Goal: Transaction & Acquisition: Download file/media

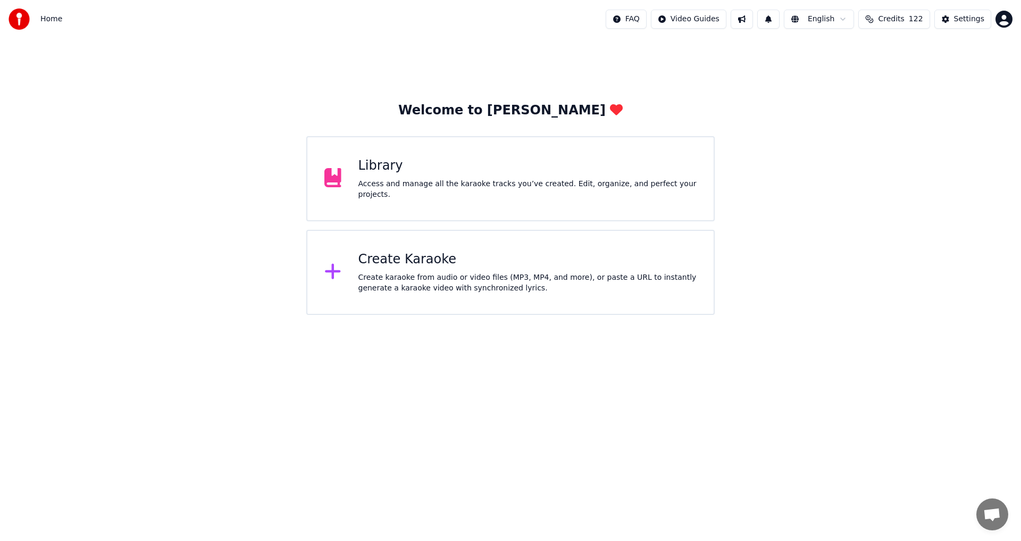
click at [674, 315] on html "Home FAQ Video Guides English Credits 122 Settings Welcome to Youka Library Acc…" at bounding box center [510, 157] width 1021 height 315
click at [543, 165] on div "Library" at bounding box center [527, 165] width 339 height 17
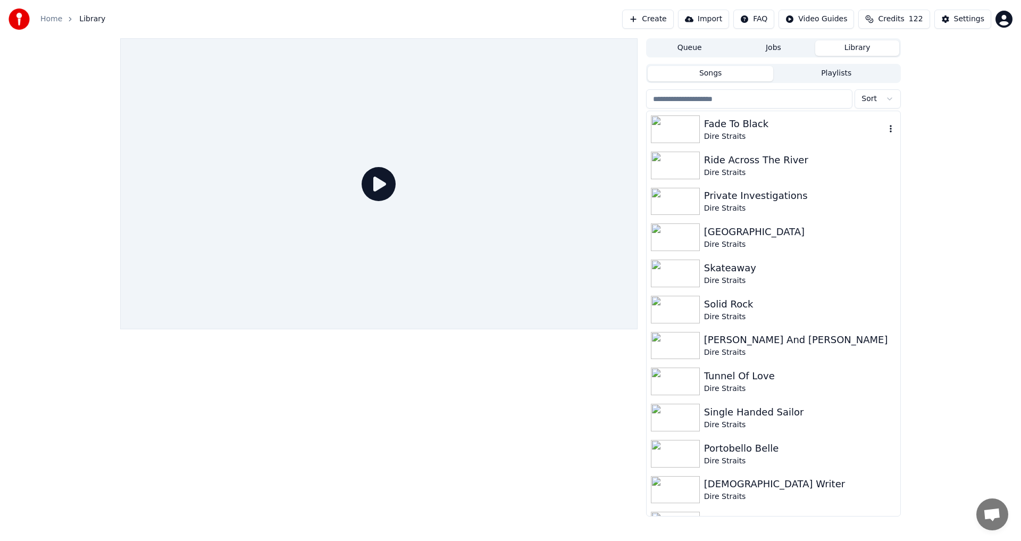
click at [741, 137] on div "Dire Straits" at bounding box center [794, 136] width 181 height 11
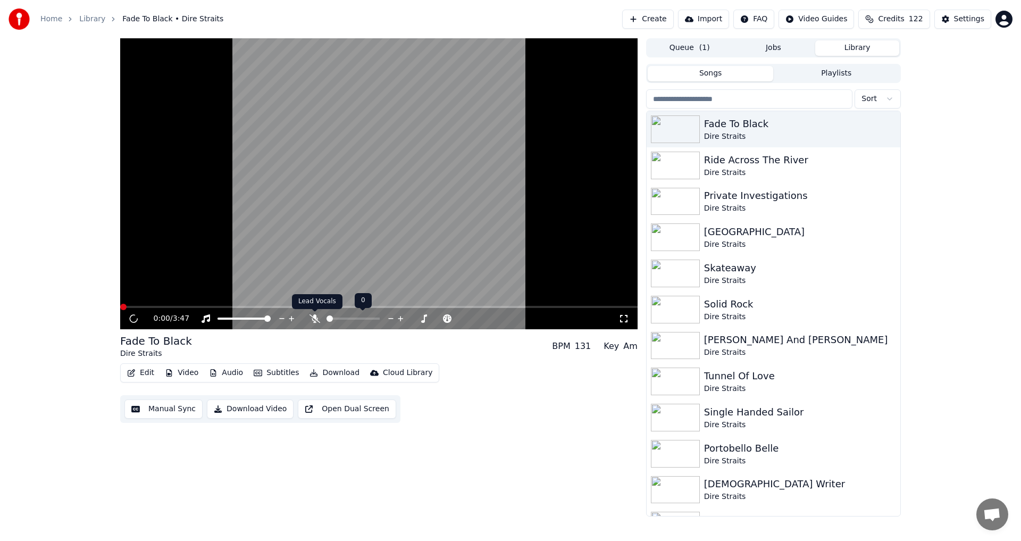
click at [311, 315] on icon at bounding box center [314, 318] width 11 height 9
click at [136, 318] on icon at bounding box center [133, 318] width 5 height 6
click at [153, 409] on button "Manual Sync" at bounding box center [163, 408] width 78 height 19
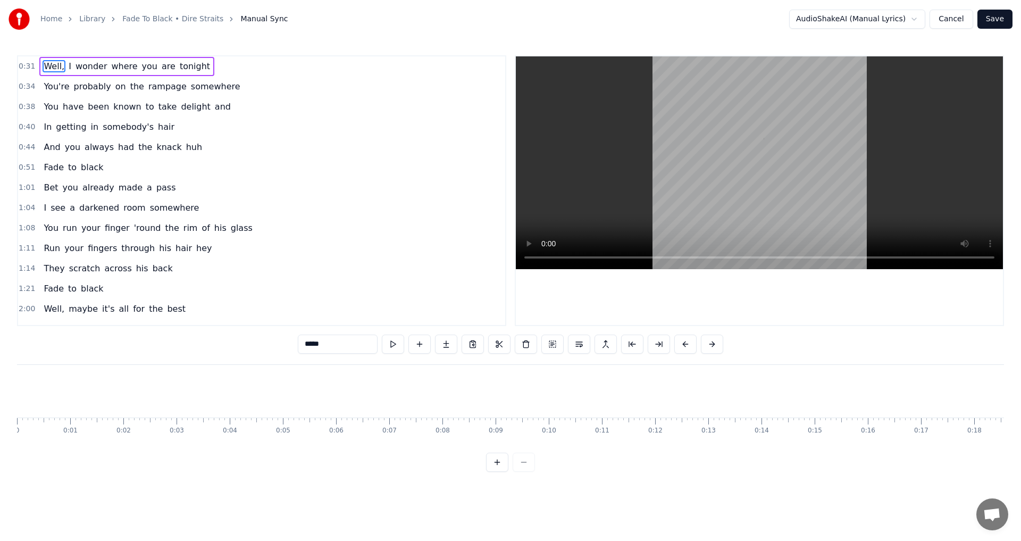
scroll to position [0, 1606]
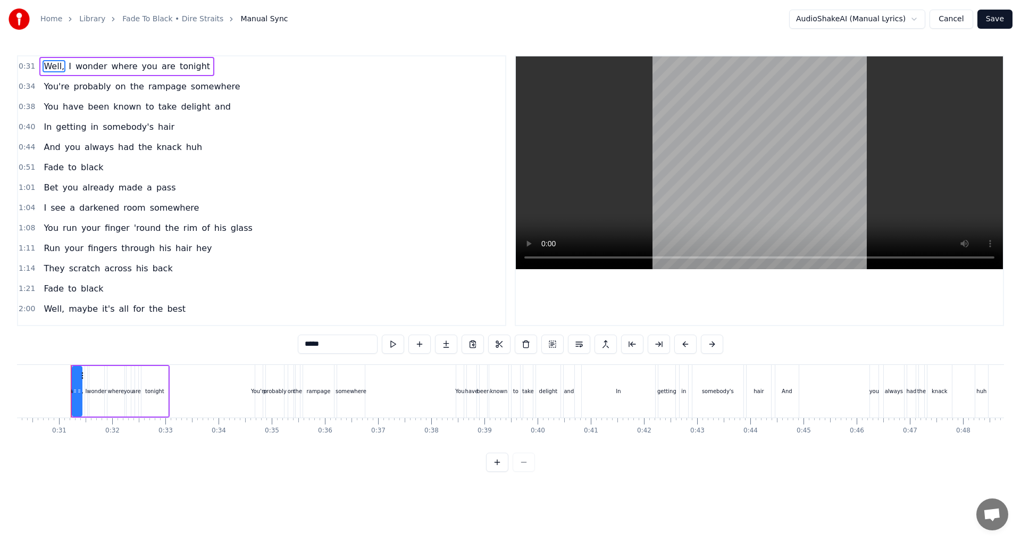
click at [43, 129] on span "In" at bounding box center [48, 127] width 10 height 12
type input "**"
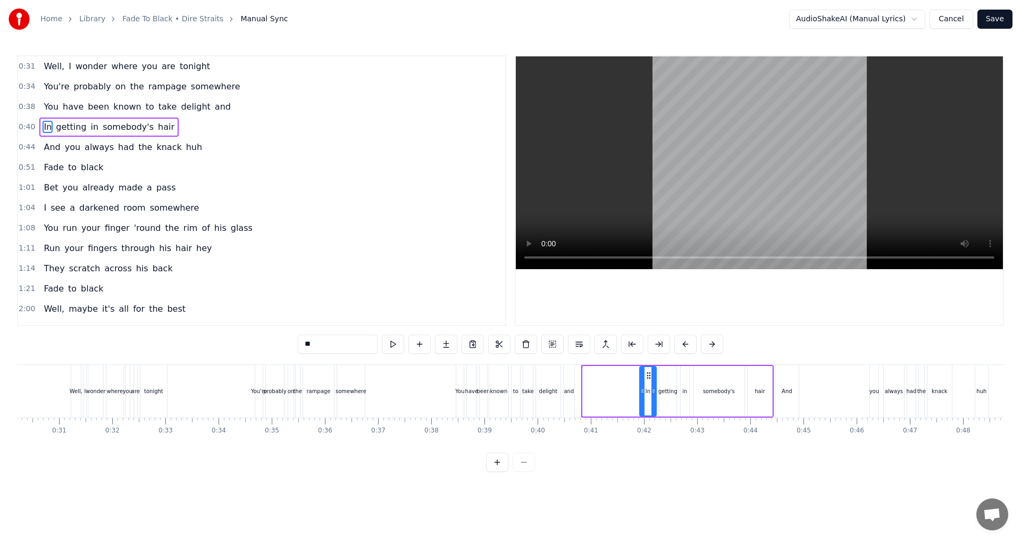
drag, startPoint x: 585, startPoint y: 388, endPoint x: 642, endPoint y: 385, distance: 56.9
click at [642, 385] on div at bounding box center [642, 391] width 4 height 48
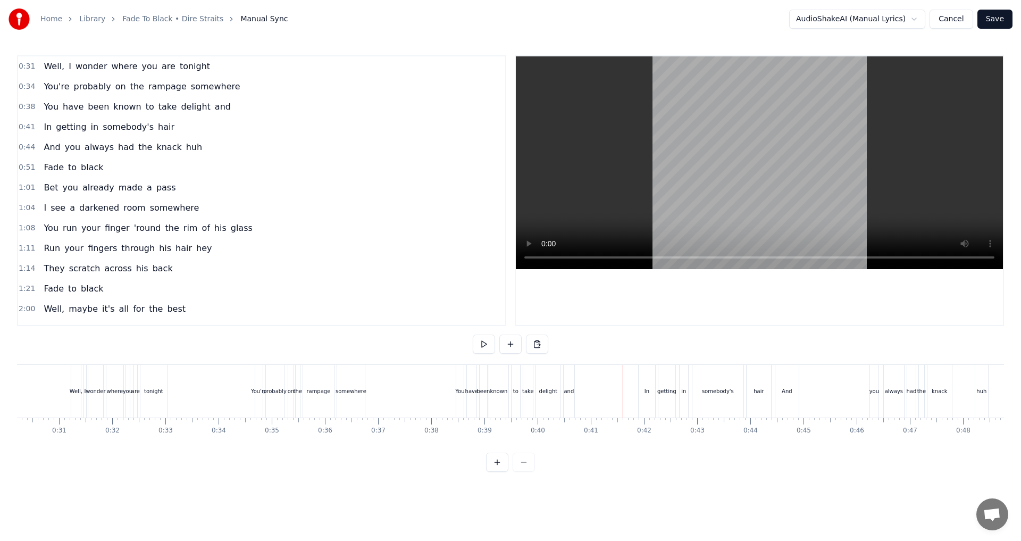
click at [493, 468] on button at bounding box center [497, 461] width 22 height 19
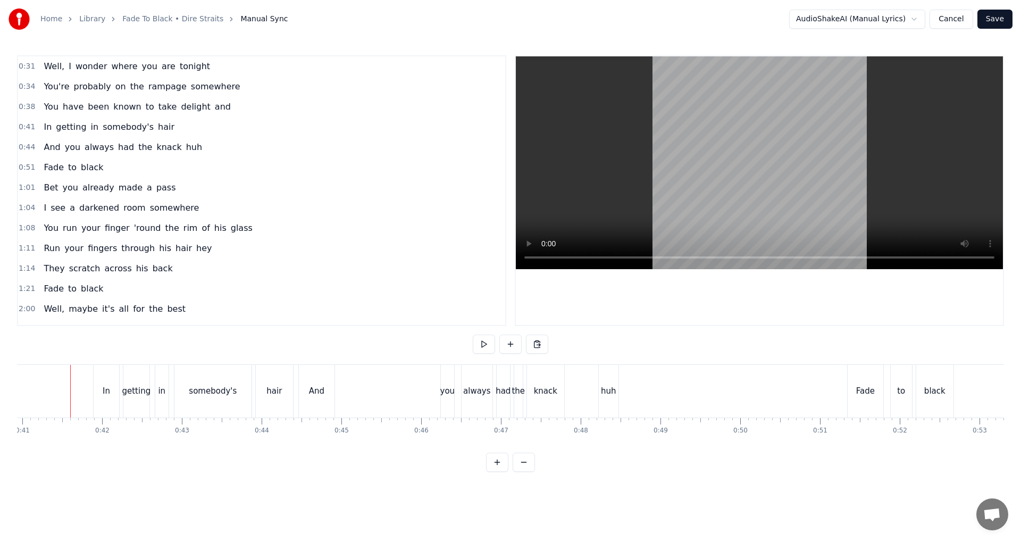
click at [495, 469] on button at bounding box center [497, 461] width 22 height 19
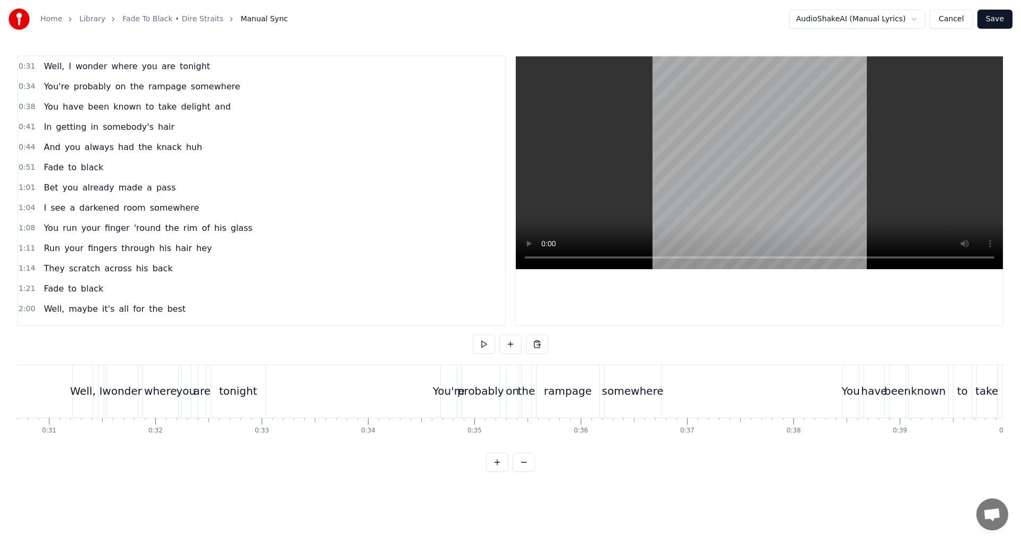
scroll to position [0, 4370]
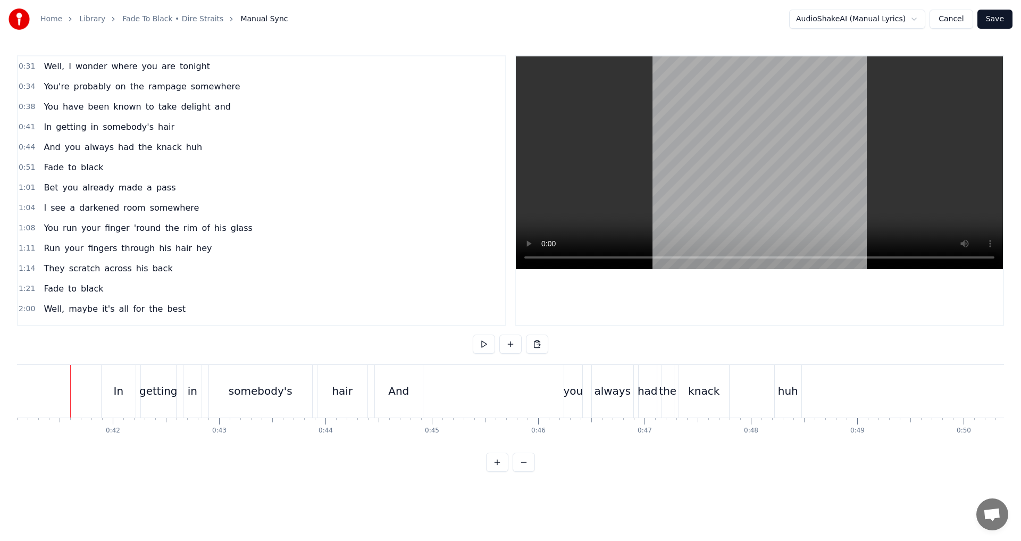
click at [503, 472] on button at bounding box center [497, 461] width 22 height 19
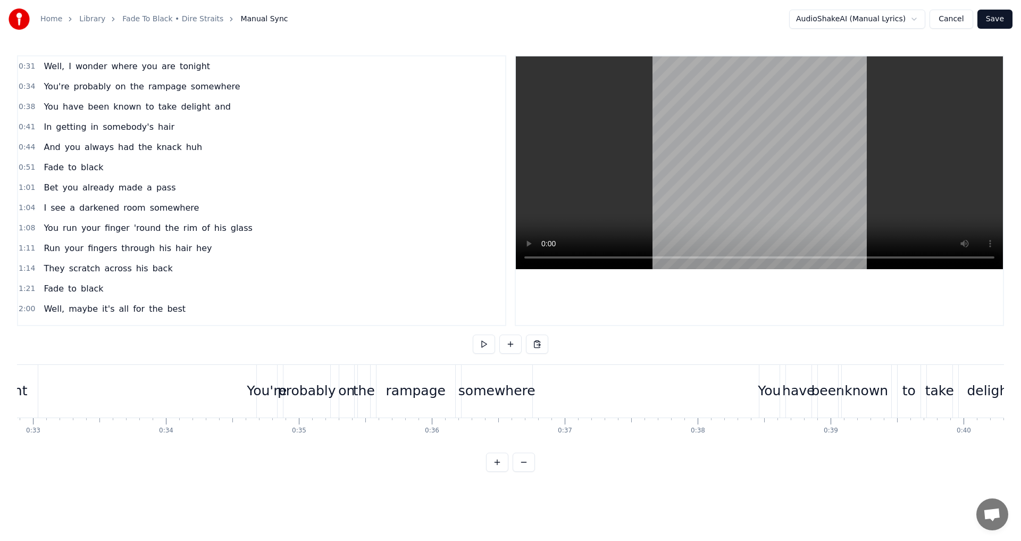
scroll to position [0, 5476]
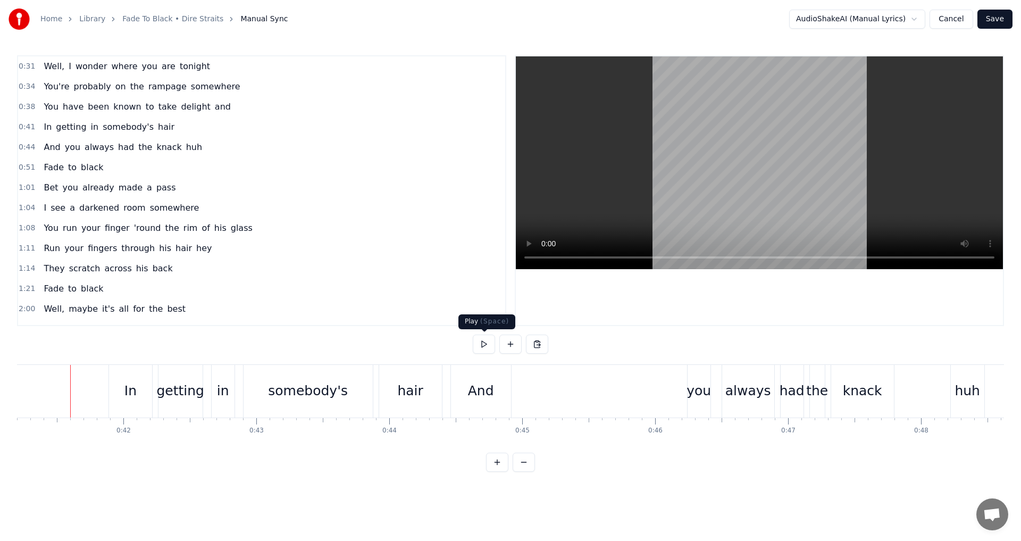
click at [484, 347] on button at bounding box center [484, 343] width 22 height 19
click at [489, 353] on button at bounding box center [484, 343] width 22 height 19
click at [487, 344] on button at bounding box center [484, 343] width 22 height 19
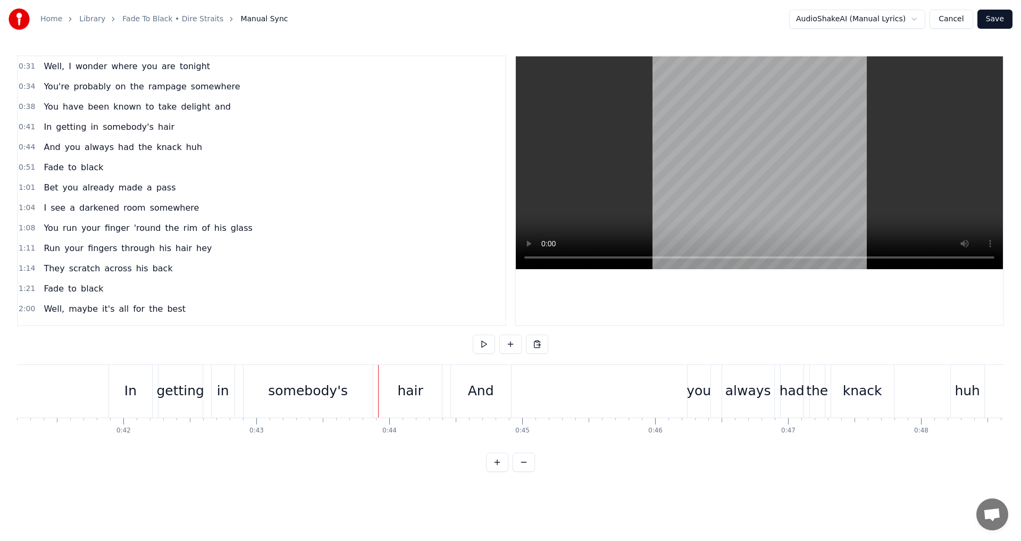
click at [127, 390] on div "In" at bounding box center [130, 391] width 12 height 20
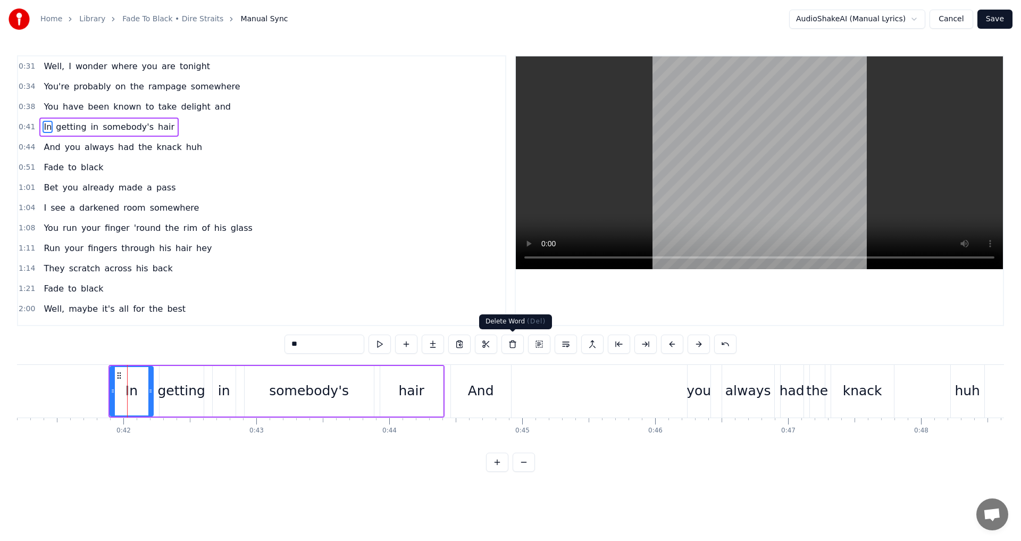
click at [512, 347] on button at bounding box center [512, 343] width 22 height 19
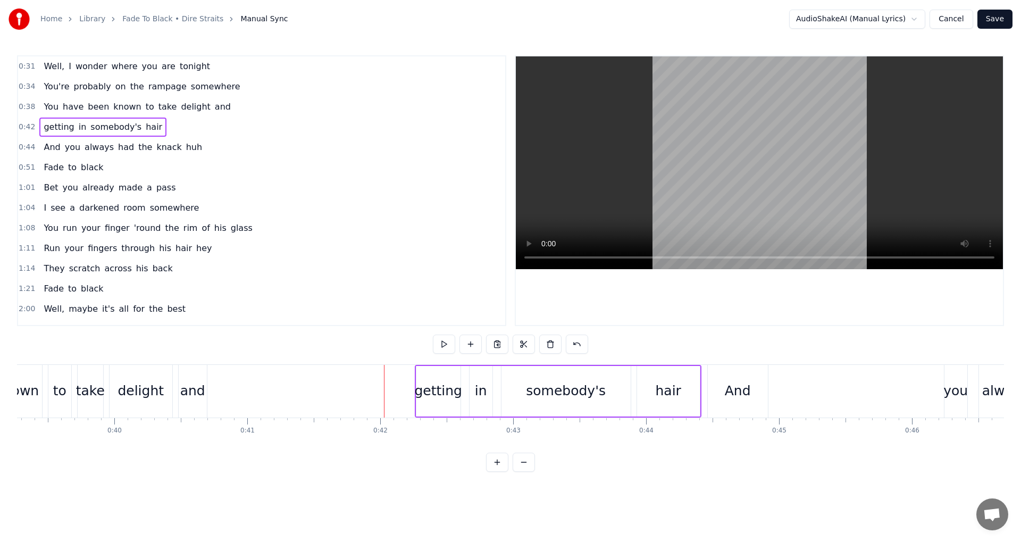
scroll to position [0, 5187]
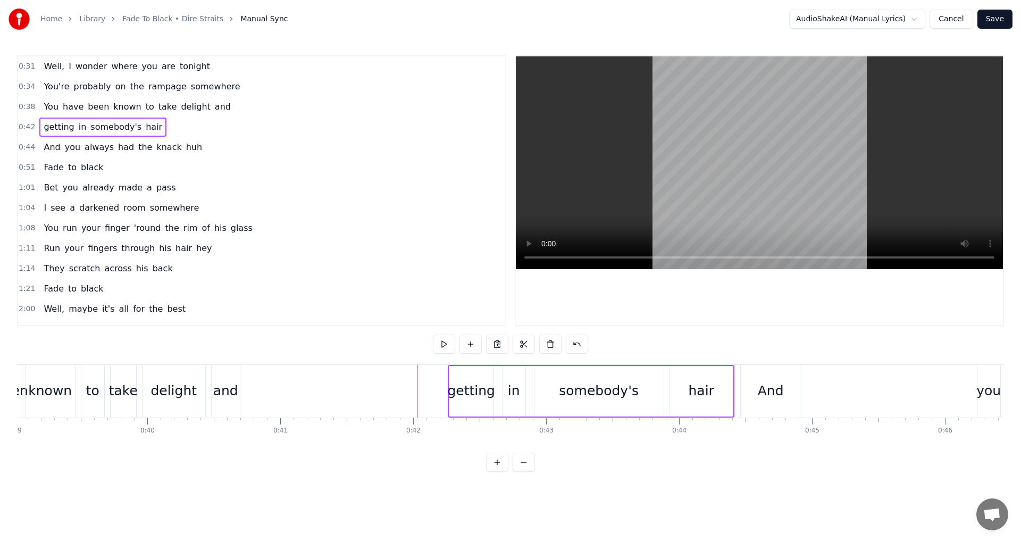
click at [209, 416] on div "You have been known to take delight and" at bounding box center [93, 391] width 300 height 53
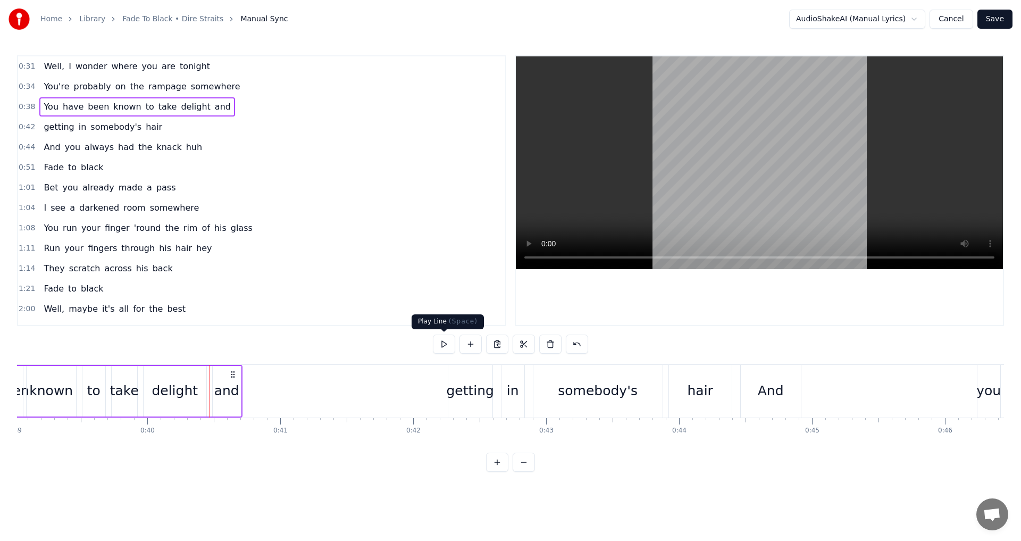
click at [448, 343] on button at bounding box center [444, 343] width 22 height 19
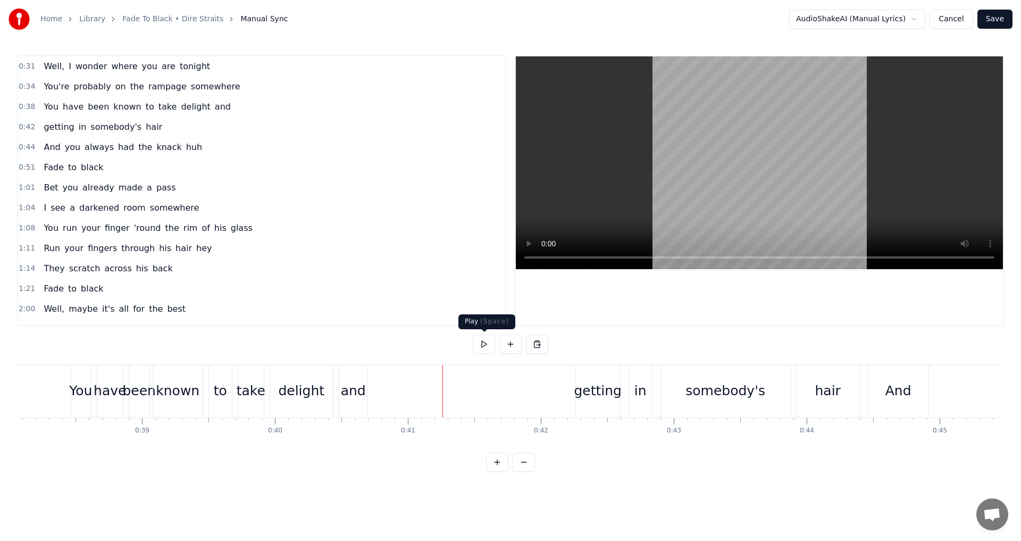
click at [485, 346] on button at bounding box center [484, 343] width 22 height 19
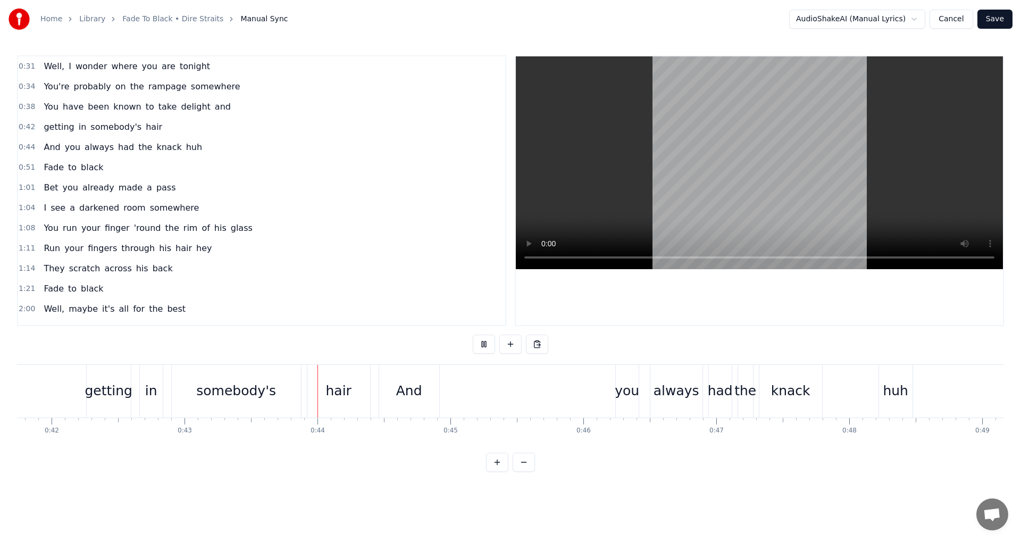
scroll to position [0, 5591]
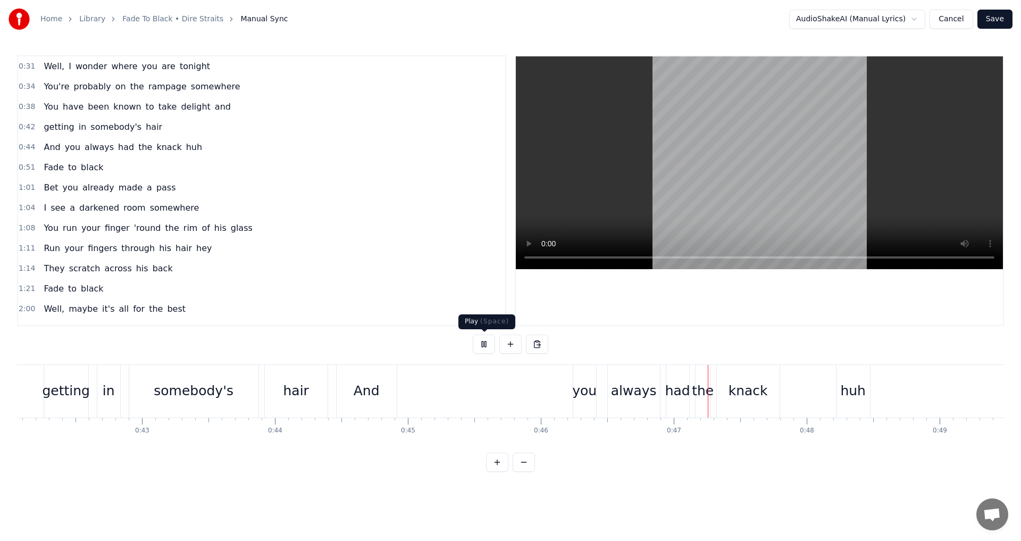
click at [487, 345] on button at bounding box center [484, 343] width 22 height 19
click at [393, 393] on div "And" at bounding box center [367, 391] width 60 height 53
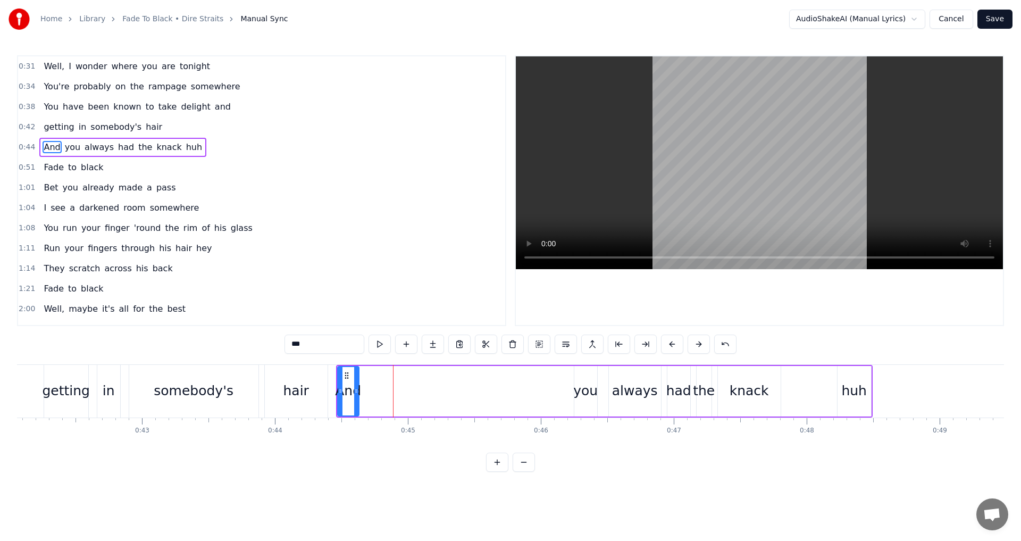
drag, startPoint x: 395, startPoint y: 393, endPoint x: 356, endPoint y: 393, distance: 38.8
click at [356, 393] on icon at bounding box center [356, 391] width 4 height 9
click at [583, 390] on div "you" at bounding box center [585, 391] width 24 height 20
drag, startPoint x: 582, startPoint y: 375, endPoint x: 373, endPoint y: 382, distance: 209.6
click at [373, 382] on div "you" at bounding box center [376, 391] width 22 height 48
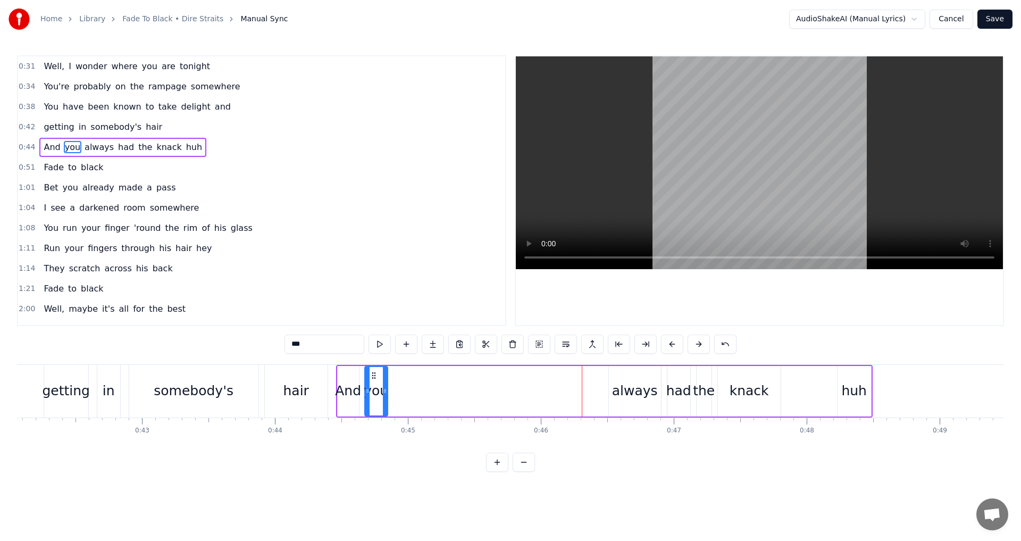
click at [616, 390] on div "always" at bounding box center [635, 391] width 46 height 20
type input "******"
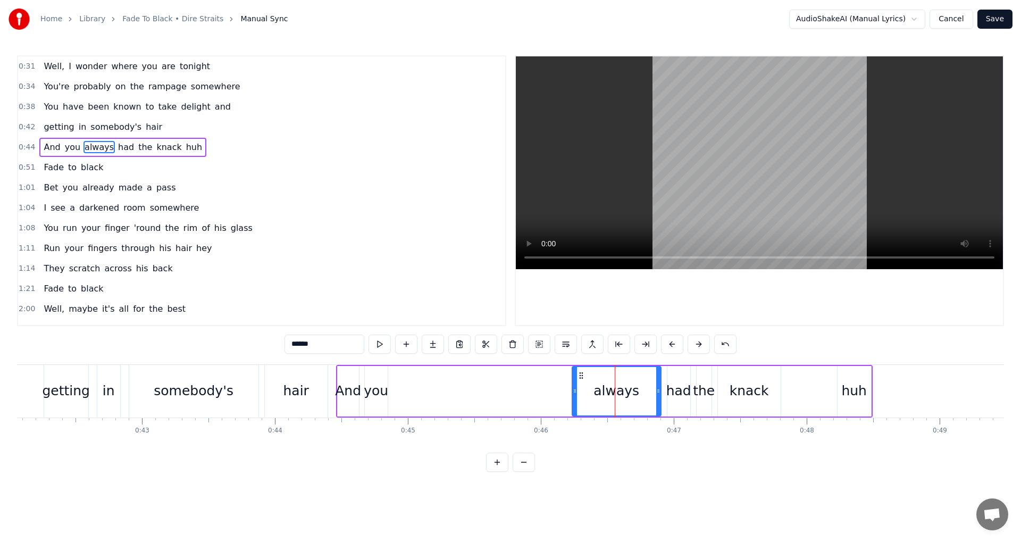
drag, startPoint x: 613, startPoint y: 388, endPoint x: 576, endPoint y: 391, distance: 36.8
click at [576, 391] on icon at bounding box center [575, 391] width 4 height 9
click at [271, 353] on div "0:31 Well, I wonder where you are tonight 0:34 You're probably on the rampage s…" at bounding box center [510, 263] width 987 height 416
click at [258, 344] on div "0:31 Well, I wonder where you are tonight 0:34 You're probably on the rampage s…" at bounding box center [510, 263] width 987 height 416
click at [908, 348] on div "0:31 Well, I wonder where you are tonight 0:34 You're probably on the rampage s…" at bounding box center [510, 263] width 987 height 416
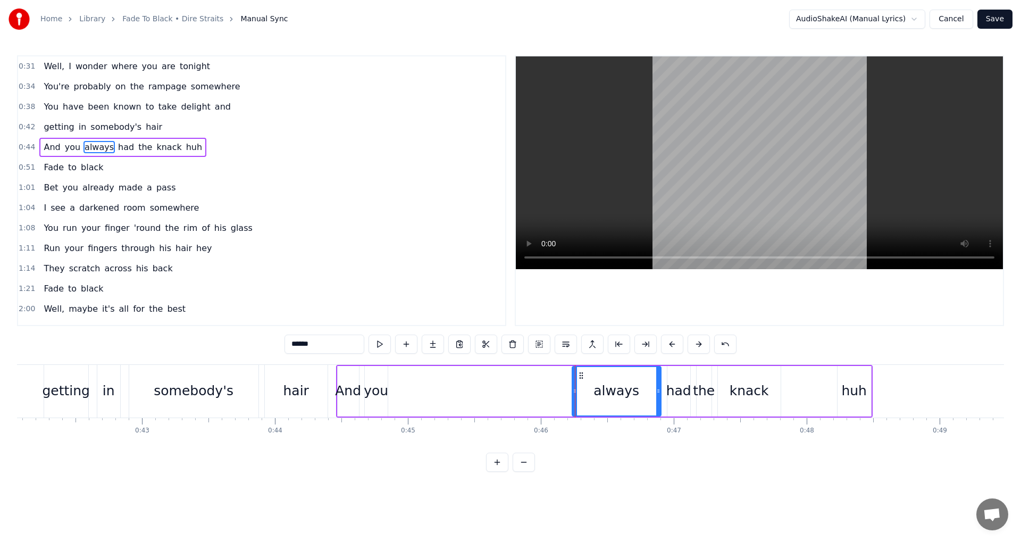
click at [581, 437] on div "Well, I wonder where you are tonight You're probably on the rampage somewhere Y…" at bounding box center [510, 404] width 987 height 80
click at [220, 278] on div "1:14 They scratch across his back" at bounding box center [261, 268] width 487 height 20
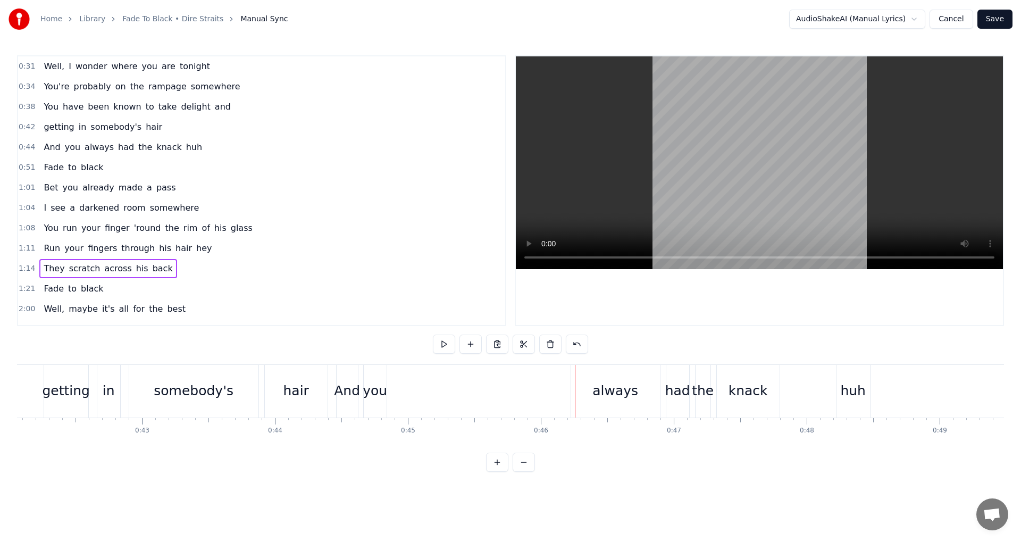
scroll to position [0, 9817]
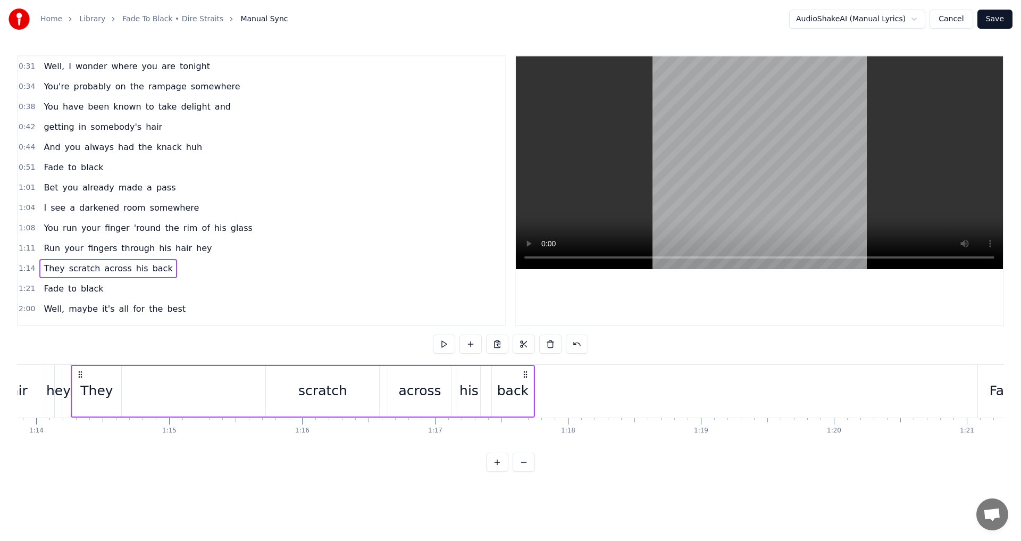
click at [43, 154] on div "And you always had the knack huh" at bounding box center [122, 147] width 167 height 19
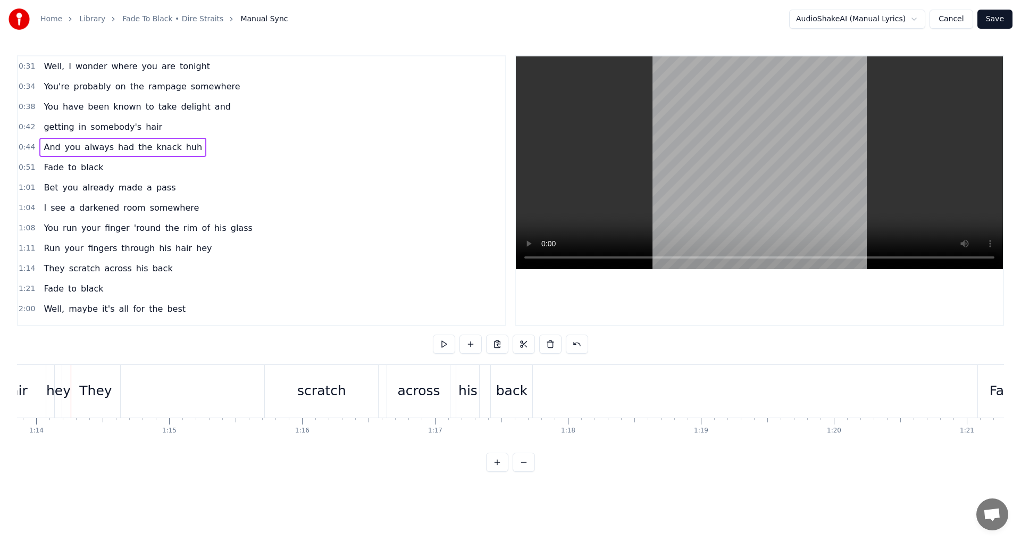
scroll to position [0, 5856]
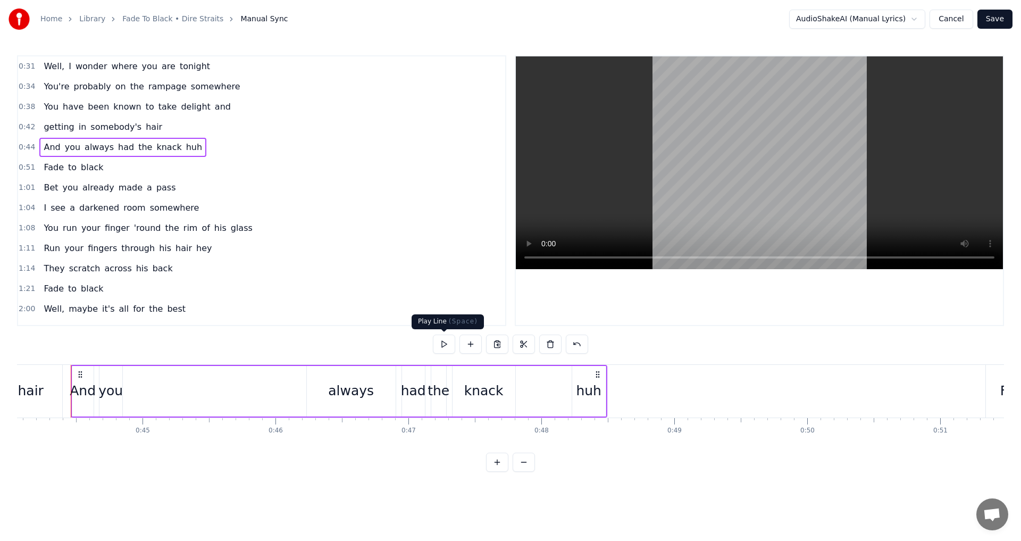
click at [438, 347] on button at bounding box center [444, 343] width 22 height 19
click at [87, 152] on span "always" at bounding box center [98, 147] width 31 height 12
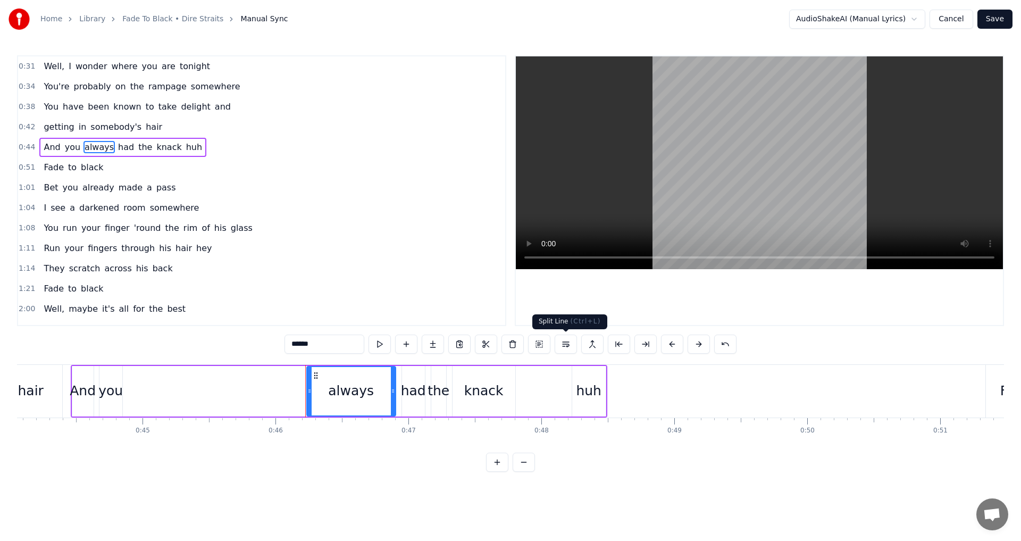
click at [568, 342] on button at bounding box center [566, 343] width 22 height 19
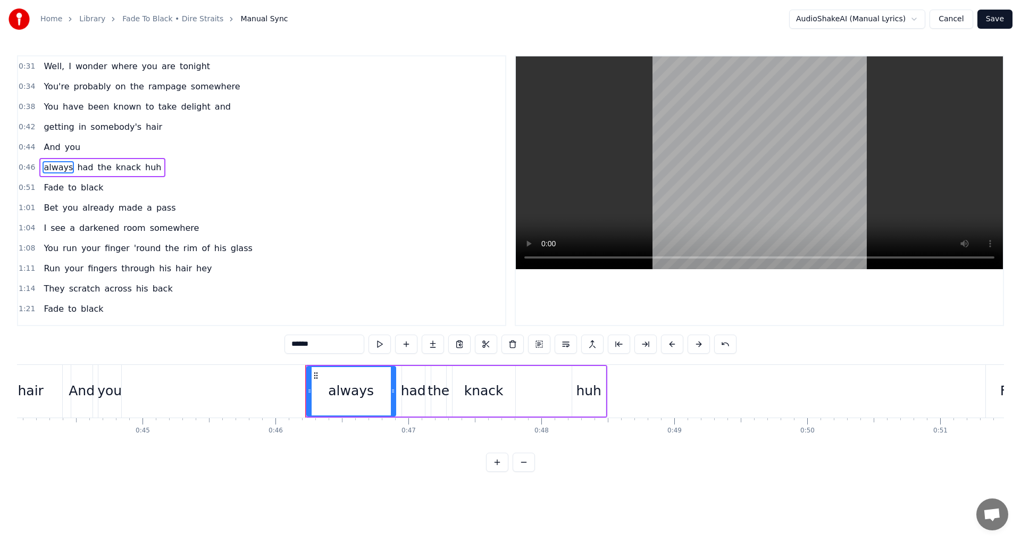
click at [163, 131] on div "0:42 getting in somebody's hair" at bounding box center [261, 127] width 487 height 20
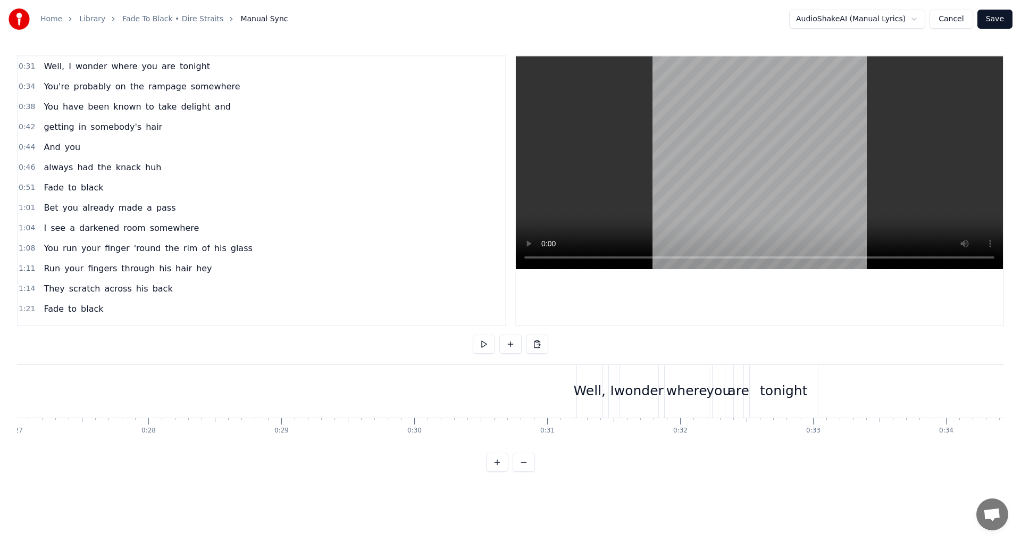
scroll to position [0, 3774]
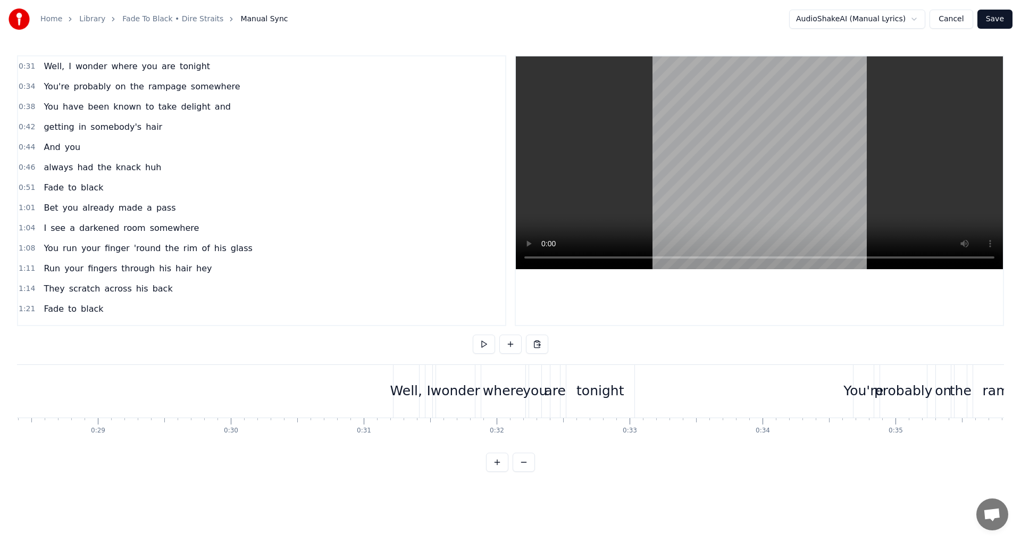
click at [484, 337] on button at bounding box center [484, 343] width 22 height 19
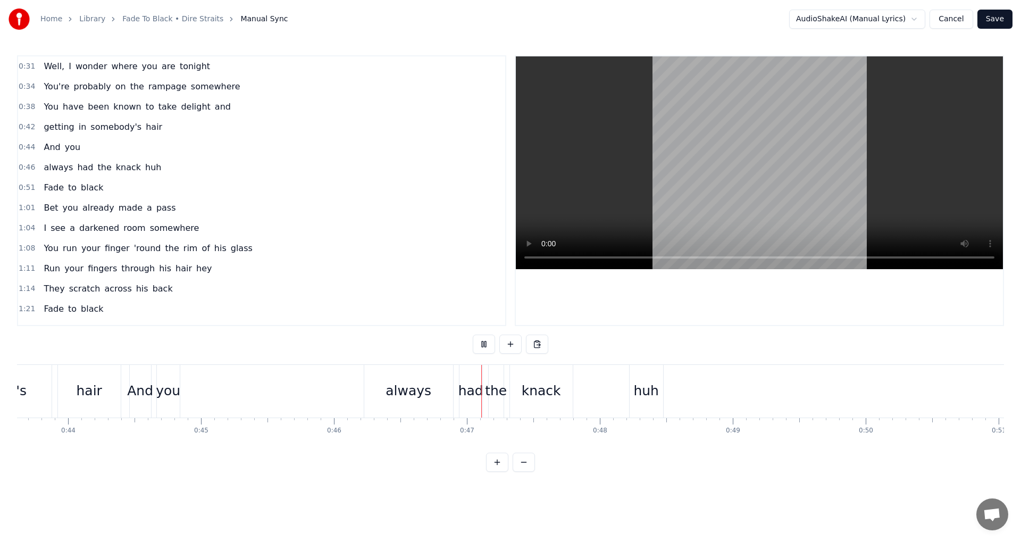
scroll to position [0, 5819]
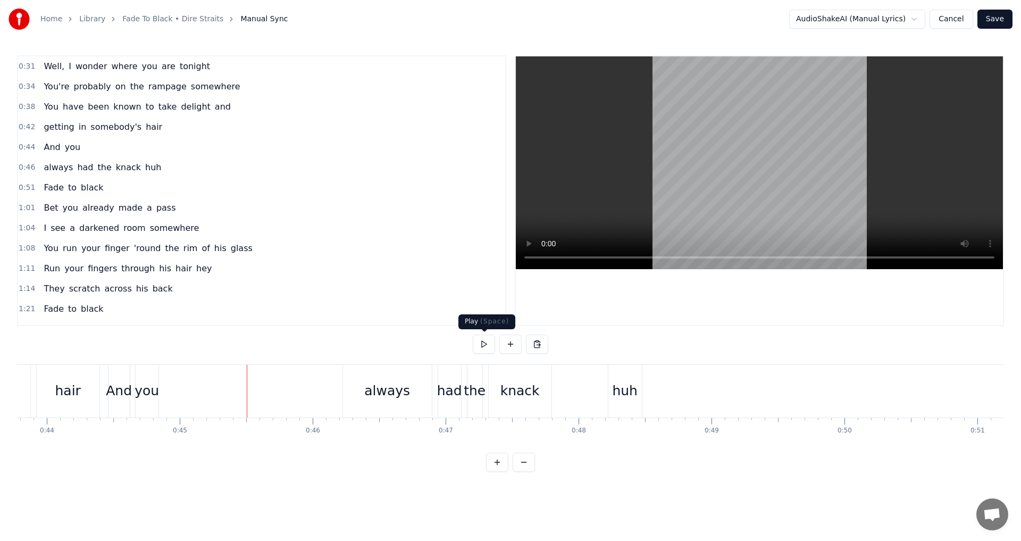
click at [483, 345] on button at bounding box center [484, 343] width 22 height 19
click at [346, 390] on div "always" at bounding box center [387, 391] width 89 height 53
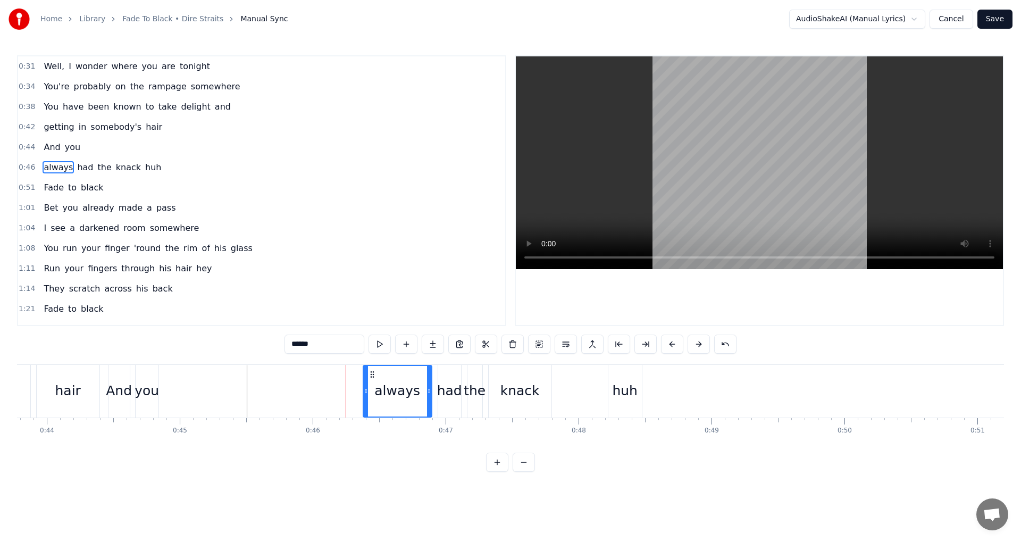
drag, startPoint x: 344, startPoint y: 390, endPoint x: 364, endPoint y: 389, distance: 20.3
click at [364, 389] on icon at bounding box center [366, 391] width 4 height 9
click at [401, 405] on div "always" at bounding box center [397, 391] width 69 height 53
click at [39, 173] on div "always had the knack huh" at bounding box center [102, 167] width 126 height 19
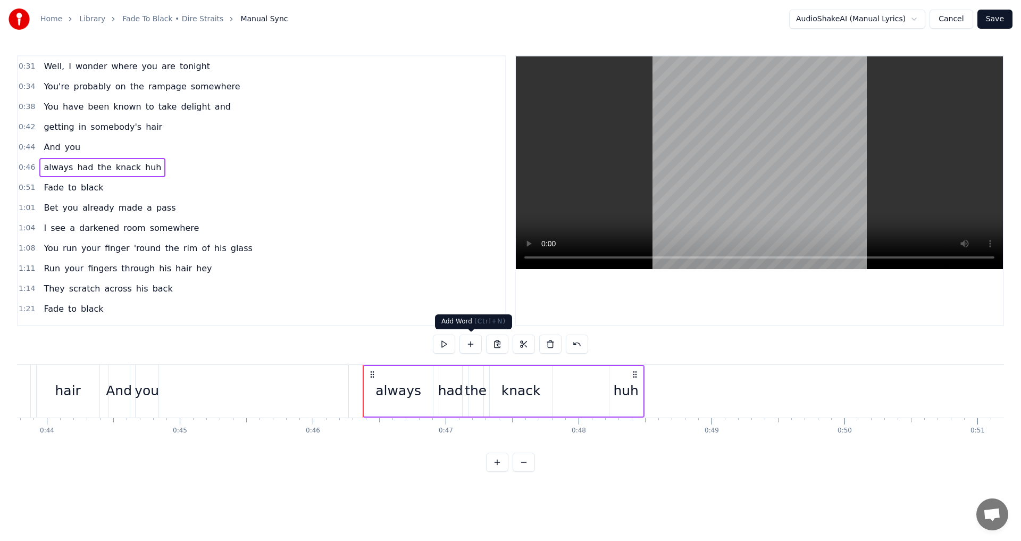
click at [470, 345] on button at bounding box center [470, 343] width 22 height 19
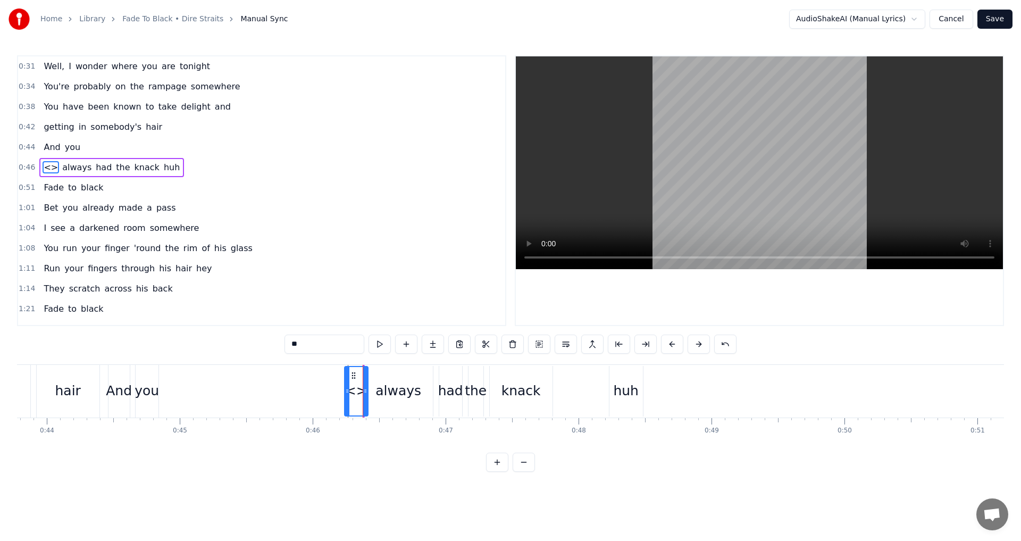
drag, startPoint x: 373, startPoint y: 373, endPoint x: 353, endPoint y: 373, distance: 19.7
click at [353, 373] on circle at bounding box center [352, 372] width 1 height 1
drag, startPoint x: 303, startPoint y: 341, endPoint x: 276, endPoint y: 343, distance: 26.7
click at [276, 343] on div "0:31 Well, I wonder where you are tonight 0:34 You're probably on the rampage s…" at bounding box center [510, 263] width 987 height 416
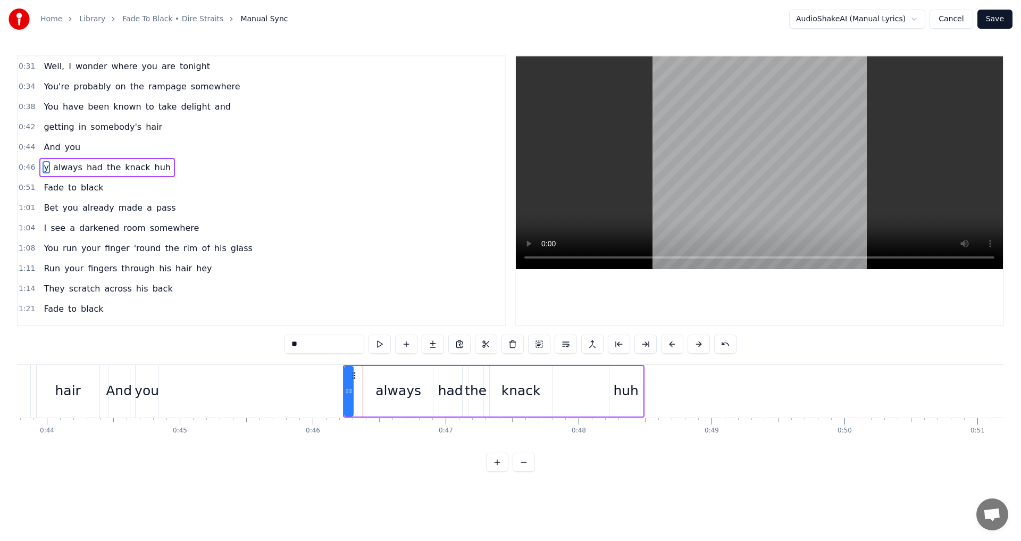
type input "***"
click at [347, 393] on icon at bounding box center [345, 391] width 4 height 9
drag, startPoint x: 347, startPoint y: 391, endPoint x: 352, endPoint y: 390, distance: 5.3
click at [357, 391] on div "you always had the knack huh" at bounding box center [492, 391] width 303 height 53
drag, startPoint x: 341, startPoint y: 390, endPoint x: 315, endPoint y: 391, distance: 25.5
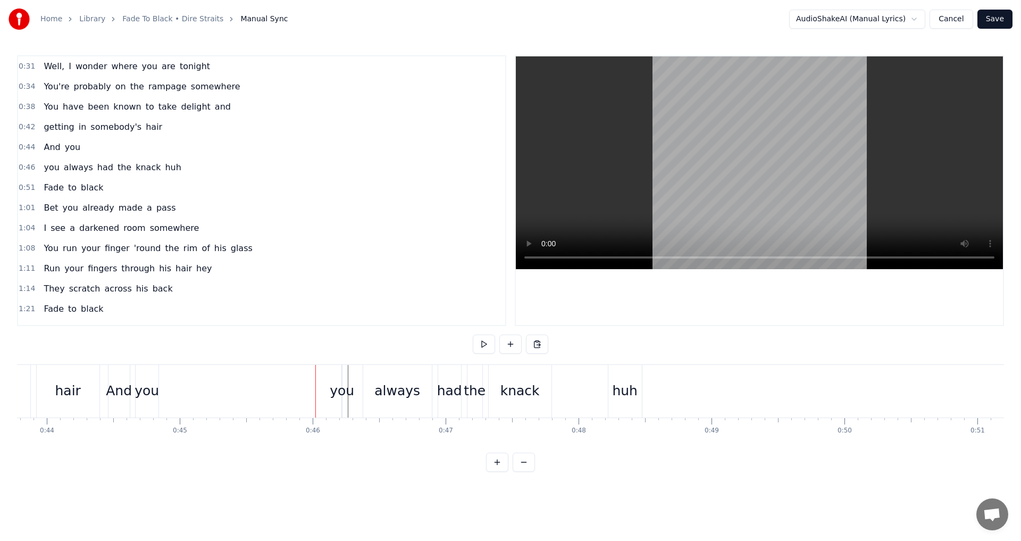
click at [345, 391] on div "you" at bounding box center [342, 391] width 24 height 20
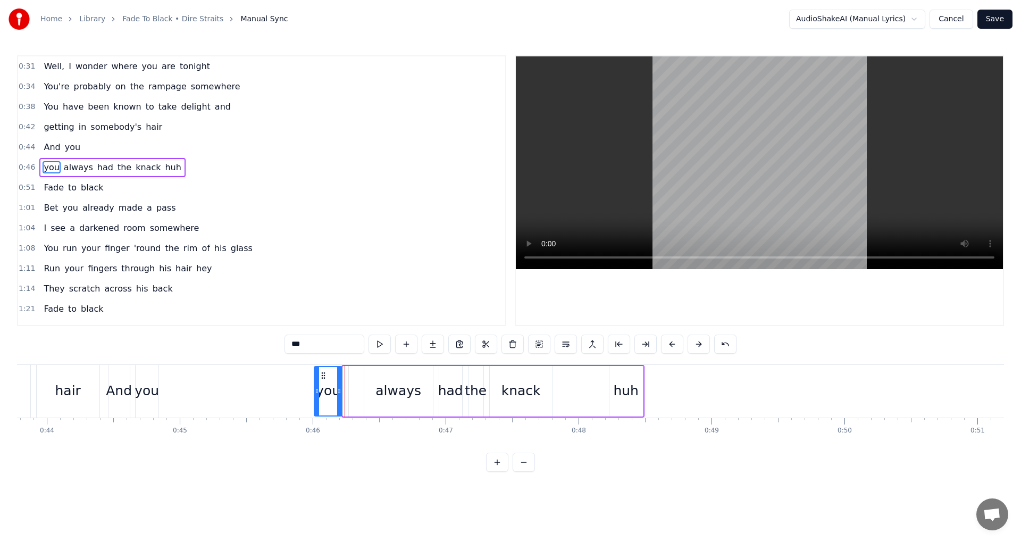
drag, startPoint x: 347, startPoint y: 390, endPoint x: 318, endPoint y: 389, distance: 28.7
click at [318, 389] on icon at bounding box center [317, 391] width 4 height 9
drag, startPoint x: 322, startPoint y: 375, endPoint x: 345, endPoint y: 375, distance: 22.9
click at [345, 375] on circle at bounding box center [345, 375] width 1 height 1
click at [392, 392] on div "always" at bounding box center [398, 391] width 46 height 20
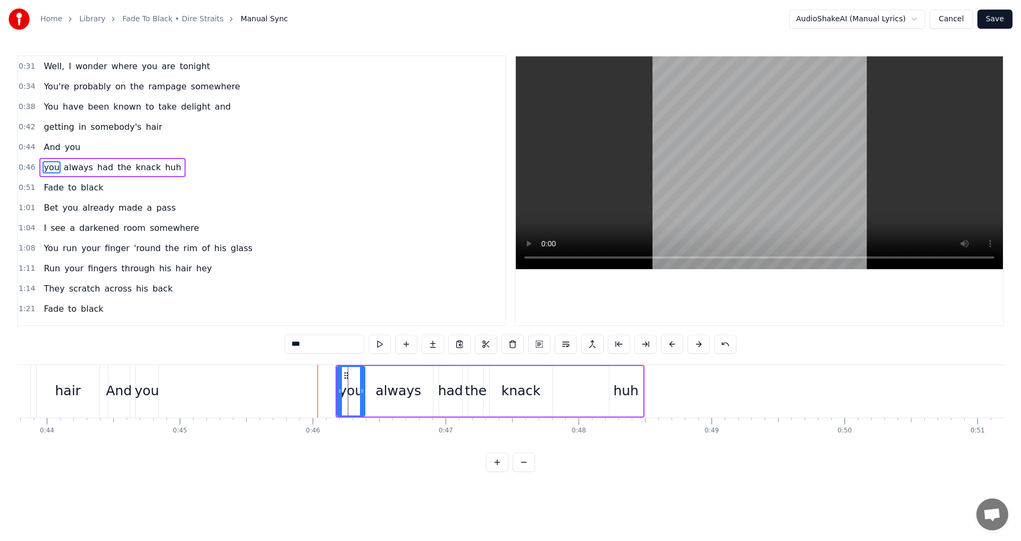
type input "******"
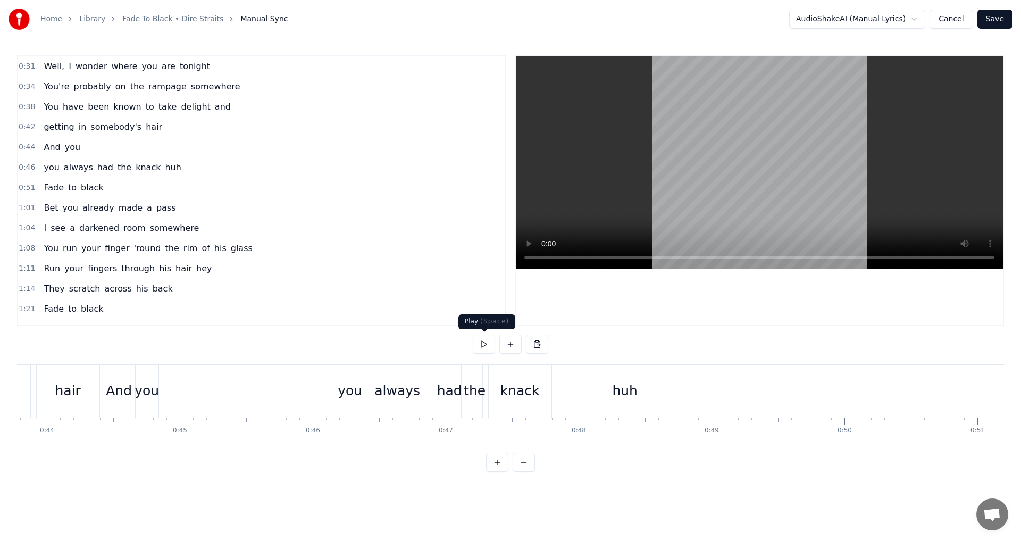
click at [488, 346] on button at bounding box center [484, 343] width 22 height 19
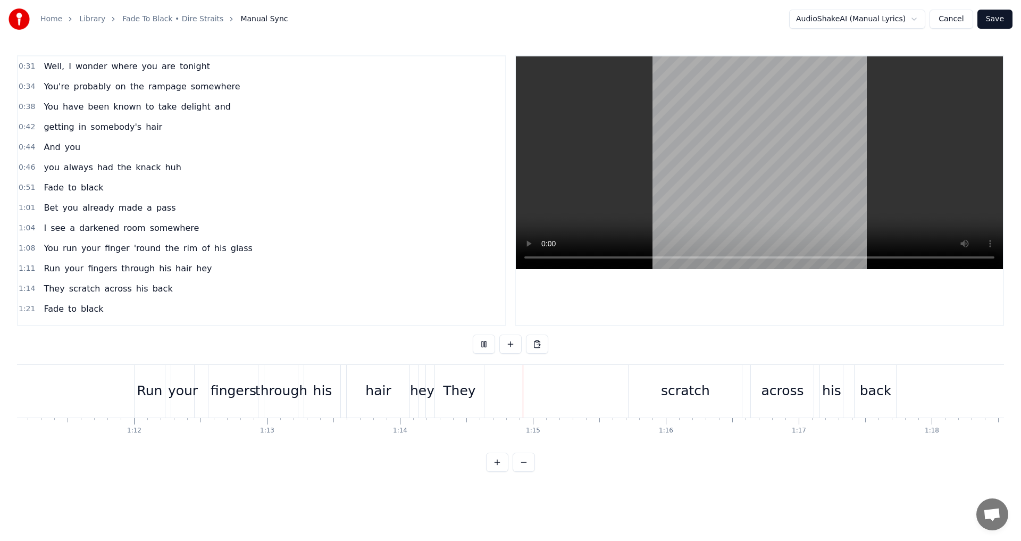
scroll to position [0, 9475]
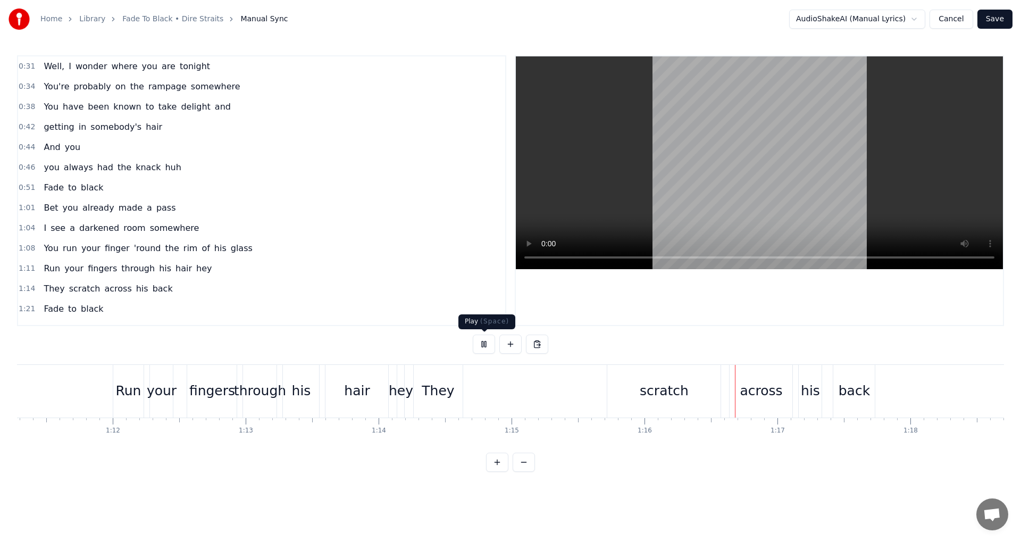
click at [490, 342] on button at bounding box center [484, 343] width 22 height 19
click at [393, 405] on div "Run your fingers through his hair hey" at bounding box center [260, 391] width 295 height 53
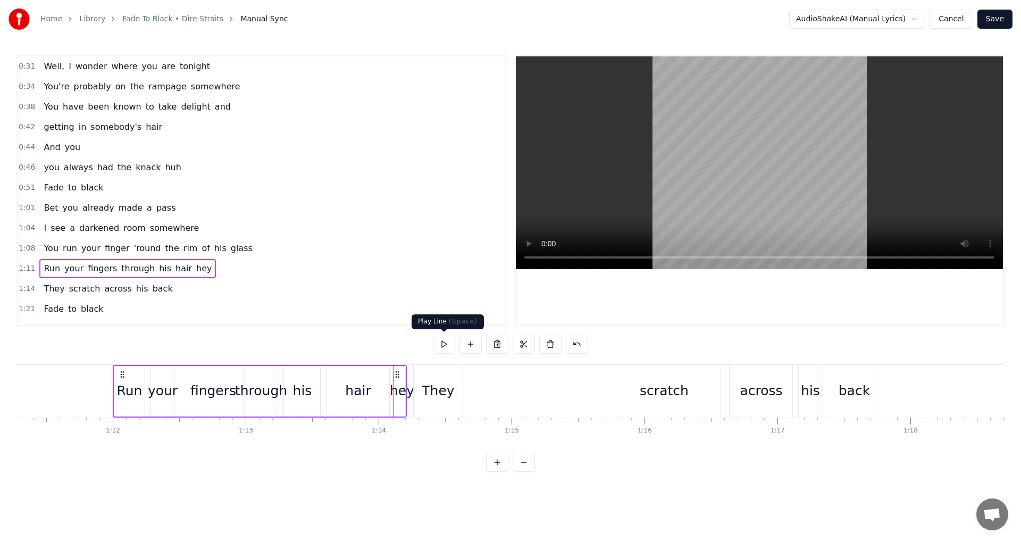
click at [445, 343] on button at bounding box center [444, 343] width 22 height 19
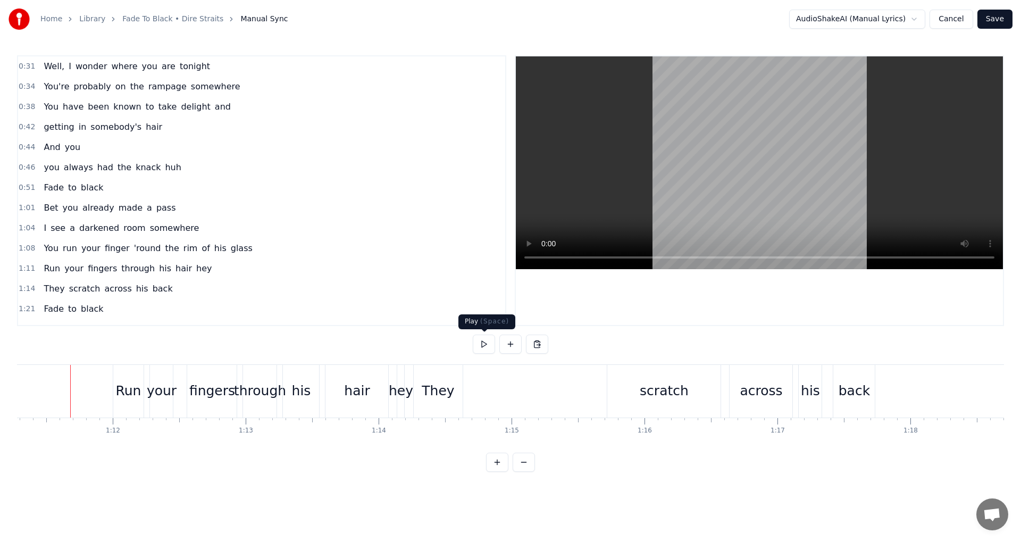
click at [480, 346] on button at bounding box center [484, 343] width 22 height 19
click at [490, 347] on button at bounding box center [484, 343] width 22 height 19
click at [400, 393] on div "hey" at bounding box center [401, 391] width 24 height 20
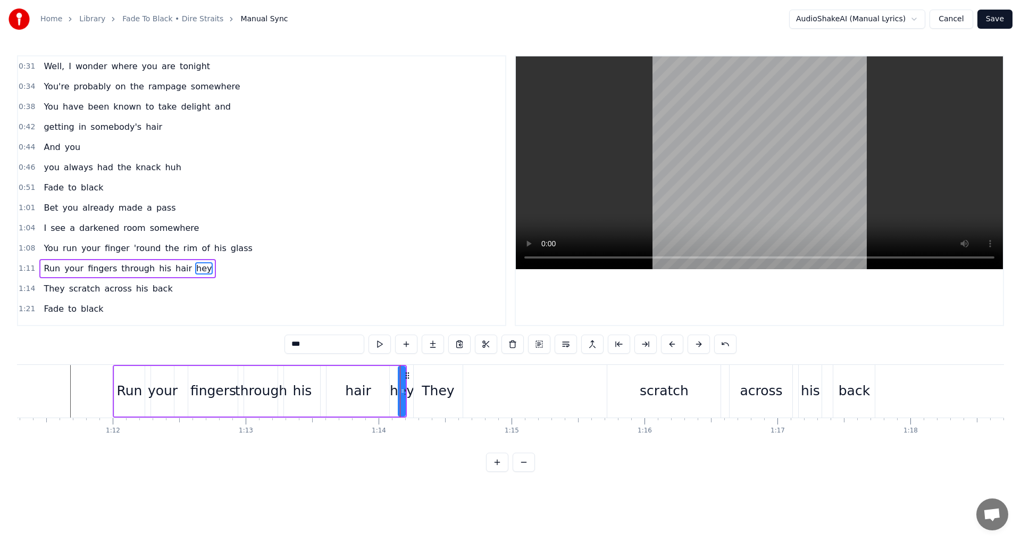
scroll to position [78, 0]
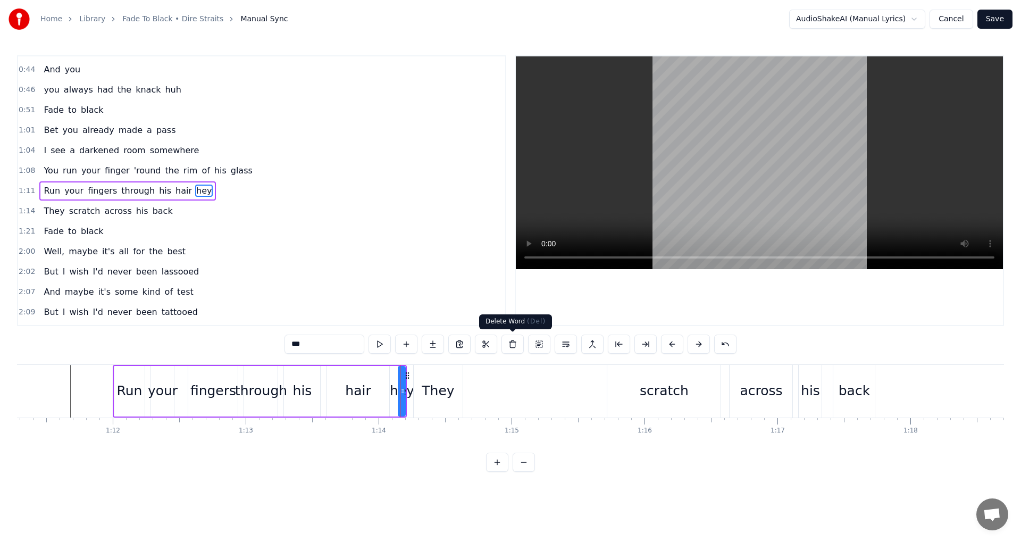
click at [512, 345] on button at bounding box center [512, 343] width 22 height 19
click at [425, 395] on div "They" at bounding box center [438, 391] width 32 height 20
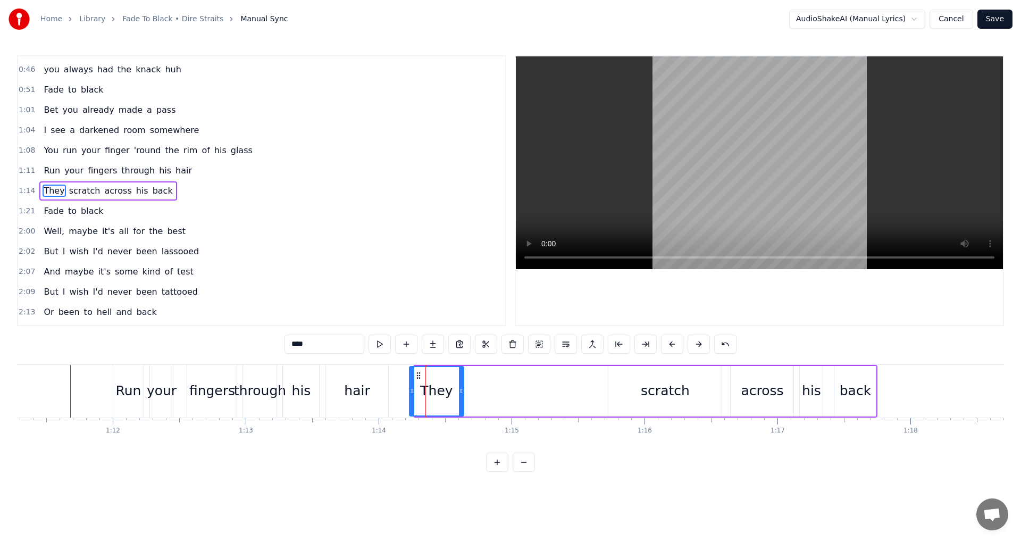
drag, startPoint x: 418, startPoint y: 396, endPoint x: 413, endPoint y: 395, distance: 5.4
click at [413, 395] on div at bounding box center [412, 391] width 4 height 48
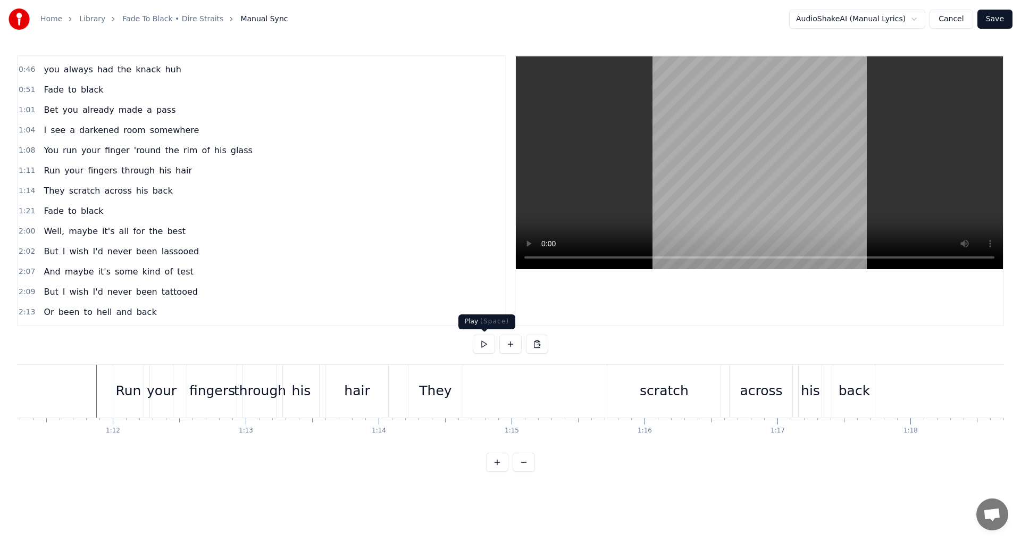
click at [482, 347] on button at bounding box center [484, 343] width 22 height 19
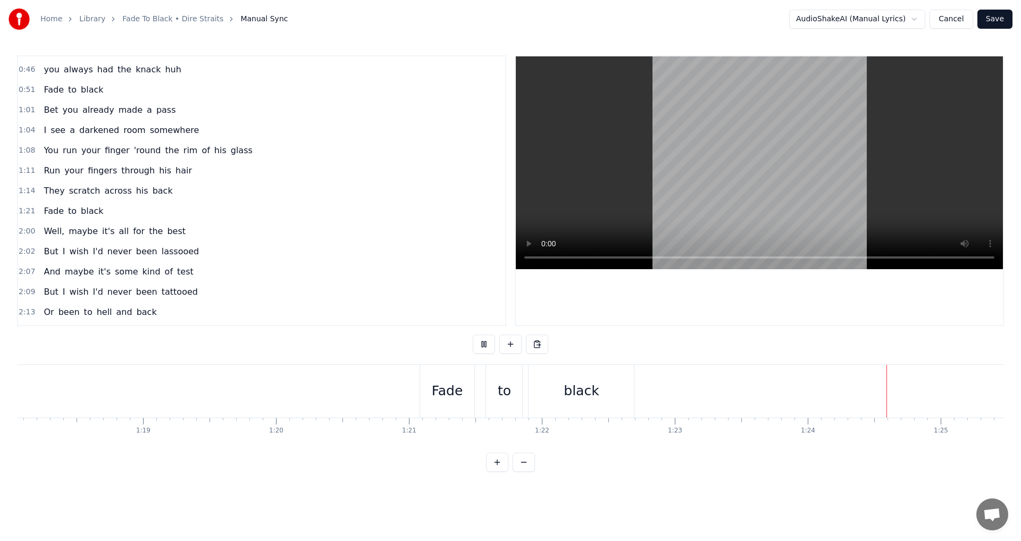
click at [487, 341] on button at bounding box center [484, 343] width 22 height 19
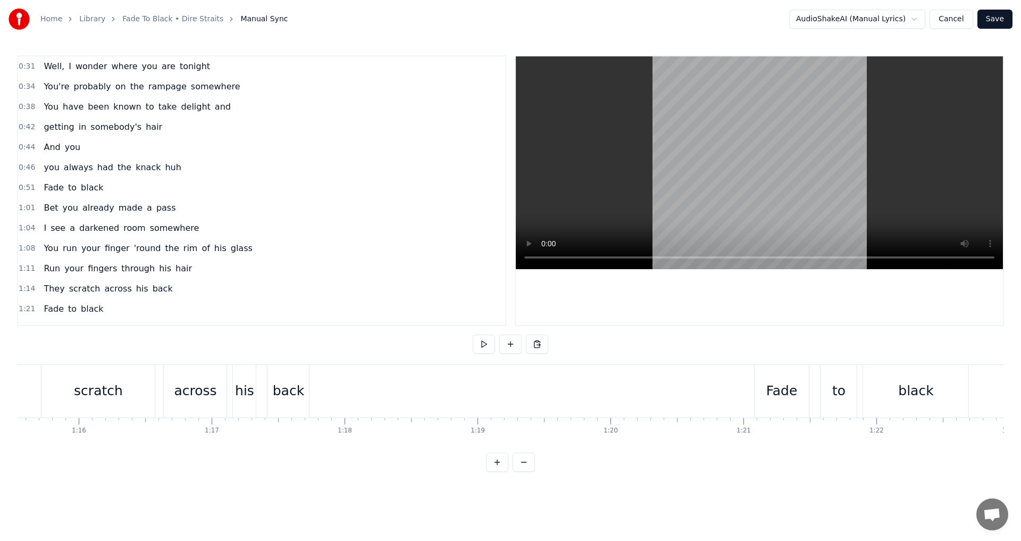
scroll to position [53, 0]
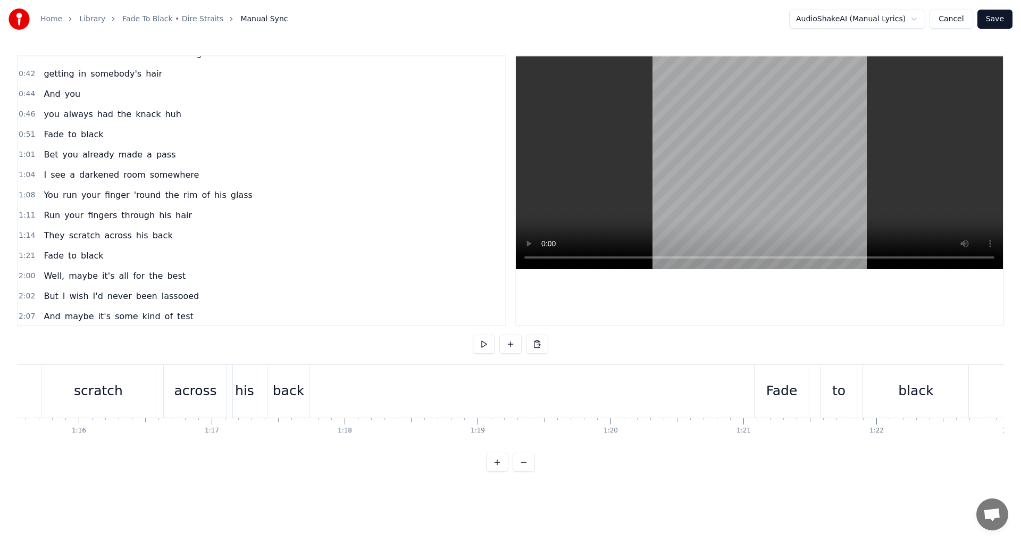
click at [68, 235] on span "scratch" at bounding box center [84, 235] width 33 height 12
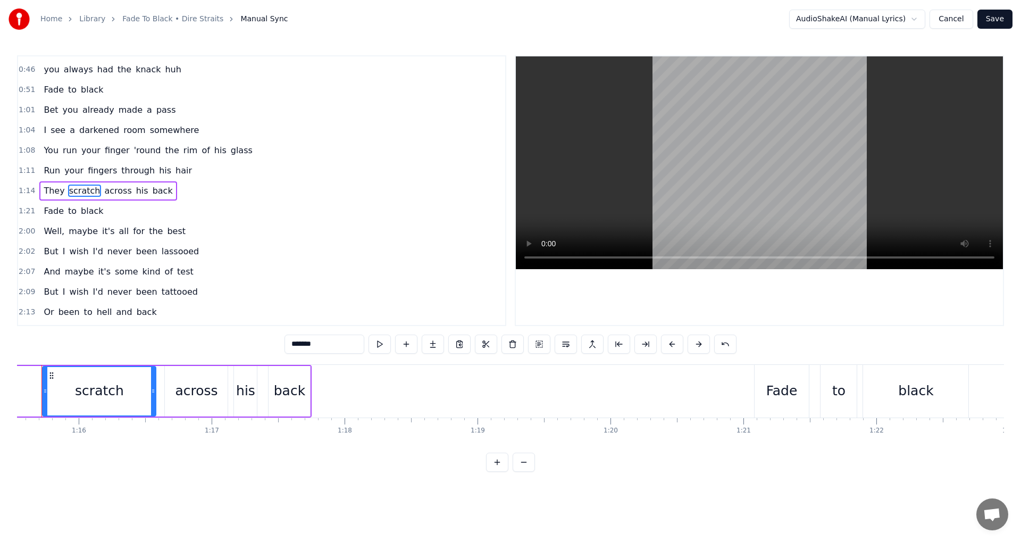
scroll to position [0, 10011]
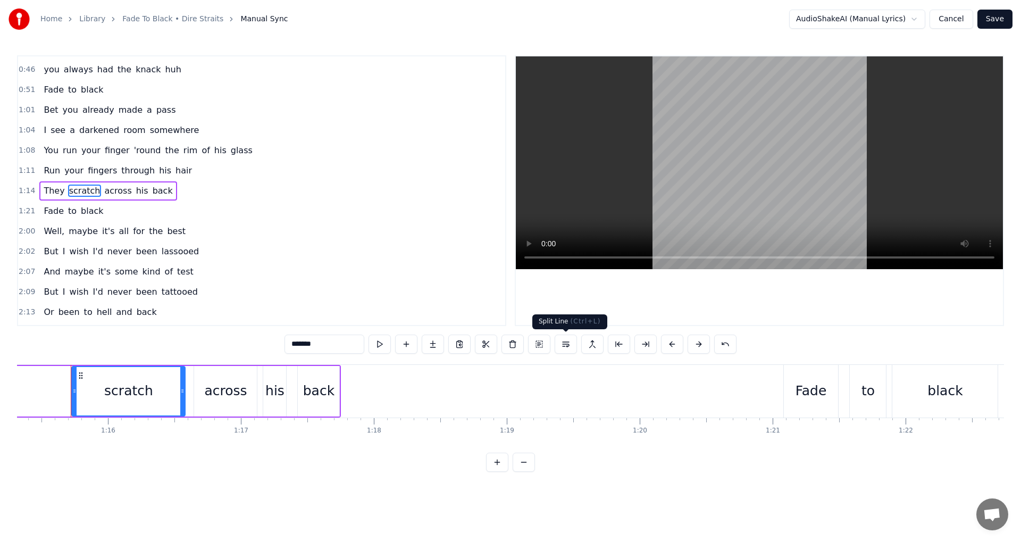
click at [567, 343] on button at bounding box center [566, 343] width 22 height 19
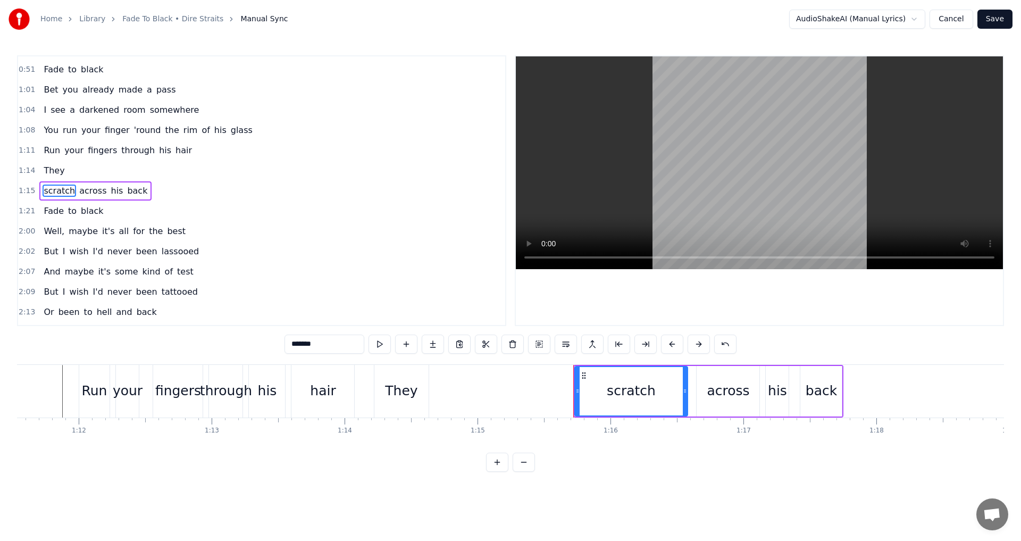
scroll to position [0, 9459]
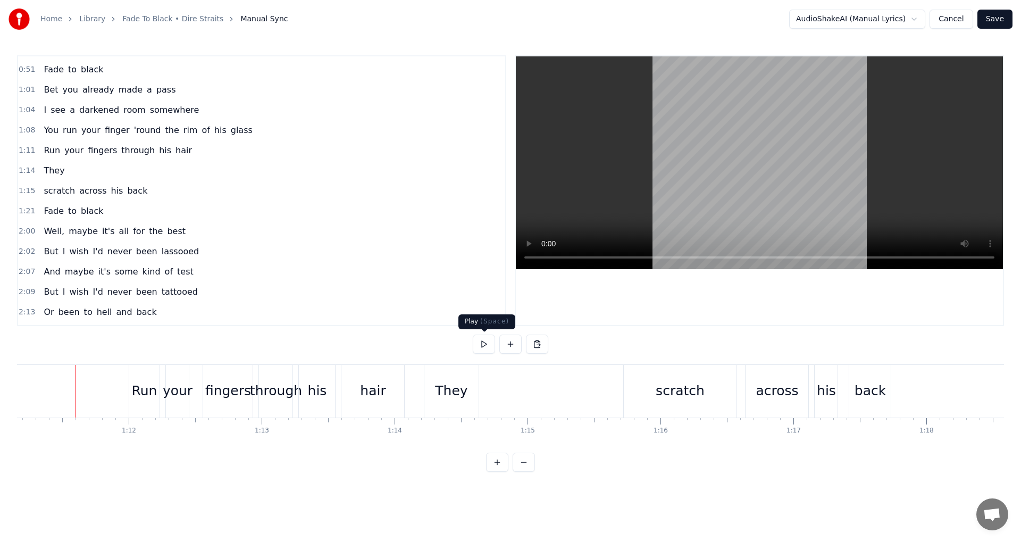
click at [486, 345] on button at bounding box center [484, 343] width 22 height 19
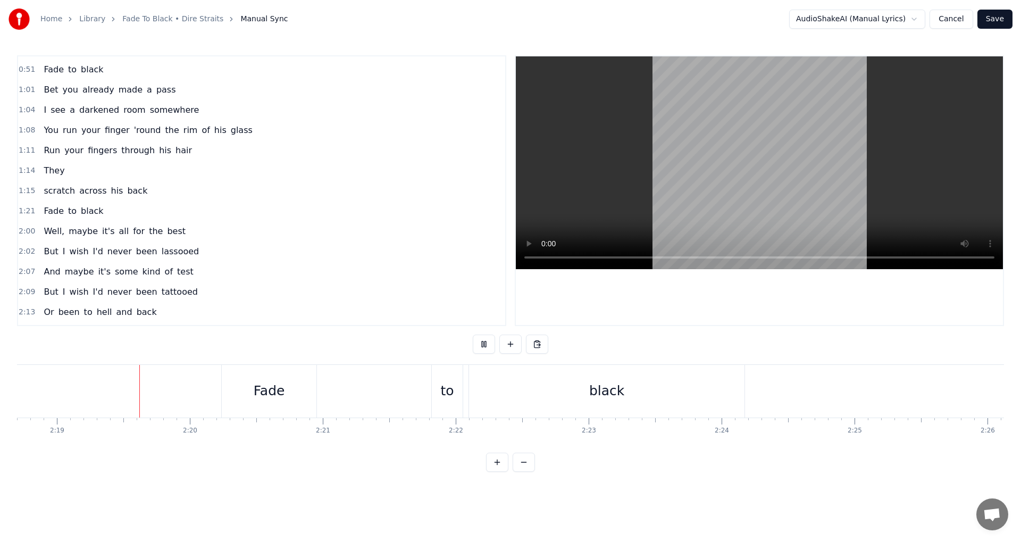
scroll to position [0, 18457]
click at [486, 342] on button at bounding box center [484, 343] width 22 height 19
click at [586, 395] on div "black" at bounding box center [585, 391] width 35 height 20
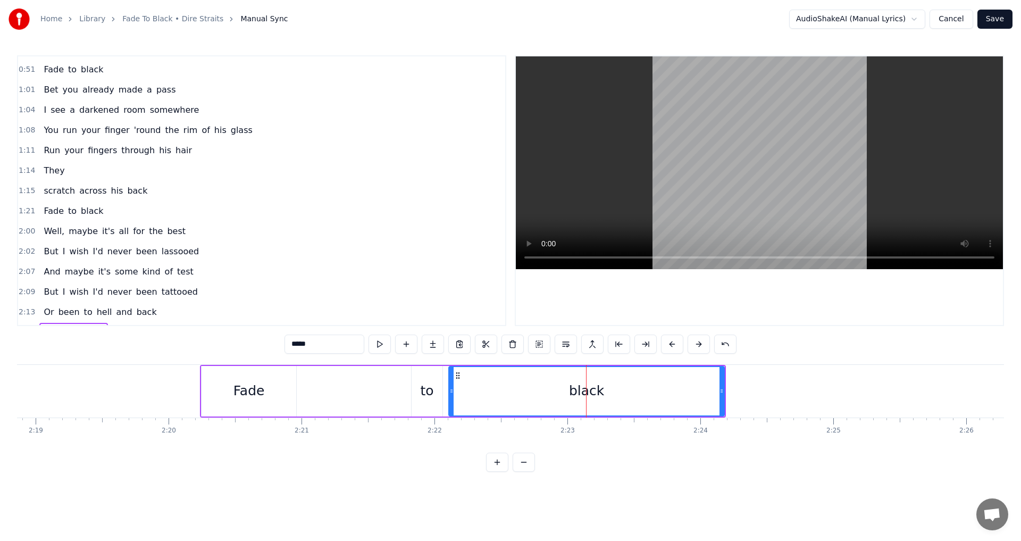
scroll to position [136, 0]
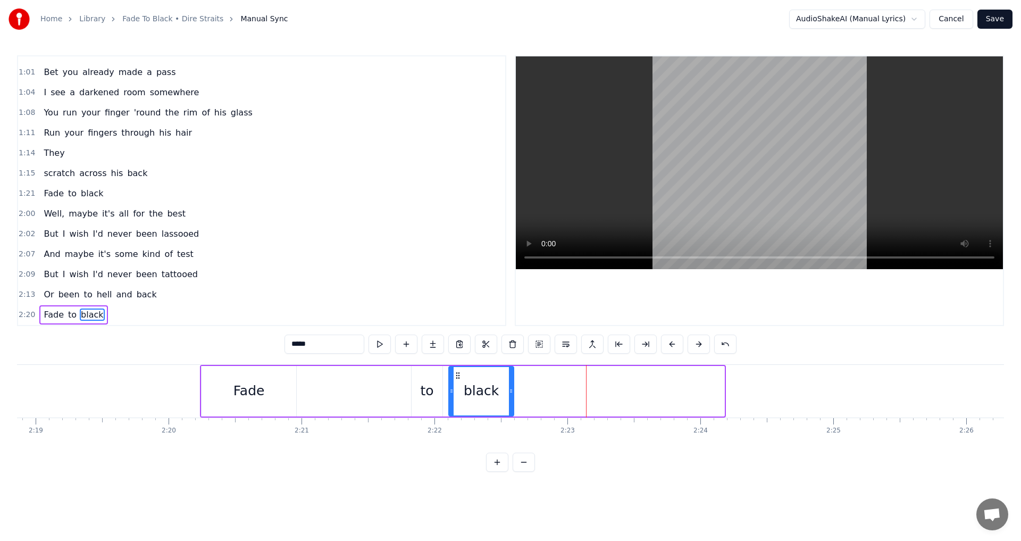
drag, startPoint x: 722, startPoint y: 390, endPoint x: 511, endPoint y: 393, distance: 210.6
click at [511, 393] on icon at bounding box center [511, 391] width 4 height 9
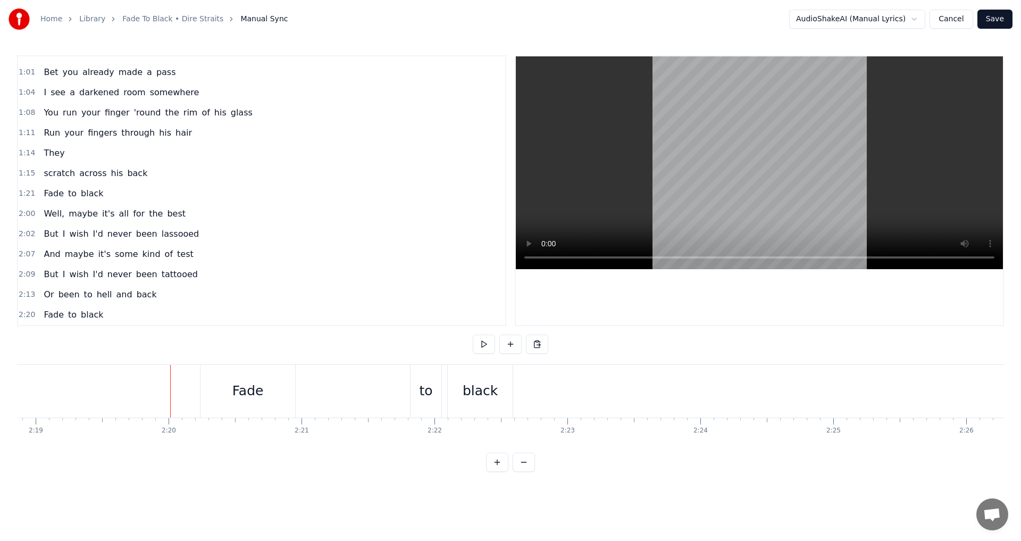
drag, startPoint x: 473, startPoint y: 351, endPoint x: 482, endPoint y: 348, distance: 10.1
click at [482, 348] on button at bounding box center [484, 343] width 22 height 19
click at [482, 342] on button at bounding box center [484, 343] width 22 height 19
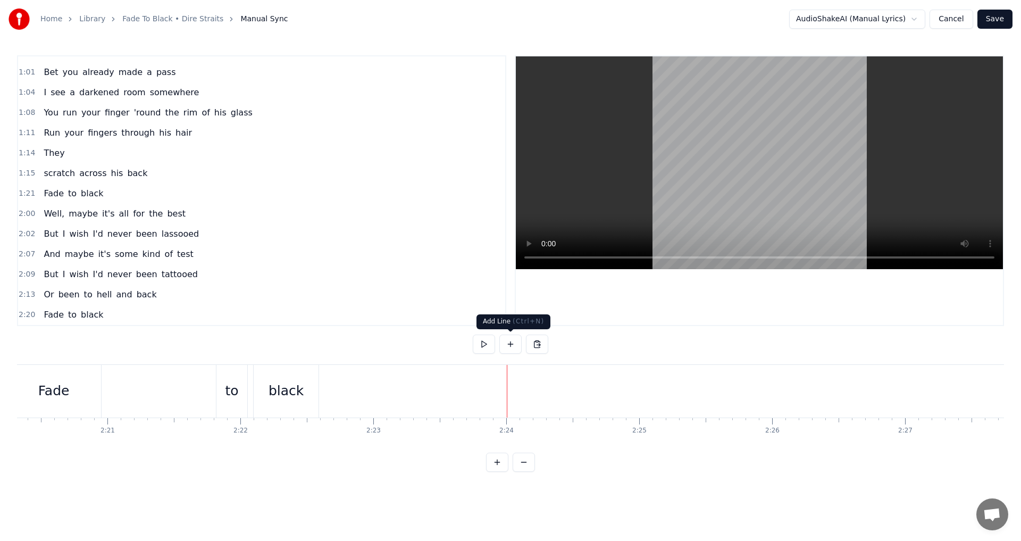
click at [510, 347] on button at bounding box center [510, 343] width 22 height 19
click at [558, 388] on div "<>" at bounding box center [574, 391] width 132 height 51
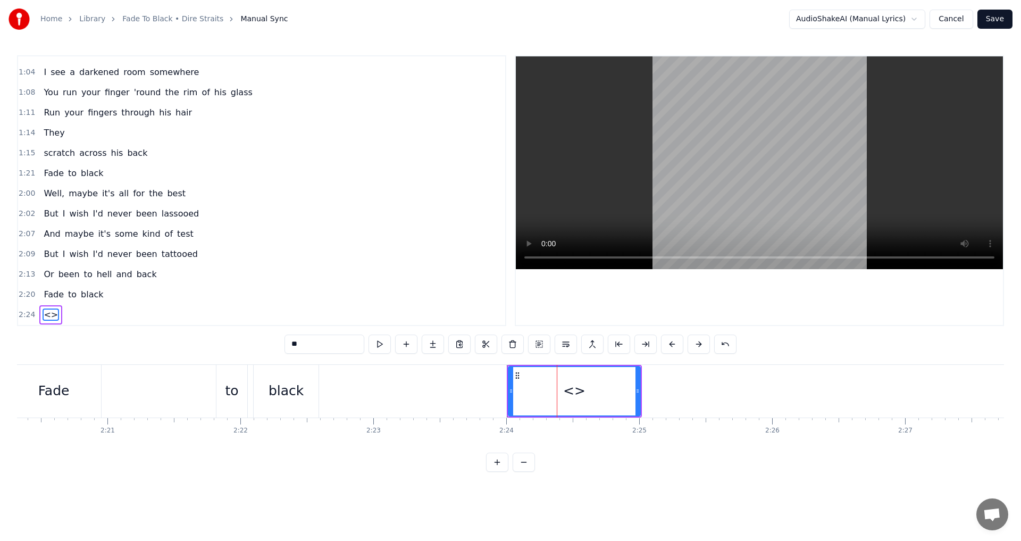
drag, startPoint x: 282, startPoint y: 346, endPoint x: 251, endPoint y: 347, distance: 30.3
click at [252, 347] on div "0:31 Well, I wonder where you are tonight 0:34 You're probably on the rampage s…" at bounding box center [510, 263] width 987 height 416
type input "*******"
click at [525, 470] on button at bounding box center [524, 461] width 22 height 19
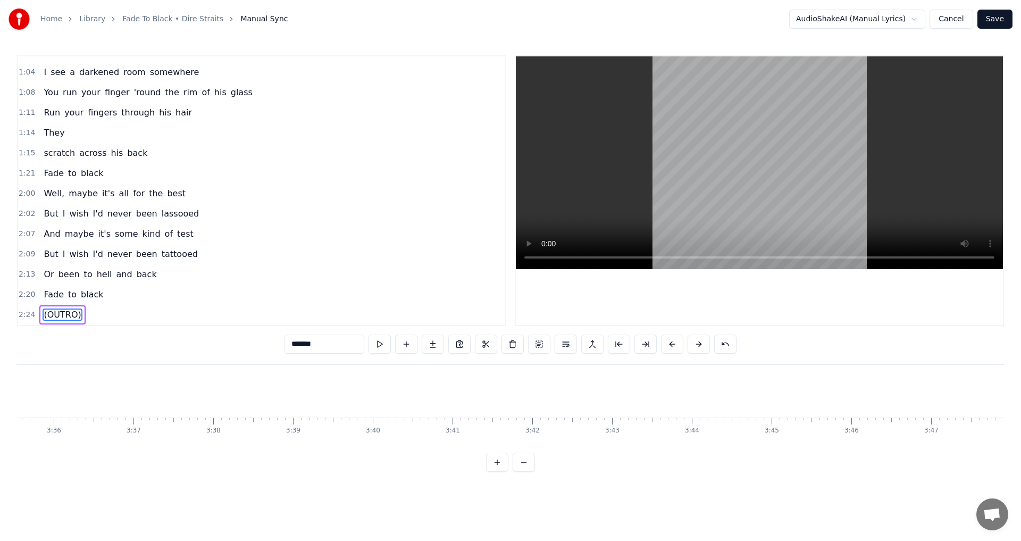
click at [525, 470] on button at bounding box center [524, 461] width 22 height 19
click at [525, 470] on div at bounding box center [510, 461] width 49 height 19
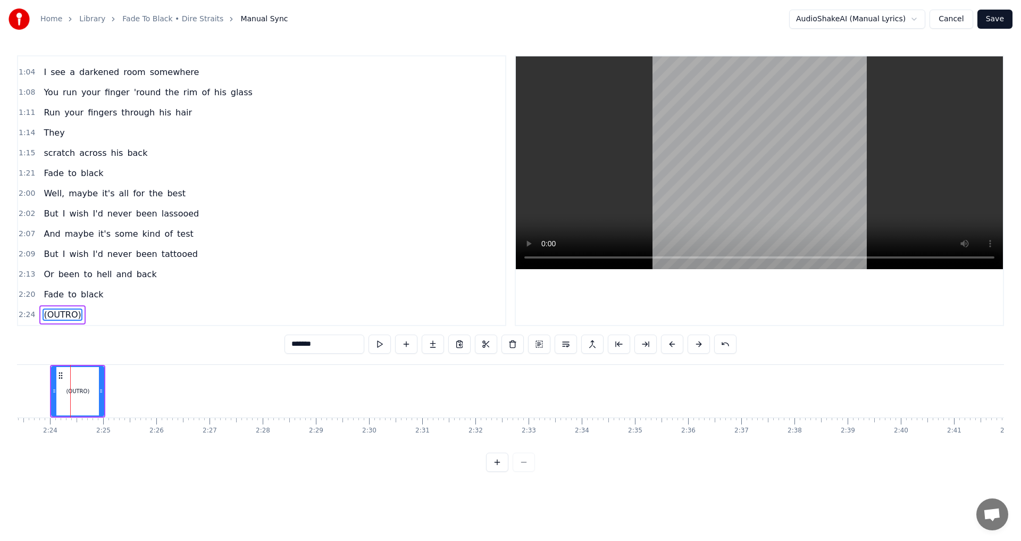
click at [525, 470] on div at bounding box center [510, 461] width 49 height 19
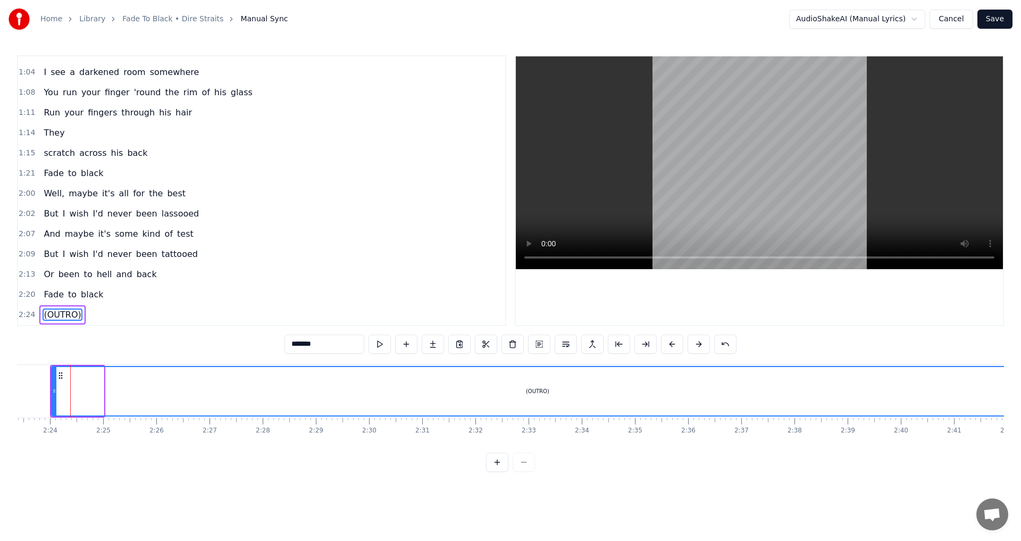
drag, startPoint x: 101, startPoint y: 388, endPoint x: 1020, endPoint y: 364, distance: 919.6
click at [1020, 364] on div "Home Library Fade To Black • Dire Straits Manual Sync AudioShakeAI (Manual Lyri…" at bounding box center [510, 236] width 1021 height 472
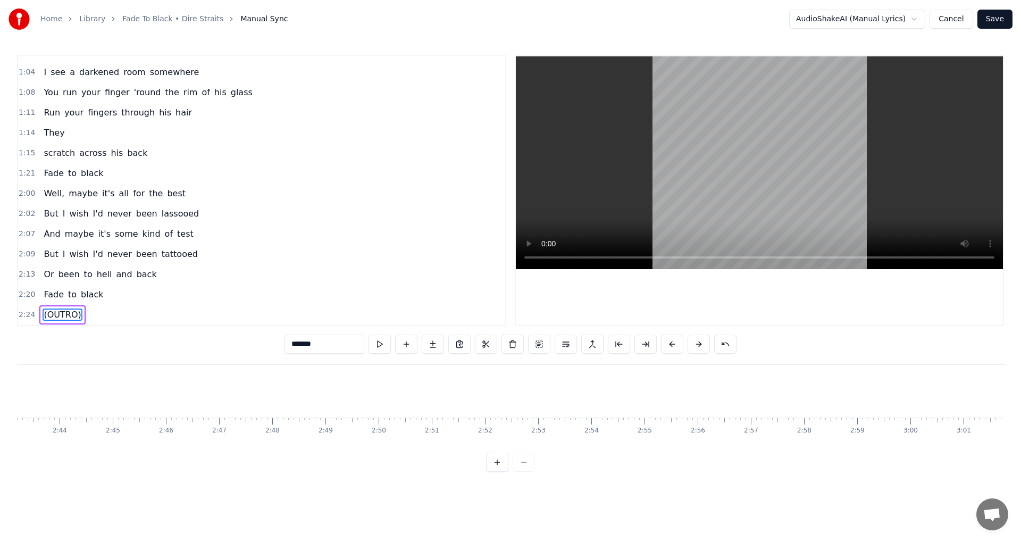
scroll to position [0, 8604]
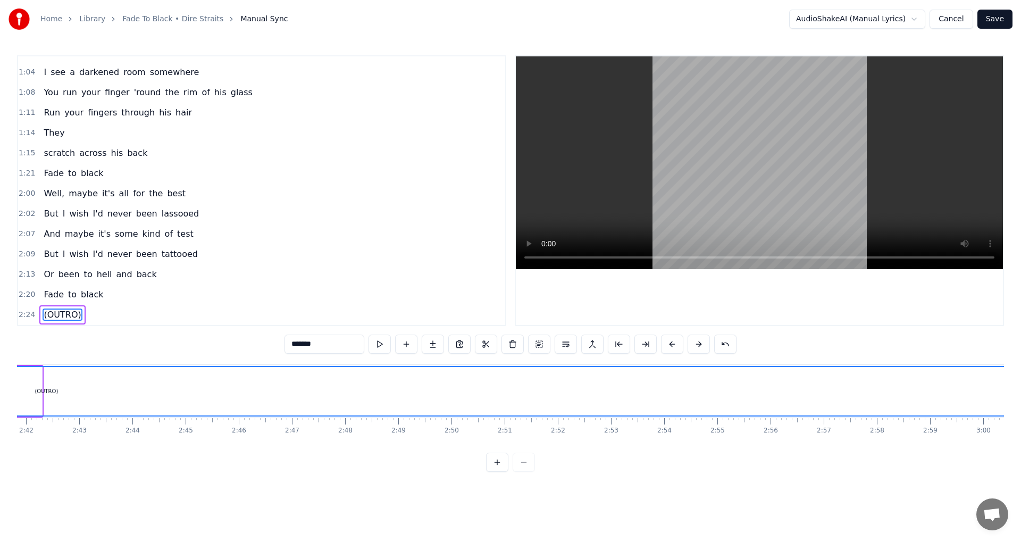
drag, startPoint x: 40, startPoint y: 392, endPoint x: 1020, endPoint y: 385, distance: 979.9
click at [1020, 385] on div "Home Library Fade To Black • Dire Straits Manual Sync AudioShakeAI (Manual Lyri…" at bounding box center [510, 236] width 1021 height 472
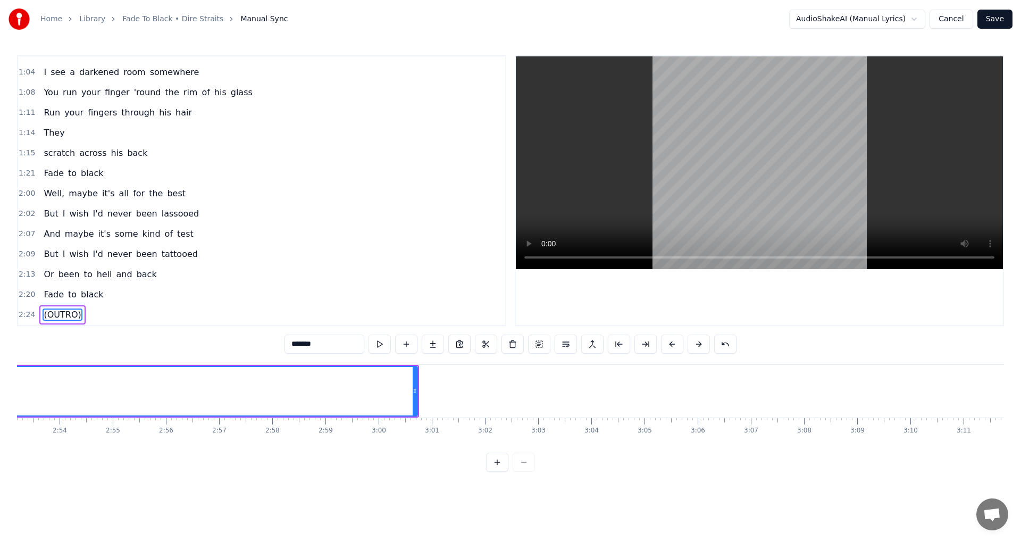
scroll to position [0, 9249]
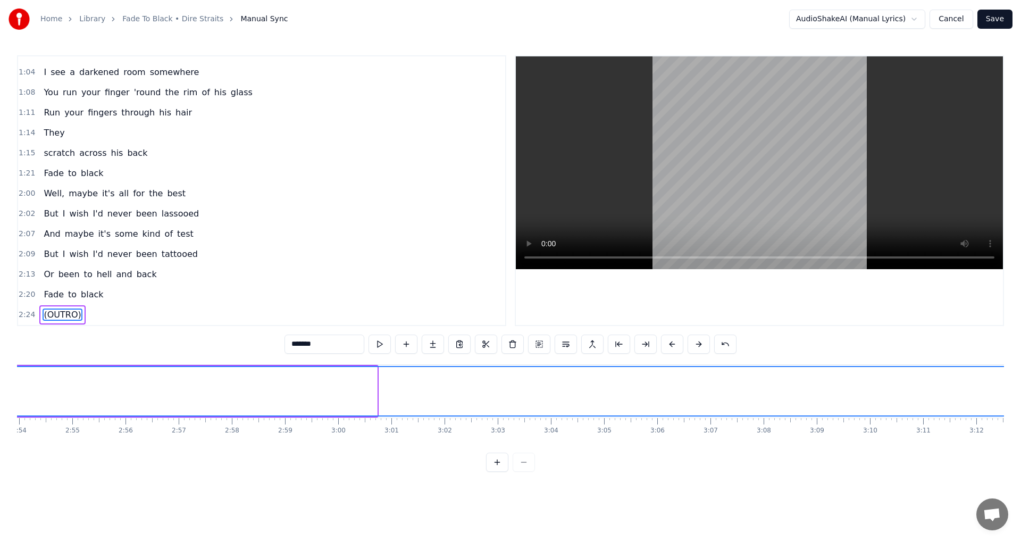
drag, startPoint x: 374, startPoint y: 390, endPoint x: 1020, endPoint y: 389, distance: 646.0
click at [1020, 389] on div "Home Library Fade To Black • Dire Straits Manual Sync AudioShakeAI (Manual Lyri…" at bounding box center [510, 236] width 1021 height 472
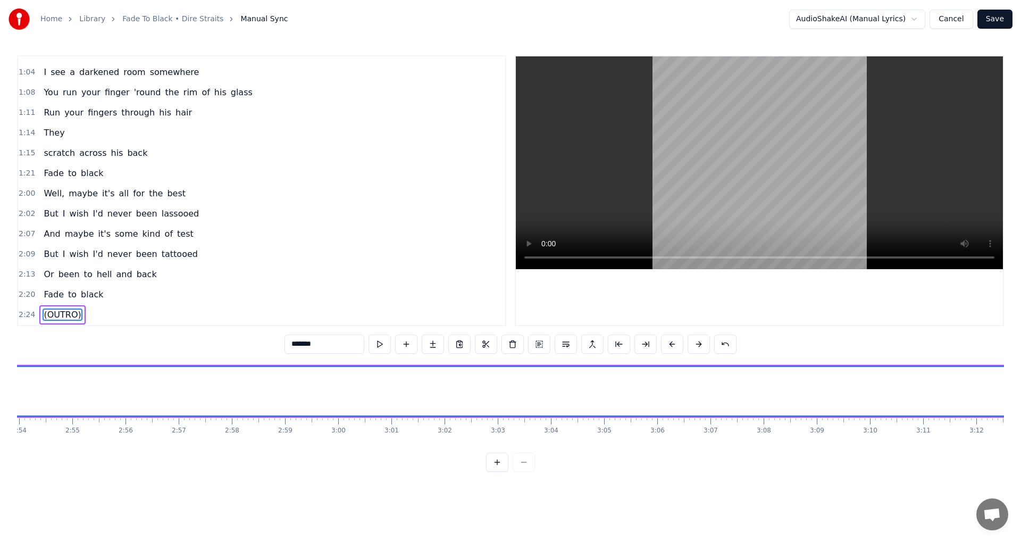
scroll to position [0, 9754]
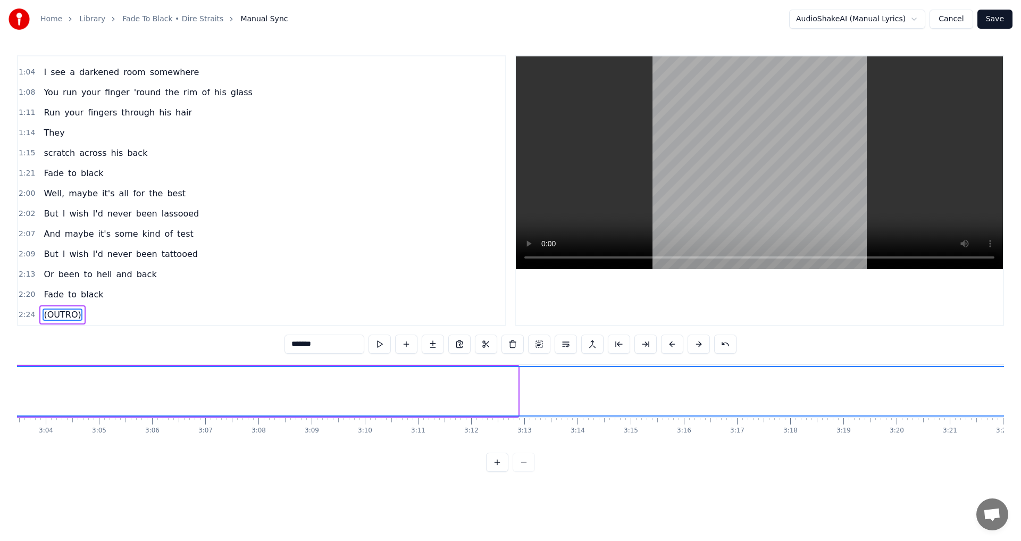
drag, startPoint x: 513, startPoint y: 385, endPoint x: 1002, endPoint y: 395, distance: 488.7
click at [1005, 395] on div at bounding box center [1007, 391] width 4 height 48
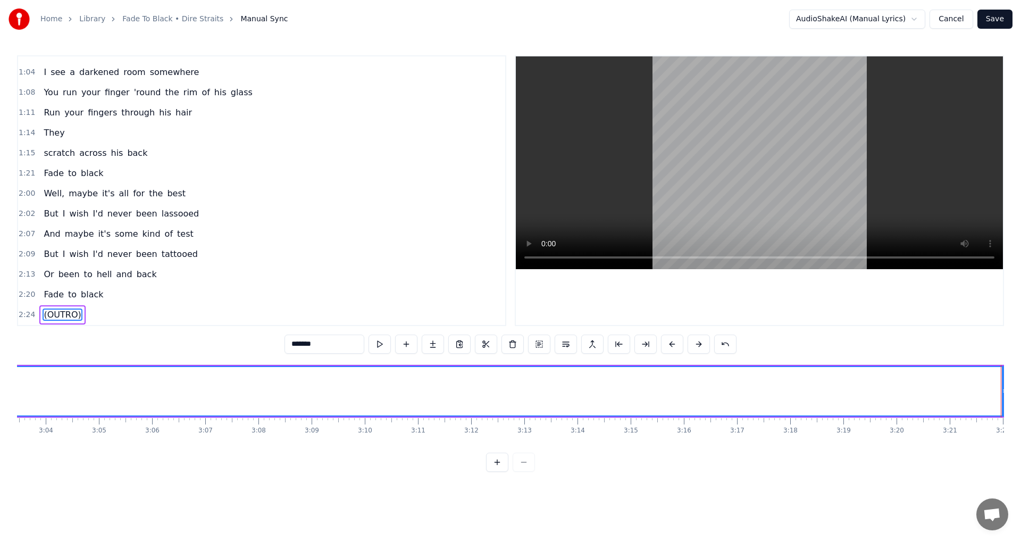
scroll to position [0, 10685]
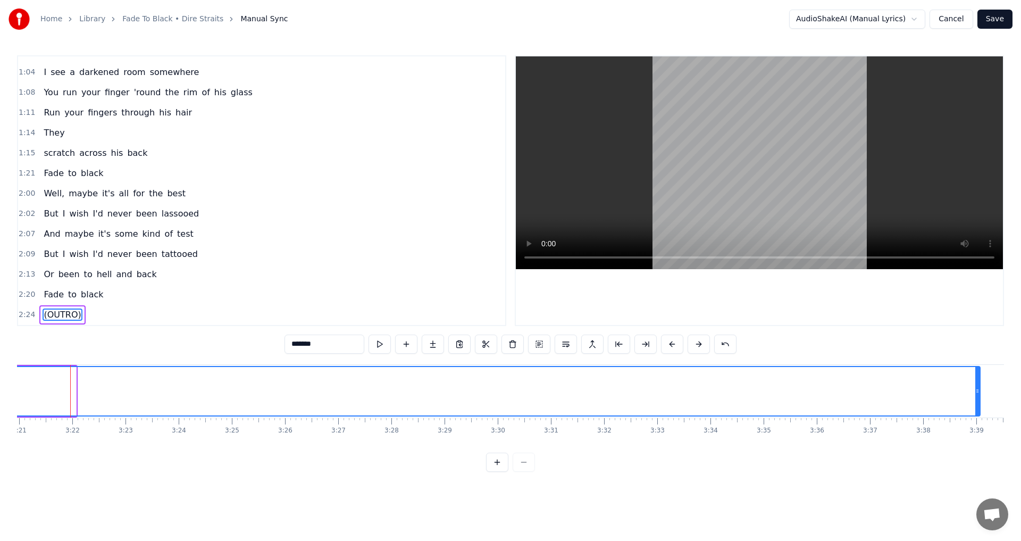
drag, startPoint x: 75, startPoint y: 391, endPoint x: 979, endPoint y: 390, distance: 903.9
click at [979, 390] on icon at bounding box center [977, 391] width 4 height 9
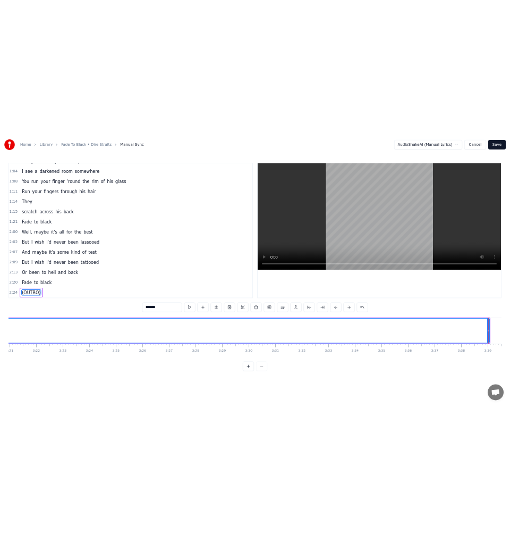
scroll to position [0, 11131]
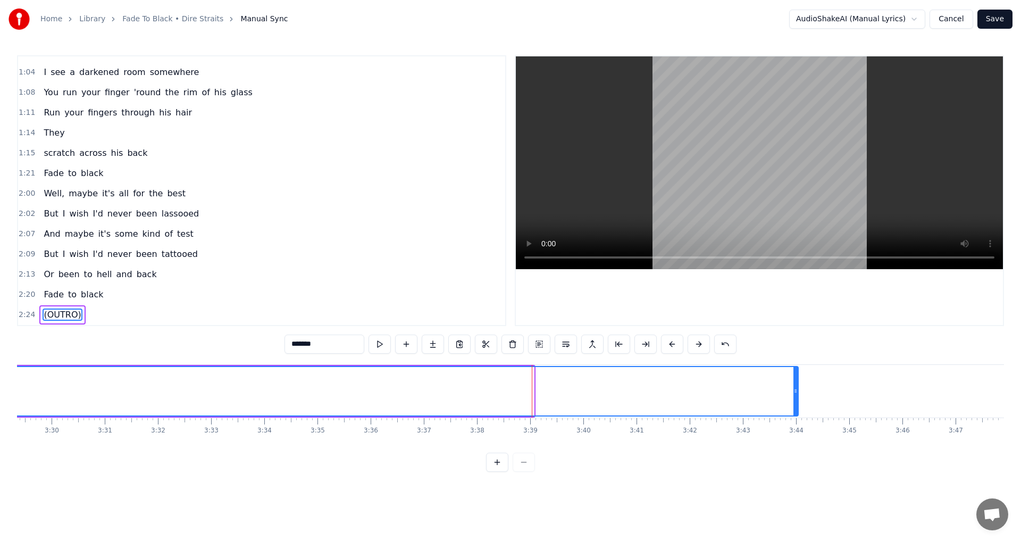
drag, startPoint x: 531, startPoint y: 392, endPoint x: 795, endPoint y: 380, distance: 264.5
click at [795, 380] on div at bounding box center [795, 391] width 4 height 48
click at [800, 390] on icon at bounding box center [800, 391] width 4 height 9
click at [801, 388] on icon at bounding box center [799, 391] width 4 height 9
click at [1002, 22] on button "Save" at bounding box center [994, 19] width 35 height 19
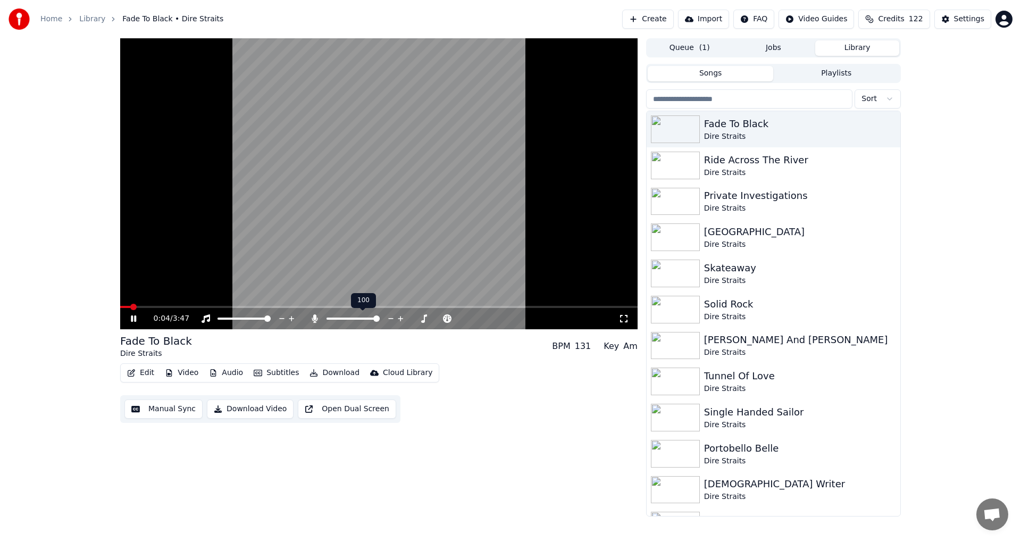
click at [315, 321] on icon at bounding box center [315, 318] width 6 height 9
click at [132, 318] on icon at bounding box center [133, 318] width 5 height 6
click at [181, 376] on button "Video" at bounding box center [182, 372] width 42 height 15
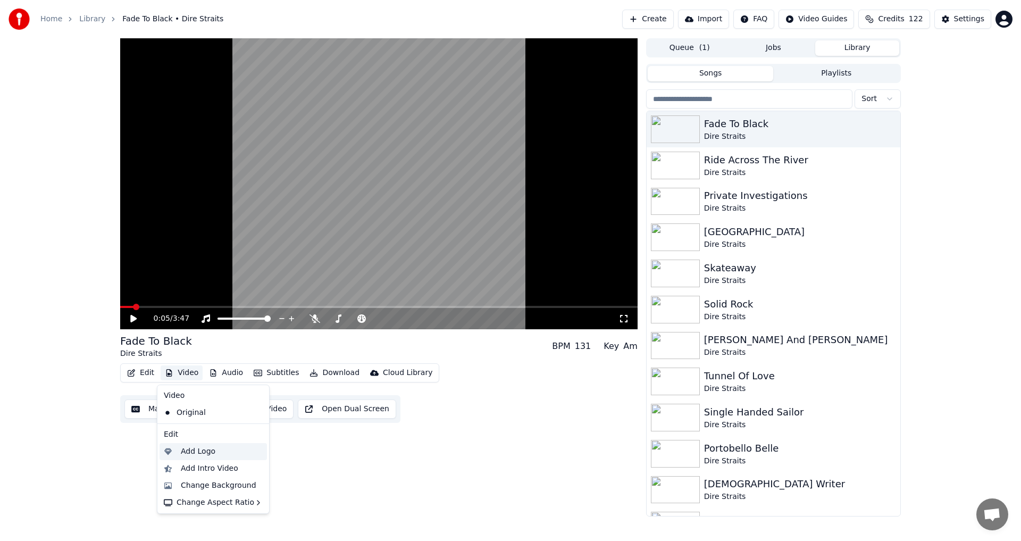
click at [198, 453] on div "Add Logo" at bounding box center [198, 451] width 35 height 11
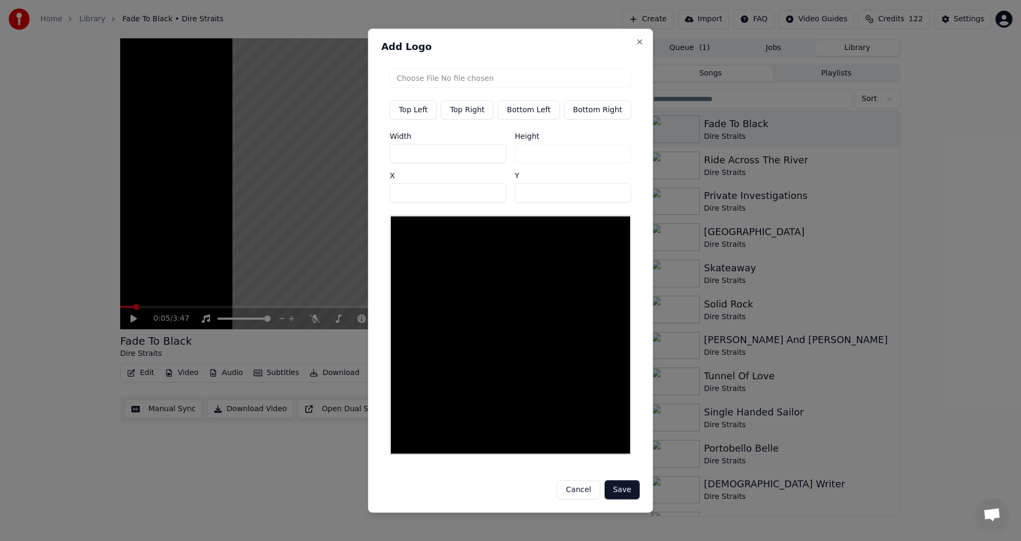
click at [467, 110] on button "Top Right" at bounding box center [467, 109] width 53 height 19
type input "***"
click at [475, 86] on input "file" at bounding box center [510, 77] width 241 height 19
type input "**********"
type input "***"
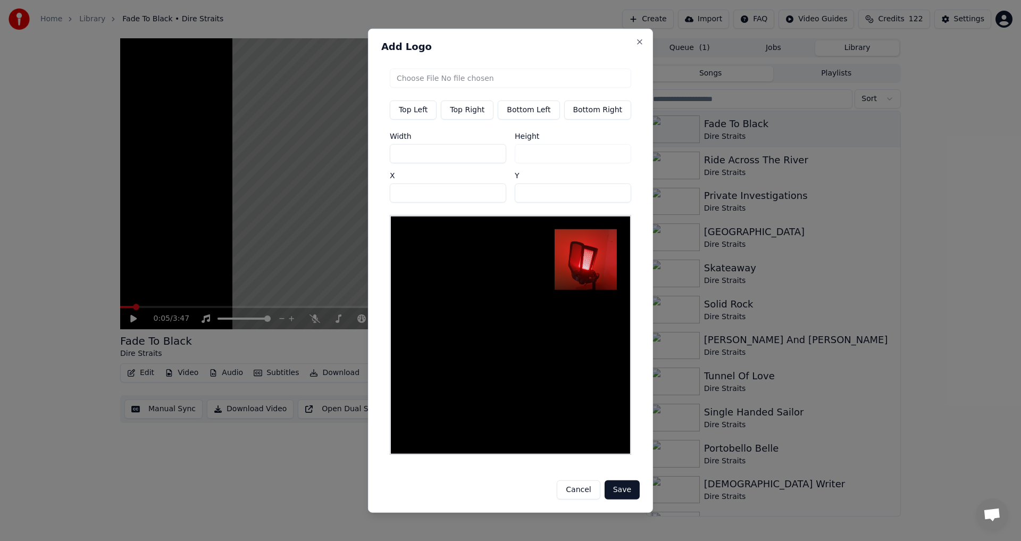
drag, startPoint x: 402, startPoint y: 161, endPoint x: 388, endPoint y: 161, distance: 13.8
click at [388, 161] on div "Top Left Top Right Bottom Left Bottom Right Width *** Height *** X *** Y **" at bounding box center [510, 261] width 258 height 403
type input "*"
type input "**"
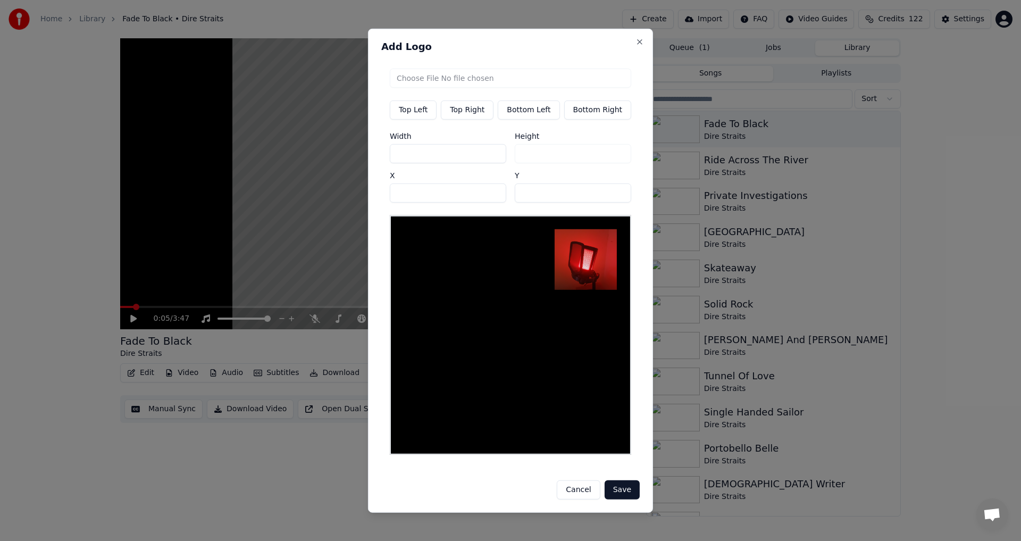
type input "**"
type input "***"
drag, startPoint x: 560, startPoint y: 198, endPoint x: 441, endPoint y: 214, distance: 120.2
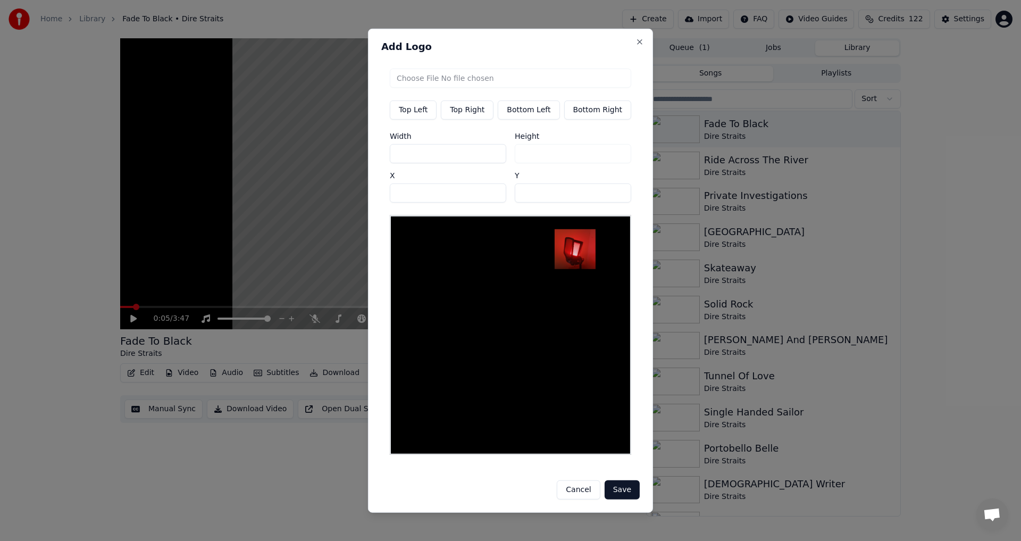
click at [441, 214] on div "Top Left Top Right Bottom Left Bottom Right Width *** Height *** X *** Y **" at bounding box center [510, 261] width 258 height 403
type input "**"
drag, startPoint x: 416, startPoint y: 202, endPoint x: 326, endPoint y: 199, distance: 89.9
click at [326, 199] on body "Home Library Fade To Black • Dire Straits Create Import FAQ Video Guides Credit…" at bounding box center [510, 270] width 1021 height 541
type input "***"
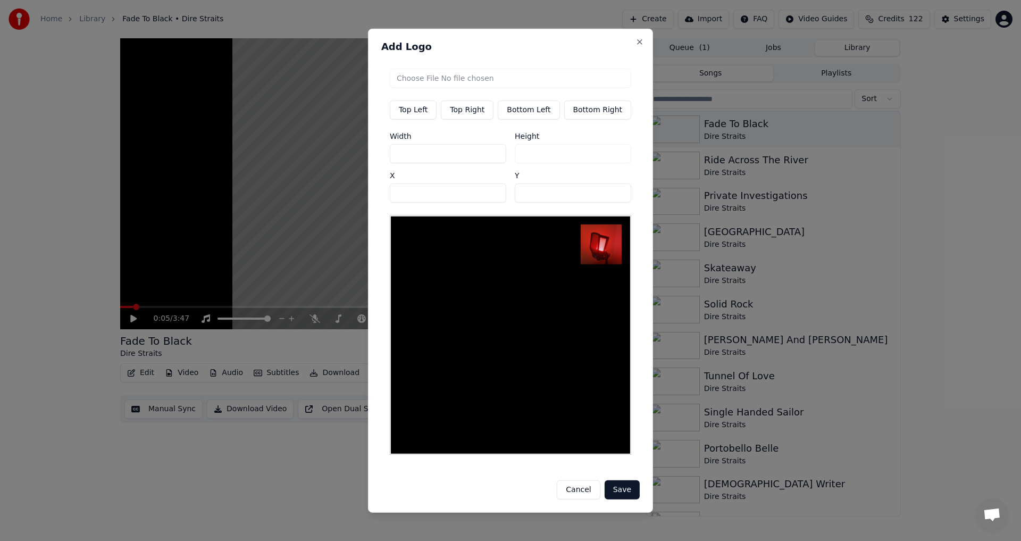
click at [619, 486] on button "Save" at bounding box center [622, 489] width 35 height 19
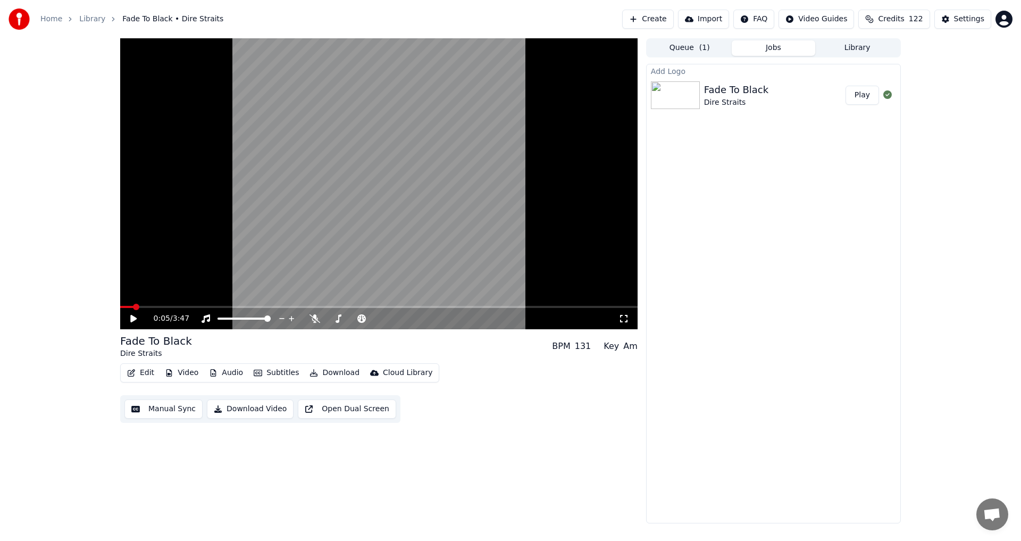
click at [866, 99] on button "Play" at bounding box center [861, 95] width 33 height 19
click at [132, 320] on icon at bounding box center [133, 318] width 5 height 6
click at [334, 372] on button "Download" at bounding box center [334, 372] width 58 height 15
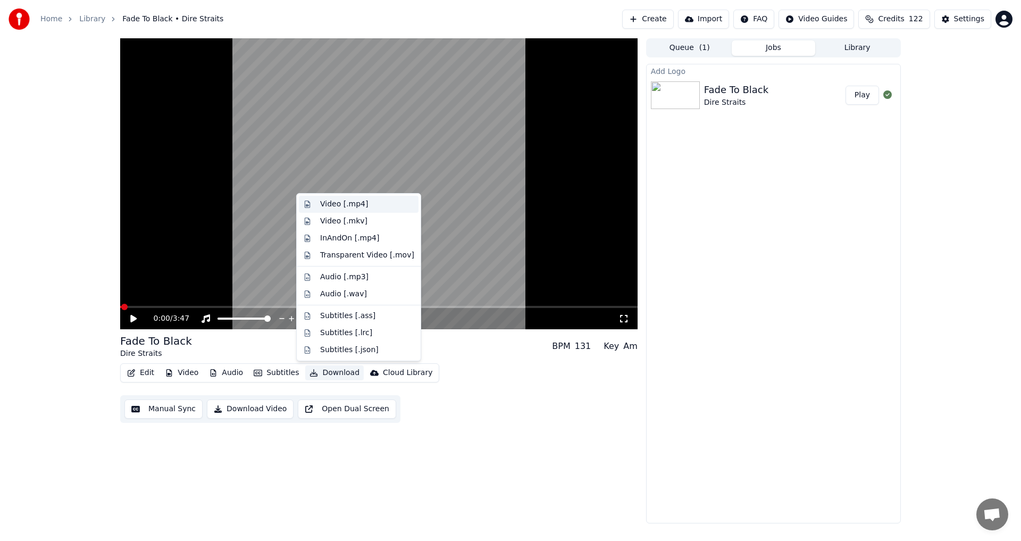
click at [338, 205] on div "Video [.mp4]" at bounding box center [344, 204] width 48 height 11
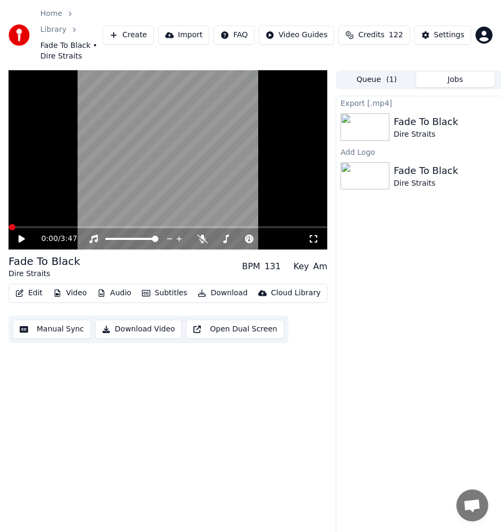
click at [139, 26] on button "Create" at bounding box center [129, 35] width 52 height 19
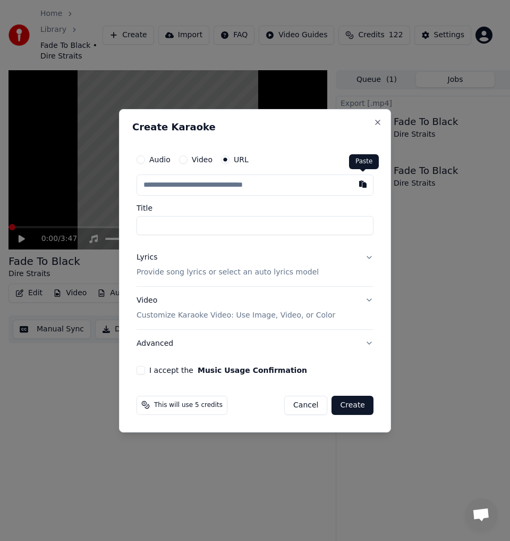
click at [370, 184] on button "button" at bounding box center [363, 183] width 21 height 19
type input "**********"
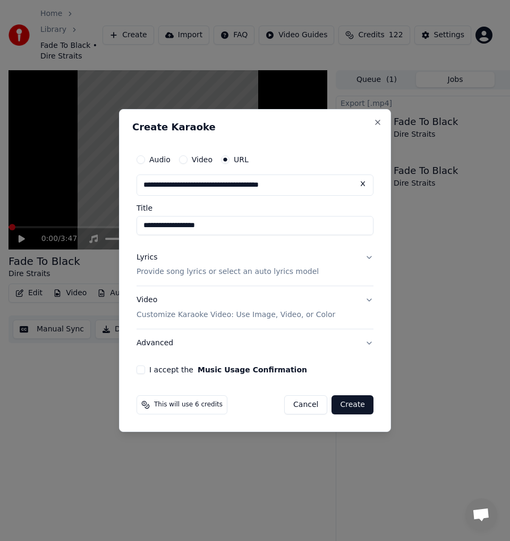
click at [142, 227] on input "**********" at bounding box center [255, 225] width 237 height 19
type input "**********"
click at [171, 279] on button "Lyrics Provide song lyrics or select an auto lyrics model" at bounding box center [255, 265] width 237 height 43
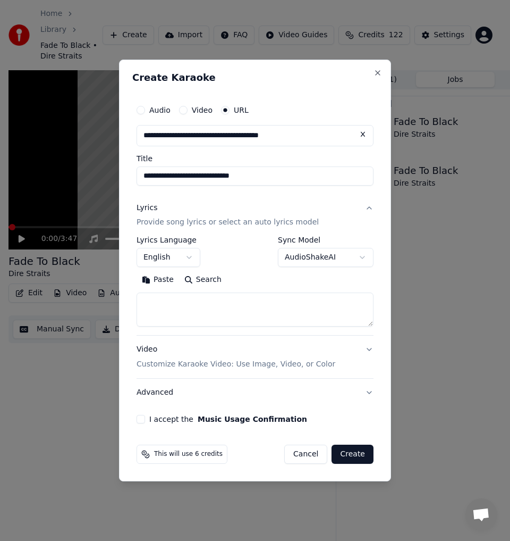
click at [208, 285] on button "Search" at bounding box center [203, 280] width 48 height 17
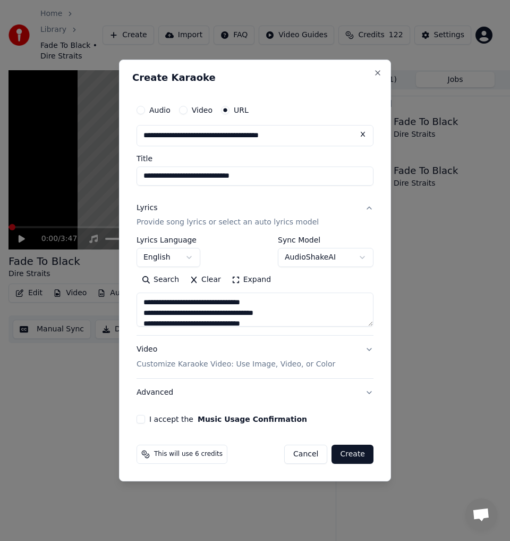
click at [257, 280] on button "Expand" at bounding box center [251, 280] width 50 height 17
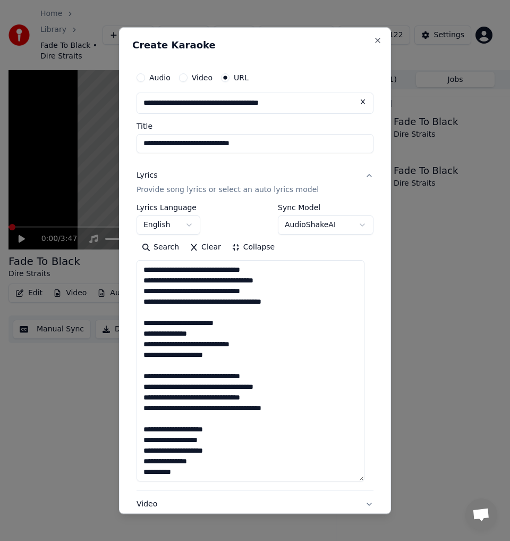
click at [199, 318] on textarea "**********" at bounding box center [251, 371] width 228 height 221
click at [188, 316] on textarea "**********" at bounding box center [251, 371] width 228 height 221
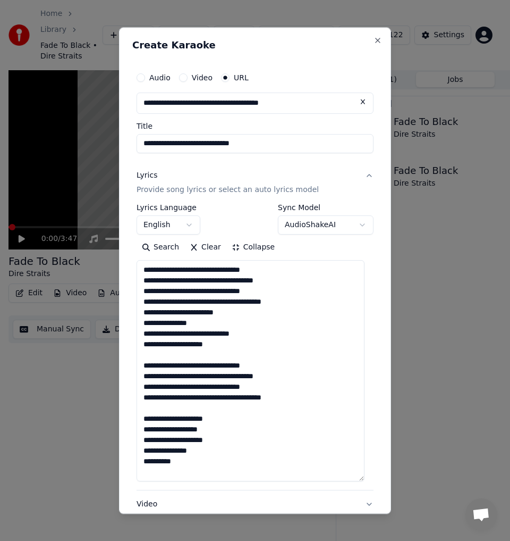
click at [178, 351] on textarea "**********" at bounding box center [251, 371] width 228 height 221
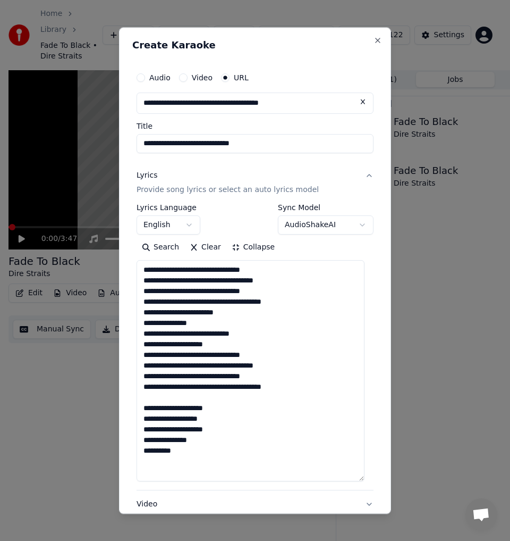
click at [171, 400] on textarea "**********" at bounding box center [251, 371] width 228 height 221
click at [245, 370] on textarea "**********" at bounding box center [251, 371] width 228 height 221
click at [247, 370] on textarea "**********" at bounding box center [251, 371] width 228 height 221
click at [224, 388] on textarea "**********" at bounding box center [251, 371] width 228 height 221
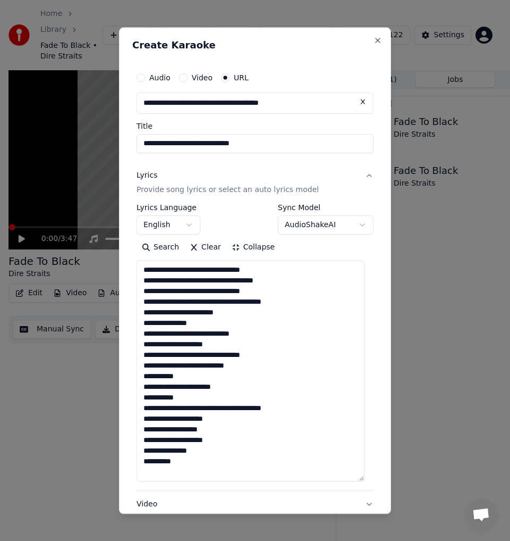
click at [228, 271] on textarea "**********" at bounding box center [251, 371] width 228 height 221
click at [225, 270] on textarea "**********" at bounding box center [251, 371] width 228 height 221
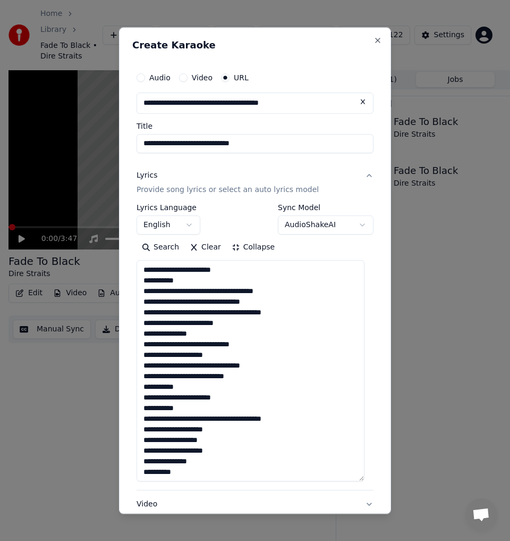
click at [247, 291] on textarea "**********" at bounding box center [251, 371] width 228 height 221
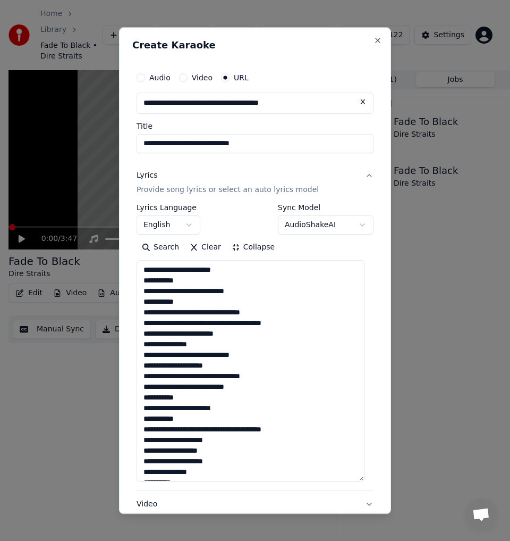
click at [226, 316] on textarea "**********" at bounding box center [251, 371] width 228 height 221
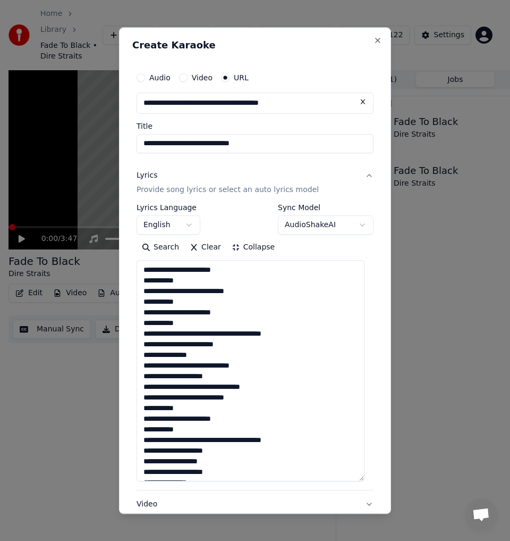
click at [256, 334] on textarea "**********" at bounding box center [251, 371] width 228 height 221
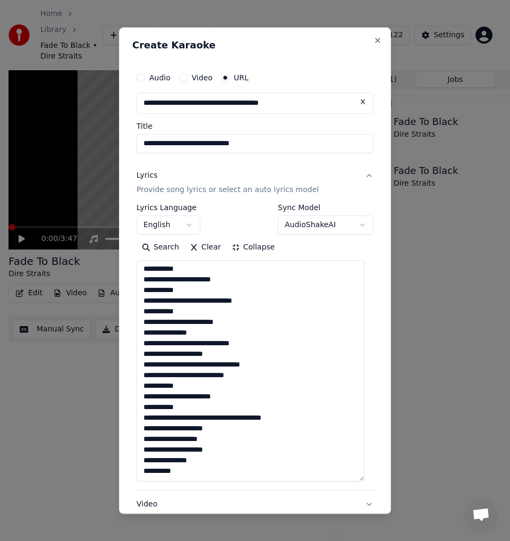
scroll to position [122, 0]
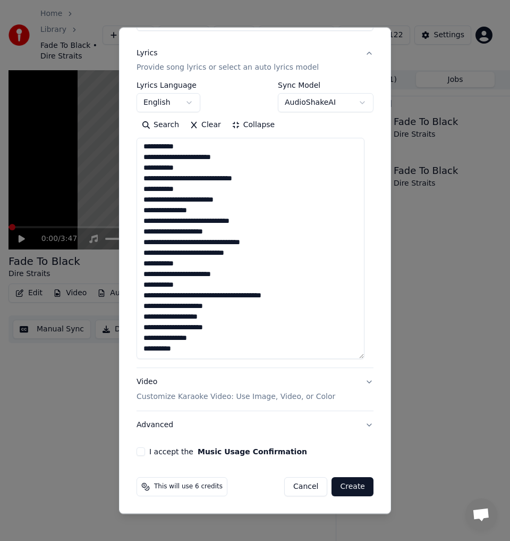
click at [256, 295] on textarea "**********" at bounding box center [251, 248] width 228 height 221
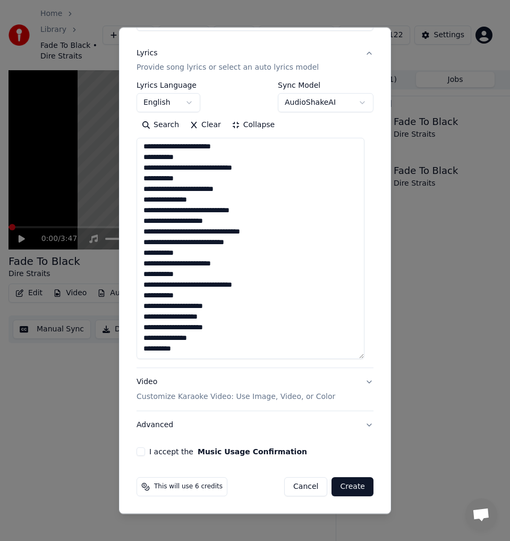
click at [144, 296] on textarea "**********" at bounding box center [251, 248] width 228 height 221
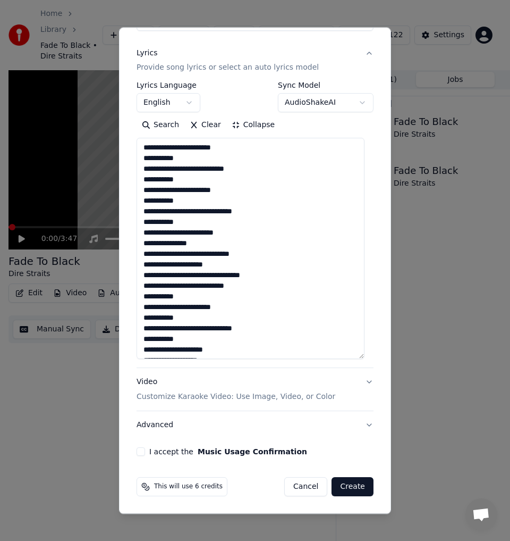
click at [233, 213] on textarea "**********" at bounding box center [251, 248] width 228 height 221
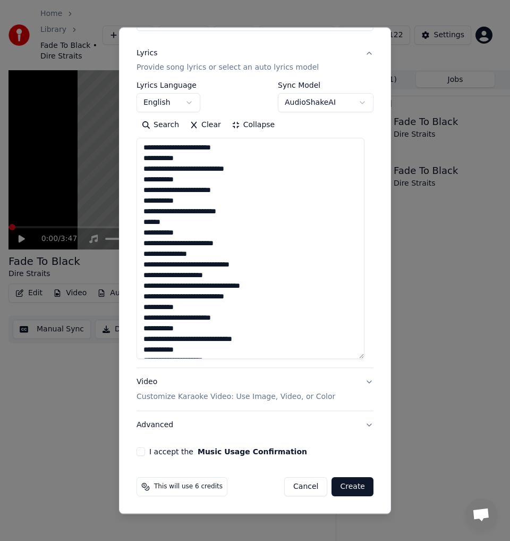
scroll to position [54, 0]
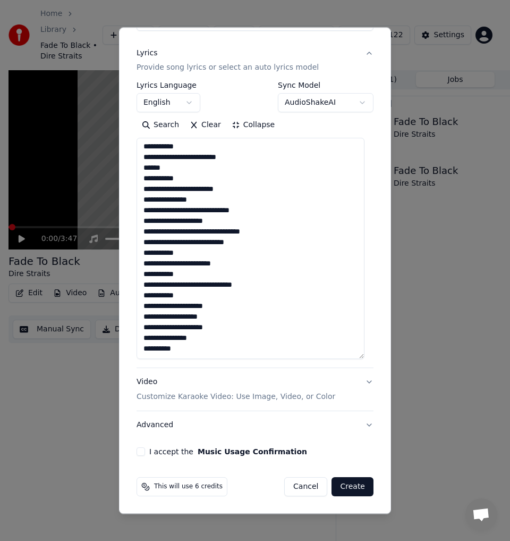
click at [225, 231] on textarea "**********" at bounding box center [251, 248] width 228 height 221
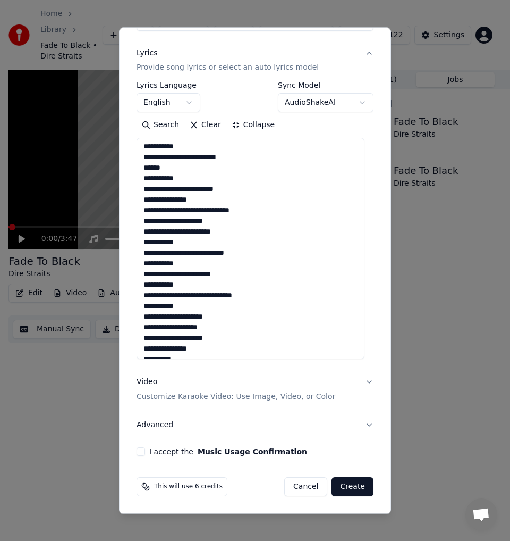
click at [226, 250] on textarea "**********" at bounding box center [251, 248] width 228 height 221
click at [224, 257] on textarea "**********" at bounding box center [251, 248] width 228 height 221
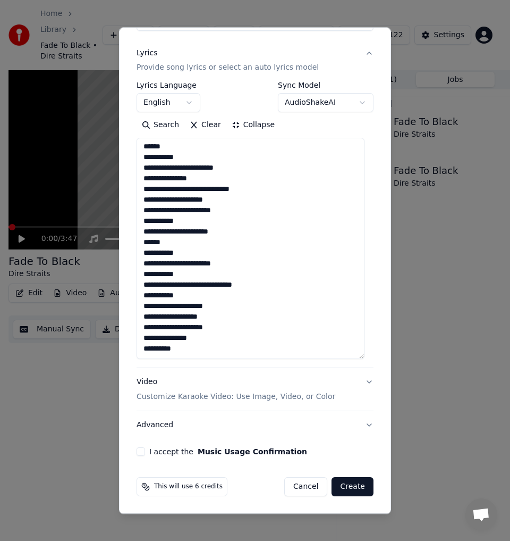
click at [231, 287] on textarea "**********" at bounding box center [251, 248] width 228 height 221
click at [232, 283] on textarea "**********" at bounding box center [251, 248] width 228 height 221
click at [157, 307] on textarea "**********" at bounding box center [251, 248] width 228 height 221
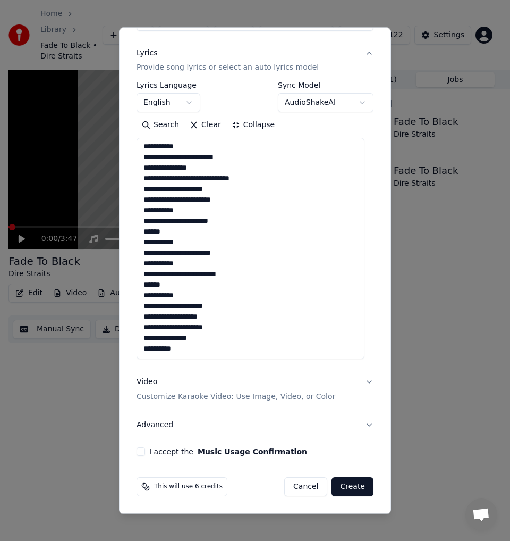
drag, startPoint x: 170, startPoint y: 317, endPoint x: 169, endPoint y: 328, distance: 10.1
click at [170, 317] on textarea "**********" at bounding box center [251, 248] width 228 height 221
click at [237, 329] on textarea "**********" at bounding box center [251, 248] width 228 height 221
click at [184, 332] on textarea "**********" at bounding box center [251, 248] width 228 height 221
click at [182, 331] on textarea "**********" at bounding box center [251, 248] width 228 height 221
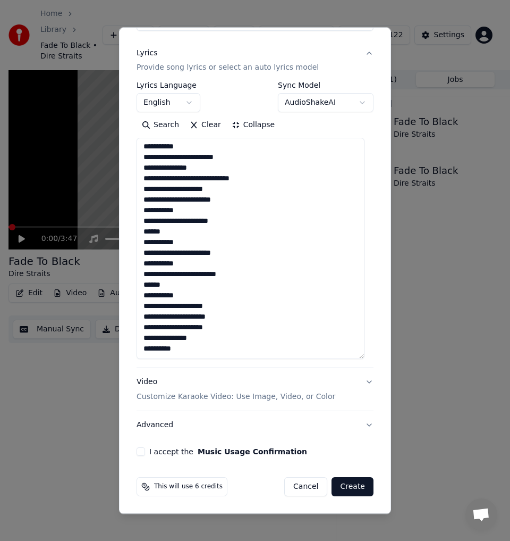
click at [183, 326] on textarea "**********" at bounding box center [251, 248] width 228 height 221
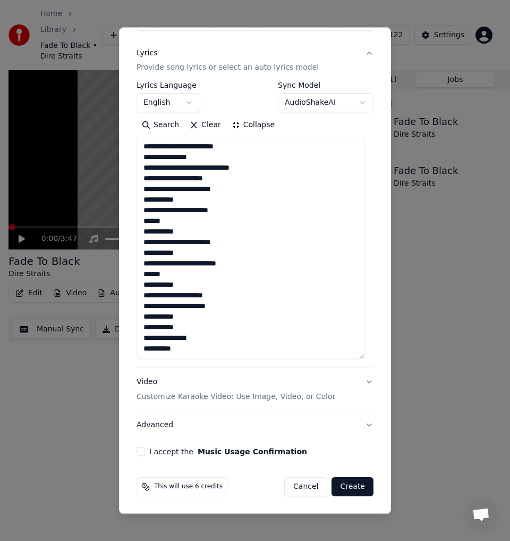
click at [213, 343] on textarea "**********" at bounding box center [251, 248] width 228 height 221
click at [209, 343] on textarea "**********" at bounding box center [251, 248] width 228 height 221
click at [195, 346] on textarea "**********" at bounding box center [251, 248] width 228 height 221
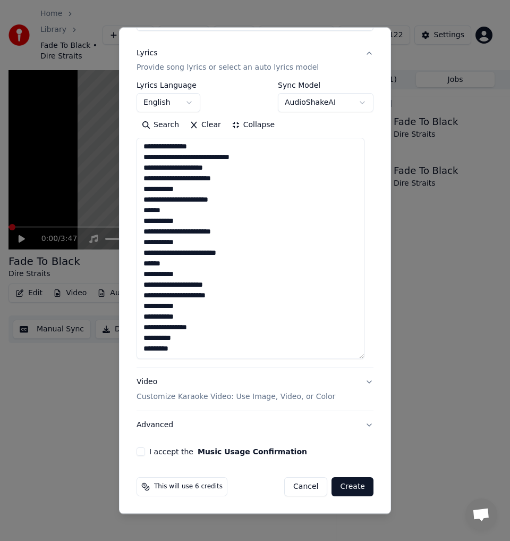
scroll to position [107, 0]
type textarea "**********"
click at [137, 451] on button "I accept the Music Usage Confirmation" at bounding box center [141, 452] width 9 height 9
click at [153, 428] on button "Advanced" at bounding box center [255, 426] width 237 height 28
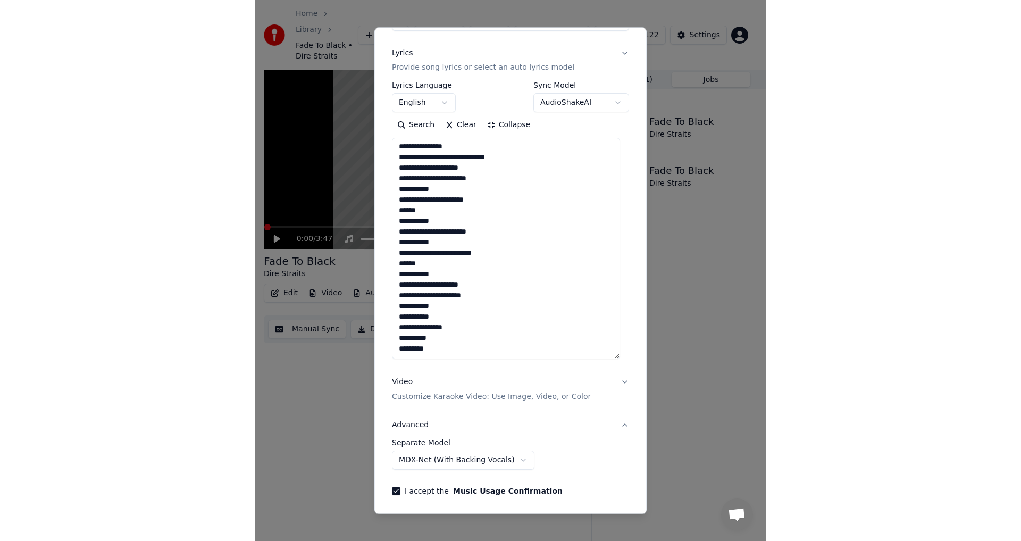
scroll to position [0, 0]
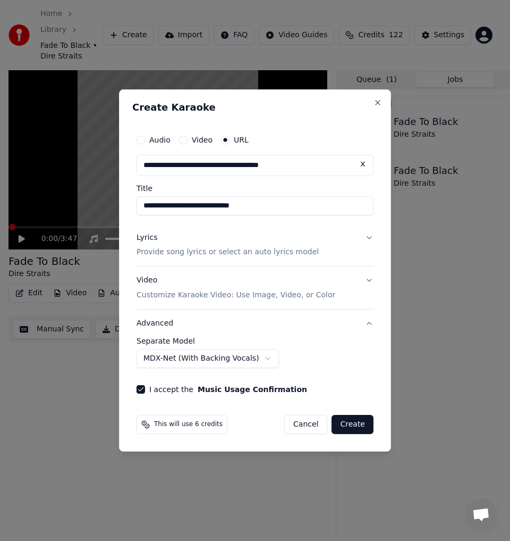
click at [186, 358] on body "**********" at bounding box center [250, 270] width 501 height 541
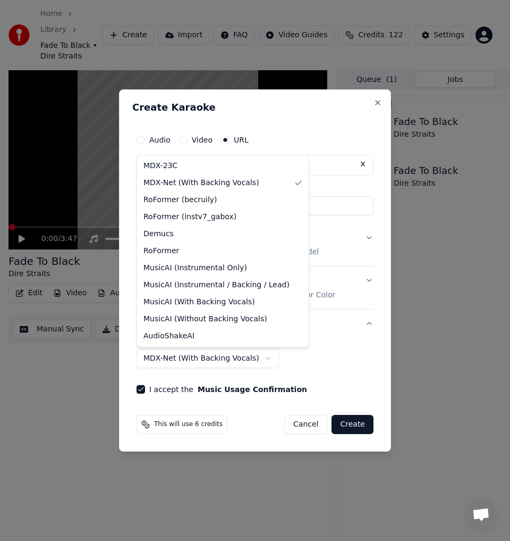
select select "******"
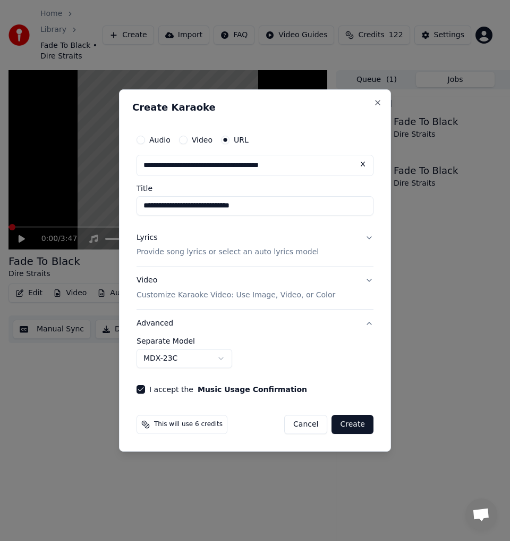
click at [362, 426] on button "Create" at bounding box center [353, 424] width 42 height 19
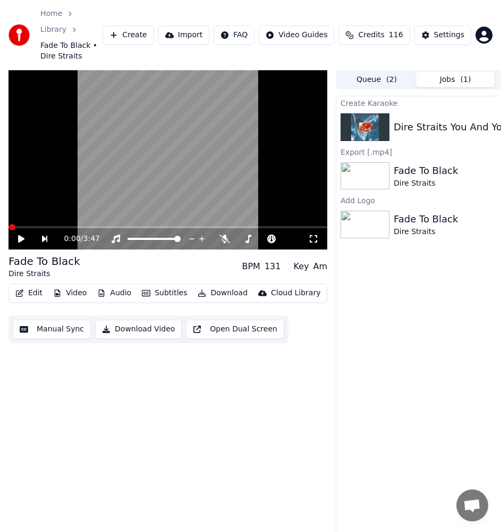
click at [444, 311] on div "Create Karaoke Dire Straits You And Your Friend 16 % Export [.mp4] Fade To Blac…" at bounding box center [455, 322] width 239 height 452
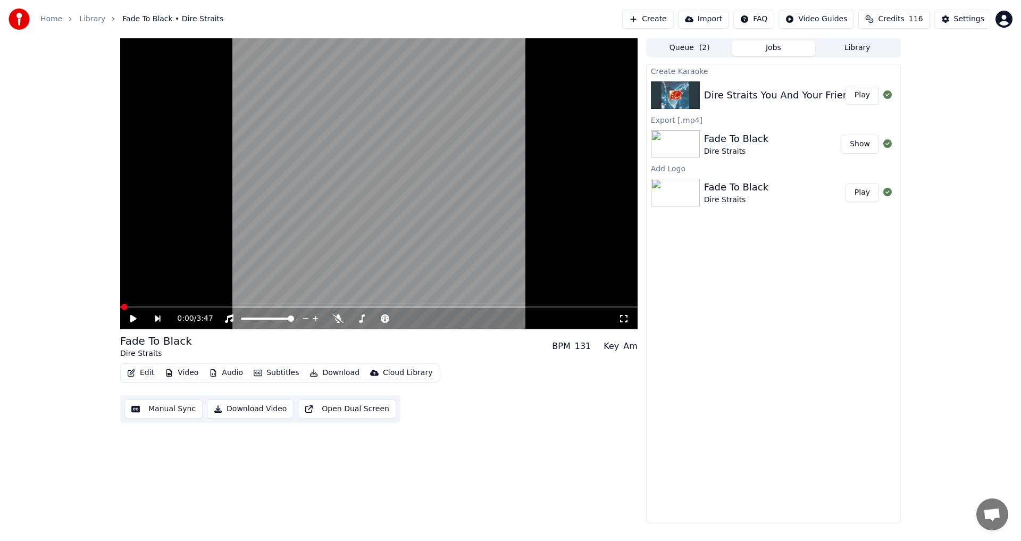
click at [863, 100] on button "Play" at bounding box center [861, 95] width 33 height 19
click at [132, 320] on icon at bounding box center [133, 318] width 5 height 6
click at [136, 320] on icon at bounding box center [141, 318] width 25 height 9
click at [312, 318] on icon at bounding box center [314, 318] width 11 height 9
click at [203, 305] on span at bounding box center [205, 307] width 6 height 6
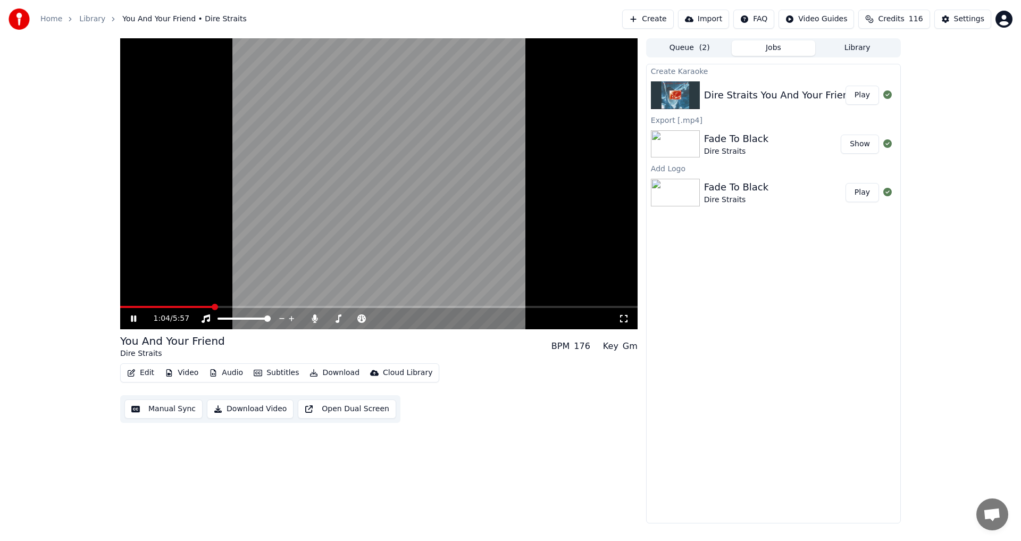
click at [216, 305] on span at bounding box center [215, 307] width 6 height 6
click at [240, 306] on span at bounding box center [242, 307] width 6 height 6
click at [129, 321] on icon at bounding box center [141, 318] width 25 height 9
click at [148, 406] on button "Manual Sync" at bounding box center [163, 408] width 78 height 19
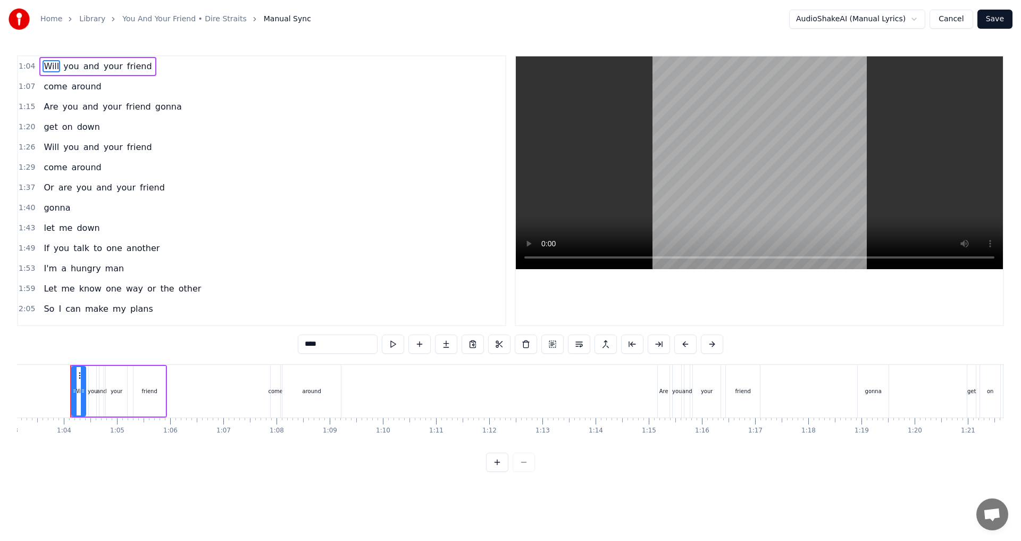
scroll to position [338, 0]
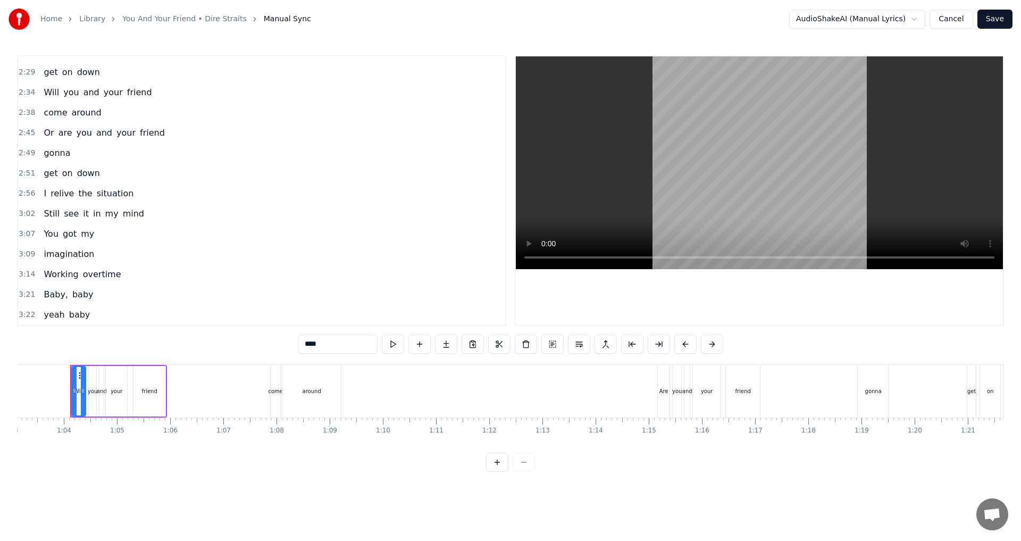
click at [75, 138] on span "you" at bounding box center [84, 133] width 18 height 12
type input "***"
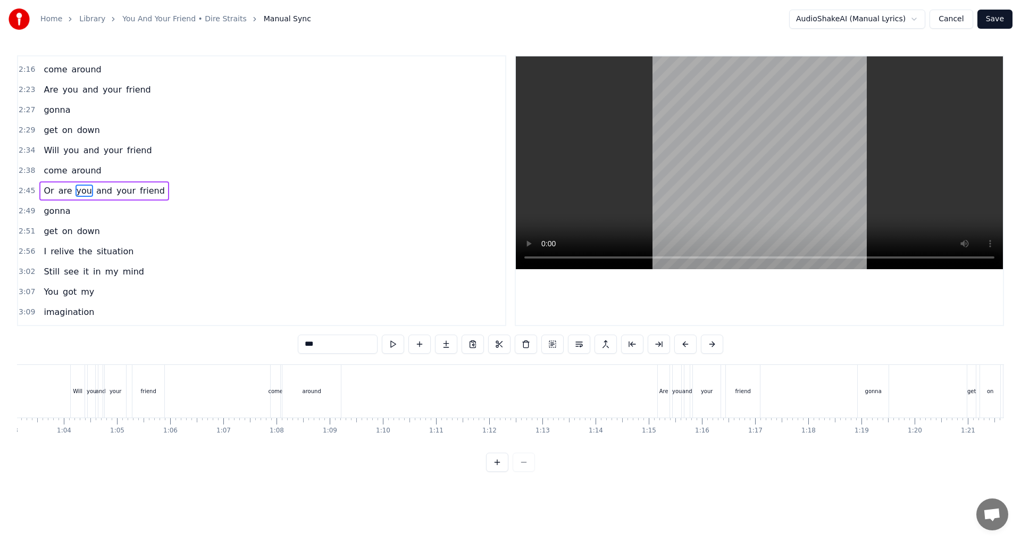
scroll to position [0, 8778]
click at [62, 220] on div "gonna" at bounding box center [56, 211] width 35 height 19
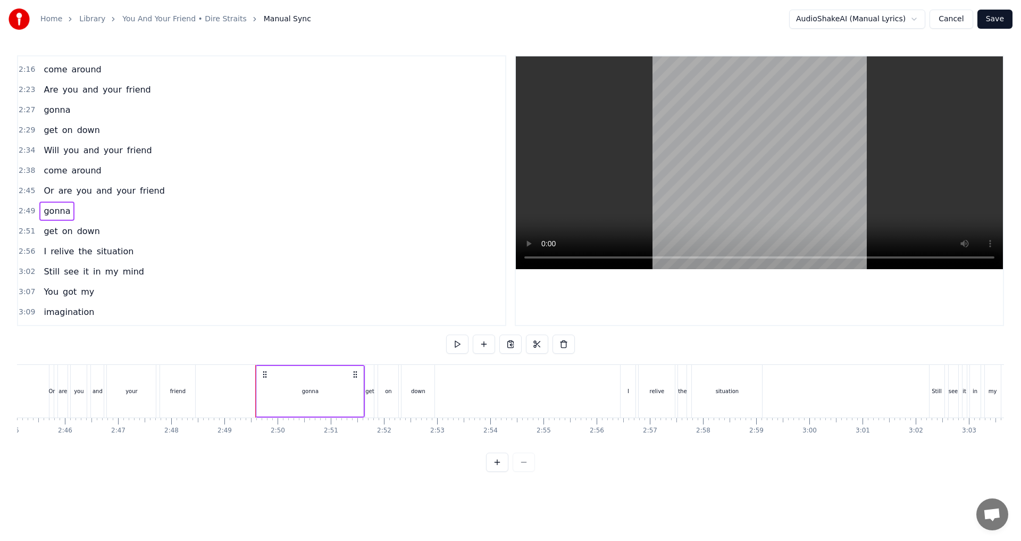
click at [357, 388] on div "gonna" at bounding box center [310, 391] width 106 height 51
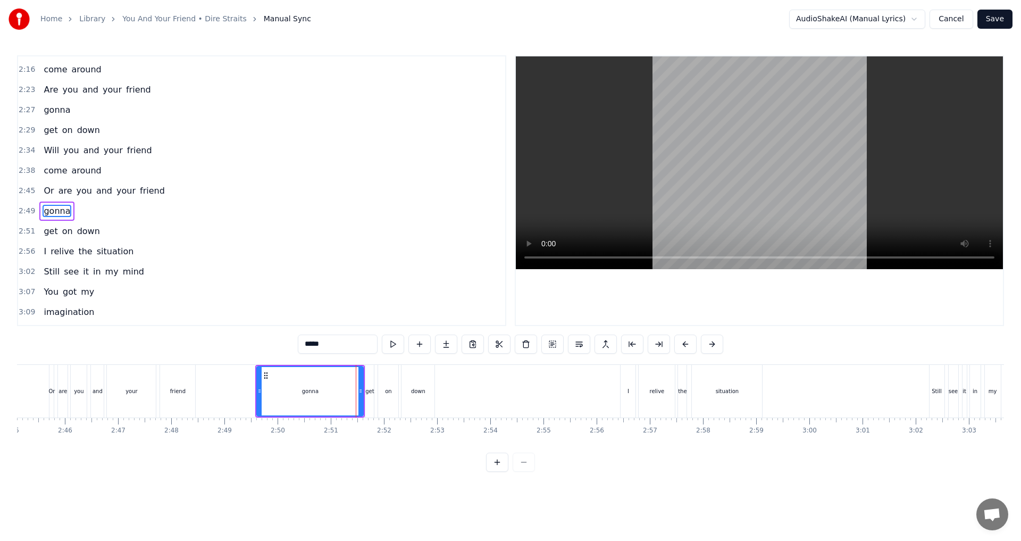
scroll to position [300, 0]
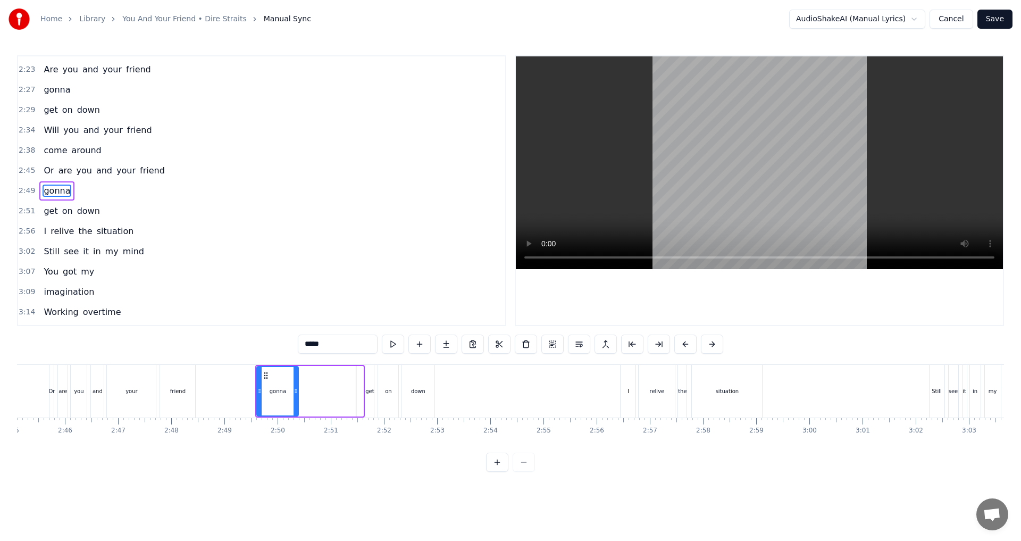
drag, startPoint x: 362, startPoint y: 394, endPoint x: 297, endPoint y: 389, distance: 65.0
click at [297, 389] on icon at bounding box center [295, 391] width 4 height 9
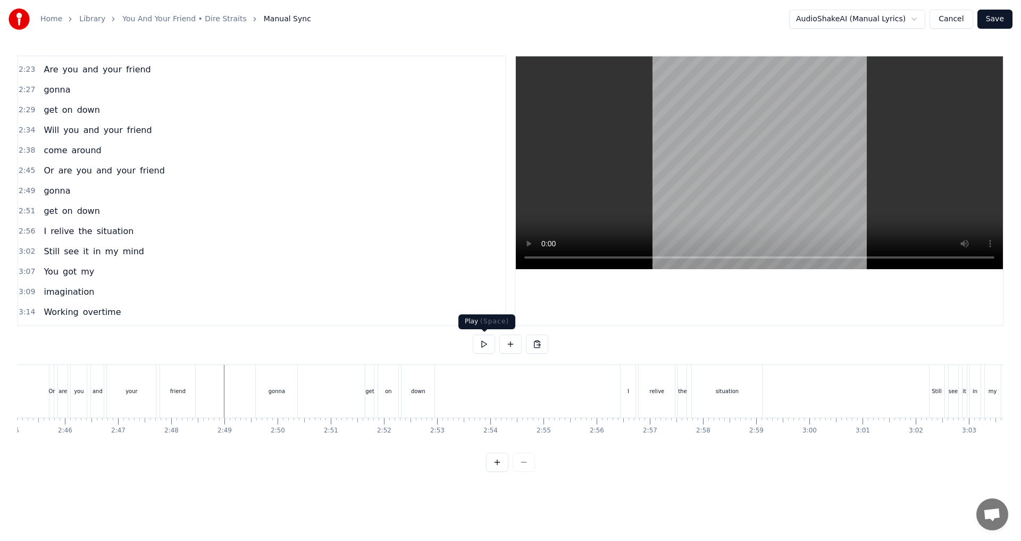
click at [483, 344] on button at bounding box center [484, 343] width 22 height 19
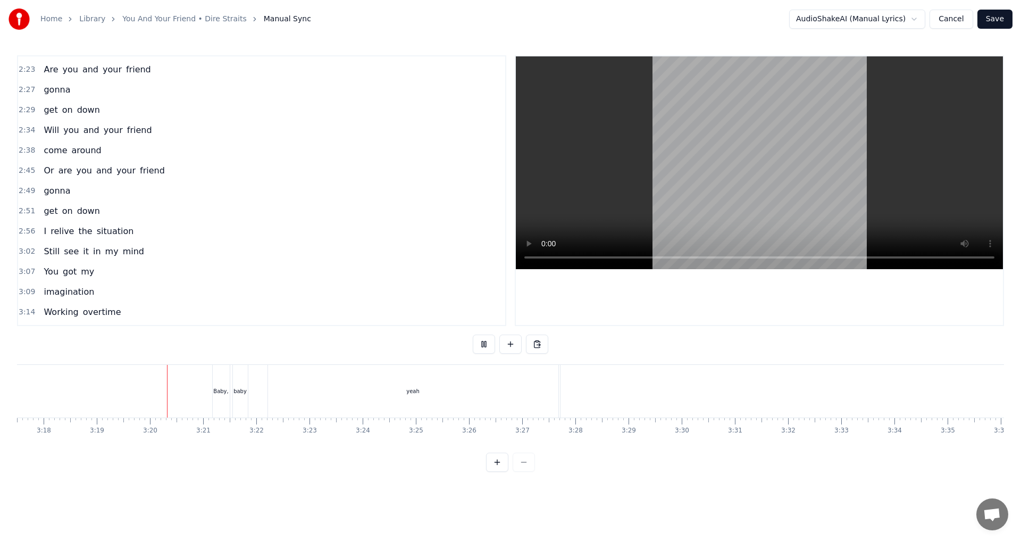
scroll to position [0, 10522]
click at [490, 342] on button at bounding box center [484, 343] width 22 height 19
click at [247, 390] on div "yeah" at bounding box center [391, 391] width 291 height 53
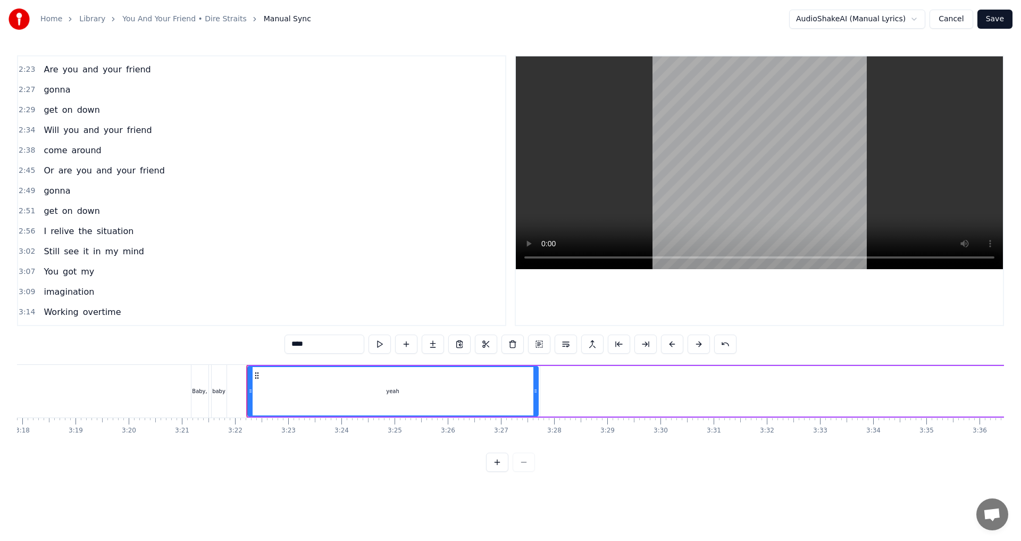
scroll to position [338, 0]
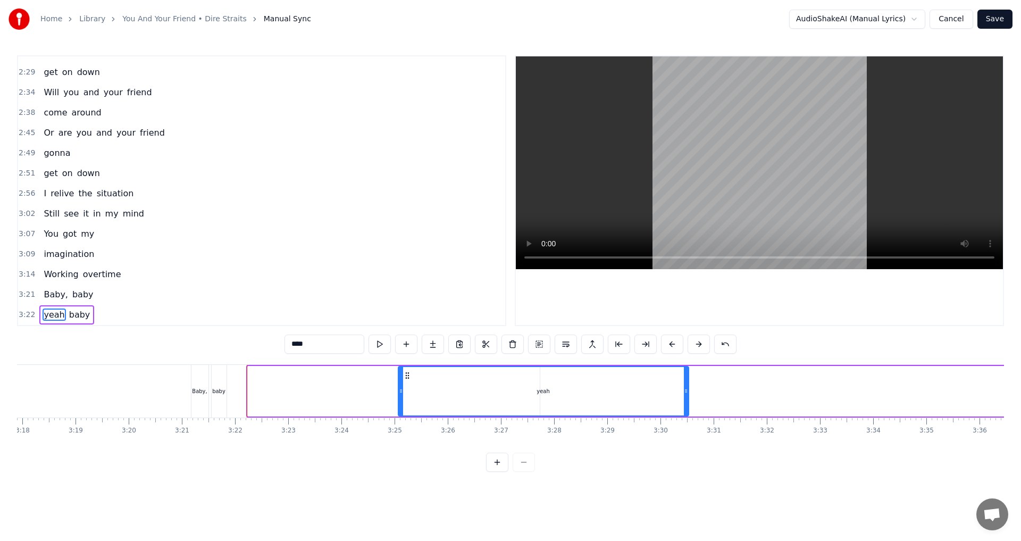
drag, startPoint x: 253, startPoint y: 377, endPoint x: 392, endPoint y: 373, distance: 139.4
click at [403, 373] on icon at bounding box center [407, 375] width 9 height 9
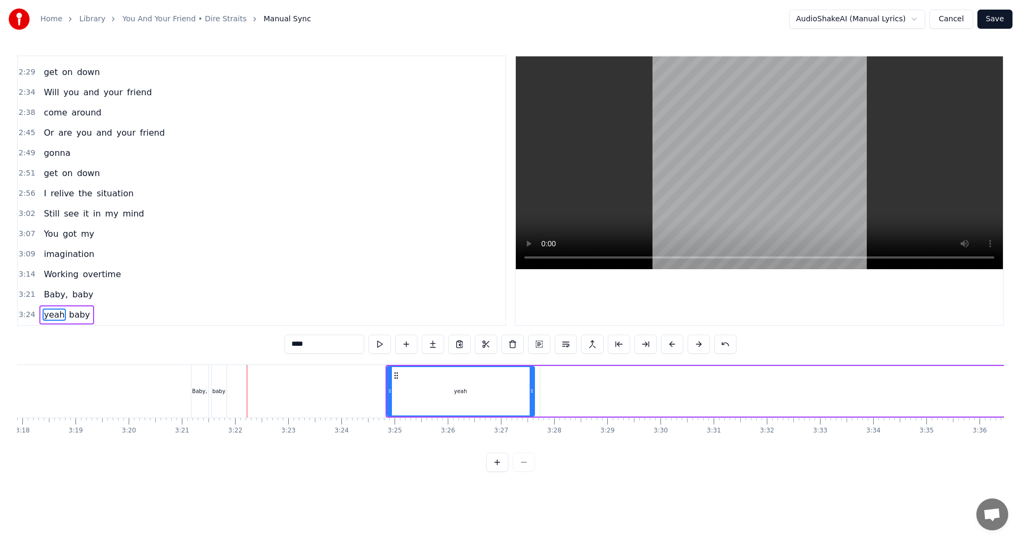
drag, startPoint x: 673, startPoint y: 390, endPoint x: 530, endPoint y: 386, distance: 143.1
click at [530, 386] on div at bounding box center [532, 391] width 4 height 48
drag, startPoint x: 389, startPoint y: 388, endPoint x: 517, endPoint y: 384, distance: 128.7
click at [517, 384] on div at bounding box center [518, 391] width 4 height 48
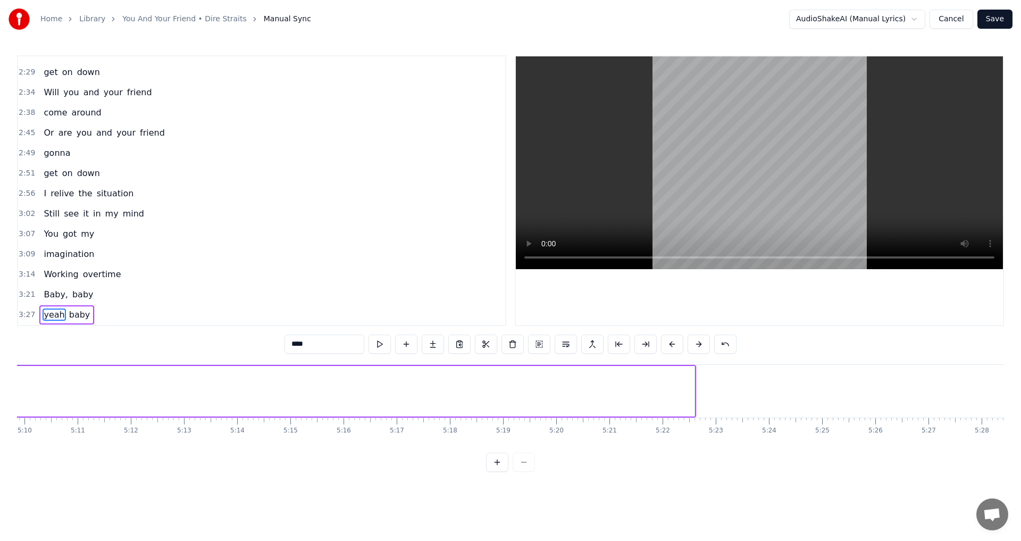
scroll to position [0, 16402]
type input "****"
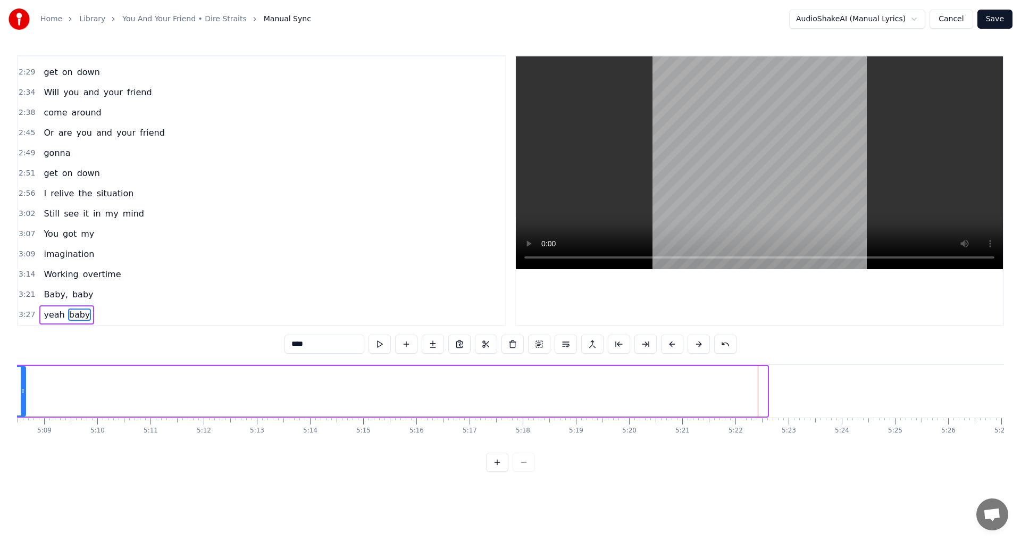
drag, startPoint x: 763, startPoint y: 389, endPoint x: 22, endPoint y: 389, distance: 741.7
click at [22, 389] on icon at bounding box center [23, 391] width 4 height 9
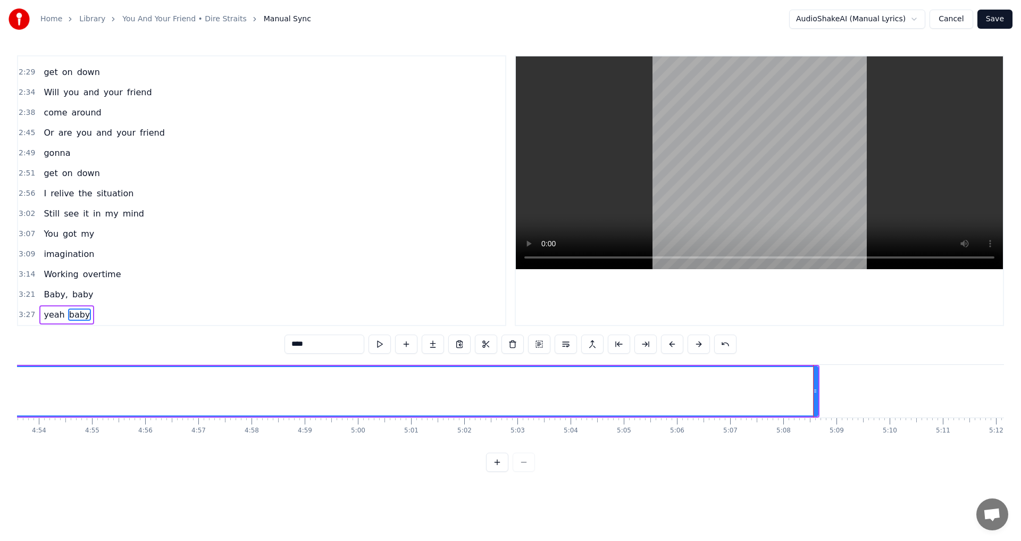
scroll to position [0, 15724]
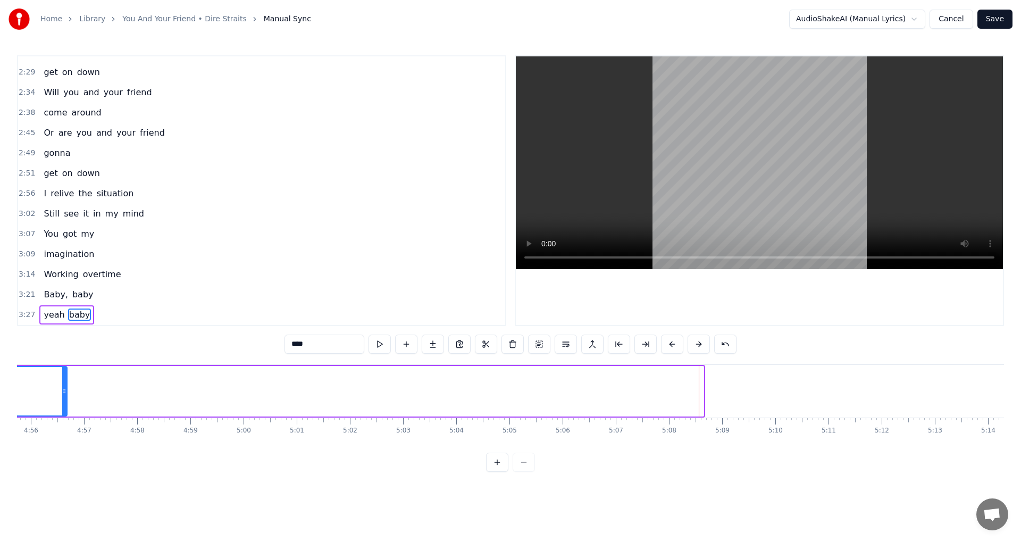
drag, startPoint x: 701, startPoint y: 391, endPoint x: 65, endPoint y: 391, distance: 636.4
click at [65, 391] on icon at bounding box center [64, 391] width 4 height 9
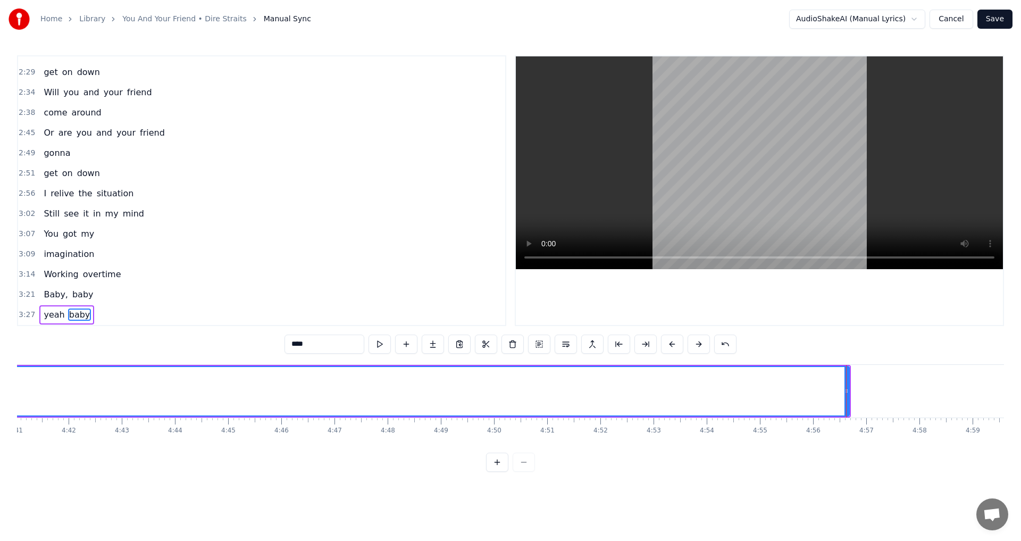
scroll to position [0, 14921]
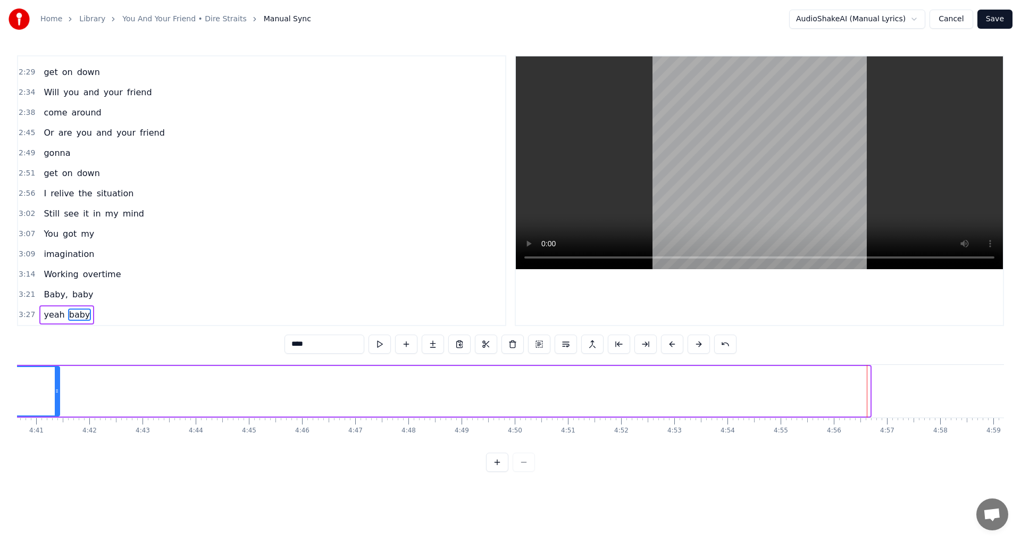
drag, startPoint x: 868, startPoint y: 388, endPoint x: 58, endPoint y: 402, distance: 810.4
click at [58, 402] on div at bounding box center [57, 391] width 4 height 48
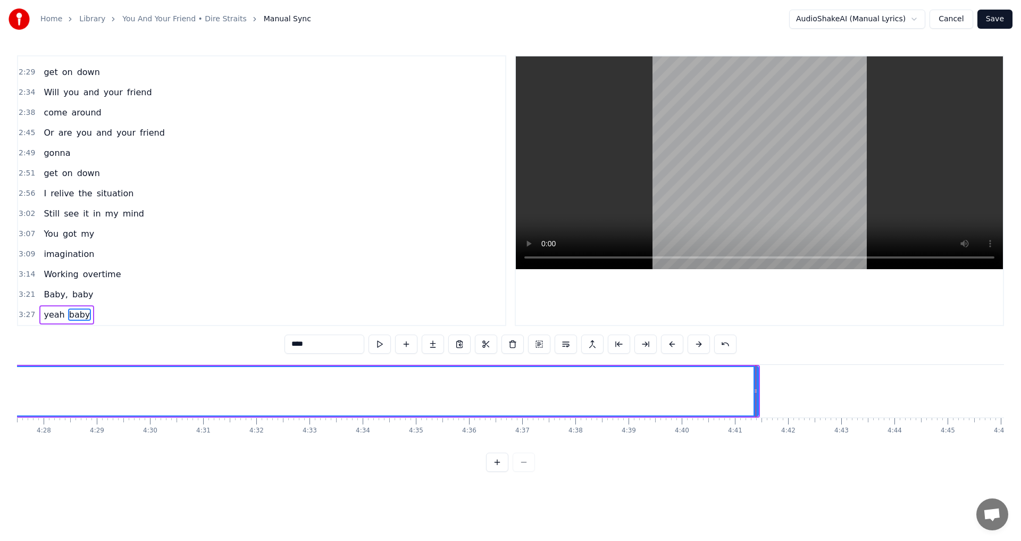
scroll to position [0, 14233]
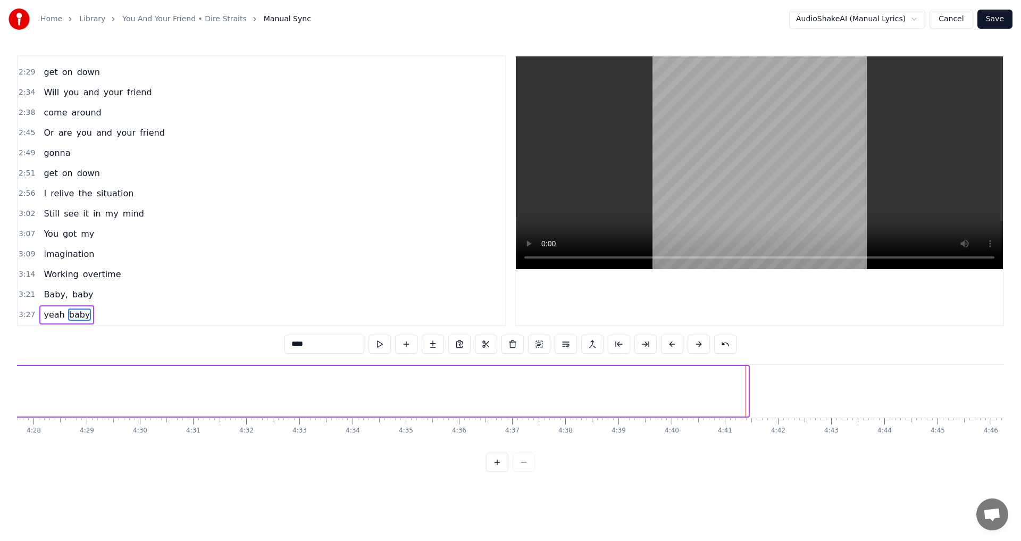
drag, startPoint x: 747, startPoint y: 392, endPoint x: 0, endPoint y: 376, distance: 747.2
click at [0, 376] on div "Home Library You And Your Friend • Dire Straits Manual Sync AudioShakeAI (Manua…" at bounding box center [510, 236] width 1021 height 472
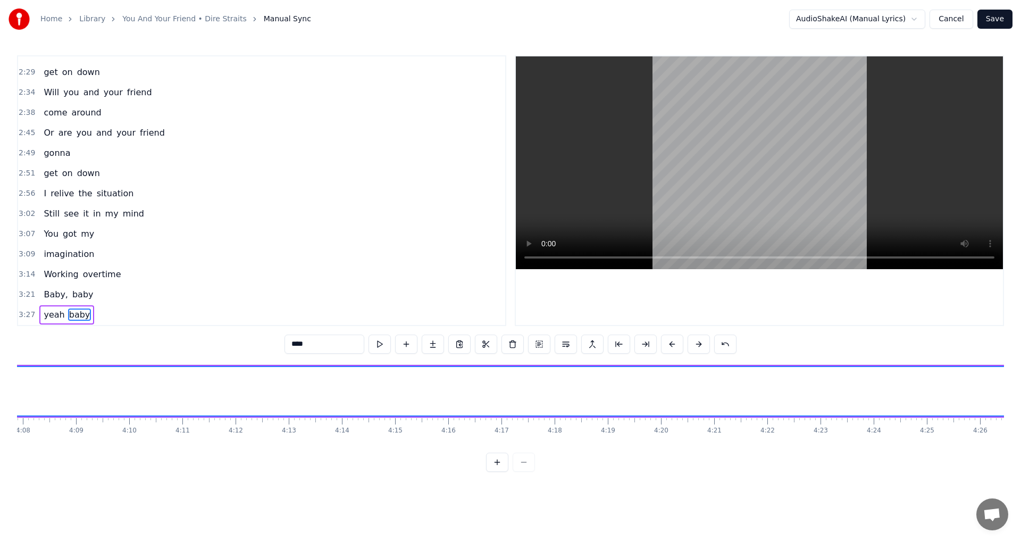
scroll to position [0, 13472]
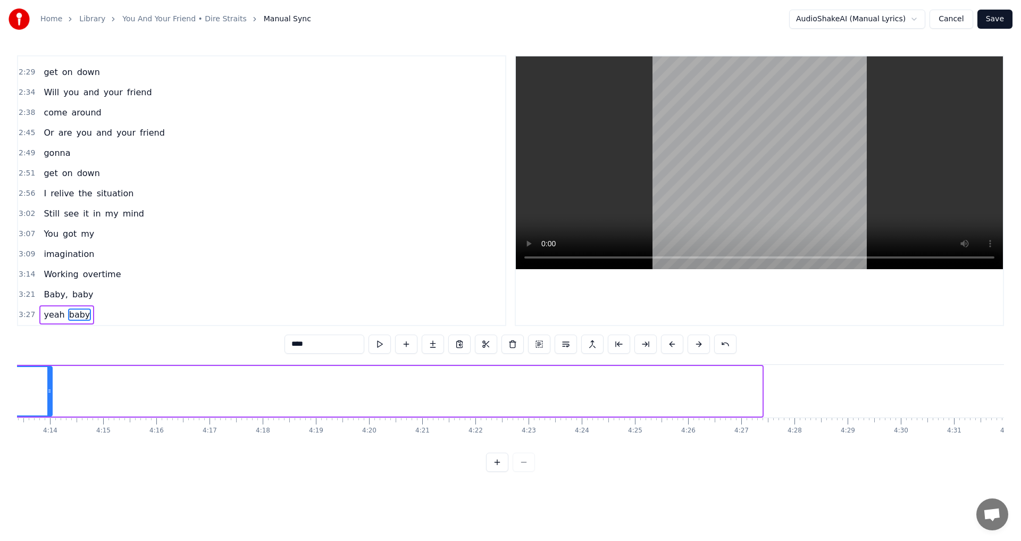
drag, startPoint x: 761, startPoint y: 388, endPoint x: 51, endPoint y: 391, distance: 709.8
click at [51, 391] on icon at bounding box center [49, 391] width 4 height 9
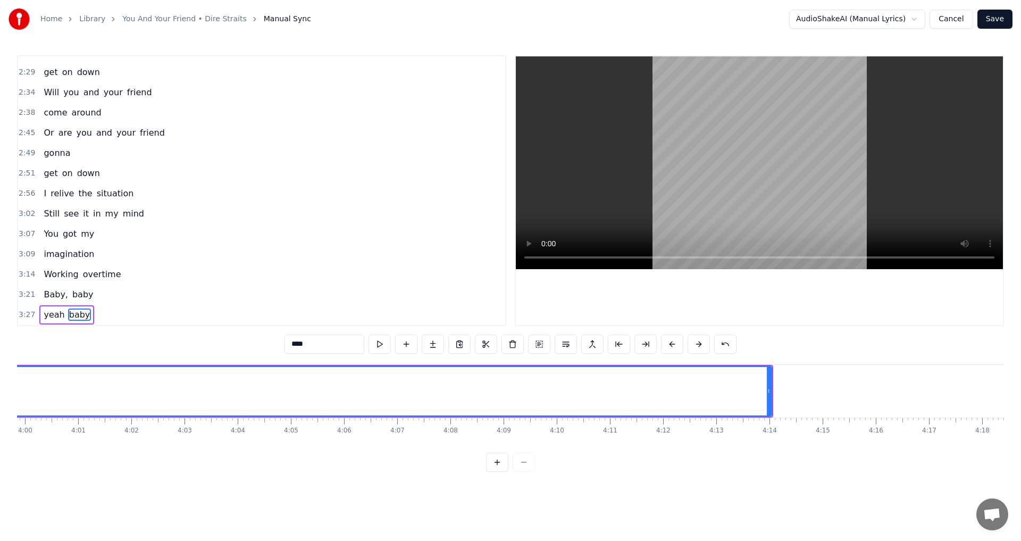
scroll to position [0, 12710]
click at [811, 388] on div at bounding box center [811, 391] width 1 height 53
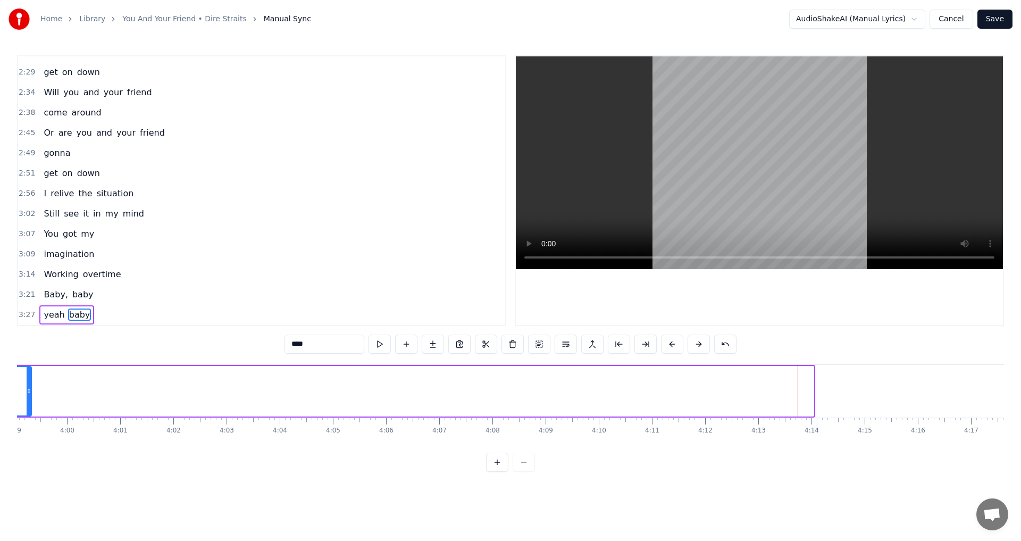
drag, startPoint x: 812, startPoint y: 390, endPoint x: 21, endPoint y: 398, distance: 790.7
click at [27, 398] on div at bounding box center [29, 391] width 4 height 48
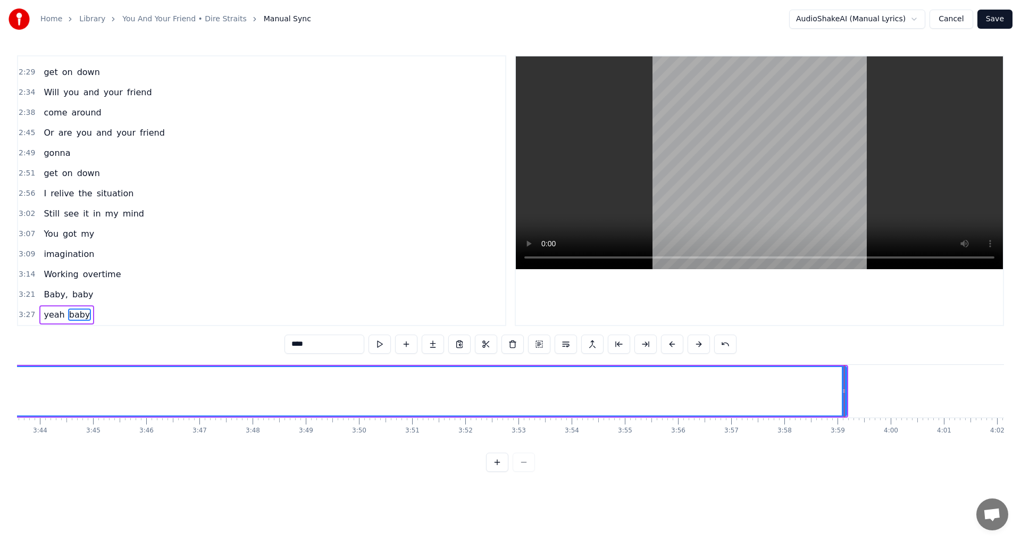
scroll to position [0, 11866]
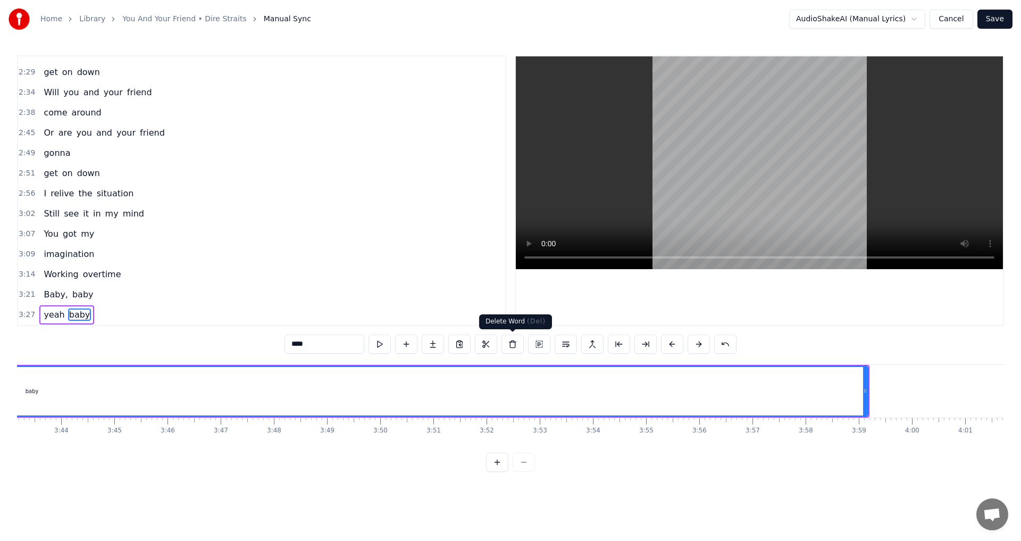
click at [511, 345] on button at bounding box center [512, 343] width 22 height 19
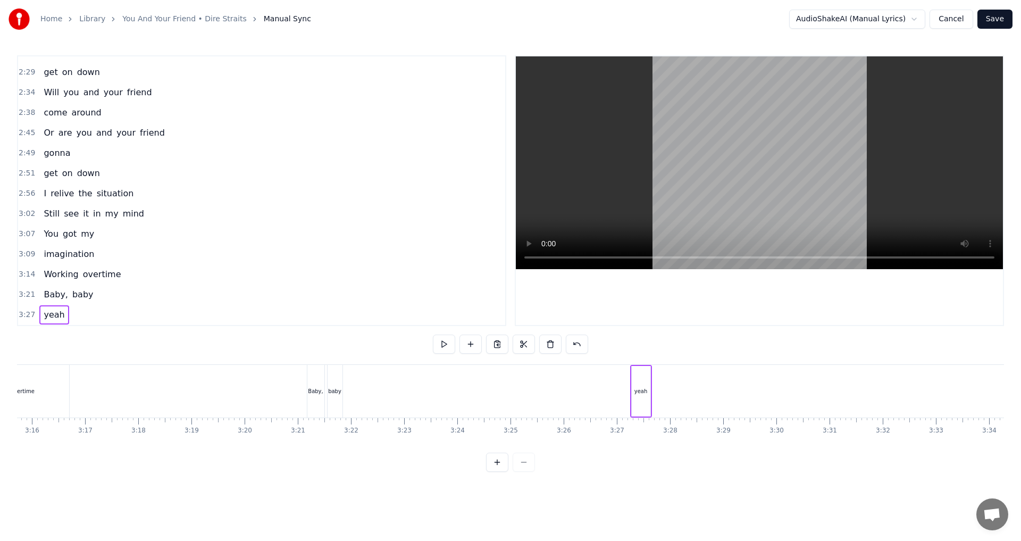
scroll to position [0, 10573]
click at [481, 400] on div "yeah" at bounding box center [474, 391] width 19 height 51
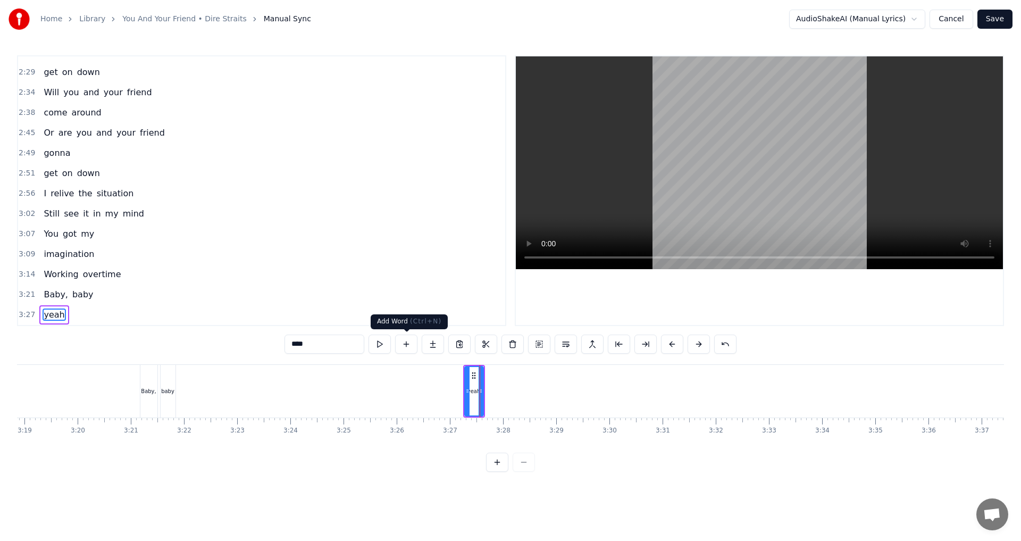
click at [409, 346] on button at bounding box center [406, 343] width 22 height 19
drag, startPoint x: 234, startPoint y: 332, endPoint x: 214, endPoint y: 326, distance: 21.5
click at [214, 326] on div "1:04 Will you and your friend 1:07 come around 1:15 Are you and your friend gon…" at bounding box center [510, 263] width 987 height 416
type input "****"
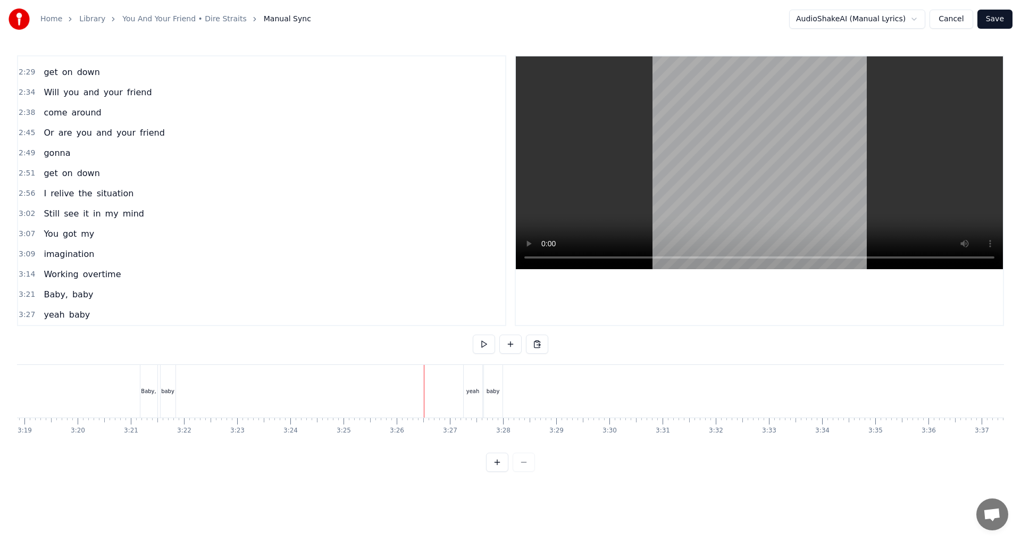
click at [491, 394] on div "baby" at bounding box center [492, 391] width 13 height 8
click at [486, 392] on circle at bounding box center [486, 392] width 1 height 1
click at [481, 349] on button at bounding box center [484, 343] width 22 height 19
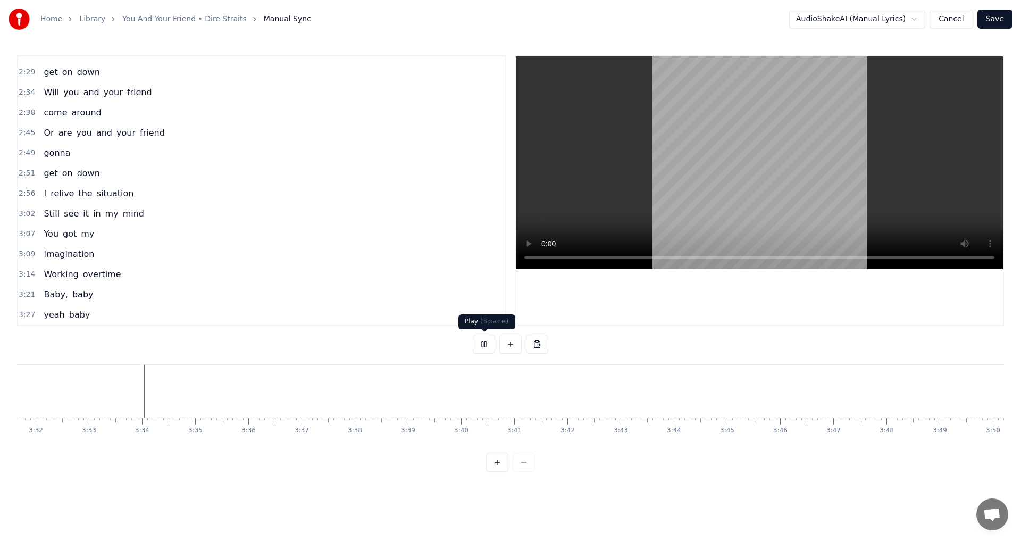
click at [471, 345] on div "1:04 Will you and your friend 1:07 come around 1:15 Are you and your friend gon…" at bounding box center [510, 263] width 987 height 416
click at [484, 344] on button at bounding box center [484, 343] width 22 height 19
click at [486, 348] on button at bounding box center [484, 343] width 22 height 19
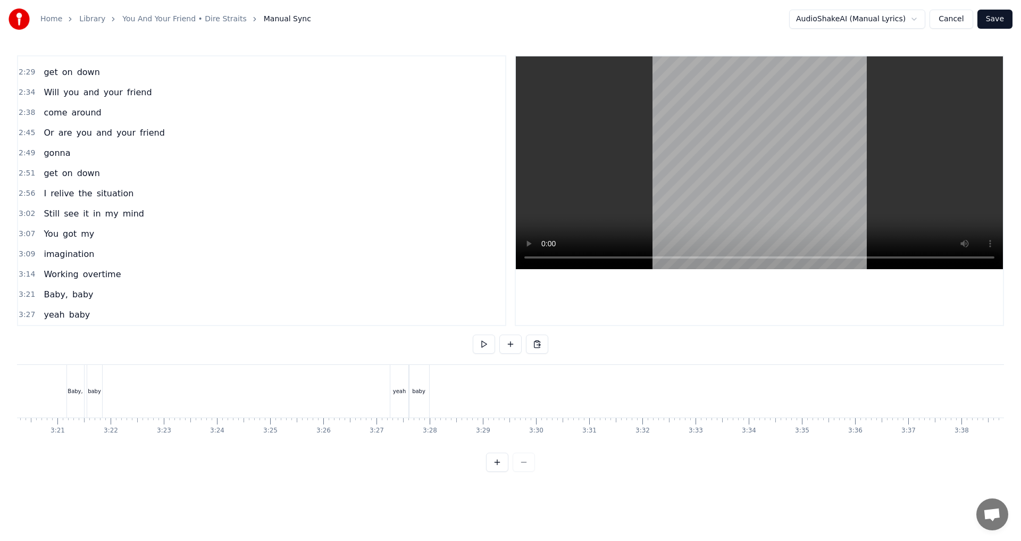
scroll to position [0, 10803]
click at [504, 351] on button at bounding box center [510, 343] width 22 height 19
click at [381, 390] on div "<>" at bounding box center [384, 391] width 9 height 8
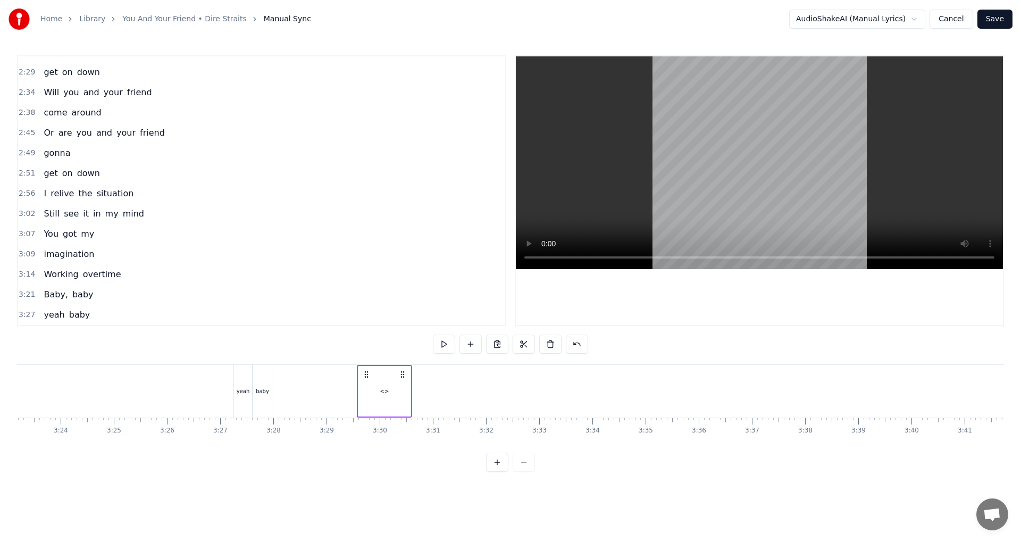
scroll to position [358, 0]
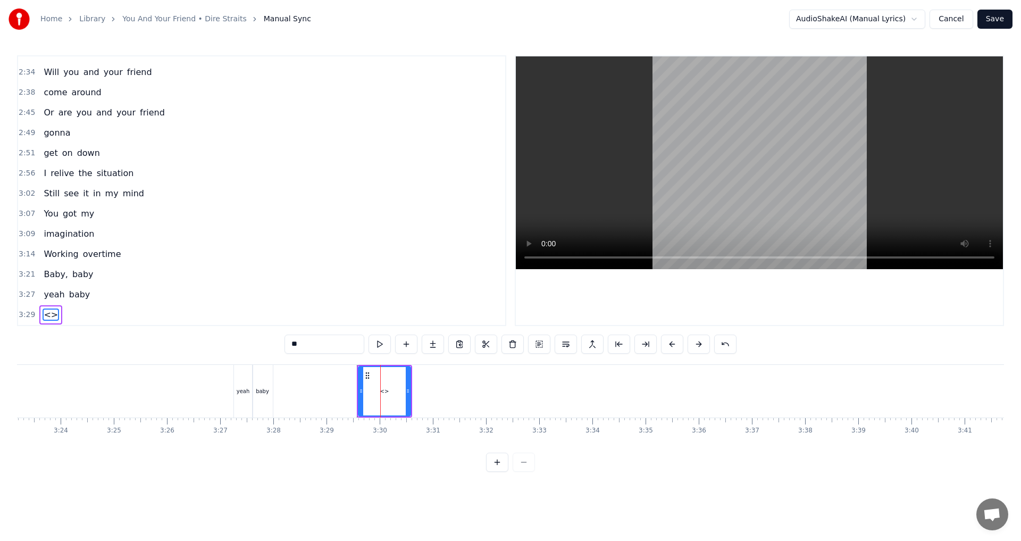
drag, startPoint x: 320, startPoint y: 347, endPoint x: 197, endPoint y: 332, distance: 123.1
click at [232, 335] on div "1:04 Will you and your friend 1:07 come around 1:15 Are you and your friend gon…" at bounding box center [510, 263] width 987 height 416
type input "*******"
click at [402, 389] on div "(OUTRO)" at bounding box center [384, 391] width 51 height 48
drag, startPoint x: 367, startPoint y: 376, endPoint x: 358, endPoint y: 374, distance: 9.3
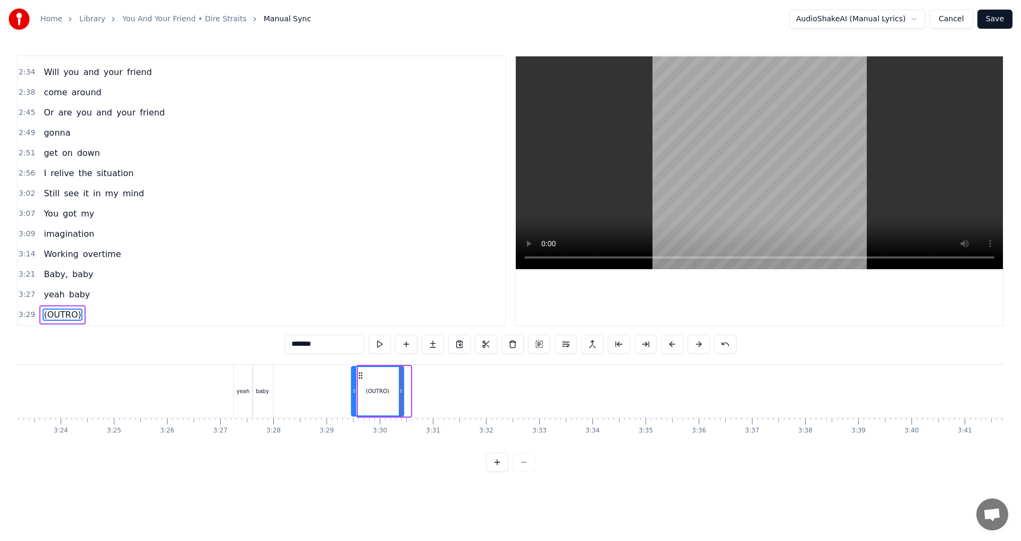
click at [358, 374] on icon at bounding box center [360, 375] width 9 height 9
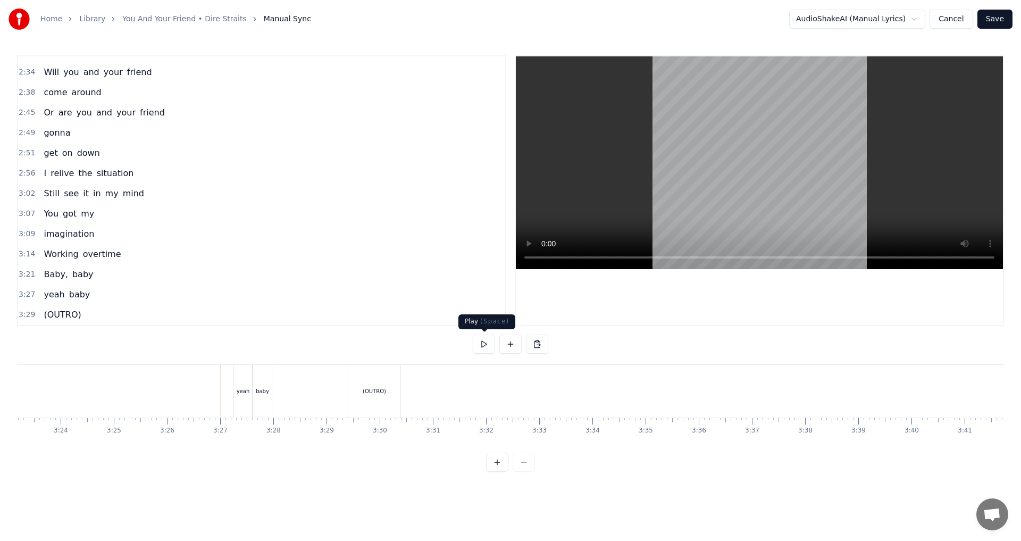
click at [491, 344] on button at bounding box center [484, 343] width 22 height 19
click at [483, 347] on button at bounding box center [484, 343] width 22 height 19
click at [398, 390] on div "(OUTRO)" at bounding box center [374, 391] width 52 height 53
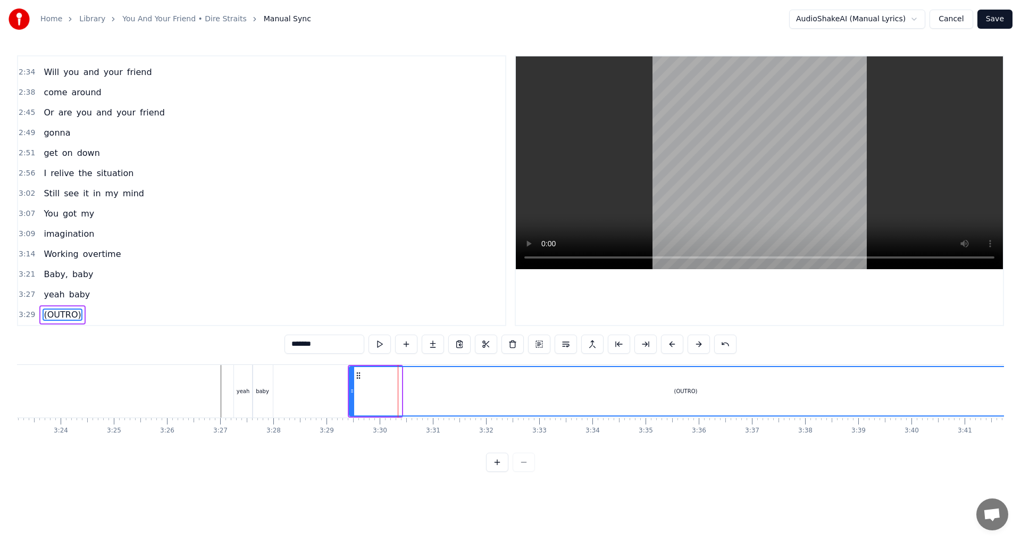
drag, startPoint x: 400, startPoint y: 390, endPoint x: 1020, endPoint y: 386, distance: 620.5
click at [1020, 386] on div "Home Library You And Your Friend • Dire Straits Manual Sync AudioShakeAI (Manua…" at bounding box center [510, 236] width 1021 height 472
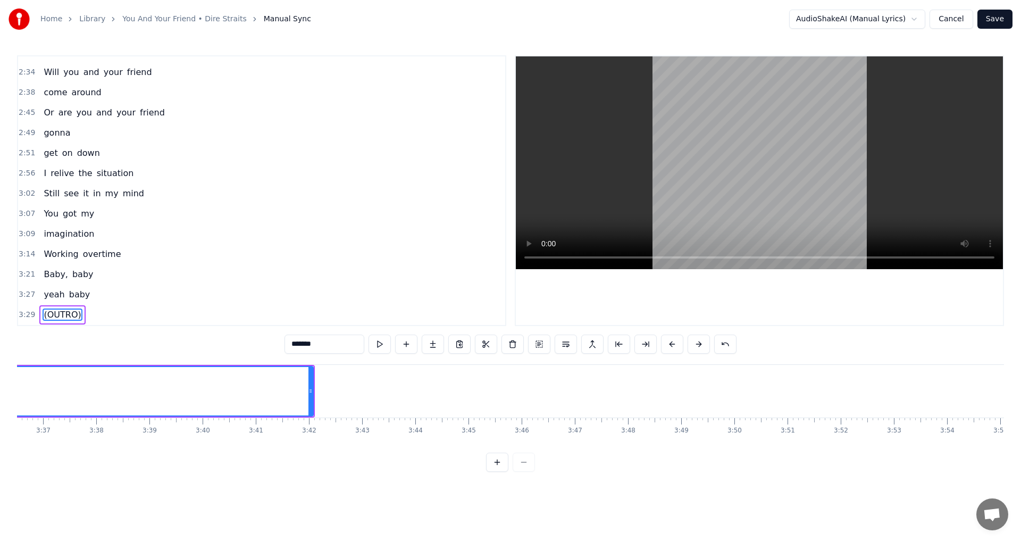
scroll to position [0, 11480]
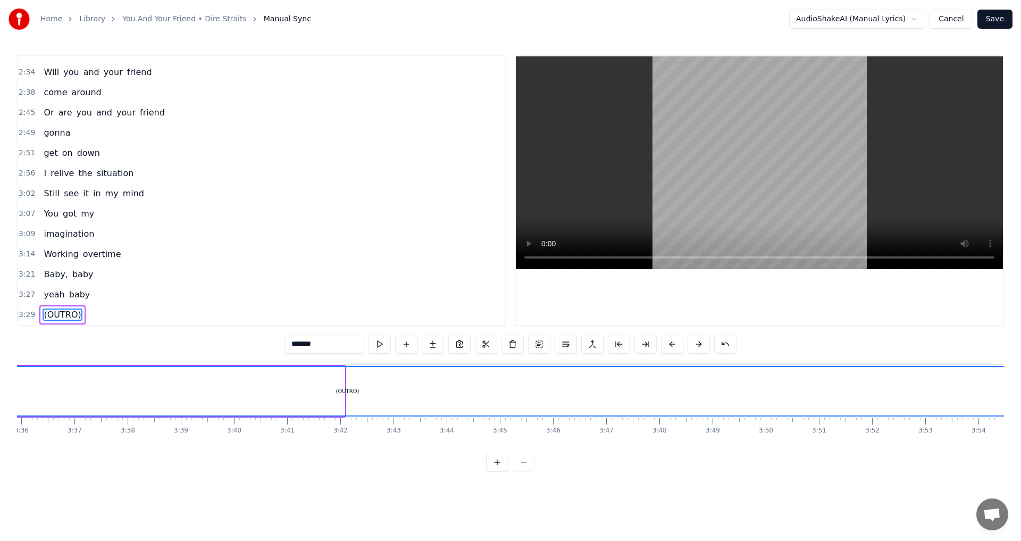
drag, startPoint x: 342, startPoint y: 386, endPoint x: 1020, endPoint y: 383, distance: 678.4
click at [1020, 383] on div "Home Library You And Your Friend • Dire Straits Manual Sync AudioShakeAI (Manua…" at bounding box center [510, 236] width 1021 height 472
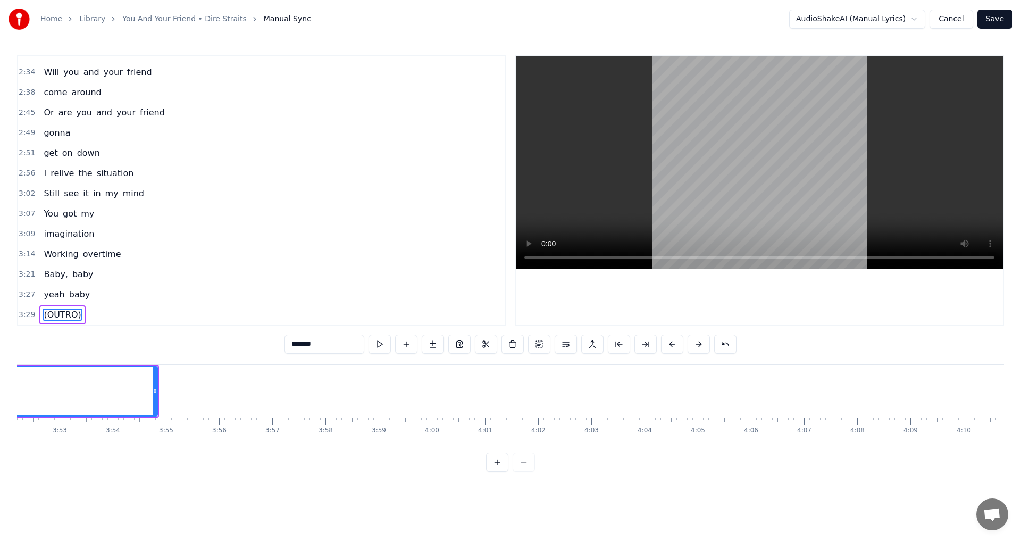
scroll to position [0, 12356]
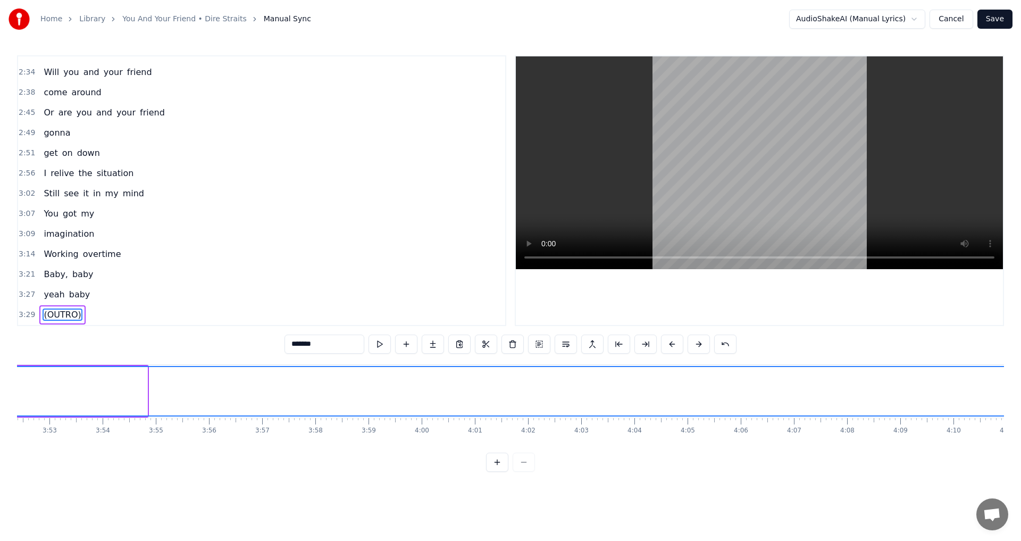
drag, startPoint x: 144, startPoint y: 391, endPoint x: 1020, endPoint y: 414, distance: 877.1
click at [1020, 414] on div "Home Library You And Your Friend • Dire Straits Manual Sync AudioShakeAI (Manua…" at bounding box center [510, 236] width 1021 height 472
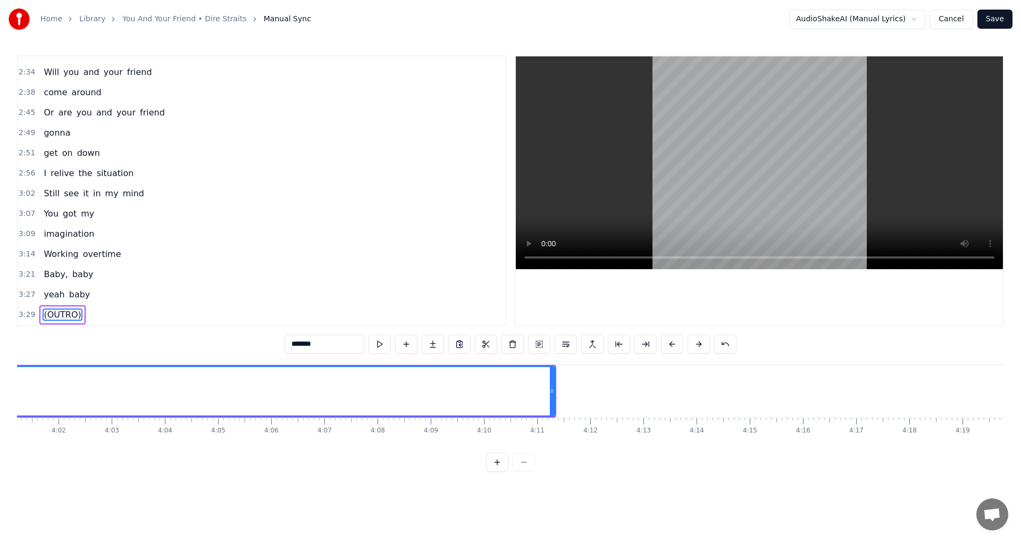
scroll to position [0, 13034]
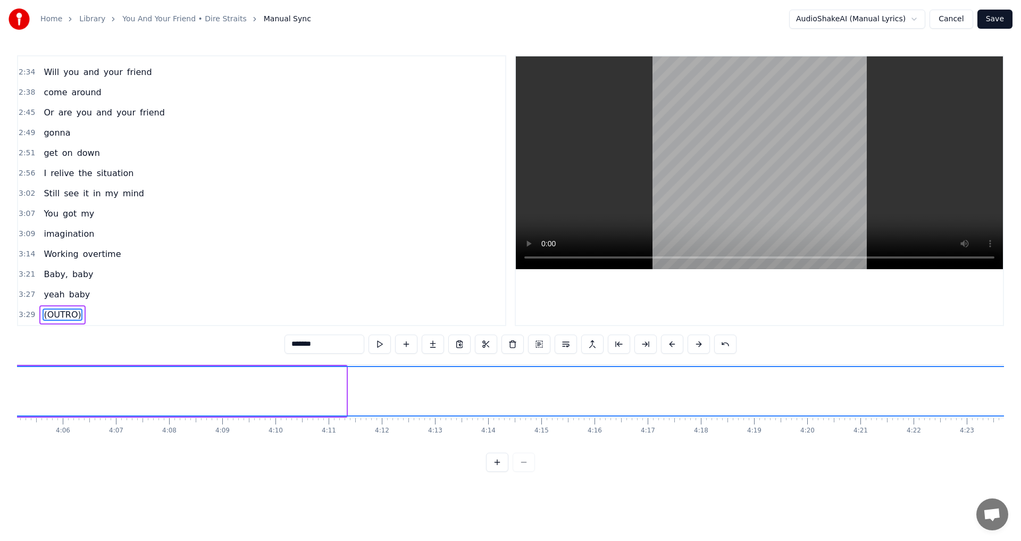
drag, startPoint x: 343, startPoint y: 391, endPoint x: 1020, endPoint y: 400, distance: 676.9
click at [1020, 400] on div "Home Library You And Your Friend • Dire Straits Manual Sync AudioShakeAI (Manua…" at bounding box center [510, 236] width 1021 height 472
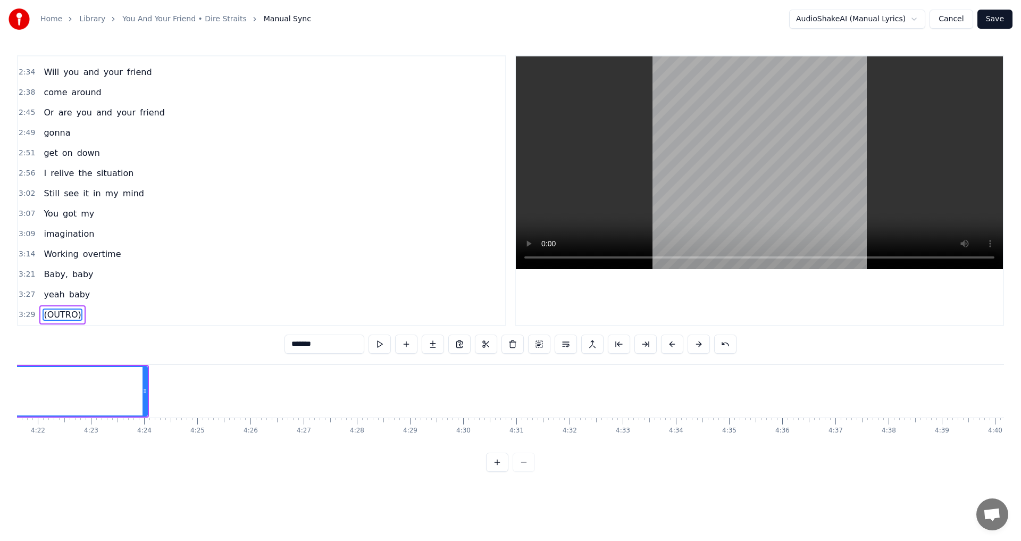
scroll to position [0, 13889]
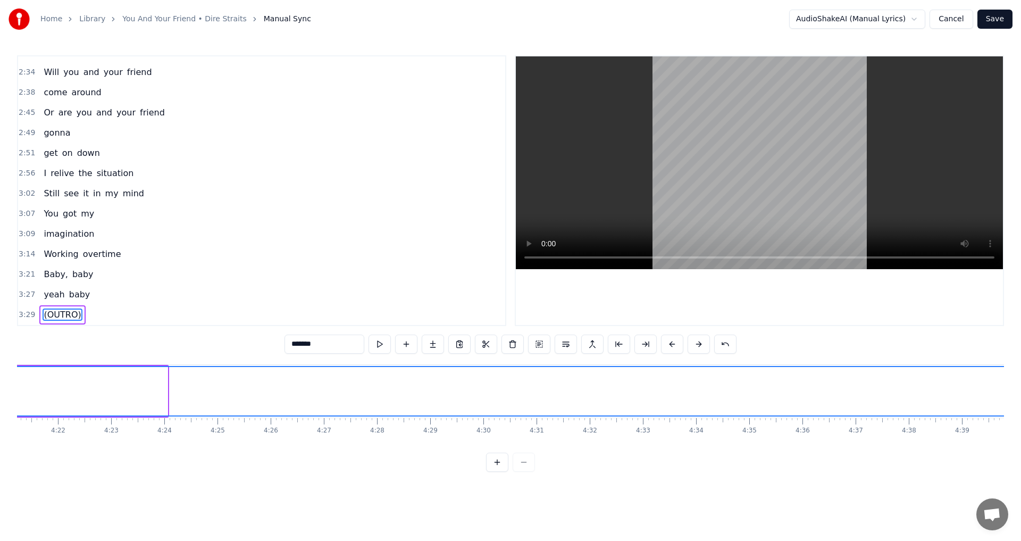
drag, startPoint x: 164, startPoint y: 387, endPoint x: 1020, endPoint y: 426, distance: 857.4
click at [1020, 426] on div "Home Library You And Your Friend • Dire Straits Manual Sync AudioShakeAI (Manua…" at bounding box center [510, 236] width 1021 height 472
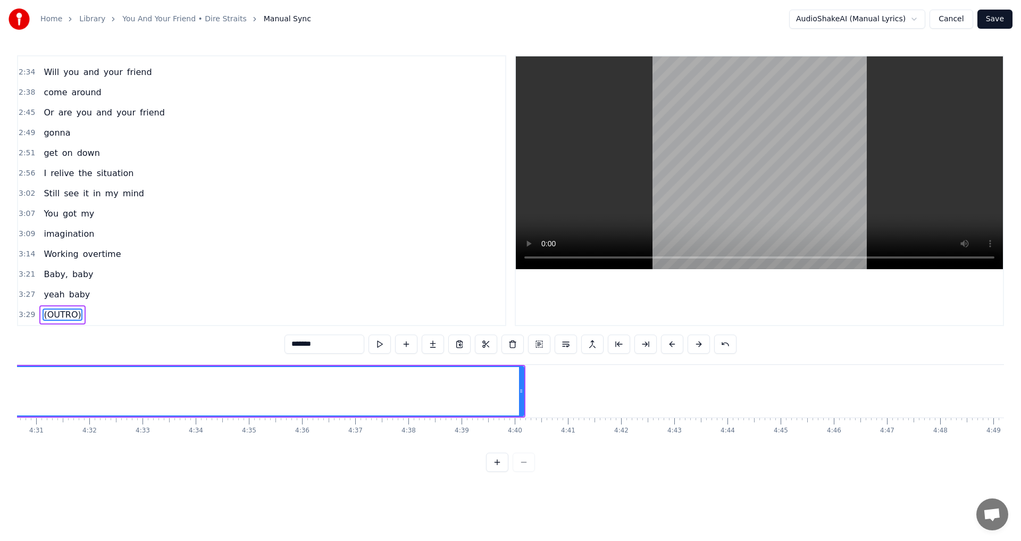
scroll to position [0, 14400]
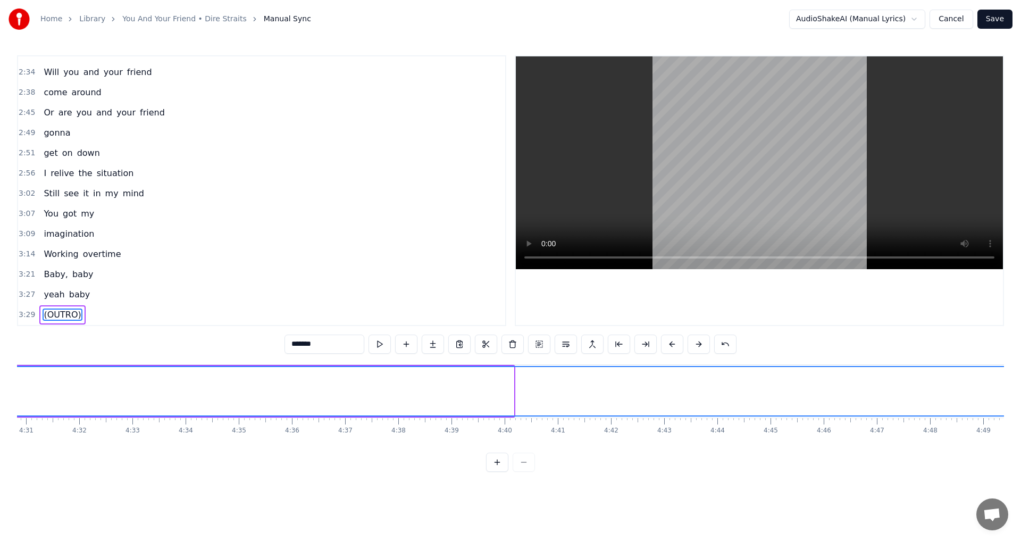
drag, startPoint x: 510, startPoint y: 383, endPoint x: 1020, endPoint y: 396, distance: 510.0
click at [1020, 396] on div "Home Library You And Your Friend • Dire Straits Manual Sync AudioShakeAI (Manua…" at bounding box center [510, 236] width 1021 height 472
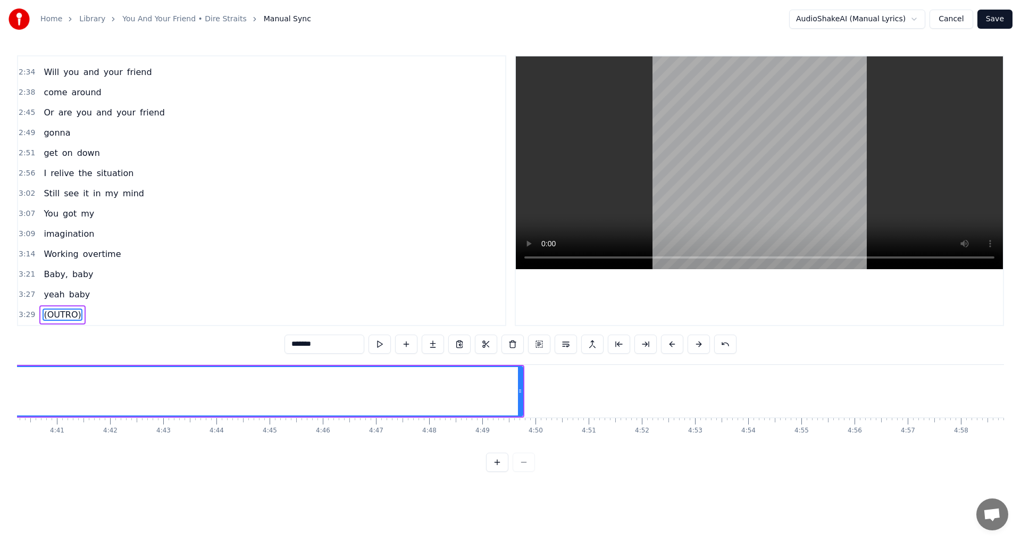
scroll to position [0, 15025]
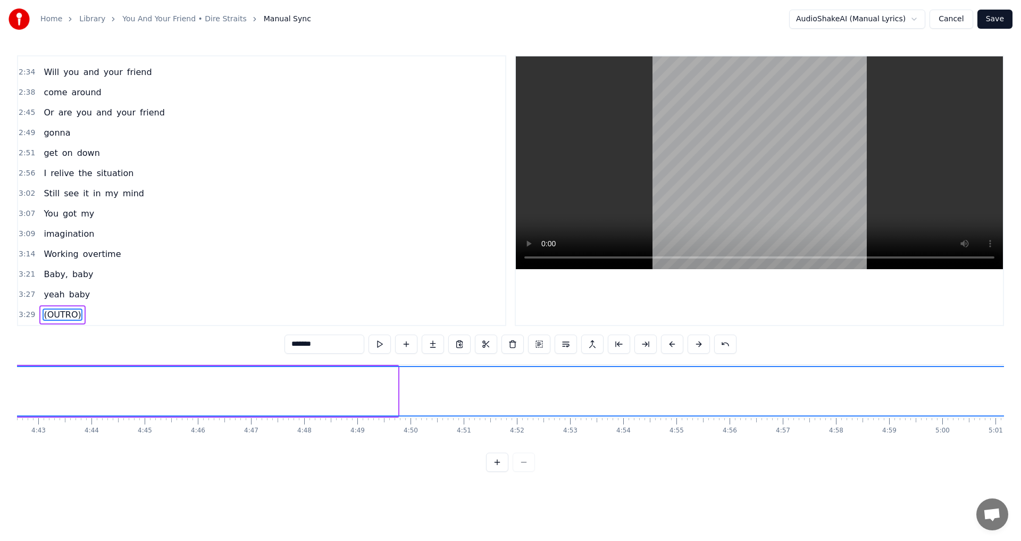
drag, startPoint x: 393, startPoint y: 388, endPoint x: 1020, endPoint y: 389, distance: 626.9
click at [1020, 389] on div "Home Library You And Your Friend • Dire Straits Manual Sync AudioShakeAI (Manua…" at bounding box center [510, 236] width 1021 height 472
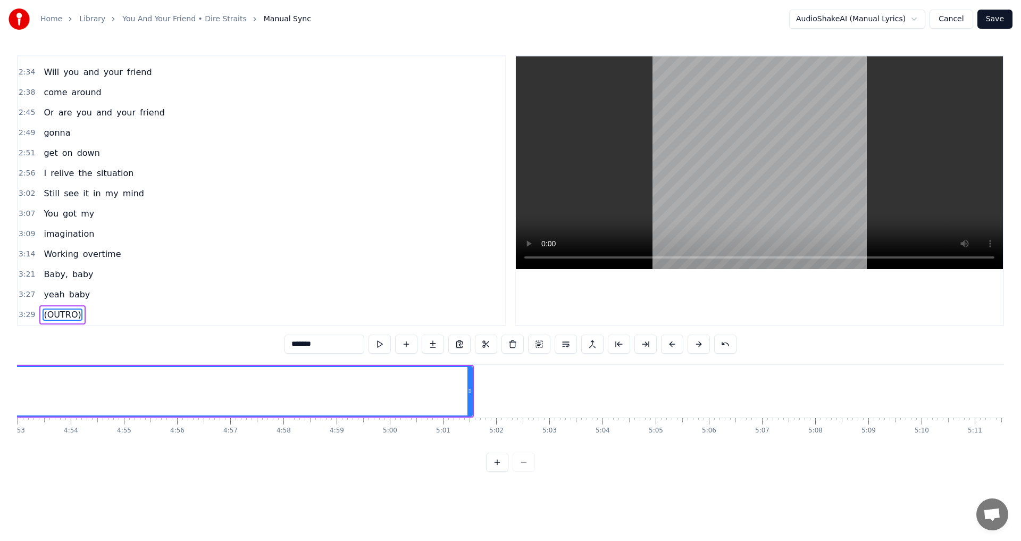
scroll to position [0, 15891]
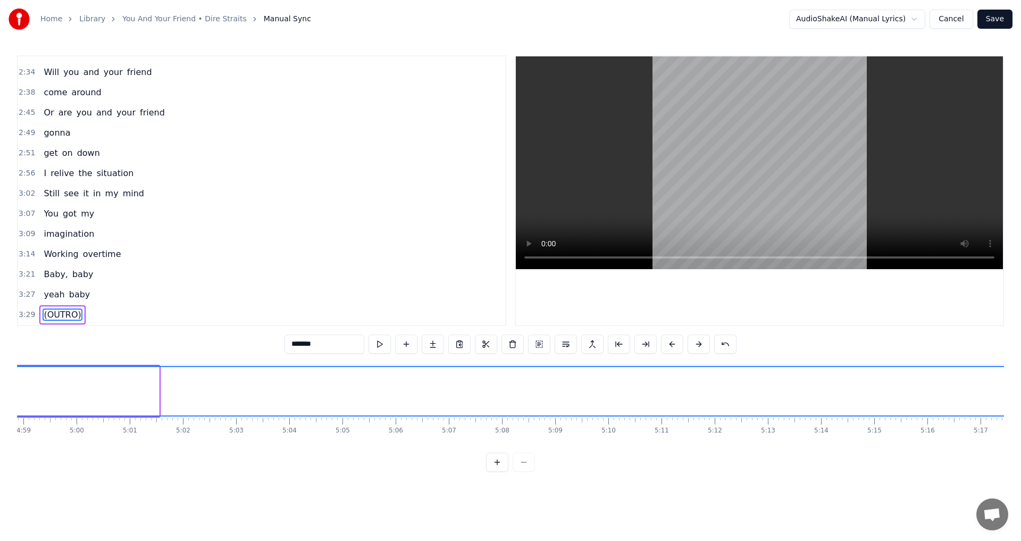
drag, startPoint x: 157, startPoint y: 388, endPoint x: 1020, endPoint y: 407, distance: 863.7
click at [1020, 407] on div "Home Library You And Your Friend • Dire Straits Manual Sync AudioShakeAI (Manua…" at bounding box center [510, 236] width 1021 height 472
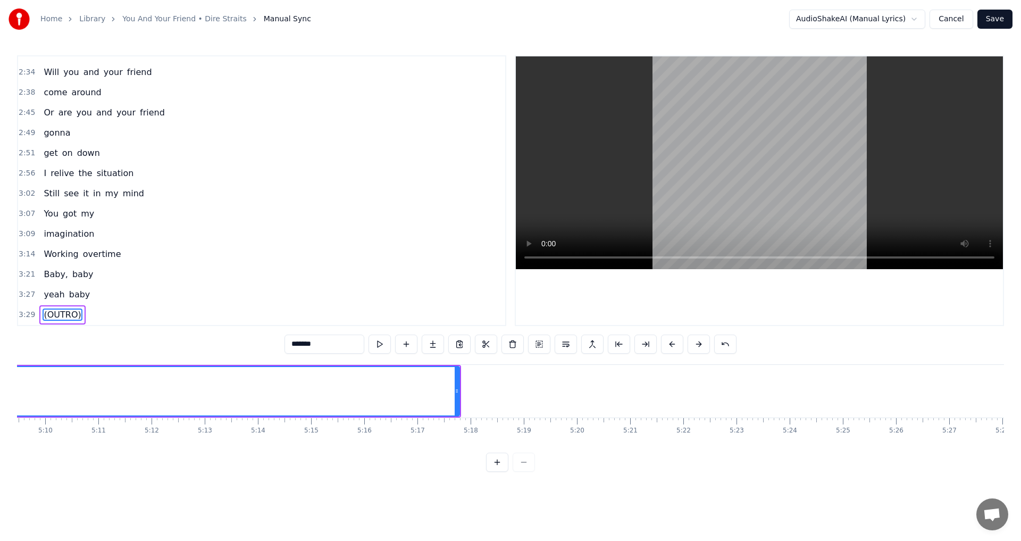
scroll to position [0, 16496]
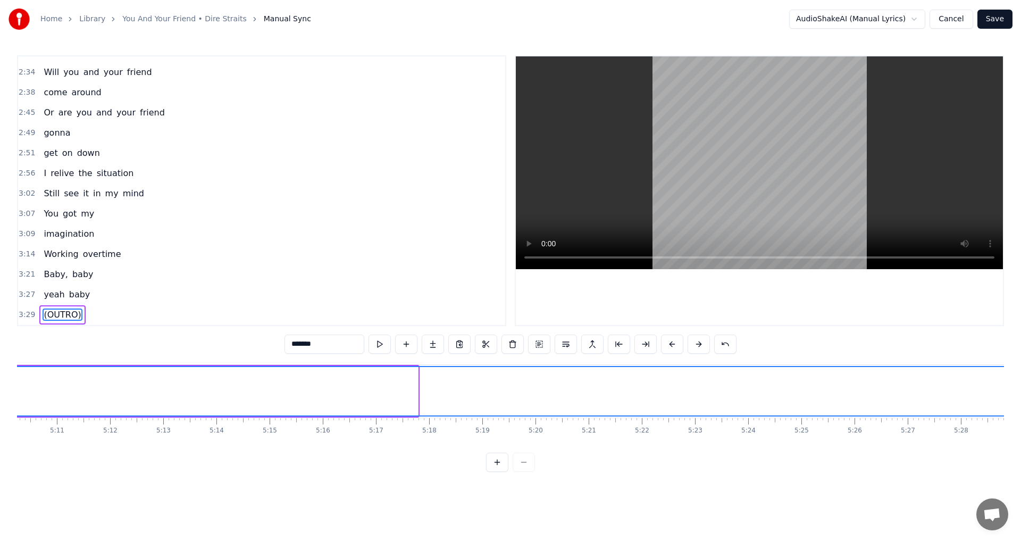
drag, startPoint x: 416, startPoint y: 390, endPoint x: 1020, endPoint y: 398, distance: 604.0
click at [1020, 398] on div "Home Library You And Your Friend • Dire Straits Manual Sync AudioShakeAI (Manua…" at bounding box center [510, 236] width 1021 height 472
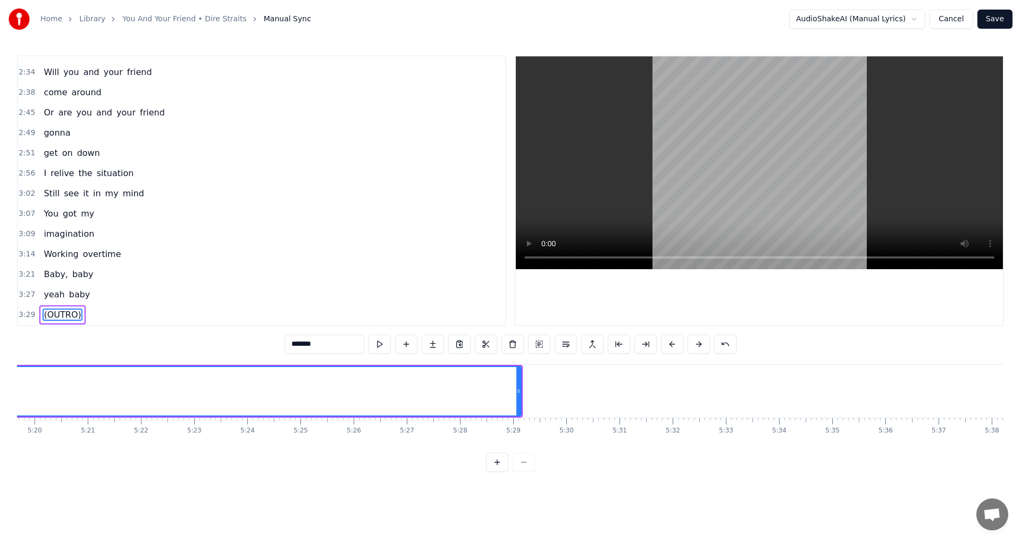
scroll to position [0, 17006]
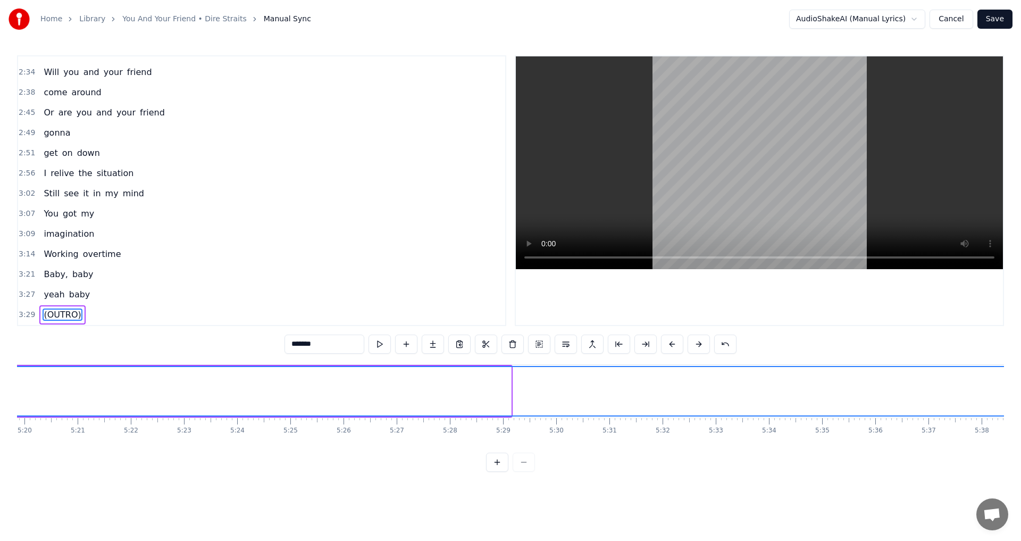
drag, startPoint x: 507, startPoint y: 388, endPoint x: 1013, endPoint y: 387, distance: 505.6
click at [1013, 387] on div "Home Library You And Your Friend • Dire Straits Manual Sync AudioShakeAI (Manua…" at bounding box center [510, 236] width 1021 height 472
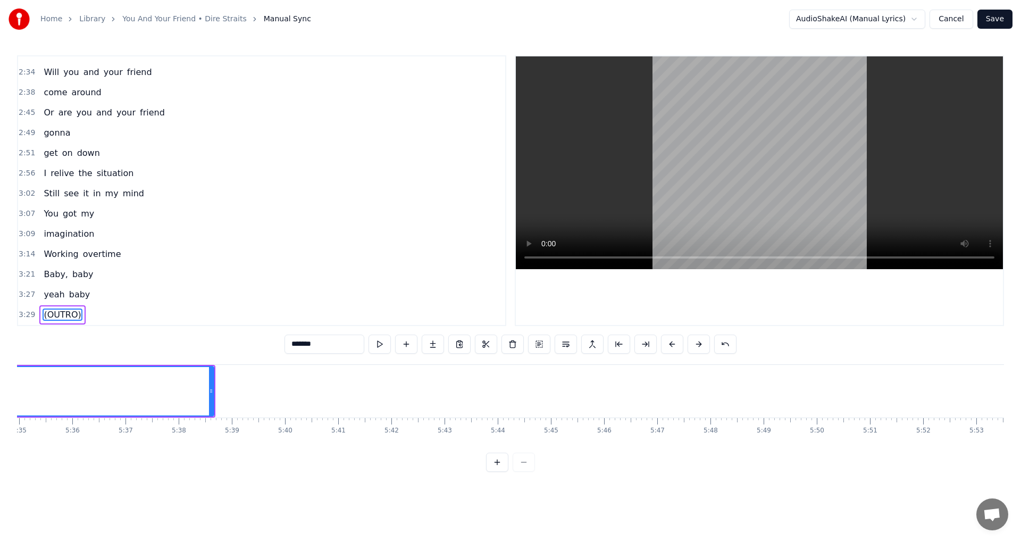
scroll to position [0, 17851]
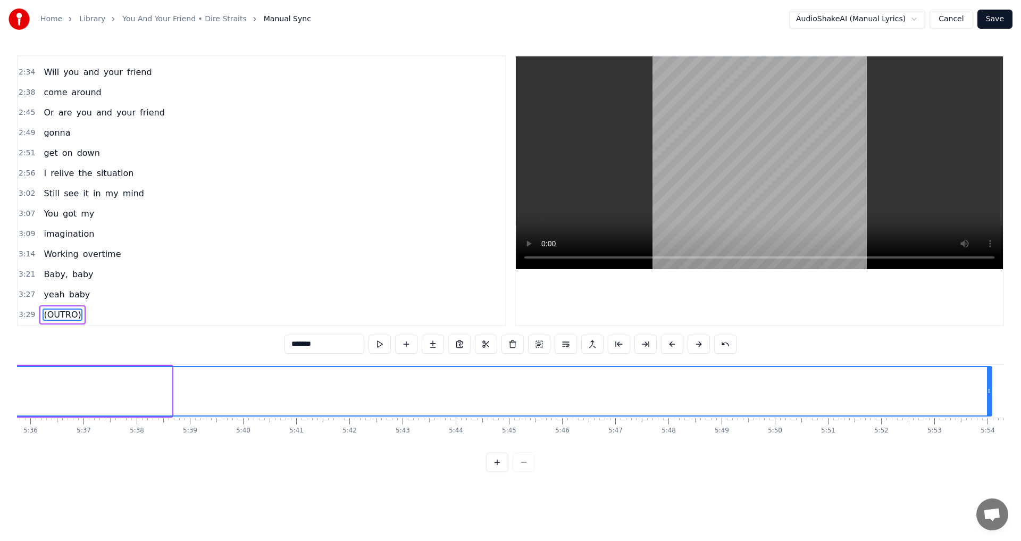
drag, startPoint x: 167, startPoint y: 387, endPoint x: 987, endPoint y: 407, distance: 820.1
click at [987, 407] on div at bounding box center [989, 391] width 4 height 48
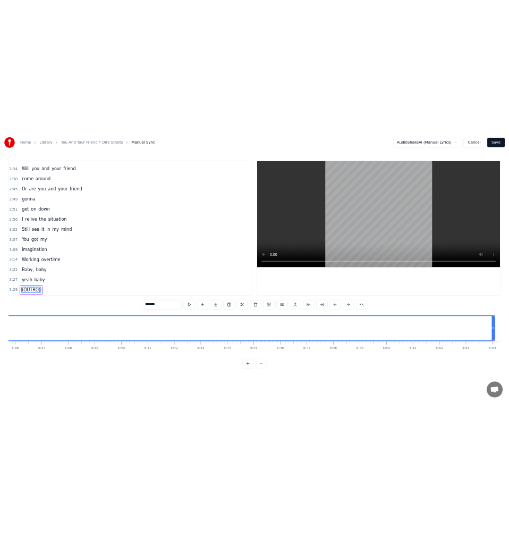
scroll to position [0, 18008]
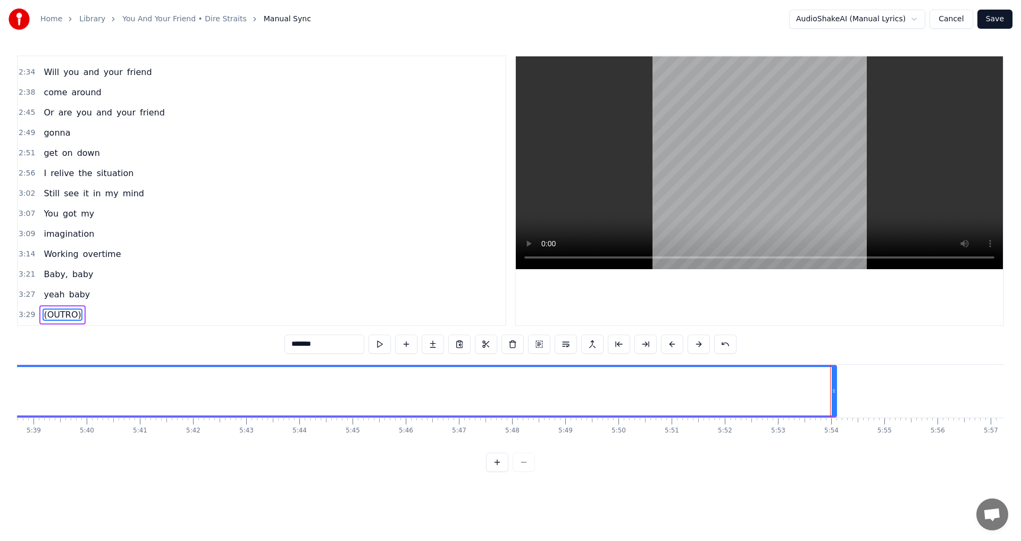
click at [835, 388] on icon at bounding box center [834, 391] width 4 height 9
click at [993, 21] on button "Save" at bounding box center [994, 19] width 35 height 19
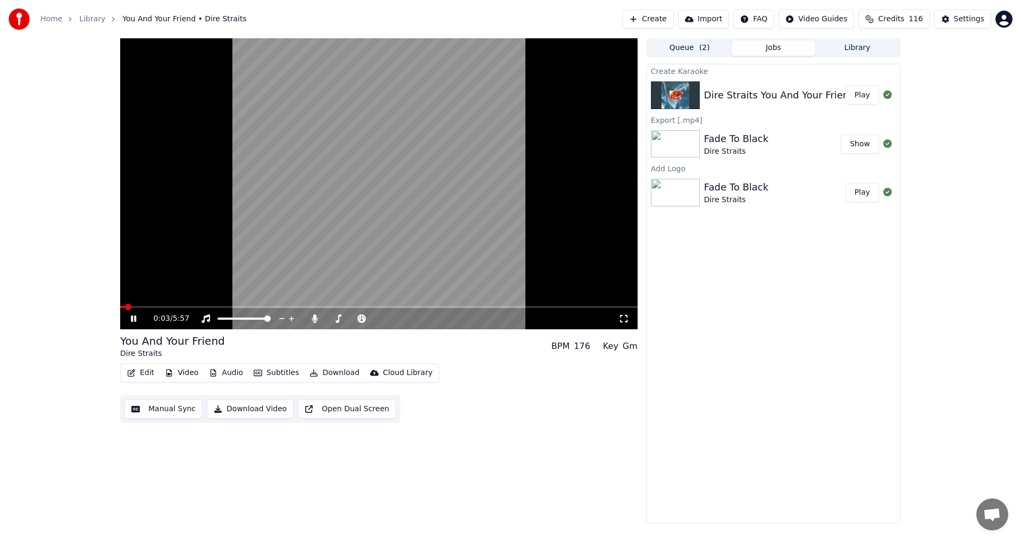
click at [135, 321] on icon at bounding box center [133, 318] width 5 height 6
drag, startPoint x: 307, startPoint y: 318, endPoint x: 313, endPoint y: 319, distance: 5.4
click at [310, 318] on div "0:03 / 5:57" at bounding box center [386, 318] width 465 height 11
click at [315, 327] on div "0:03 / 5:57" at bounding box center [378, 318] width 517 height 21
click at [316, 321] on icon at bounding box center [314, 318] width 11 height 9
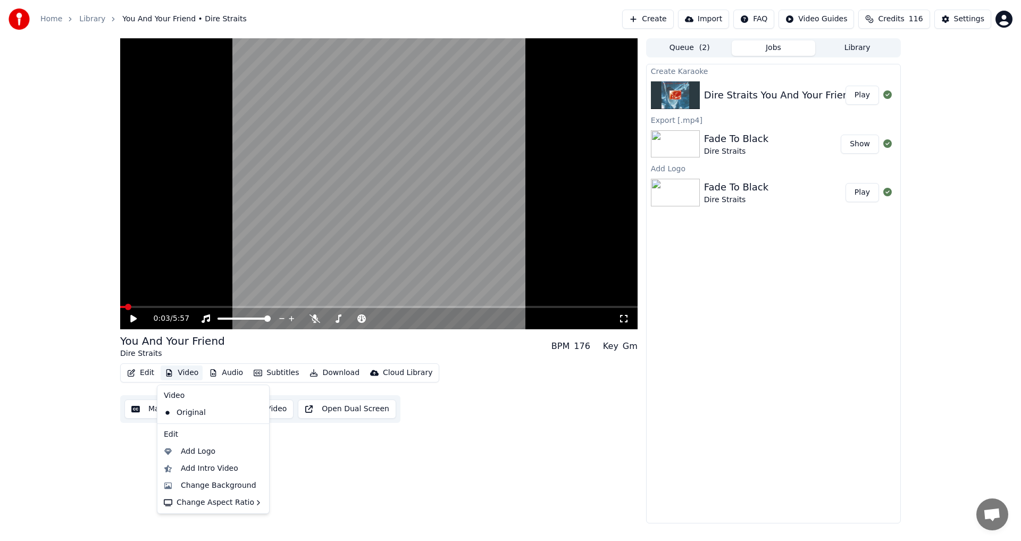
click at [171, 368] on button "Video" at bounding box center [182, 372] width 42 height 15
click at [191, 448] on div "Add Logo" at bounding box center [198, 451] width 35 height 11
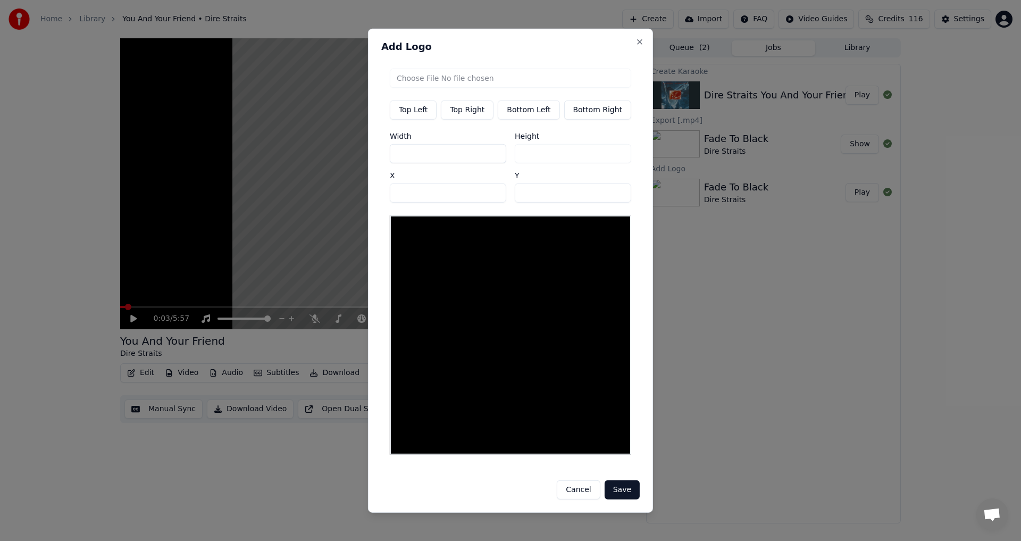
click at [464, 117] on button "Top Right" at bounding box center [467, 109] width 53 height 19
type input "***"
click at [459, 85] on input "file" at bounding box center [510, 77] width 241 height 19
type input "**********"
type input "***"
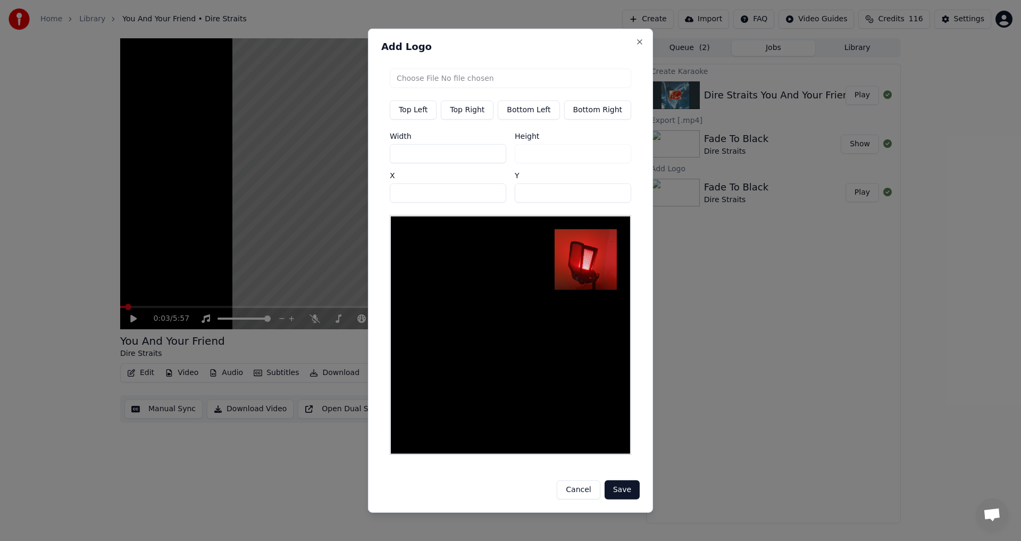
drag, startPoint x: 392, startPoint y: 157, endPoint x: 366, endPoint y: 157, distance: 26.1
click at [366, 157] on body "Home Library You And Your Friend • Dire Straits Create Import FAQ Video Guides …" at bounding box center [510, 270] width 1021 height 541
type input "*"
type input "**"
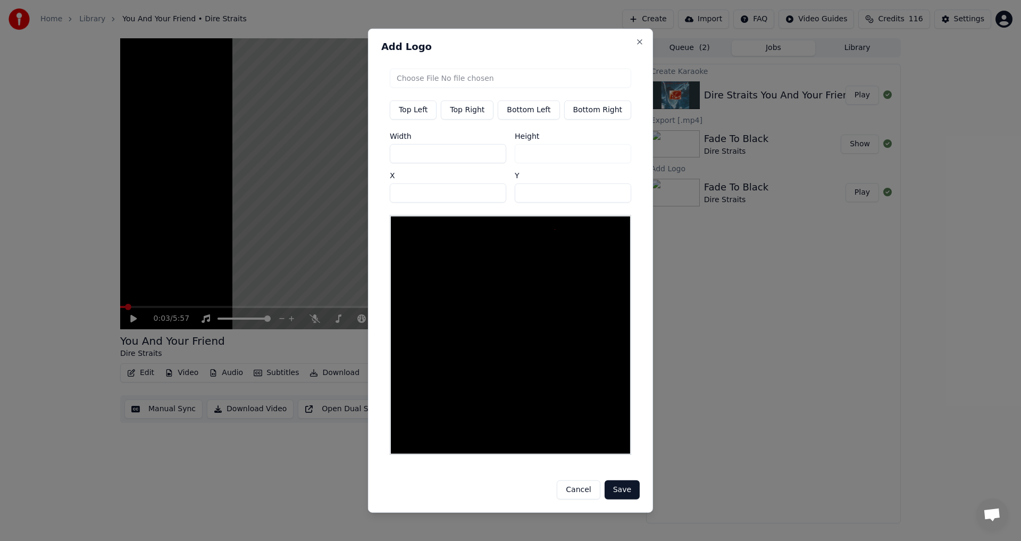
type input "**"
type input "***"
drag, startPoint x: 543, startPoint y: 202, endPoint x: 507, endPoint y: 201, distance: 35.6
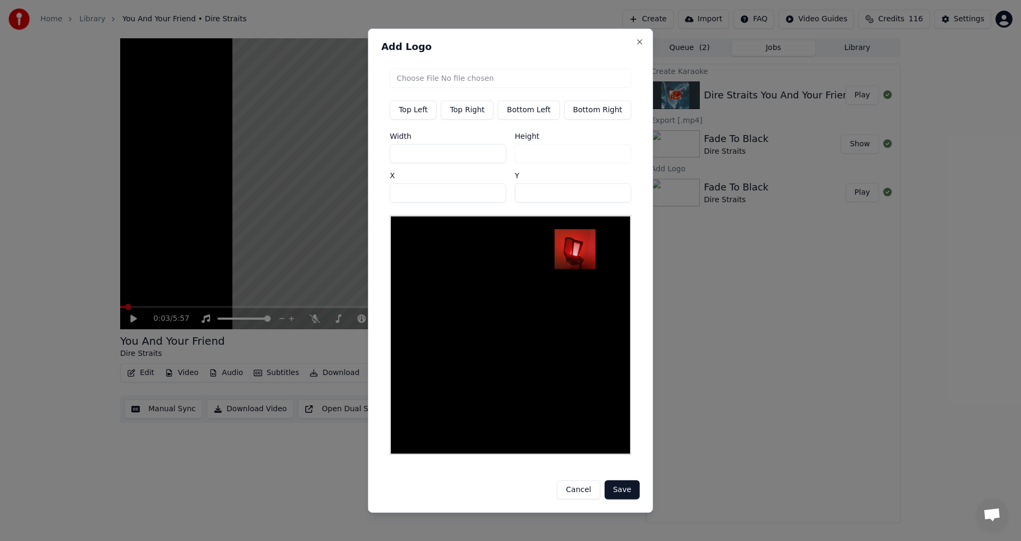
click at [507, 201] on div "Width *** Height *** X *** Y **" at bounding box center [510, 167] width 241 height 70
type input "**"
drag, startPoint x: 448, startPoint y: 197, endPoint x: 247, endPoint y: 203, distance: 200.5
click at [247, 203] on body "Home Library You And Your Friend • Dire Straits Create Import FAQ Video Guides …" at bounding box center [510, 270] width 1021 height 541
type input "***"
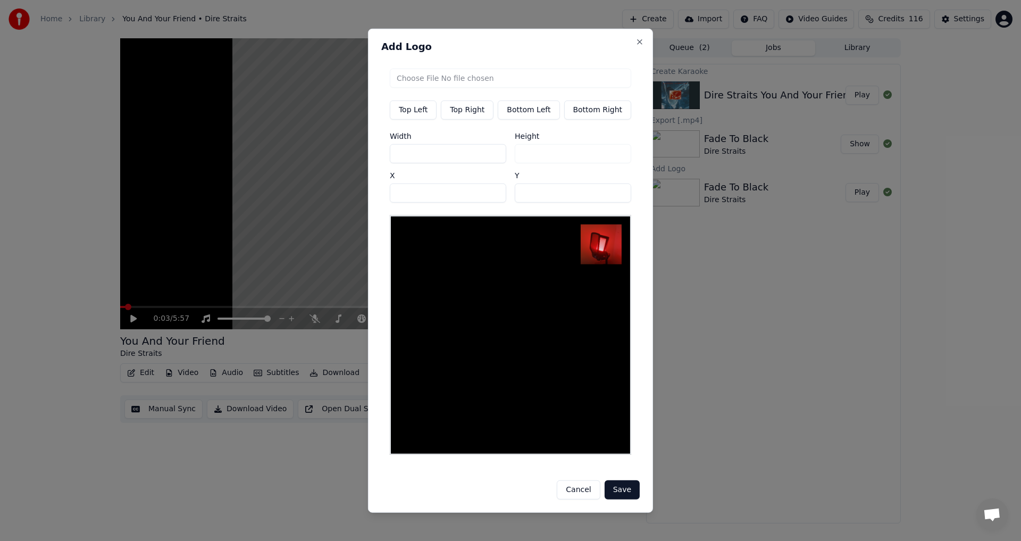
click at [609, 483] on button "Save" at bounding box center [622, 489] width 35 height 19
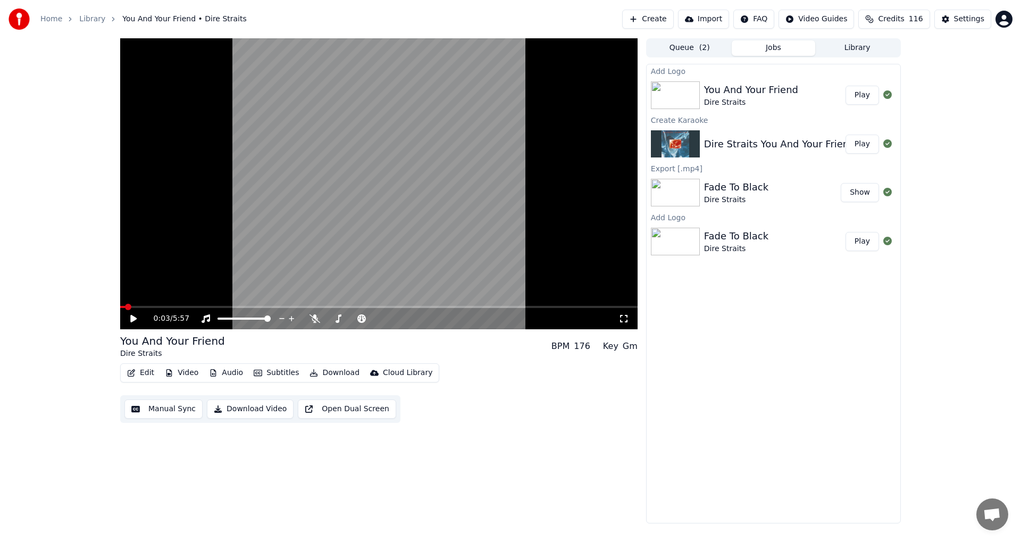
click at [858, 96] on button "Play" at bounding box center [861, 95] width 33 height 19
click at [135, 318] on icon at bounding box center [133, 318] width 5 height 6
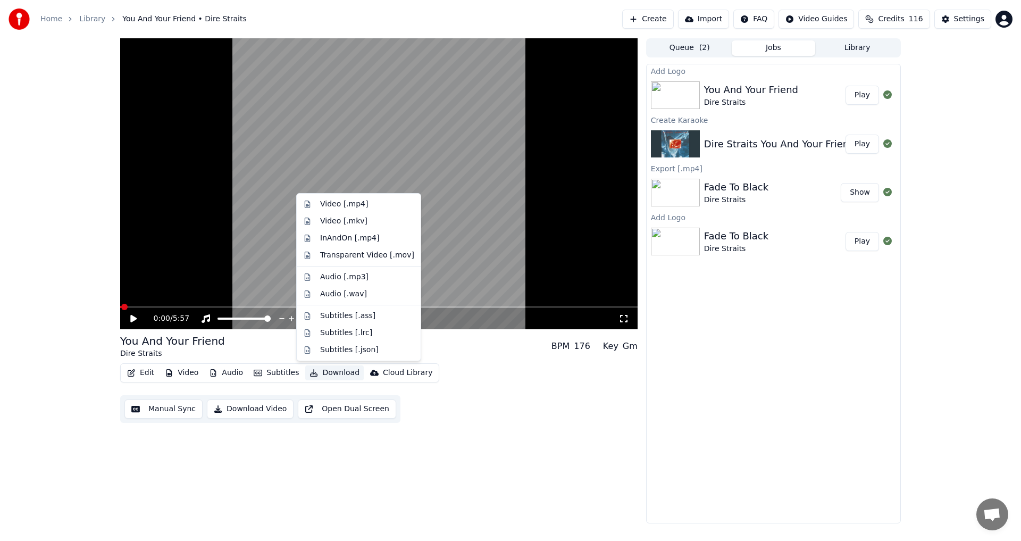
click at [332, 374] on button "Download" at bounding box center [334, 372] width 58 height 15
click at [349, 204] on div "Video [.mp4]" at bounding box center [344, 204] width 48 height 11
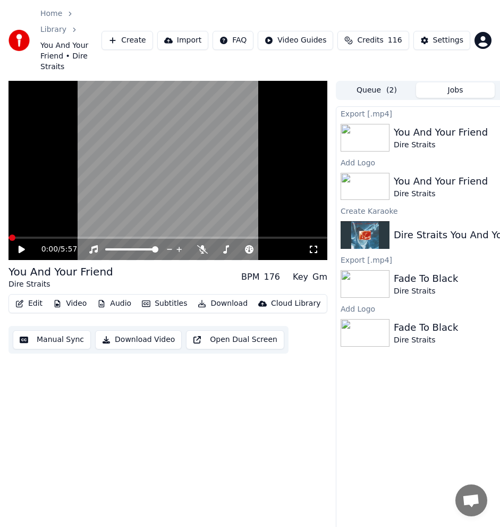
click at [138, 31] on button "Create" at bounding box center [128, 40] width 52 height 19
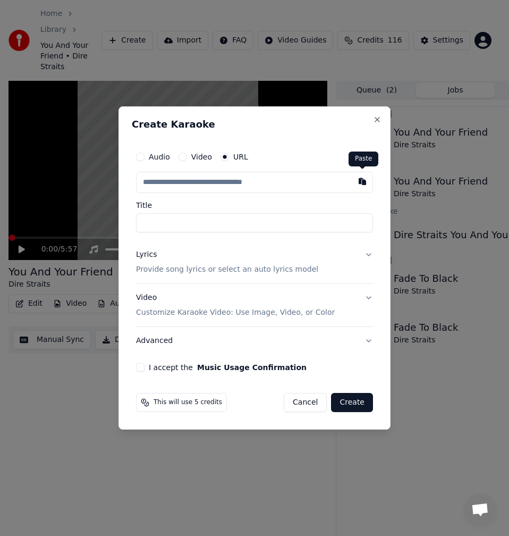
click at [365, 170] on span at bounding box center [362, 168] width 5 height 5
click at [367, 187] on button "button" at bounding box center [362, 181] width 21 height 19
type input "**********"
click at [203, 221] on input "Title" at bounding box center [254, 222] width 237 height 19
click at [139, 228] on input "**********" at bounding box center [254, 222] width 237 height 19
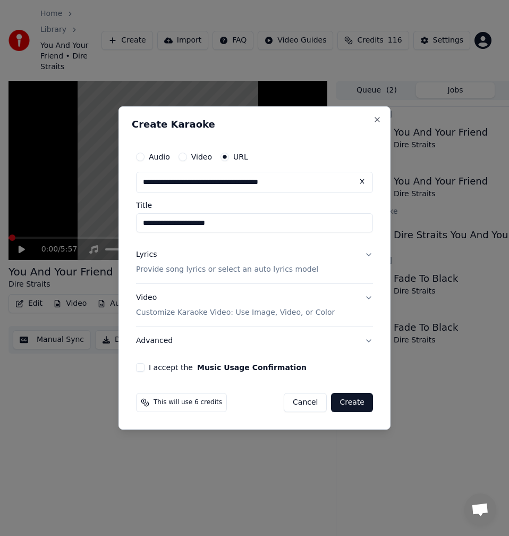
type input "**********"
click at [151, 267] on p "Provide song lyrics or select an auto lyrics model" at bounding box center [227, 269] width 182 height 11
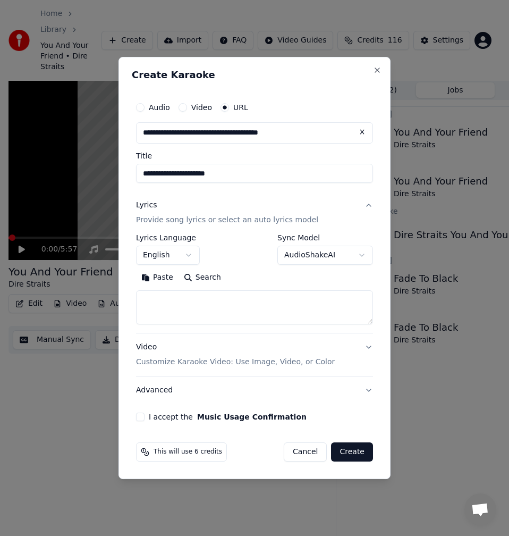
click at [207, 282] on button "Search" at bounding box center [203, 277] width 48 height 17
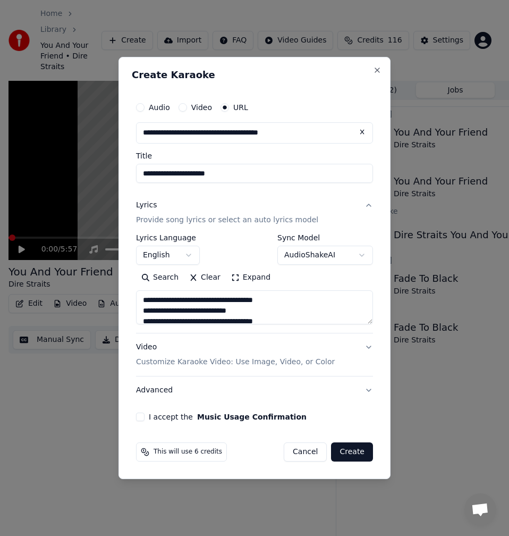
click at [247, 279] on button "Expand" at bounding box center [251, 277] width 50 height 17
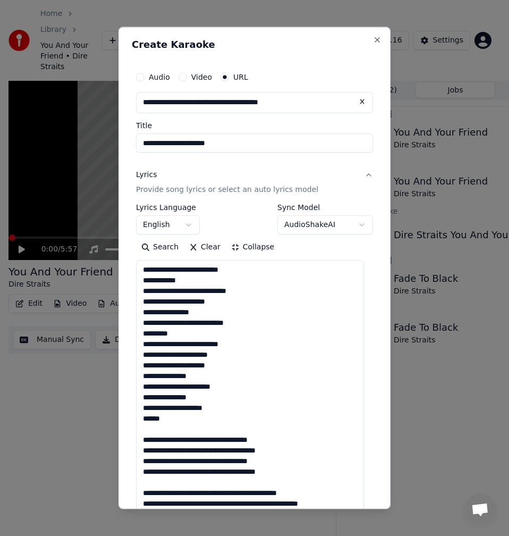
scroll to position [44, 0]
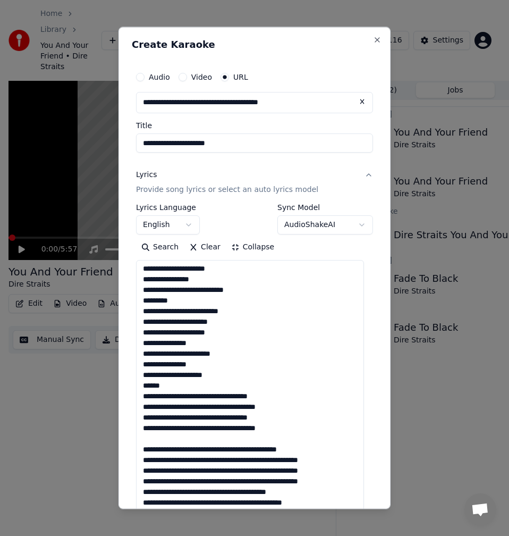
scroll to position [33, 0]
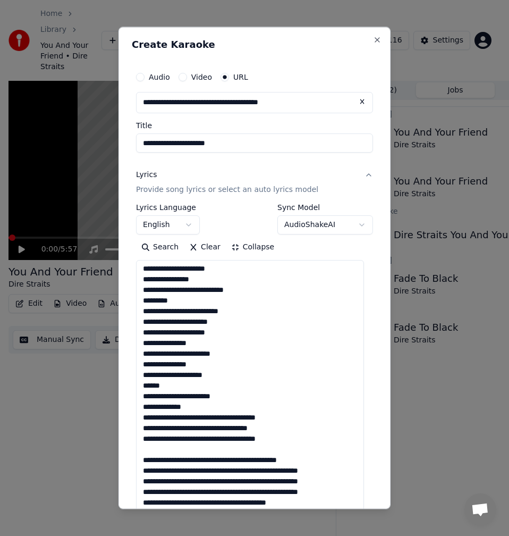
scroll to position [44, 0]
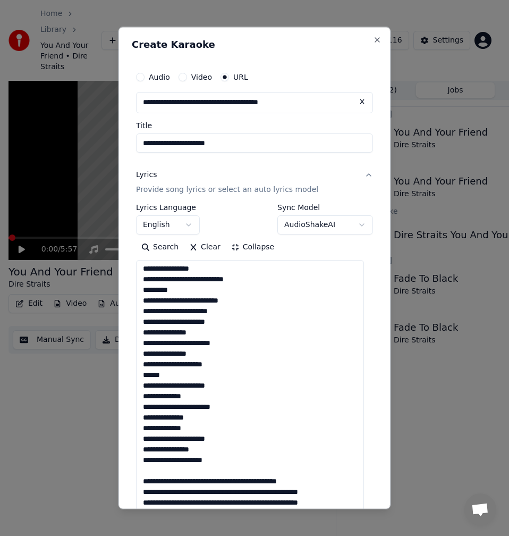
scroll to position [75, 0]
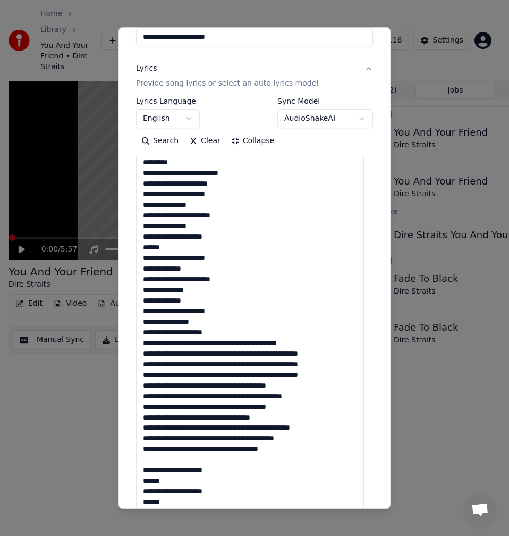
scroll to position [213, 0]
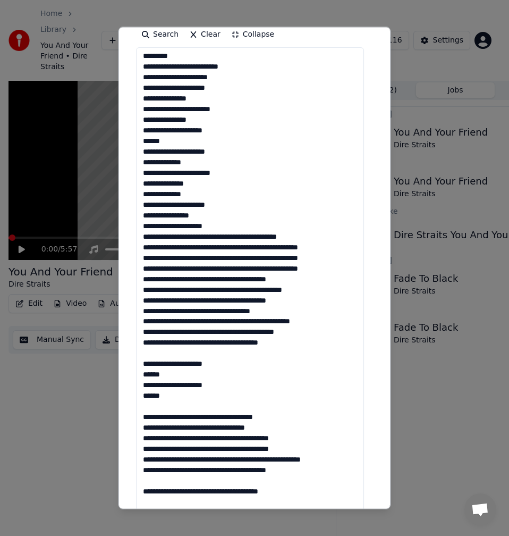
click at [232, 239] on textarea at bounding box center [250, 396] width 228 height 699
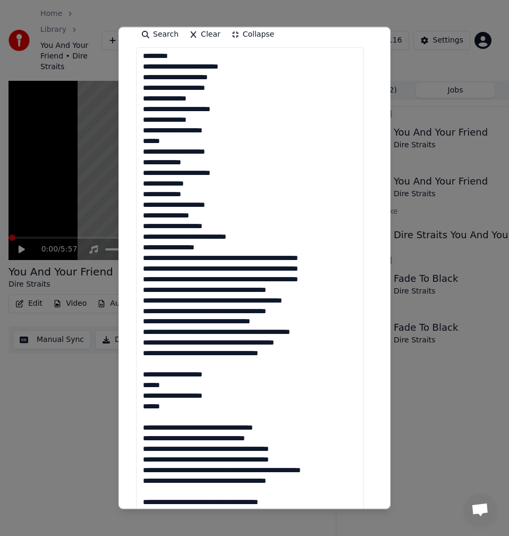
scroll to position [75, 0]
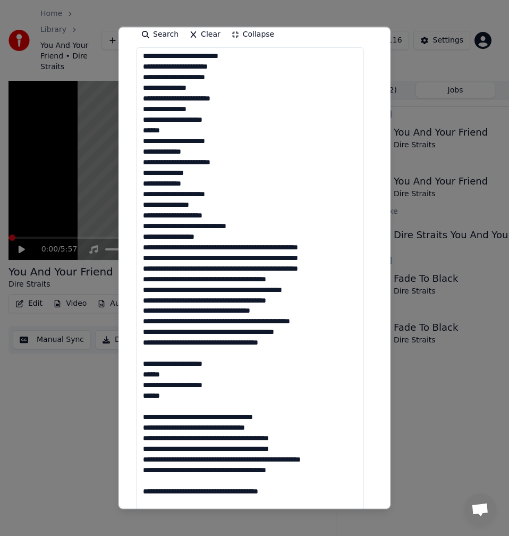
click at [232, 229] on textarea at bounding box center [250, 396] width 228 height 699
click at [255, 245] on textarea at bounding box center [250, 396] width 228 height 699
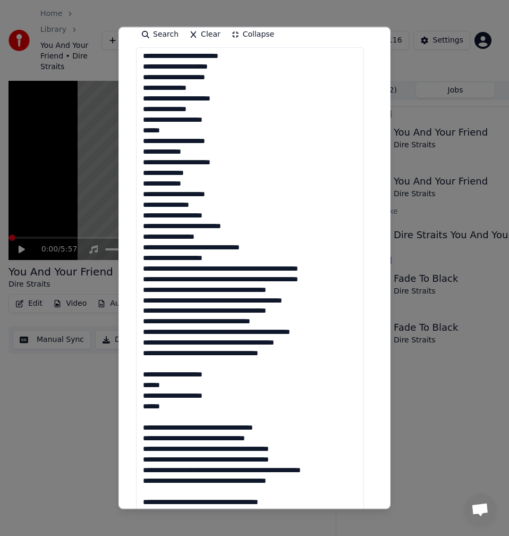
click at [233, 267] on textarea at bounding box center [250, 396] width 228 height 699
click at [231, 269] on textarea at bounding box center [250, 396] width 228 height 699
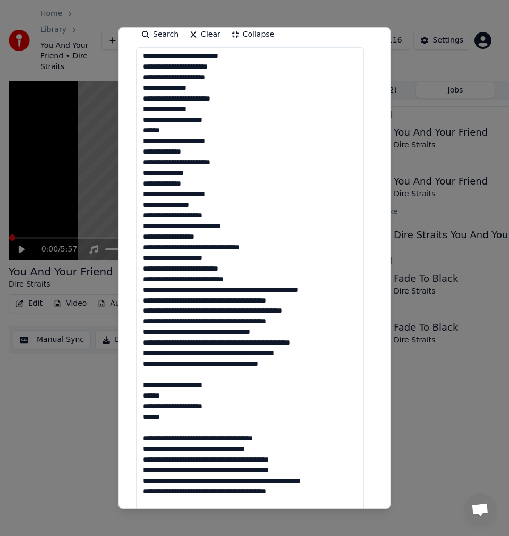
click at [229, 267] on textarea at bounding box center [250, 396] width 228 height 699
click at [169, 289] on textarea at bounding box center [250, 396] width 228 height 699
click at [246, 290] on textarea at bounding box center [250, 396] width 228 height 699
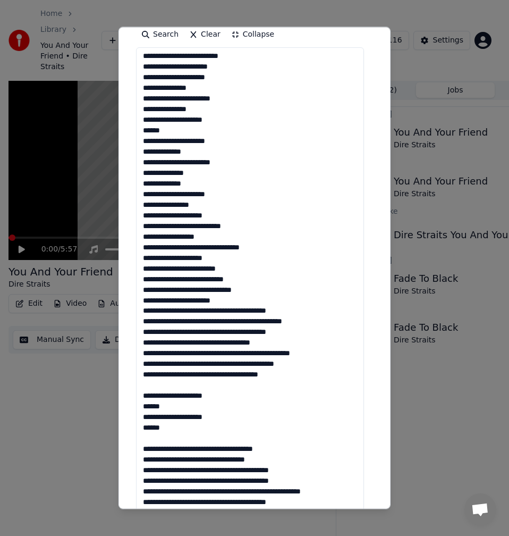
click at [227, 311] on textarea at bounding box center [250, 396] width 228 height 699
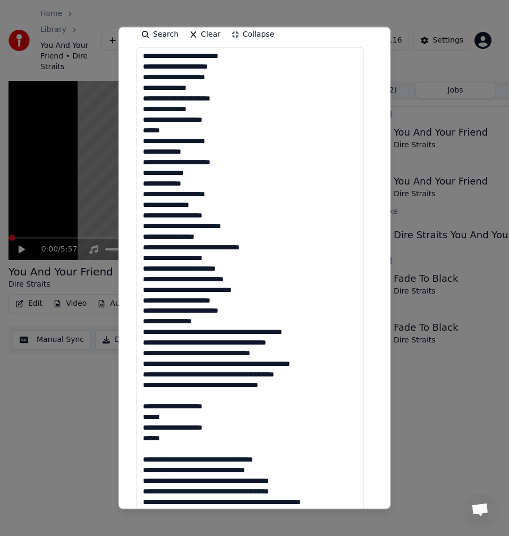
click at [224, 312] on textarea at bounding box center [250, 396] width 228 height 699
click at [200, 333] on textarea at bounding box center [250, 396] width 228 height 699
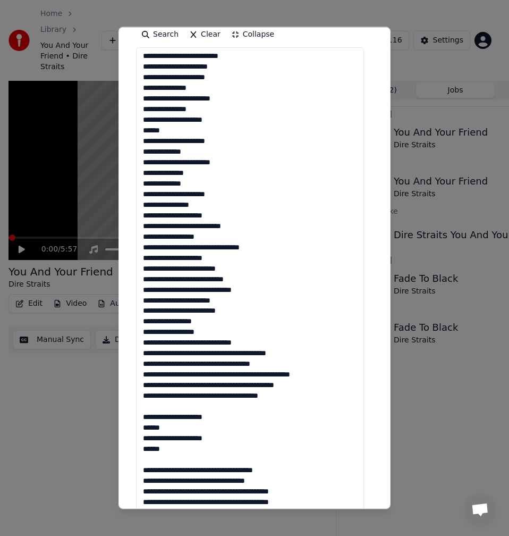
click at [198, 335] on textarea at bounding box center [250, 396] width 228 height 699
click at [227, 355] on textarea at bounding box center [250, 396] width 228 height 699
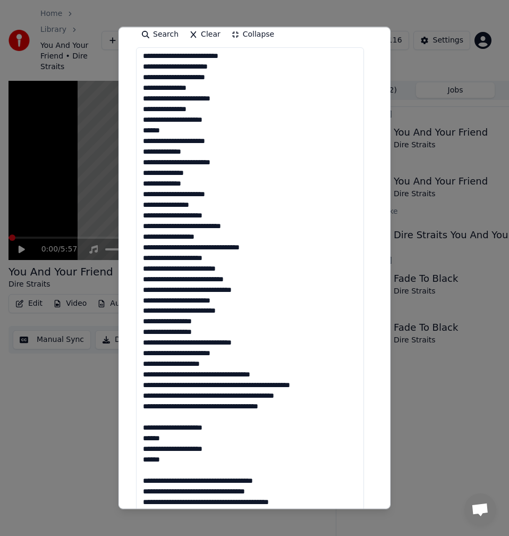
click at [229, 354] on textarea at bounding box center [250, 396] width 228 height 699
drag, startPoint x: 226, startPoint y: 374, endPoint x: 228, endPoint y: 381, distance: 6.6
click at [227, 374] on textarea at bounding box center [250, 396] width 228 height 699
click at [228, 373] on textarea at bounding box center [250, 396] width 228 height 699
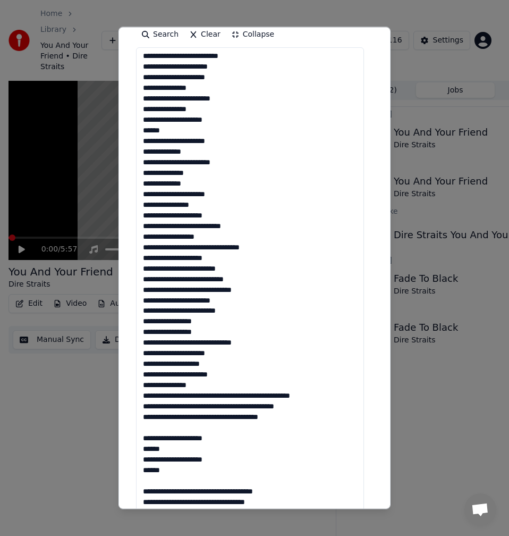
click at [227, 374] on textarea at bounding box center [250, 396] width 228 height 699
click at [175, 388] on textarea at bounding box center [250, 396] width 228 height 699
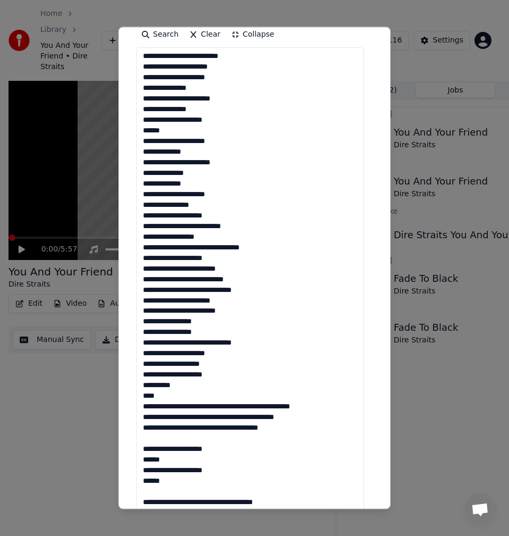
click at [242, 407] on textarea at bounding box center [250, 396] width 228 height 699
click at [245, 408] on textarea at bounding box center [250, 396] width 228 height 699
click at [248, 403] on textarea at bounding box center [250, 396] width 228 height 699
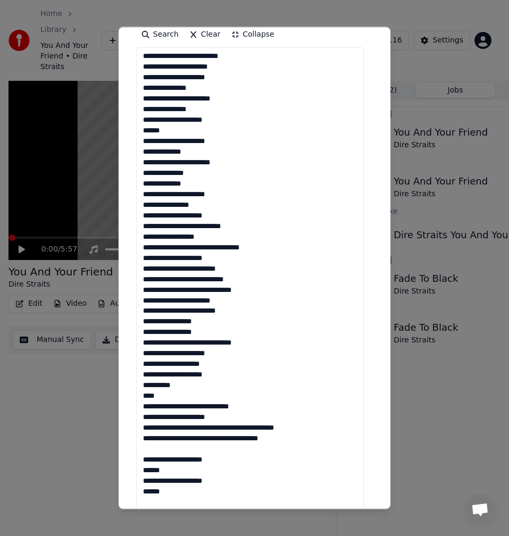
click at [246, 400] on textarea at bounding box center [250, 396] width 228 height 699
click at [246, 410] on textarea at bounding box center [250, 396] width 228 height 699
click at [217, 429] on textarea at bounding box center [250, 396] width 228 height 699
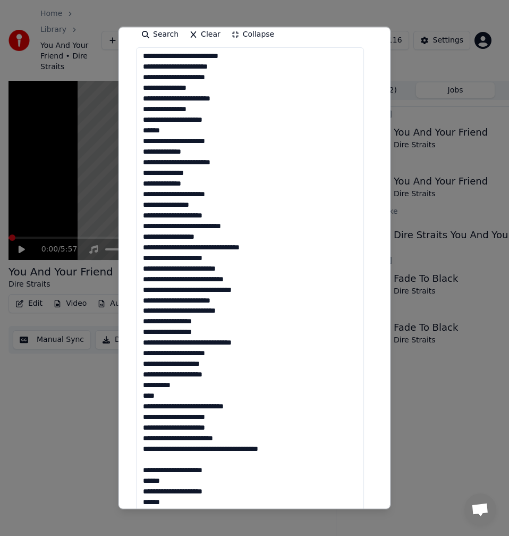
click at [217, 429] on textarea at bounding box center [250, 396] width 228 height 699
click at [224, 451] on textarea at bounding box center [250, 396] width 228 height 699
click at [221, 447] on textarea at bounding box center [250, 396] width 228 height 699
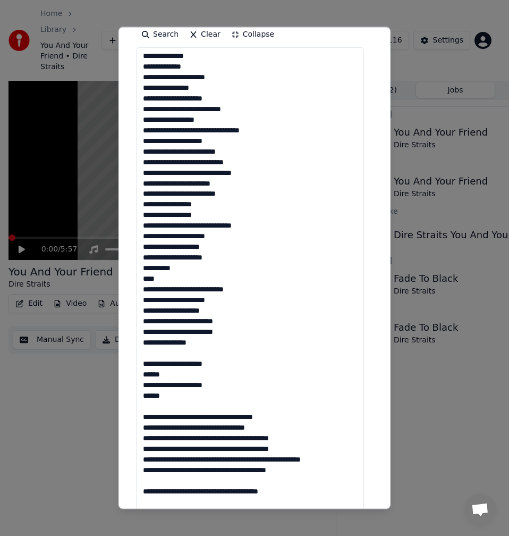
click at [164, 358] on textarea at bounding box center [250, 396] width 228 height 699
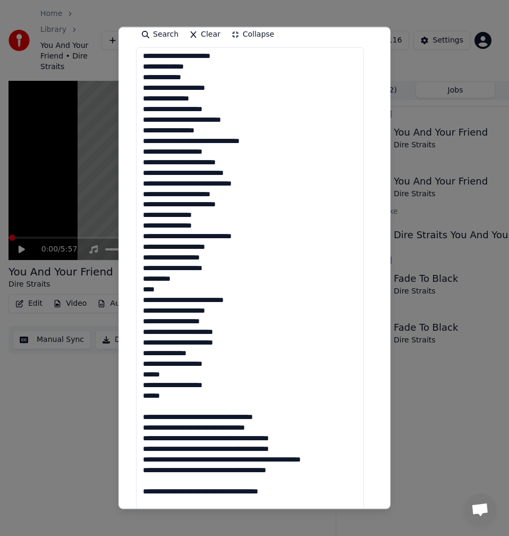
scroll to position [182, 0]
click at [162, 408] on textarea at bounding box center [250, 396] width 228 height 699
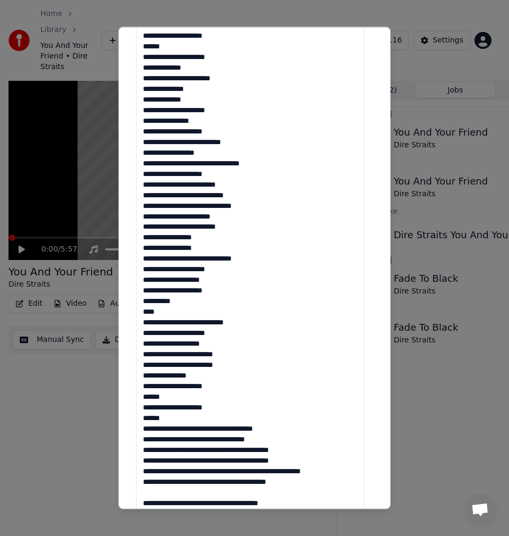
scroll to position [0, 0]
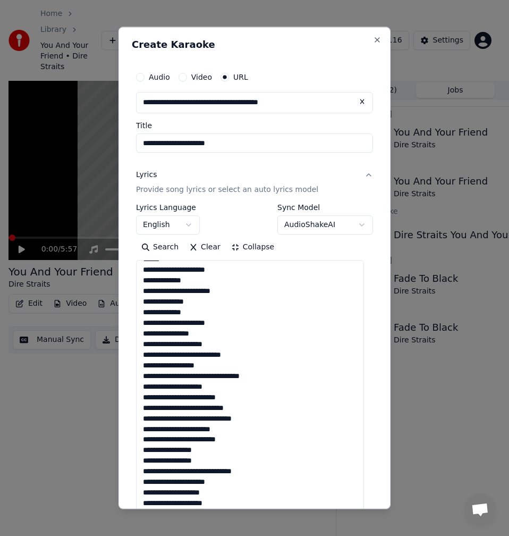
scroll to position [171, 0]
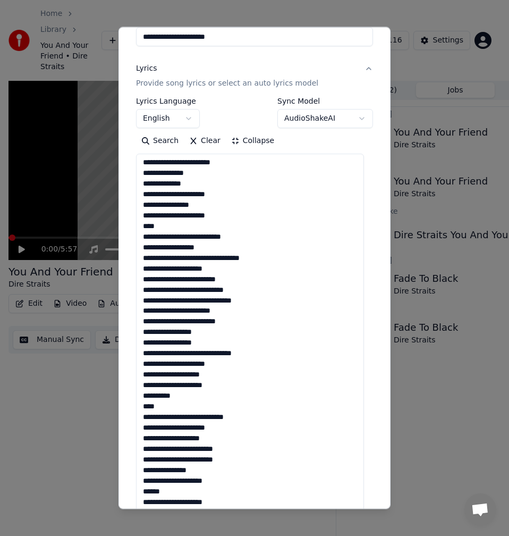
scroll to position [160, 0]
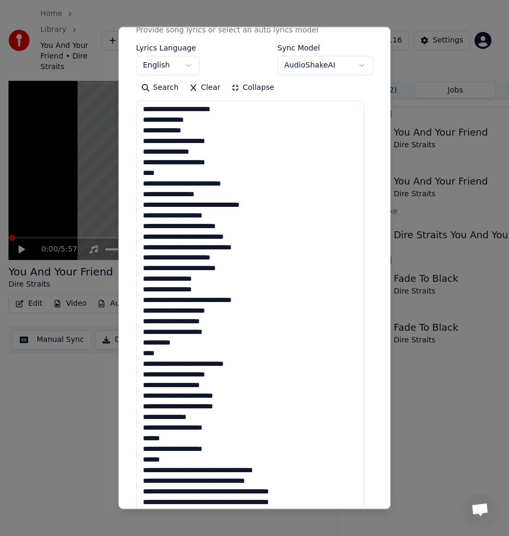
click at [223, 269] on textarea at bounding box center [250, 449] width 228 height 699
click at [221, 267] on textarea at bounding box center [250, 449] width 228 height 699
click at [210, 279] on textarea at bounding box center [250, 449] width 228 height 699
click at [208, 289] on textarea at bounding box center [250, 449] width 228 height 699
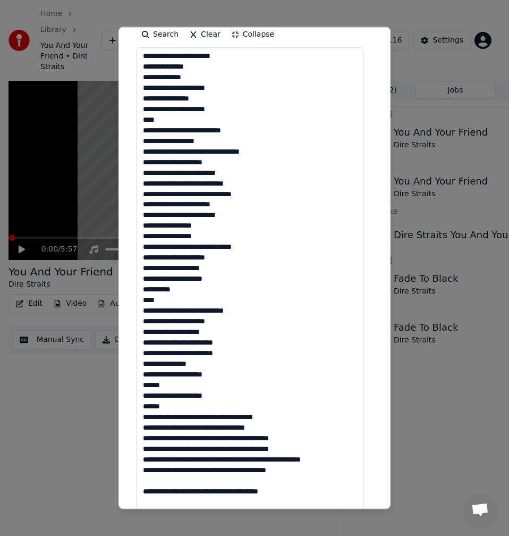
click at [210, 312] on textarea at bounding box center [250, 396] width 228 height 699
click at [209, 311] on textarea at bounding box center [250, 396] width 228 height 699
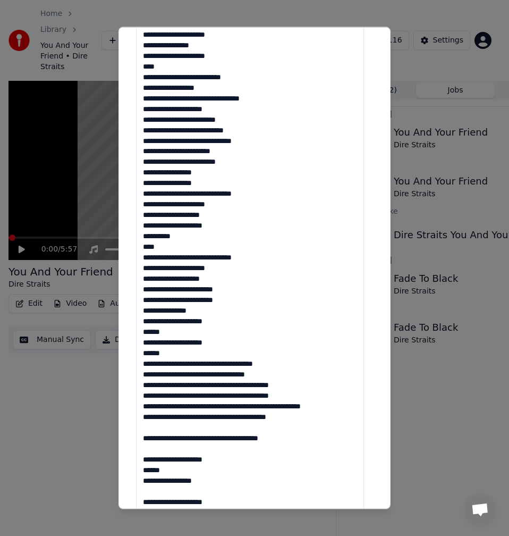
scroll to position [319, 0]
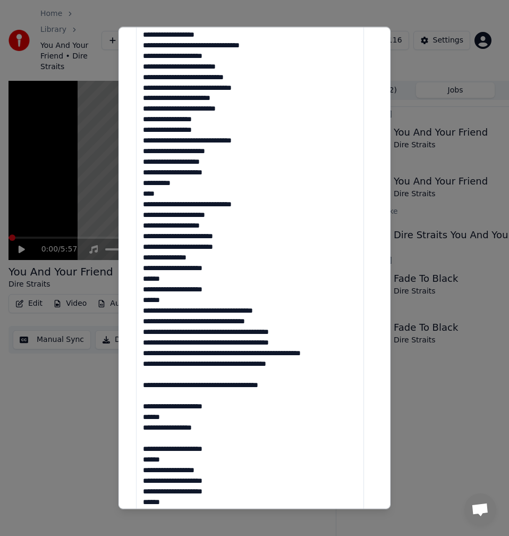
click at [190, 270] on textarea at bounding box center [250, 290] width 228 height 699
click at [156, 278] on textarea at bounding box center [250, 290] width 228 height 699
click at [144, 293] on textarea at bounding box center [250, 290] width 228 height 699
click at [157, 302] on textarea at bounding box center [250, 290] width 228 height 699
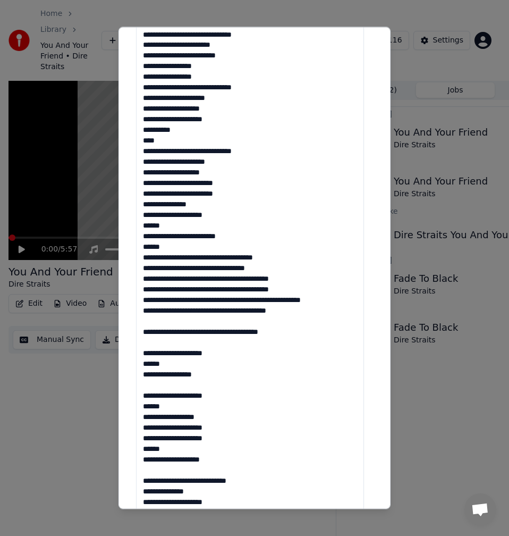
scroll to position [425, 0]
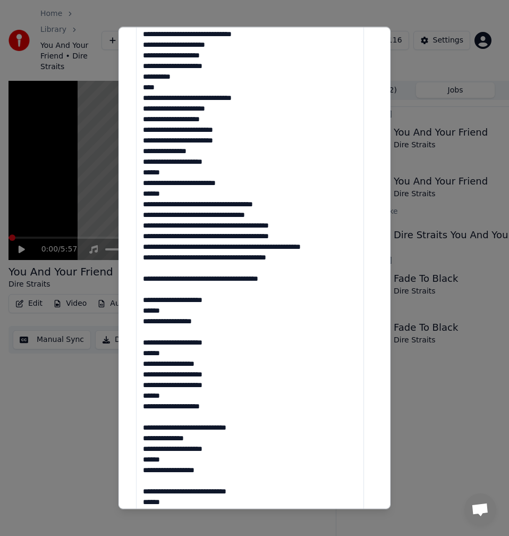
drag, startPoint x: 160, startPoint y: 223, endPoint x: 171, endPoint y: 241, distance: 21.0
click at [160, 223] on textarea at bounding box center [250, 184] width 228 height 699
click at [270, 226] on textarea at bounding box center [250, 184] width 228 height 699
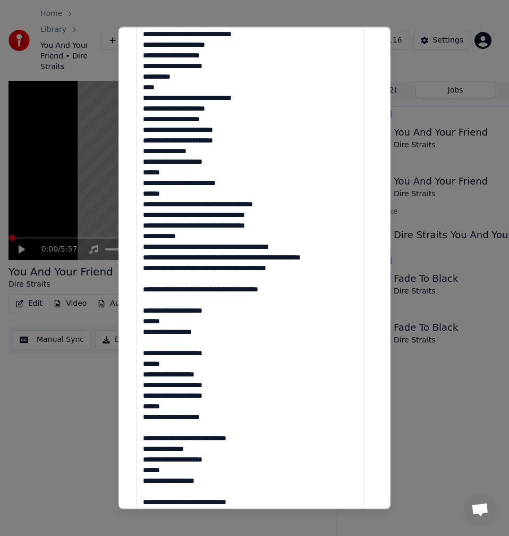
click at [245, 249] on textarea at bounding box center [250, 184] width 228 height 699
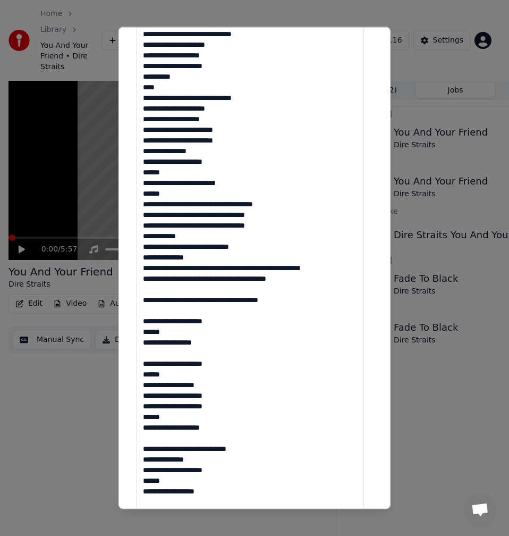
click at [237, 269] on textarea at bounding box center [250, 184] width 228 height 699
click at [238, 269] on textarea at bounding box center [250, 184] width 228 height 699
click at [238, 265] on textarea at bounding box center [250, 184] width 228 height 699
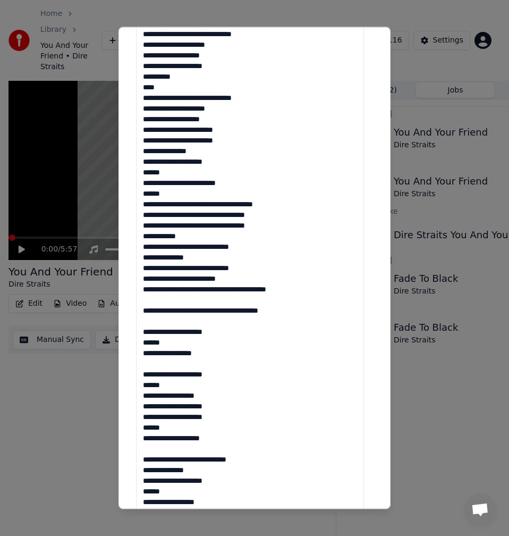
click at [238, 291] on textarea at bounding box center [250, 184] width 228 height 699
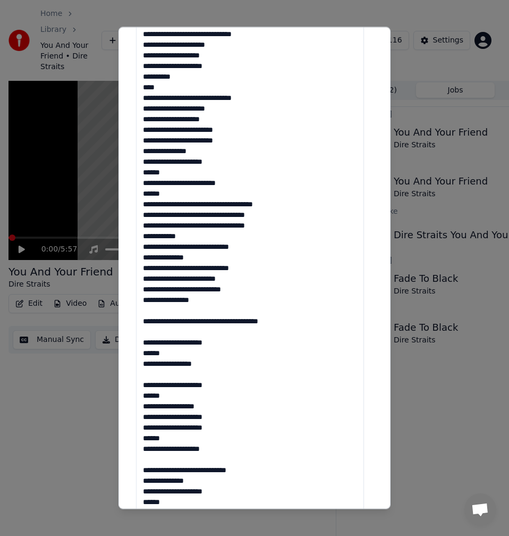
click at [225, 320] on textarea at bounding box center [250, 184] width 228 height 699
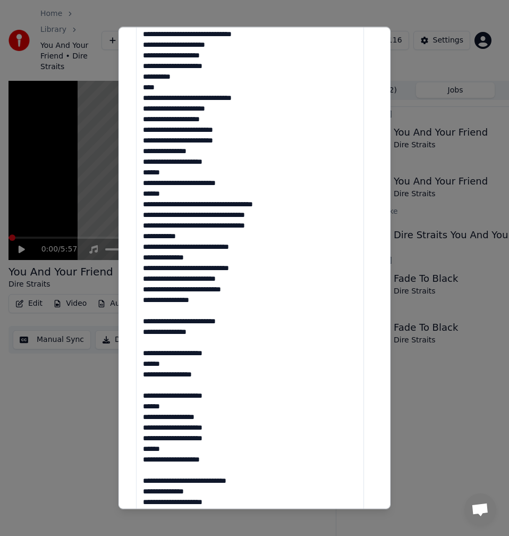
click at [158, 315] on textarea at bounding box center [250, 184] width 228 height 699
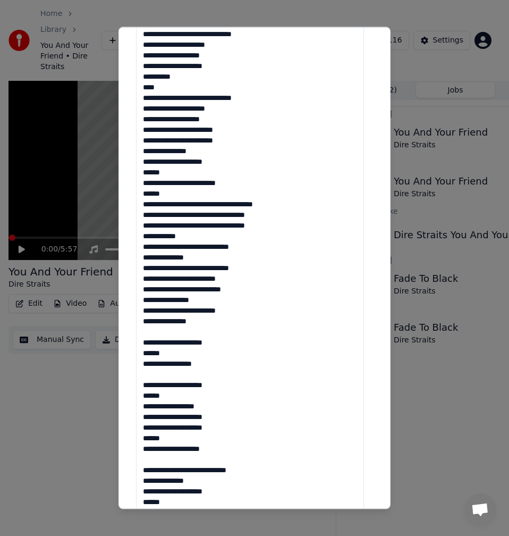
click at [226, 308] on textarea at bounding box center [250, 184] width 228 height 699
click at [240, 271] on textarea at bounding box center [250, 184] width 228 height 699
click at [249, 254] on textarea at bounding box center [250, 184] width 228 height 699
click at [249, 251] on textarea at bounding box center [250, 184] width 228 height 699
click at [203, 318] on textarea at bounding box center [250, 184] width 228 height 699
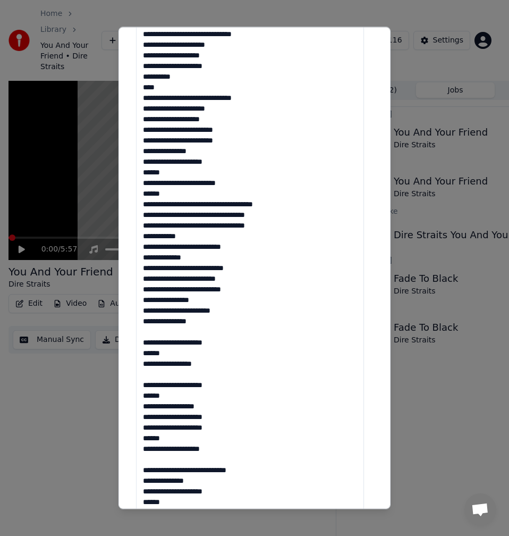
scroll to position [224, 0]
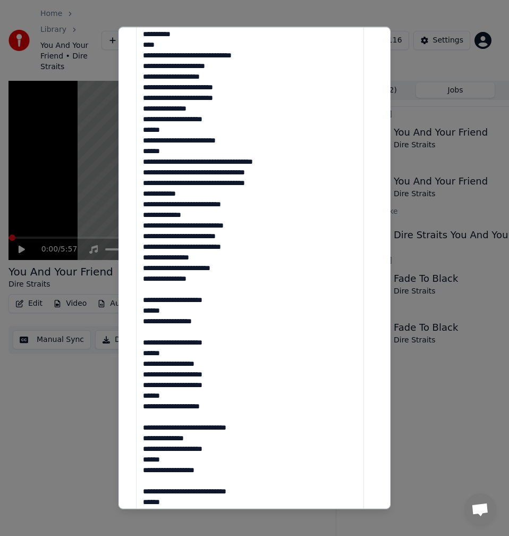
click at [167, 290] on textarea at bounding box center [250, 184] width 228 height 699
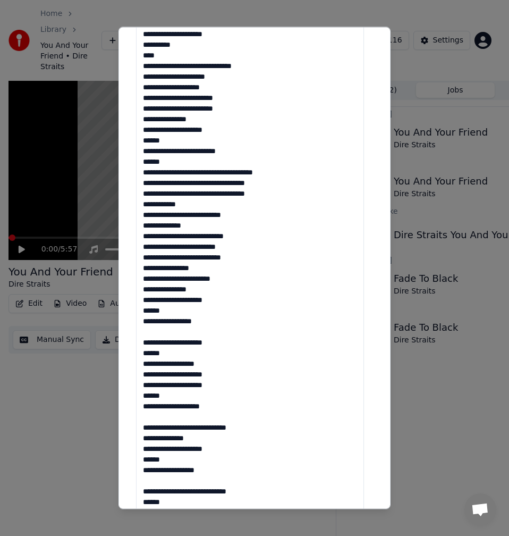
scroll to position [436, 0]
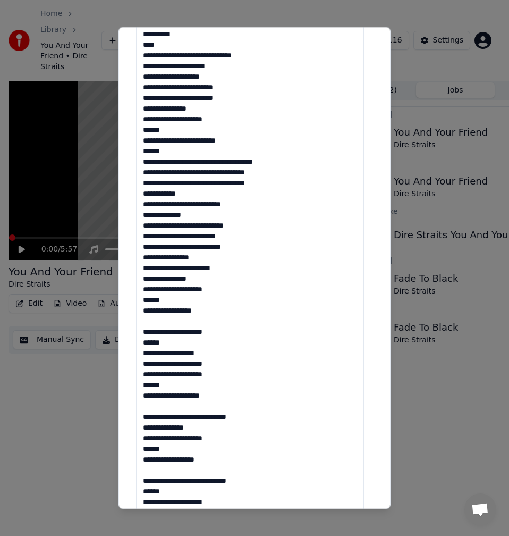
click at [225, 271] on textarea at bounding box center [250, 173] width 228 height 699
click at [205, 262] on textarea at bounding box center [250, 173] width 228 height 699
click at [245, 245] on textarea at bounding box center [250, 173] width 228 height 699
click at [233, 240] on textarea at bounding box center [250, 173] width 228 height 699
click at [238, 224] on textarea at bounding box center [250, 173] width 228 height 699
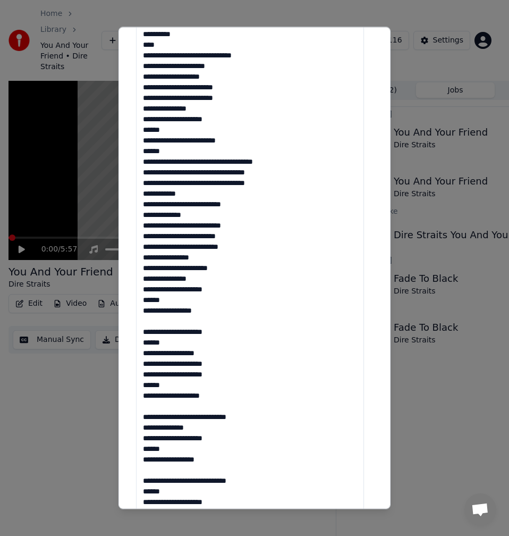
click at [224, 218] on textarea at bounding box center [250, 173] width 228 height 699
click at [253, 210] on textarea at bounding box center [250, 173] width 228 height 699
click at [212, 196] on textarea at bounding box center [250, 173] width 228 height 699
click at [272, 183] on textarea at bounding box center [250, 173] width 228 height 699
click at [276, 171] on textarea at bounding box center [250, 173] width 228 height 699
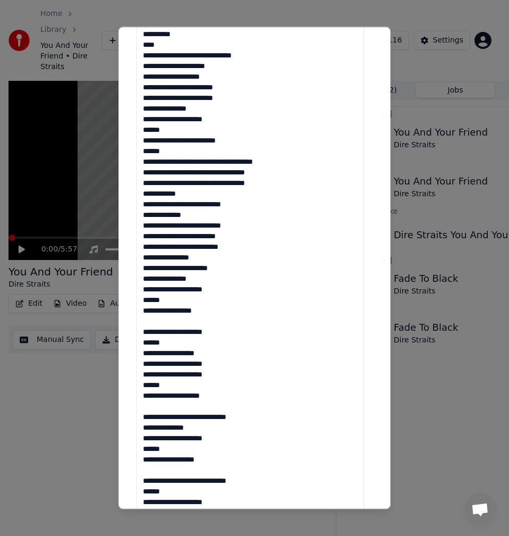
click at [275, 181] on textarea at bounding box center [250, 173] width 228 height 699
click at [282, 166] on textarea at bounding box center [250, 173] width 228 height 699
click at [181, 153] on textarea at bounding box center [250, 173] width 228 height 699
click at [242, 135] on textarea at bounding box center [250, 173] width 228 height 699
click at [236, 139] on textarea at bounding box center [250, 173] width 228 height 699
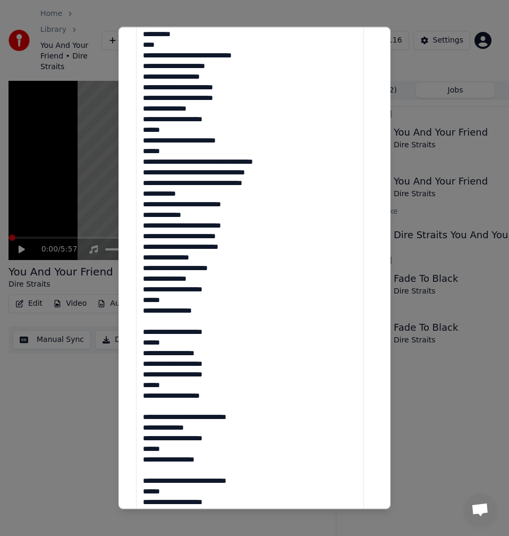
click at [224, 113] on textarea at bounding box center [250, 173] width 228 height 699
click at [216, 118] on textarea at bounding box center [250, 173] width 228 height 699
click at [226, 100] on textarea at bounding box center [250, 173] width 228 height 699
click at [229, 89] on textarea at bounding box center [250, 173] width 228 height 699
click at [224, 100] on textarea at bounding box center [250, 173] width 228 height 699
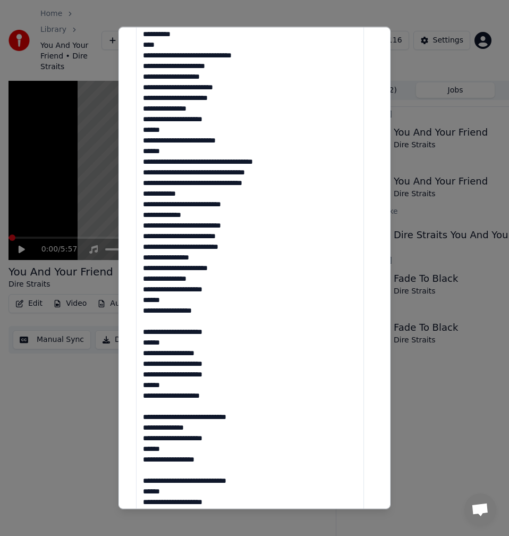
scroll to position [107, 0]
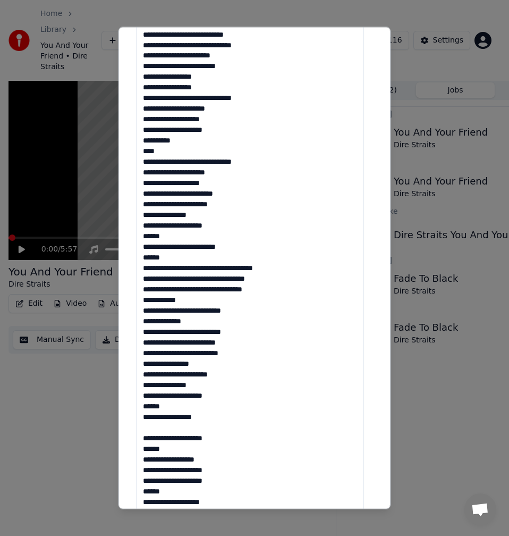
click at [231, 194] on textarea at bounding box center [250, 173] width 228 height 699
click at [214, 184] on textarea at bounding box center [250, 173] width 228 height 699
click at [221, 173] on textarea at bounding box center [250, 173] width 228 height 699
click at [257, 167] on textarea at bounding box center [250, 173] width 228 height 699
click at [209, 155] on textarea at bounding box center [250, 173] width 228 height 699
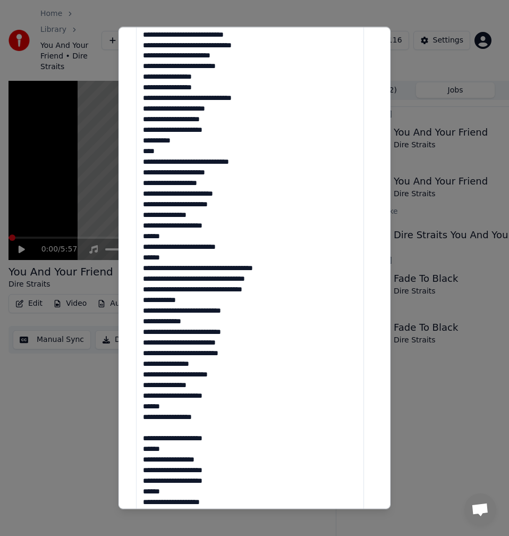
click at [211, 138] on textarea at bounding box center [250, 173] width 228 height 699
click at [240, 130] on textarea at bounding box center [250, 173] width 228 height 699
click at [234, 122] on textarea at bounding box center [250, 173] width 228 height 699
click at [238, 106] on textarea at bounding box center [250, 173] width 228 height 699
click at [256, 99] on textarea at bounding box center [250, 173] width 228 height 699
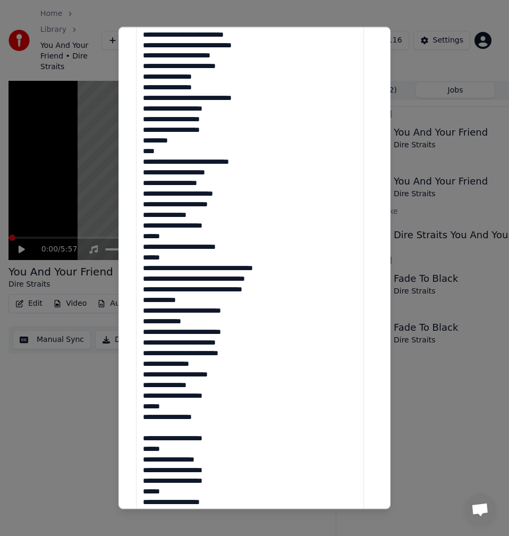
click at [236, 87] on textarea at bounding box center [250, 173] width 228 height 699
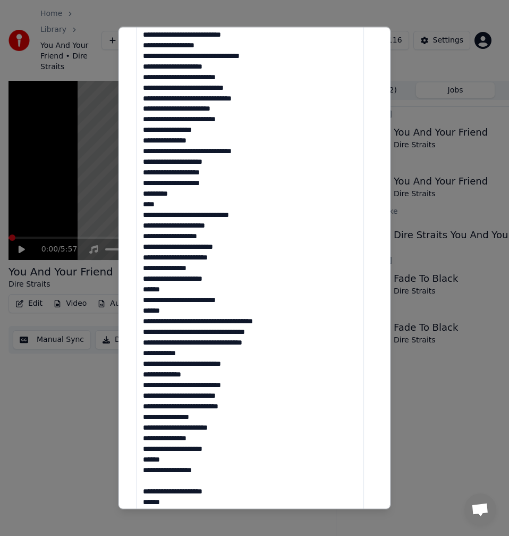
click at [221, 127] on textarea at bounding box center [250, 173] width 228 height 699
click at [234, 120] on textarea at bounding box center [250, 173] width 228 height 699
click at [233, 106] on textarea at bounding box center [250, 173] width 228 height 699
click at [250, 98] on textarea at bounding box center [250, 173] width 228 height 699
click at [233, 90] on textarea at bounding box center [250, 173] width 228 height 699
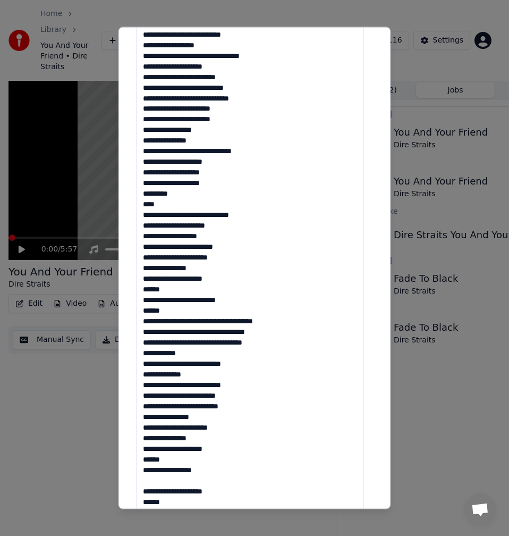
click at [232, 80] on textarea at bounding box center [250, 173] width 228 height 699
click at [228, 68] on textarea at bounding box center [250, 173] width 228 height 699
click at [261, 55] on textarea at bounding box center [250, 173] width 228 height 699
click at [221, 49] on textarea at bounding box center [250, 173] width 228 height 699
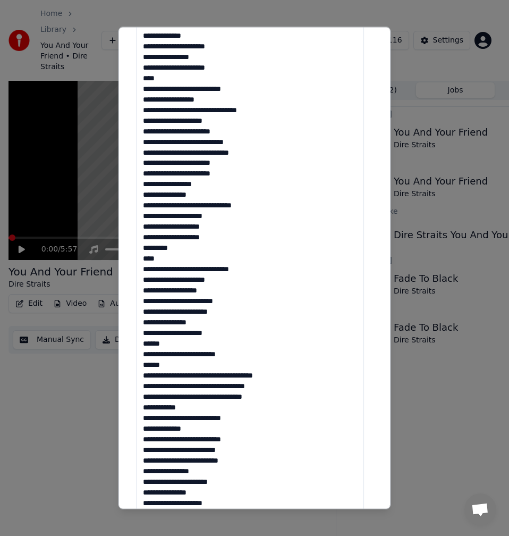
click at [237, 90] on textarea at bounding box center [250, 173] width 228 height 699
click at [207, 82] on textarea at bounding box center [250, 173] width 228 height 699
click at [221, 69] on textarea at bounding box center [250, 173] width 228 height 699
click at [216, 61] on textarea at bounding box center [250, 173] width 228 height 699
click at [225, 49] on textarea at bounding box center [250, 173] width 228 height 699
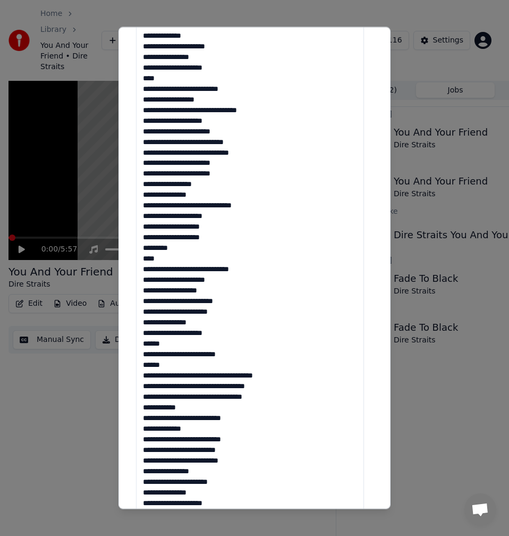
click at [226, 40] on textarea at bounding box center [250, 173] width 228 height 699
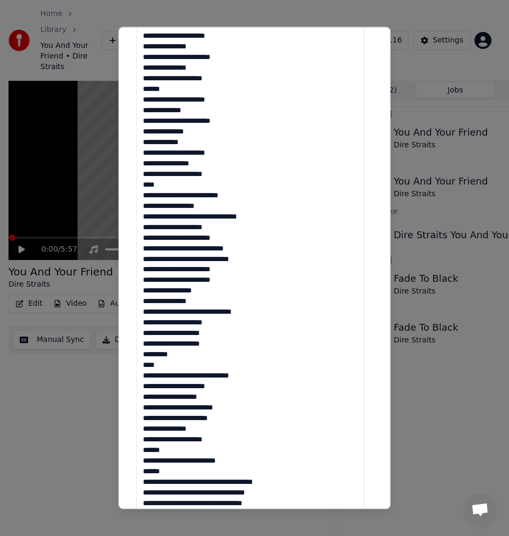
scroll to position [276, 0]
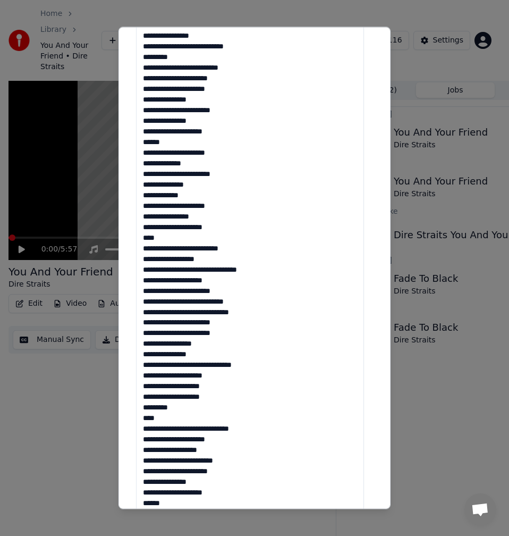
click at [230, 177] on textarea at bounding box center [250, 333] width 228 height 699
click at [207, 162] on textarea at bounding box center [250, 333] width 228 height 699
click at [233, 151] on textarea at bounding box center [250, 333] width 228 height 699
click at [184, 145] on textarea at bounding box center [250, 333] width 228 height 699
click at [222, 132] on textarea at bounding box center [250, 333] width 228 height 699
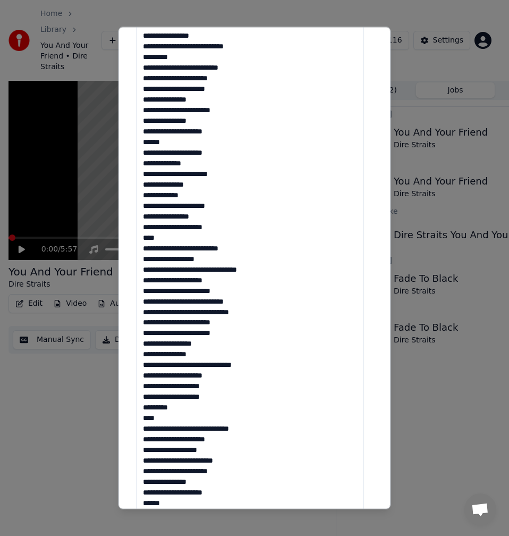
click at [216, 124] on textarea at bounding box center [250, 333] width 228 height 699
click at [244, 105] on textarea at bounding box center [250, 333] width 228 height 699
click at [236, 108] on textarea at bounding box center [250, 333] width 228 height 699
click at [239, 90] on textarea at bounding box center [250, 333] width 228 height 699
click at [234, 73] on textarea at bounding box center [250, 333] width 228 height 699
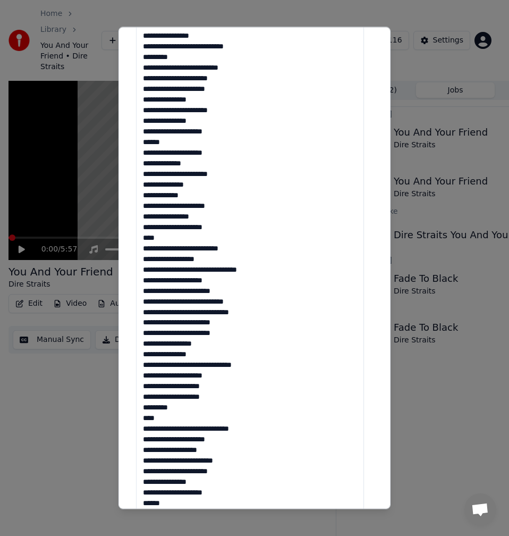
click at [240, 86] on textarea at bounding box center [250, 333] width 228 height 699
click at [235, 81] on textarea at bounding box center [250, 333] width 228 height 699
click at [242, 73] on textarea at bounding box center [250, 333] width 228 height 699
click at [230, 65] on textarea at bounding box center [250, 333] width 228 height 699
click at [232, 58] on textarea at bounding box center [250, 333] width 228 height 699
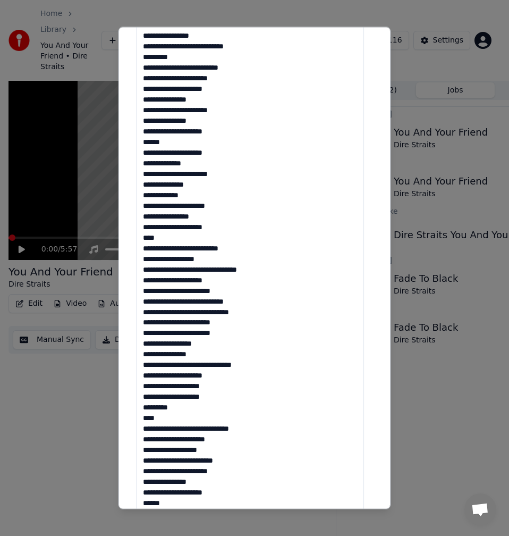
click at [253, 48] on textarea at bounding box center [250, 333] width 228 height 699
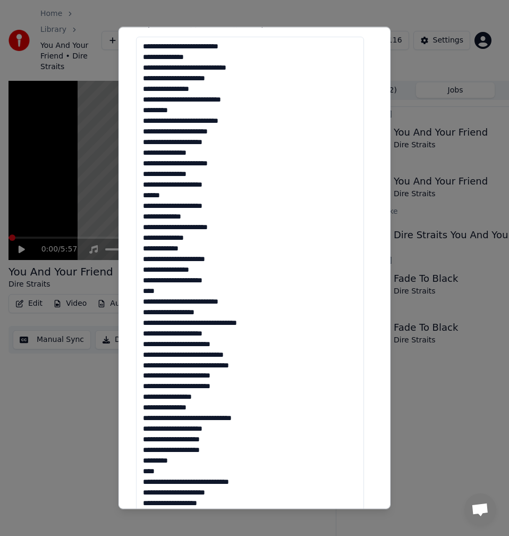
click at [226, 87] on textarea at bounding box center [250, 386] width 228 height 699
click at [230, 84] on textarea at bounding box center [250, 386] width 228 height 699
click at [250, 67] on textarea at bounding box center [250, 386] width 228 height 699
click at [234, 60] on textarea at bounding box center [250, 386] width 228 height 699
click at [241, 49] on textarea at bounding box center [250, 386] width 228 height 699
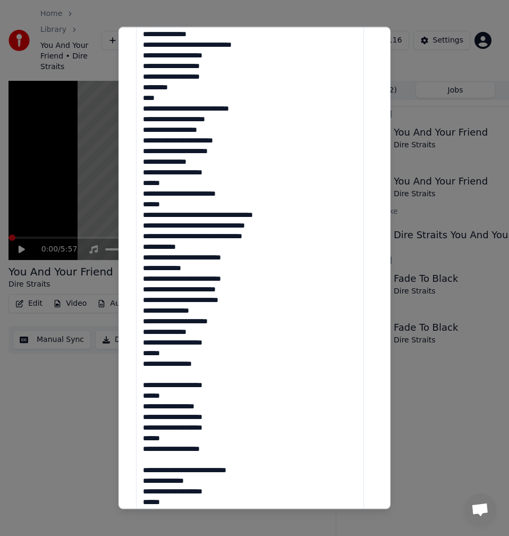
scroll to position [489, 0]
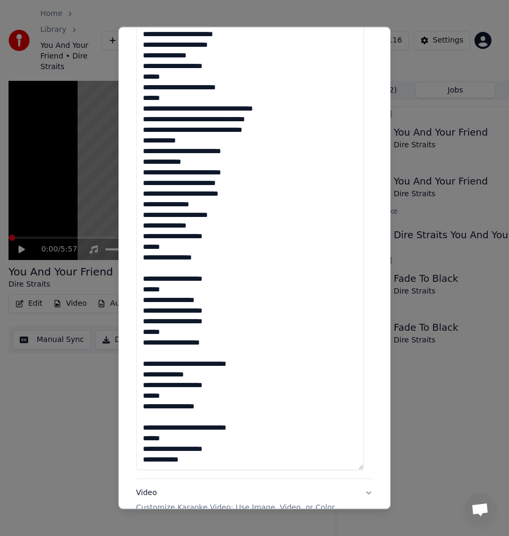
click at [208, 205] on textarea at bounding box center [250, 120] width 228 height 699
click at [225, 237] on textarea at bounding box center [250, 120] width 228 height 699
click at [155, 247] on textarea at bounding box center [250, 120] width 228 height 699
click at [188, 271] on textarea at bounding box center [250, 120] width 228 height 699
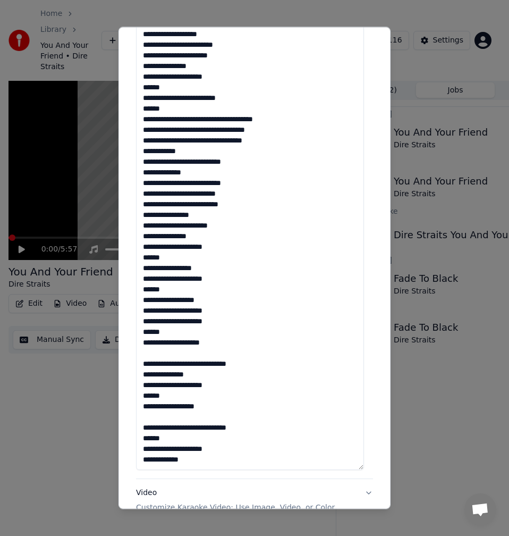
scroll to position [500, 0]
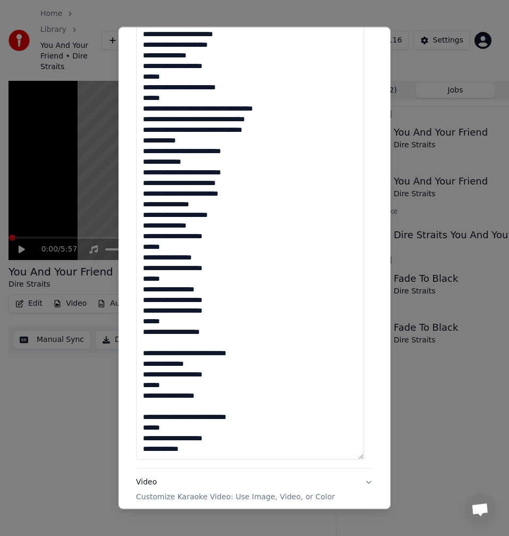
click at [156, 280] on textarea at bounding box center [250, 109] width 228 height 699
click at [213, 287] on textarea at bounding box center [250, 109] width 228 height 699
click at [211, 237] on textarea at bounding box center [250, 109] width 228 height 699
click at [212, 286] on textarea at bounding box center [250, 109] width 228 height 699
click at [214, 290] on textarea at bounding box center [250, 109] width 228 height 699
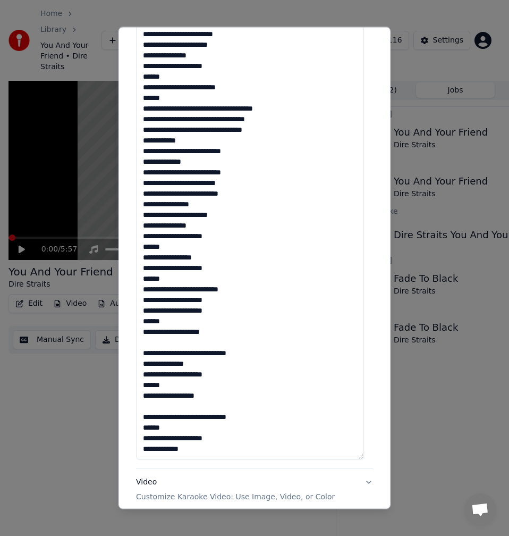
click at [225, 302] on textarea at bounding box center [250, 109] width 228 height 699
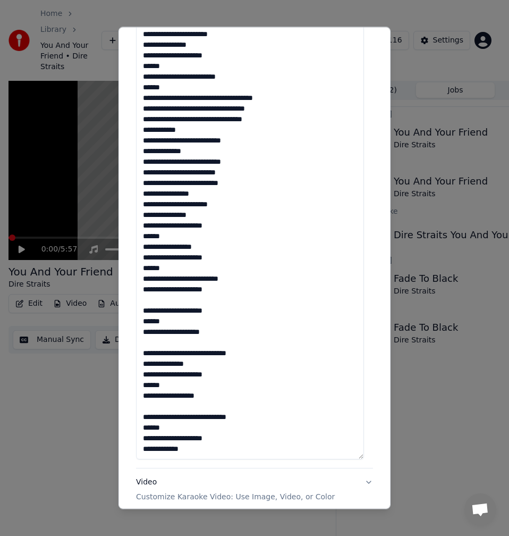
scroll to position [489, 0]
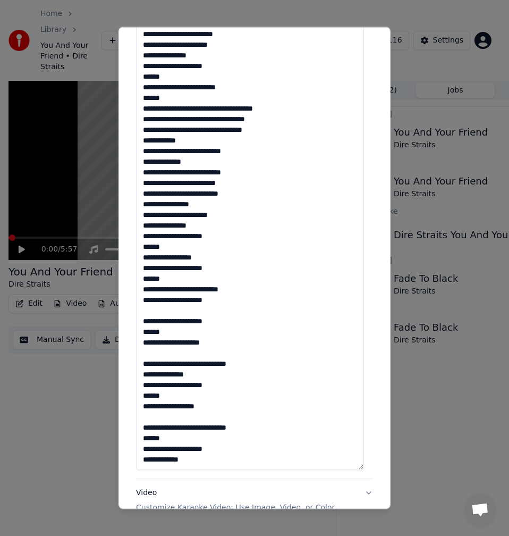
click at [162, 312] on textarea at bounding box center [250, 120] width 228 height 699
click at [156, 335] on textarea at bounding box center [250, 120] width 228 height 699
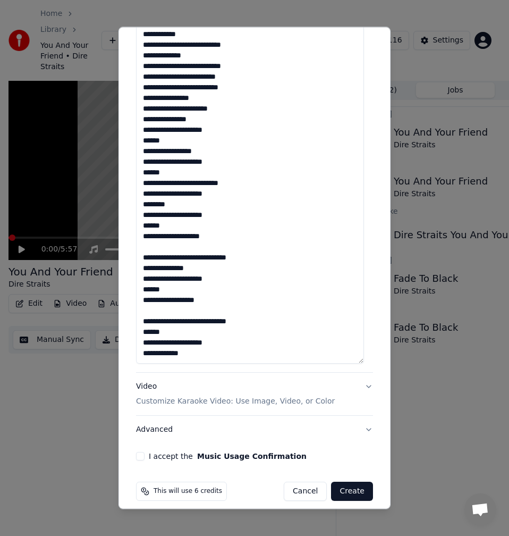
click at [163, 250] on textarea at bounding box center [250, 14] width 228 height 699
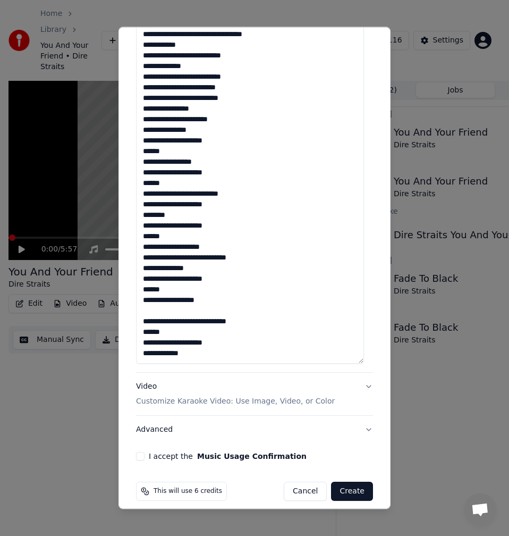
scroll to position [605, 0]
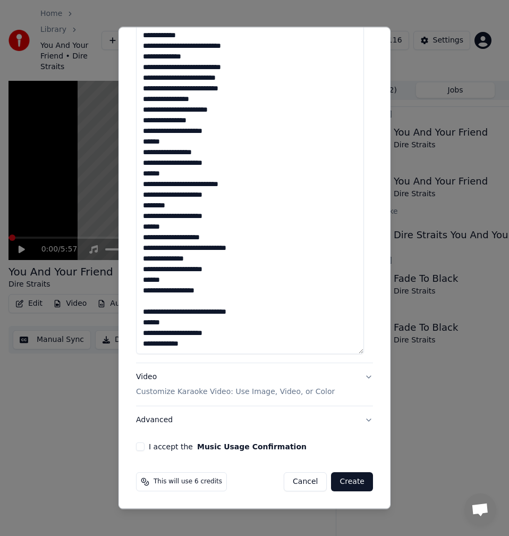
click at [231, 258] on textarea at bounding box center [250, 4] width 228 height 699
click at [249, 245] on textarea at bounding box center [250, 4] width 228 height 699
click at [250, 249] on textarea at bounding box center [250, 4] width 228 height 699
click at [204, 257] on textarea at bounding box center [250, 4] width 228 height 699
click at [191, 272] on textarea at bounding box center [250, 4] width 228 height 699
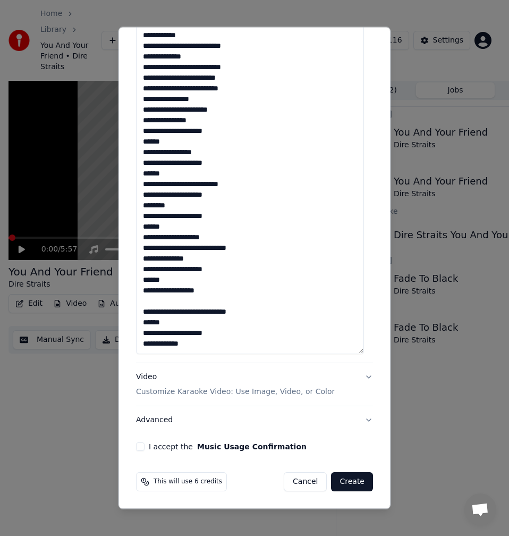
click at [153, 284] on textarea at bounding box center [250, 4] width 228 height 699
click at [155, 282] on textarea at bounding box center [250, 4] width 228 height 699
click at [172, 300] on textarea at bounding box center [250, 4] width 228 height 699
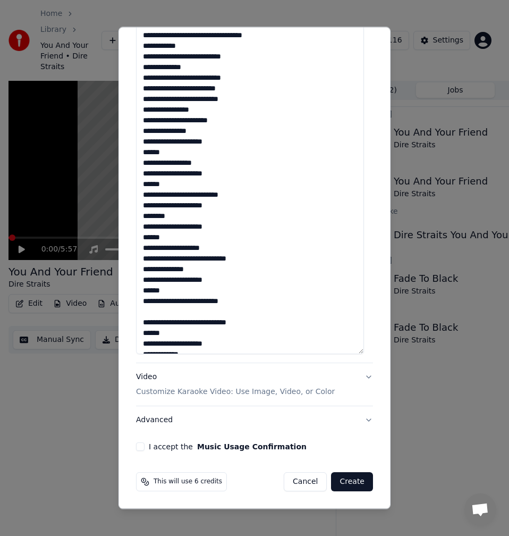
scroll to position [203, 0]
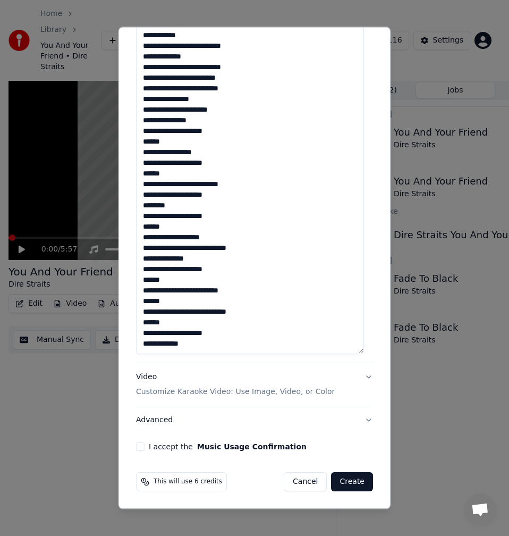
click at [153, 322] on textarea at bounding box center [250, 4] width 228 height 699
click at [157, 327] on textarea at bounding box center [250, 4] width 228 height 699
click at [196, 346] on textarea at bounding box center [250, 4] width 228 height 699
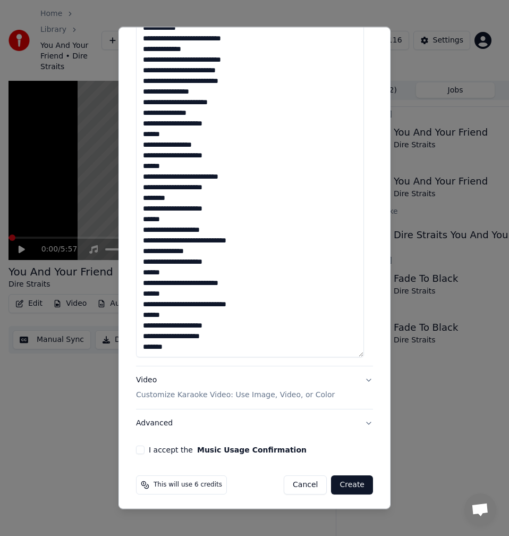
scroll to position [214, 0]
type textarea "**********"
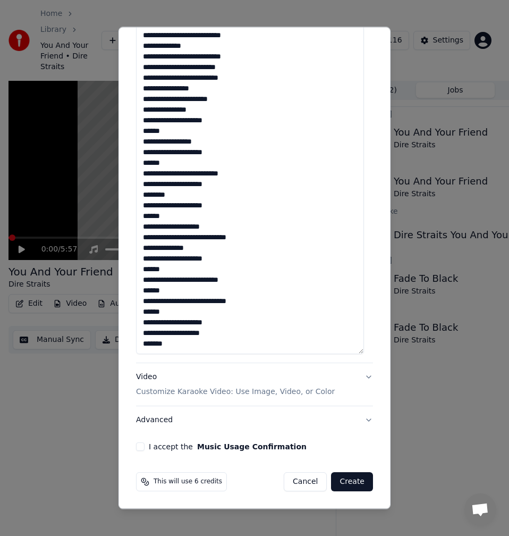
click at [141, 449] on button "I accept the Music Usage Confirmation" at bounding box center [140, 446] width 9 height 9
click at [160, 422] on button "Advanced" at bounding box center [254, 420] width 237 height 28
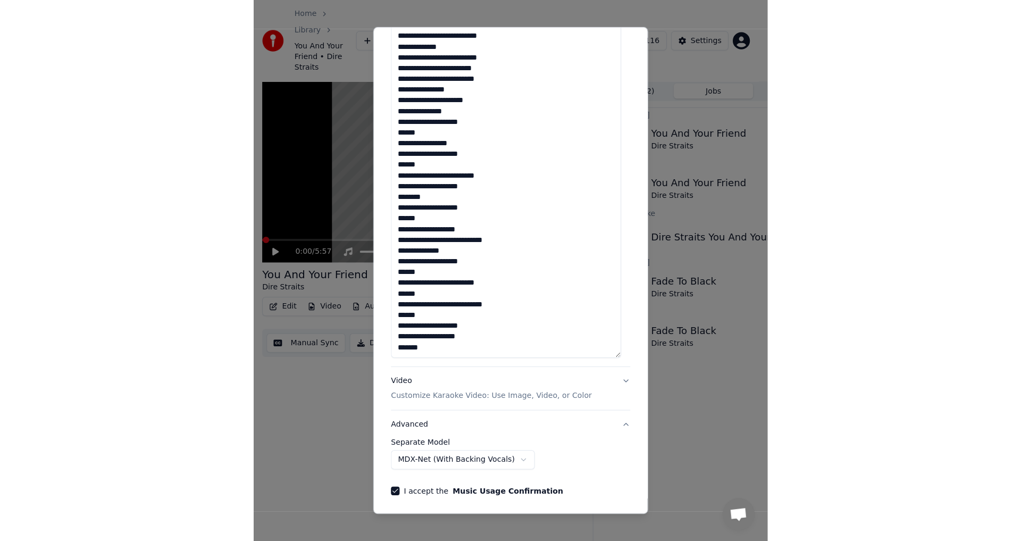
scroll to position [0, 0]
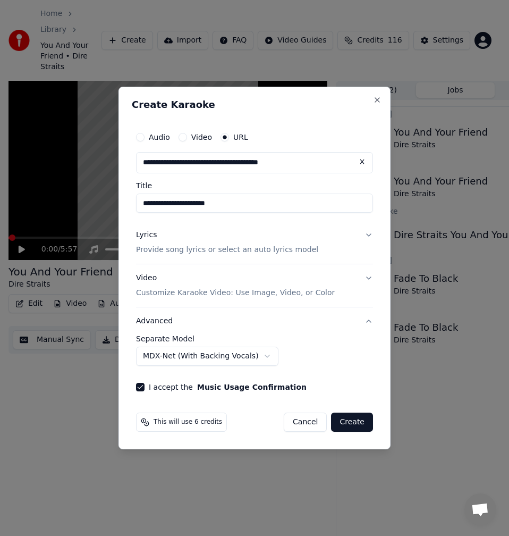
click at [355, 419] on button "Create" at bounding box center [352, 422] width 42 height 19
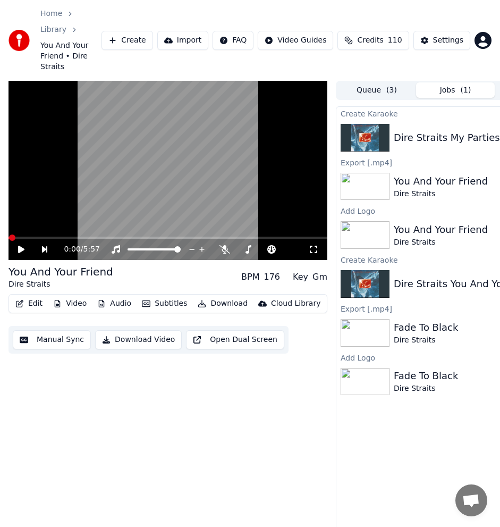
click at [258, 420] on div "0:00 / 5:57 You And Your Friend Dire Straits BPM 176 Key Gm Edit Video Audio Su…" at bounding box center [168, 317] width 319 height 473
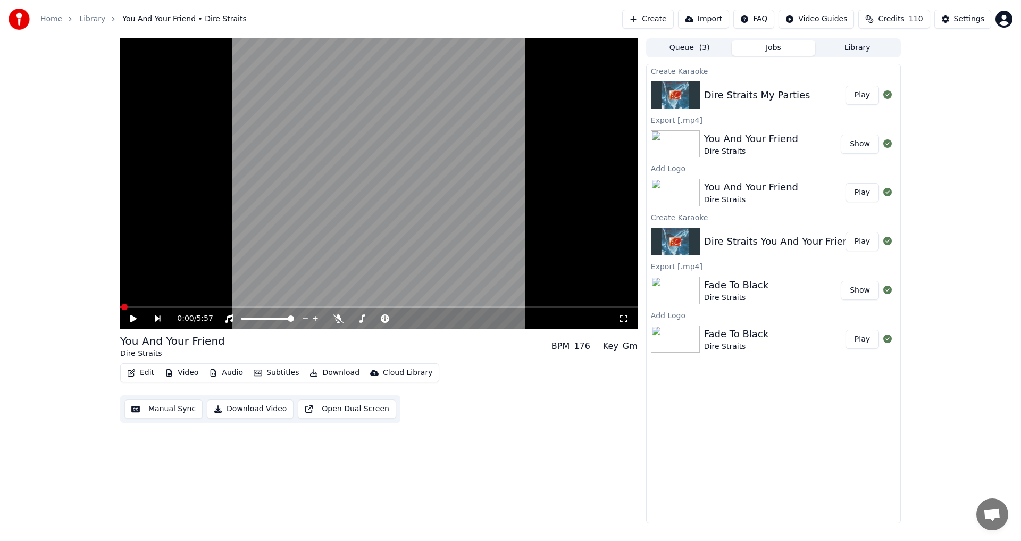
click at [870, 99] on button "Play" at bounding box center [861, 95] width 33 height 19
click at [315, 320] on icon at bounding box center [314, 318] width 11 height 9
click at [132, 316] on icon at bounding box center [133, 318] width 5 height 6
click at [137, 319] on icon at bounding box center [141, 318] width 25 height 9
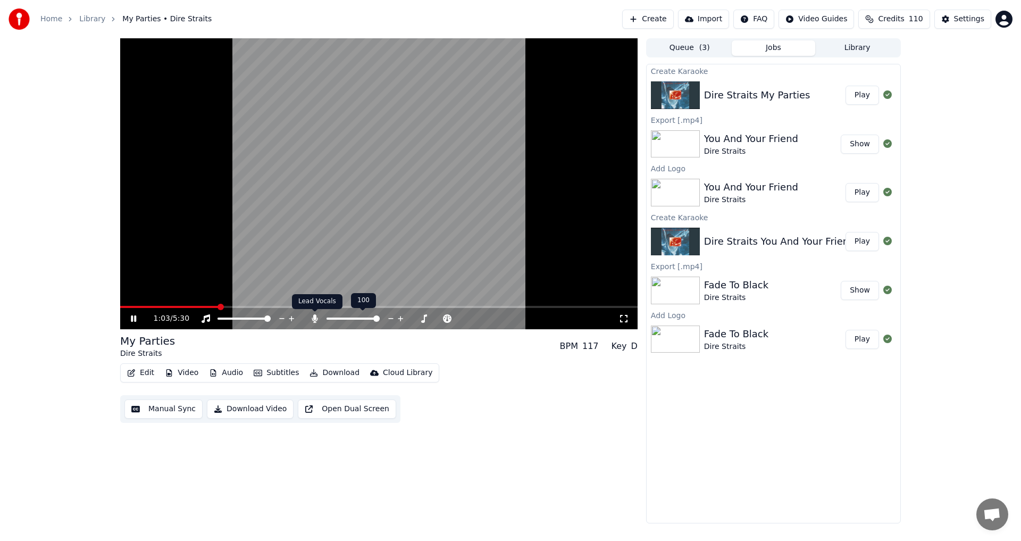
click at [314, 320] on icon at bounding box center [315, 318] width 6 height 9
click at [208, 304] on span at bounding box center [210, 307] width 6 height 6
click at [316, 319] on icon at bounding box center [314, 318] width 11 height 9
click at [137, 323] on icon at bounding box center [141, 318] width 25 height 9
click at [158, 398] on div "Manual Sync Download Video Open Dual Screen" at bounding box center [260, 409] width 280 height 28
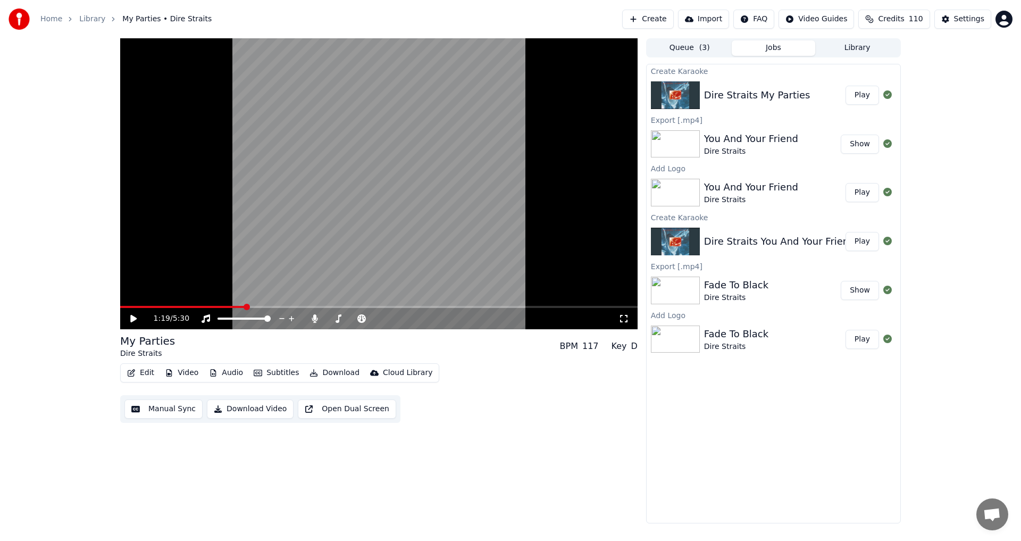
click at [158, 407] on button "Manual Sync" at bounding box center [163, 408] width 78 height 19
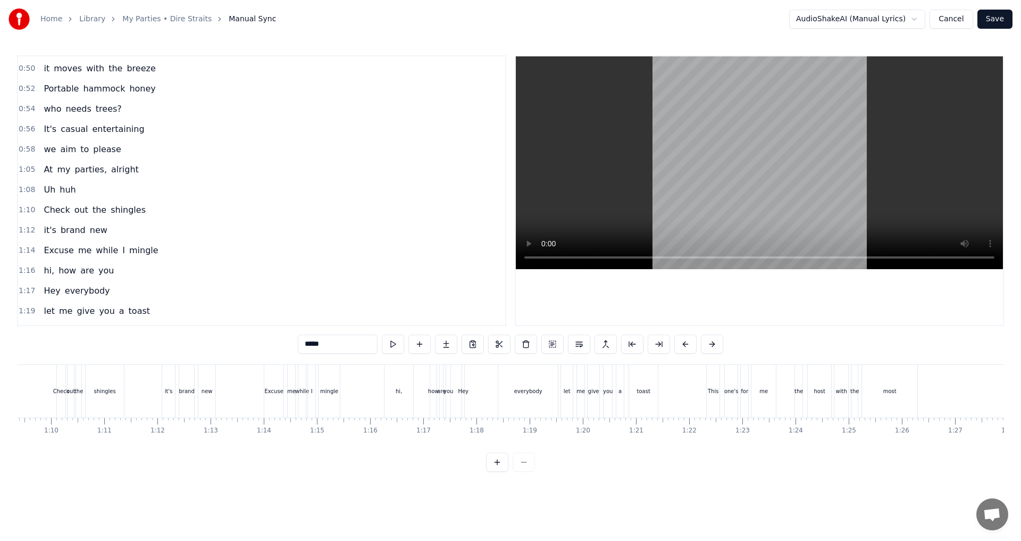
scroll to position [266, 0]
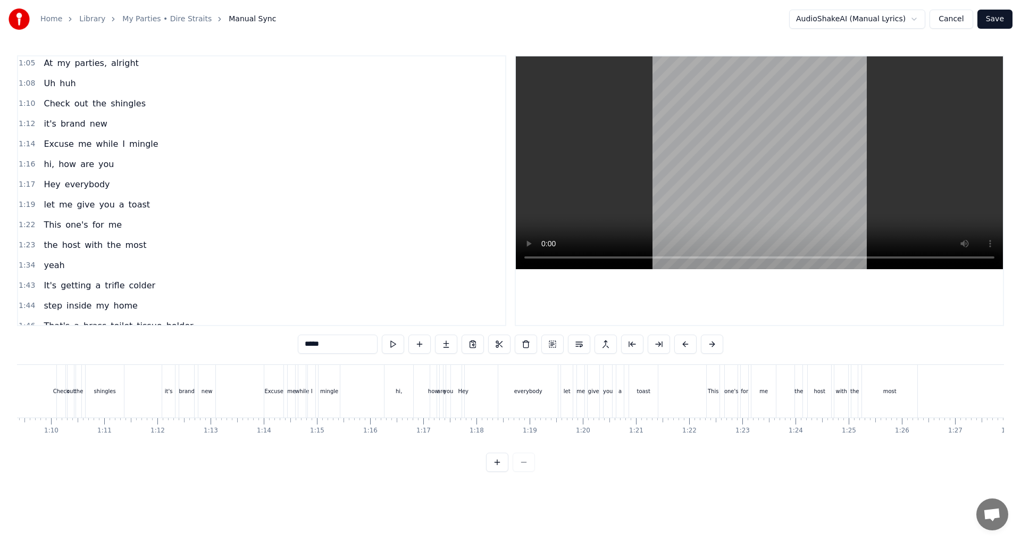
click at [49, 184] on span "Hey" at bounding box center [52, 184] width 19 height 12
type input "***"
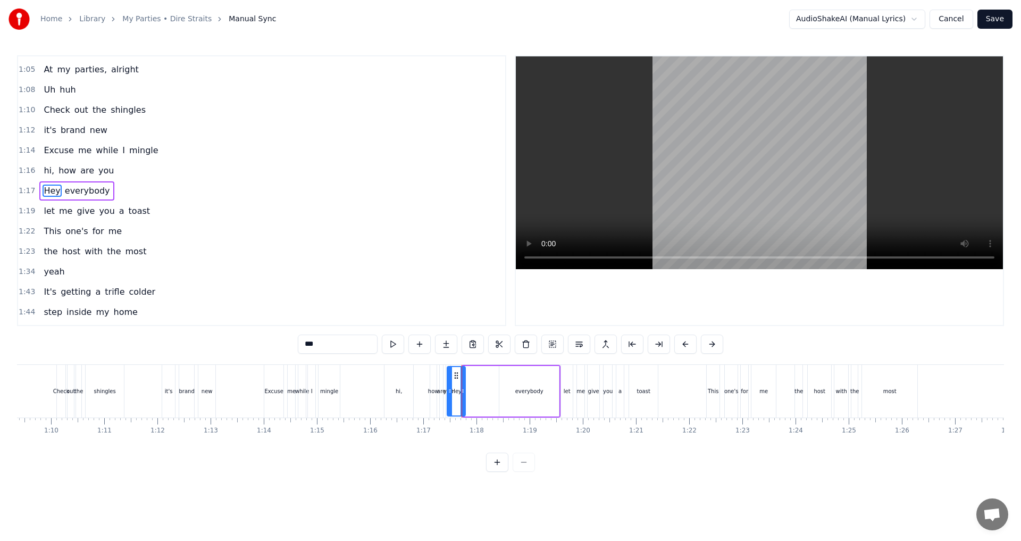
drag, startPoint x: 466, startPoint y: 388, endPoint x: 450, endPoint y: 390, distance: 16.0
click at [450, 390] on icon at bounding box center [450, 391] width 4 height 9
drag, startPoint x: 454, startPoint y: 371, endPoint x: 478, endPoint y: 371, distance: 23.9
click at [478, 371] on icon at bounding box center [480, 375] width 9 height 9
click at [486, 372] on icon at bounding box center [488, 375] width 9 height 9
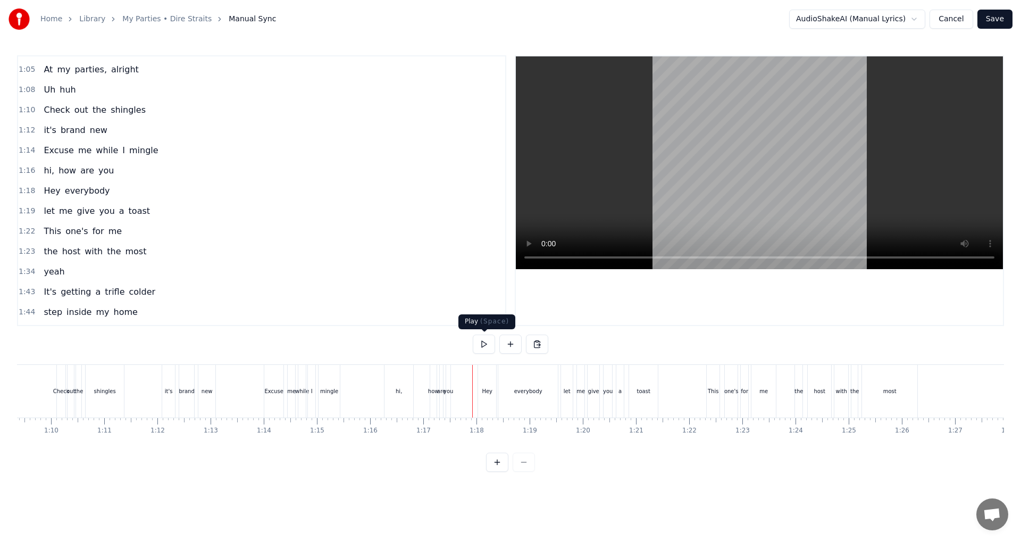
click at [482, 345] on button at bounding box center [484, 343] width 22 height 19
click at [513, 390] on div "everybody" at bounding box center [528, 391] width 60 height 53
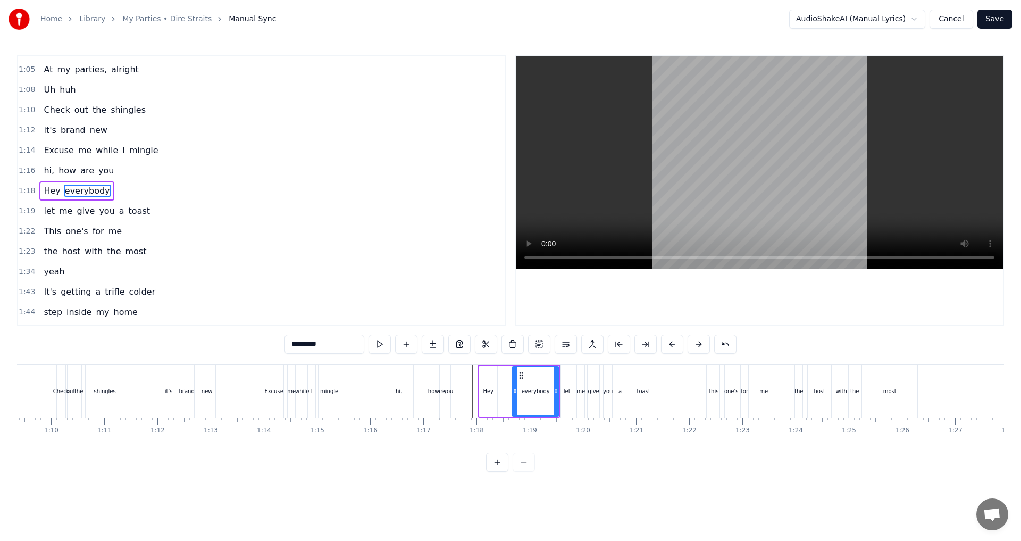
drag, startPoint x: 506, startPoint y: 390, endPoint x: 513, endPoint y: 390, distance: 6.9
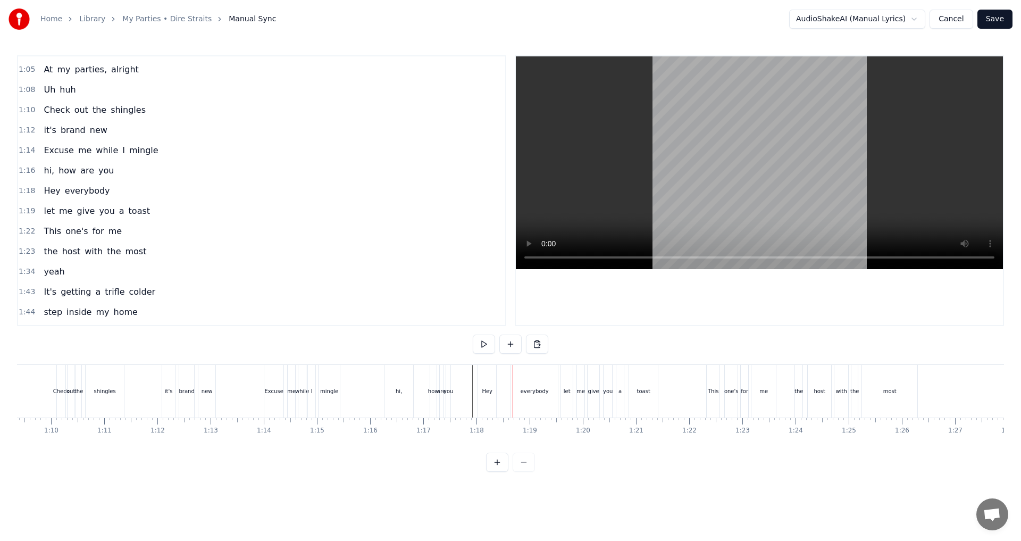
click at [483, 387] on div "Hey" at bounding box center [487, 391] width 11 height 8
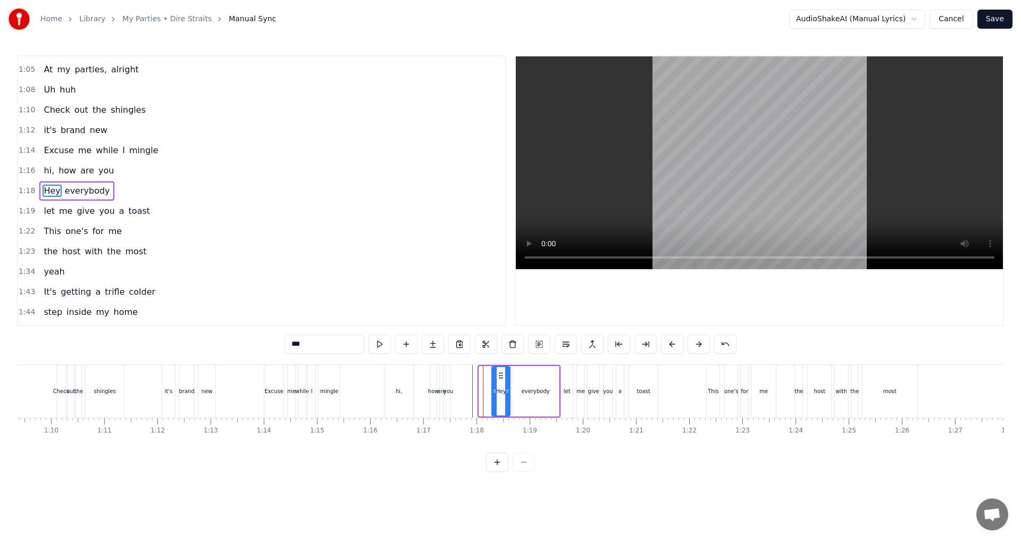
drag, startPoint x: 487, startPoint y: 375, endPoint x: 500, endPoint y: 374, distance: 12.8
click at [500, 374] on icon at bounding box center [501, 375] width 9 height 9
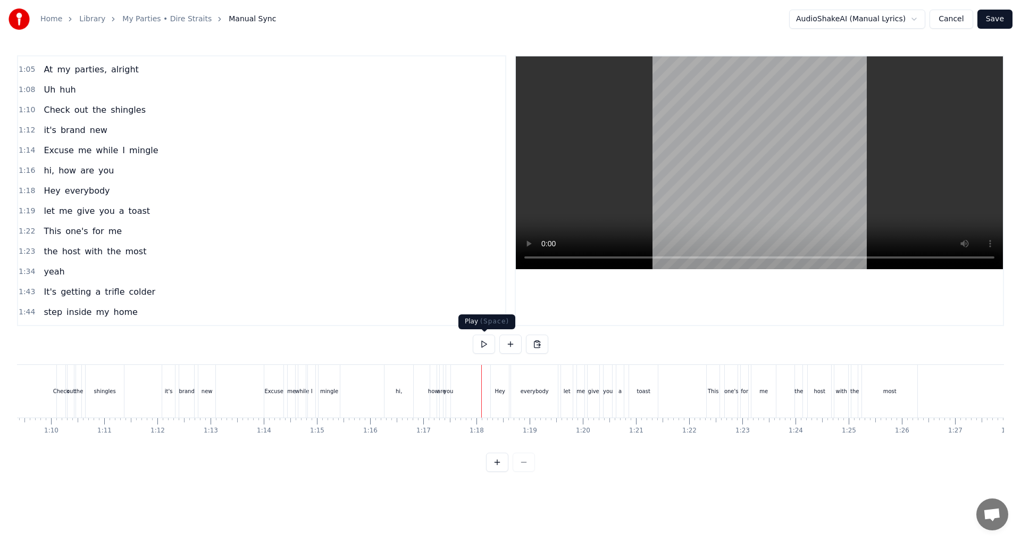
click at [483, 346] on button at bounding box center [484, 343] width 22 height 19
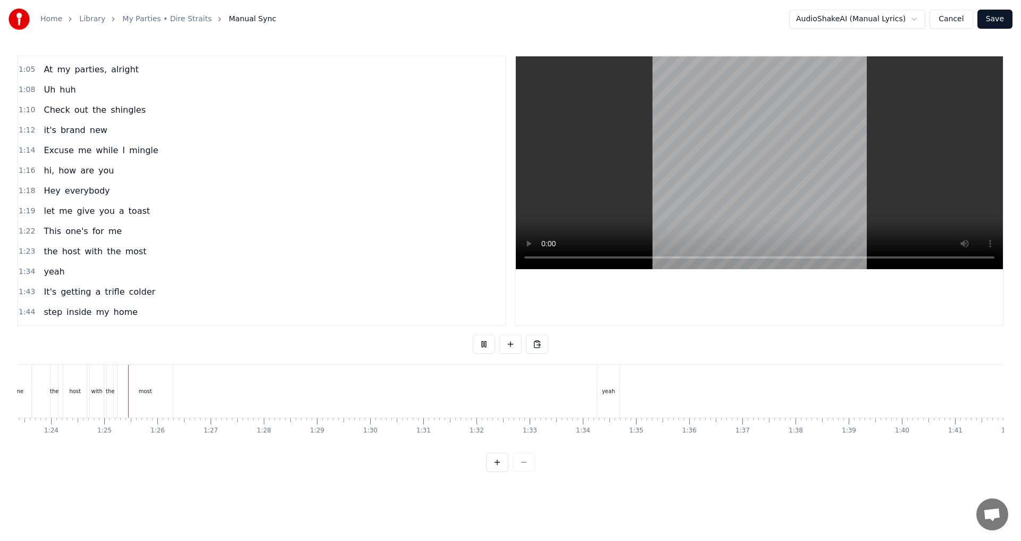
scroll to position [0, 4496]
click at [488, 343] on button at bounding box center [484, 343] width 22 height 19
click at [237, 395] on div "most" at bounding box center [232, 391] width 55 height 53
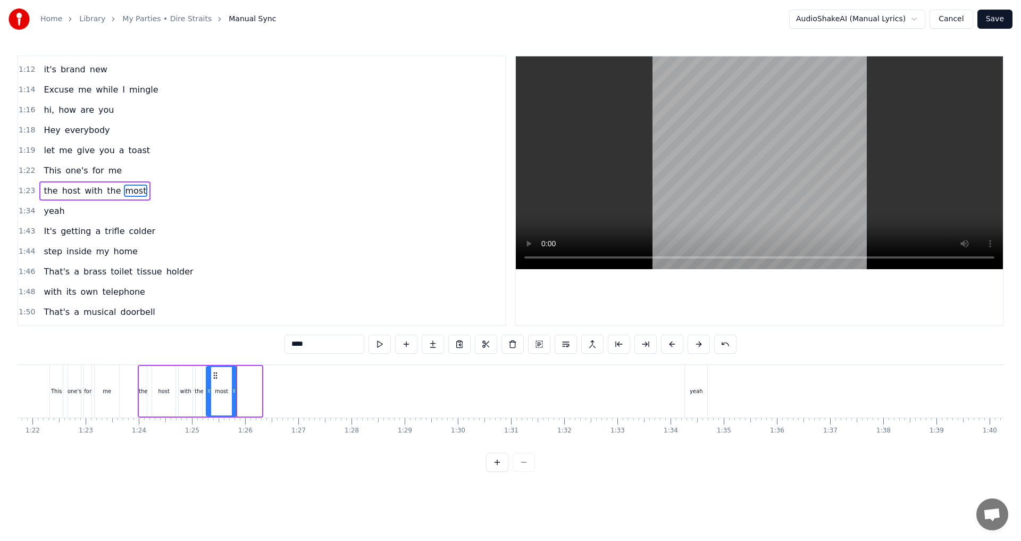
drag, startPoint x: 258, startPoint y: 390, endPoint x: 234, endPoint y: 389, distance: 23.9
click at [234, 389] on icon at bounding box center [234, 391] width 4 height 9
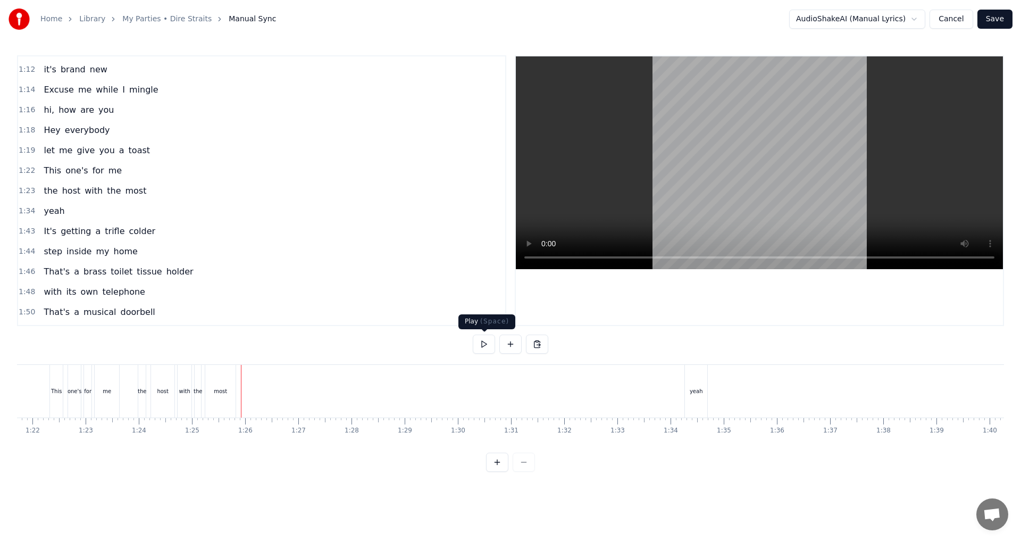
click at [488, 348] on button at bounding box center [484, 343] width 22 height 19
click at [490, 340] on button at bounding box center [484, 343] width 22 height 19
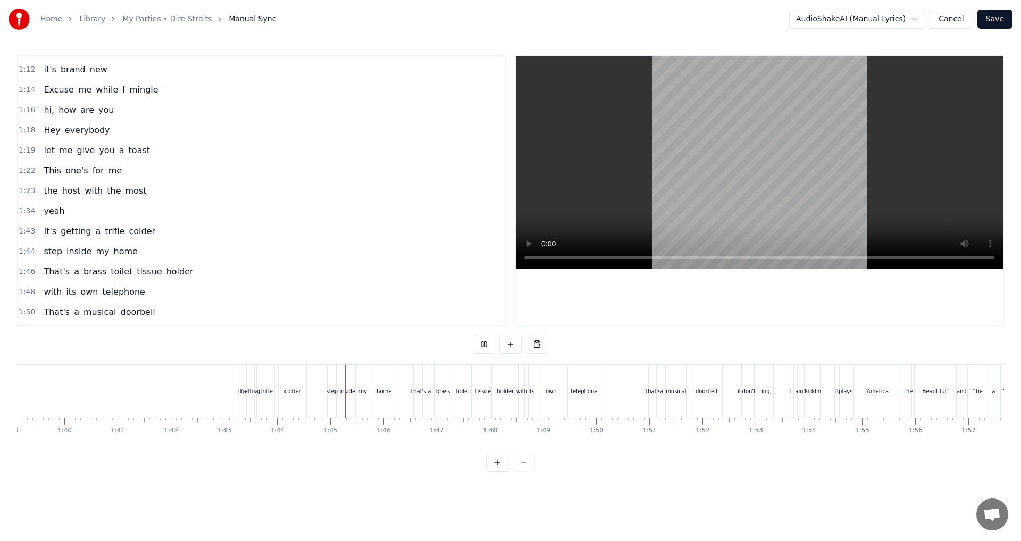
scroll to position [0, 5333]
click at [485, 344] on button at bounding box center [484, 343] width 22 height 19
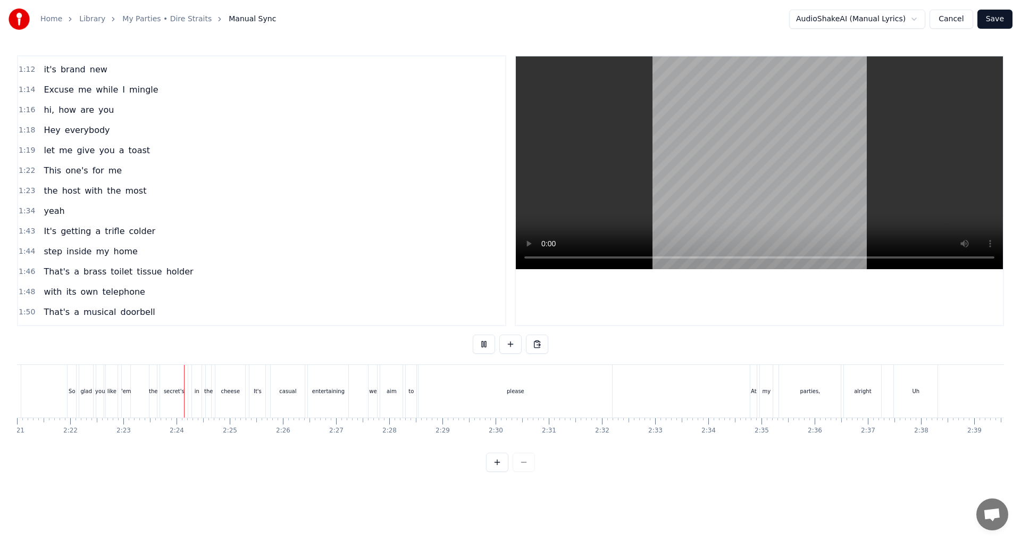
scroll to position [0, 7518]
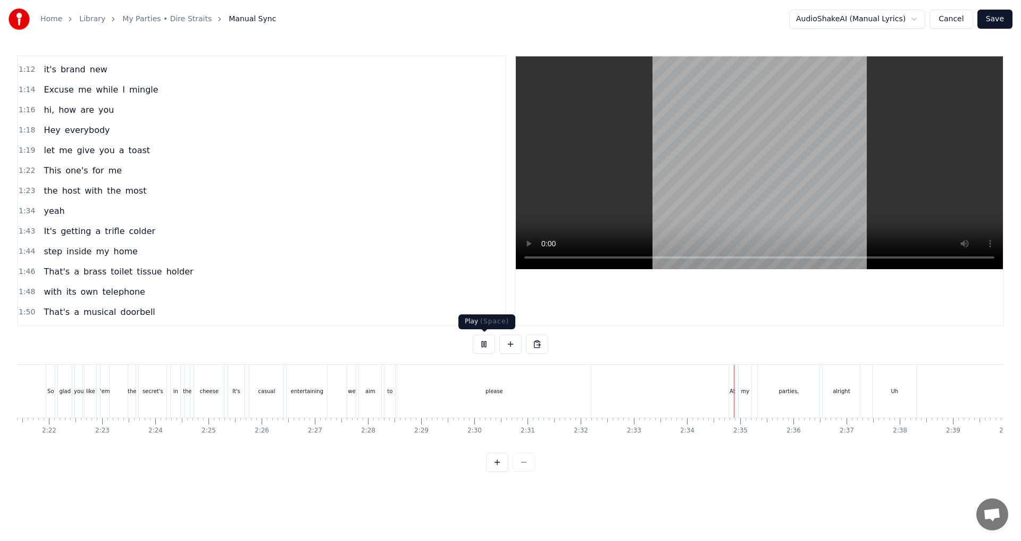
click at [489, 348] on button at bounding box center [484, 343] width 22 height 19
click at [566, 398] on div "please" at bounding box center [494, 391] width 194 height 53
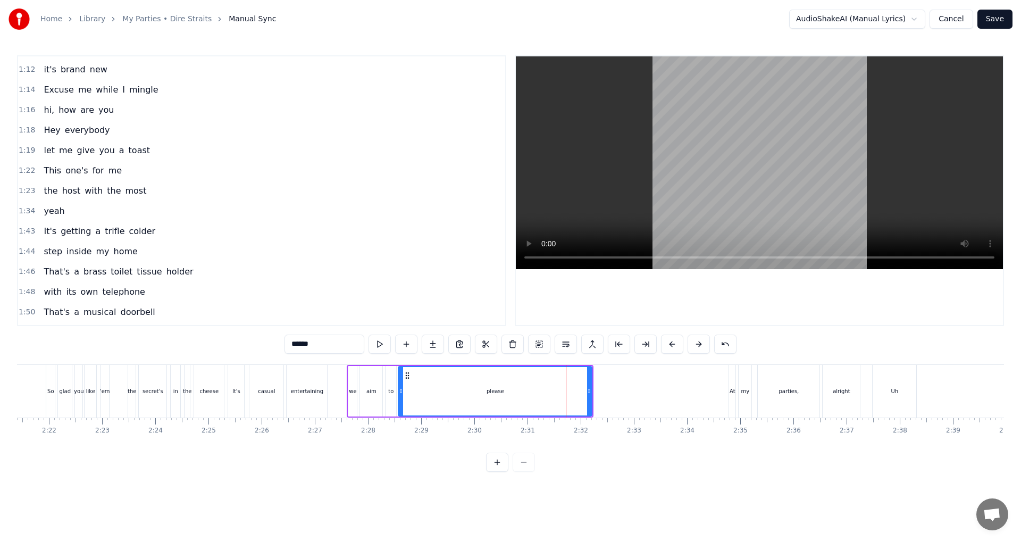
scroll to position [805, 0]
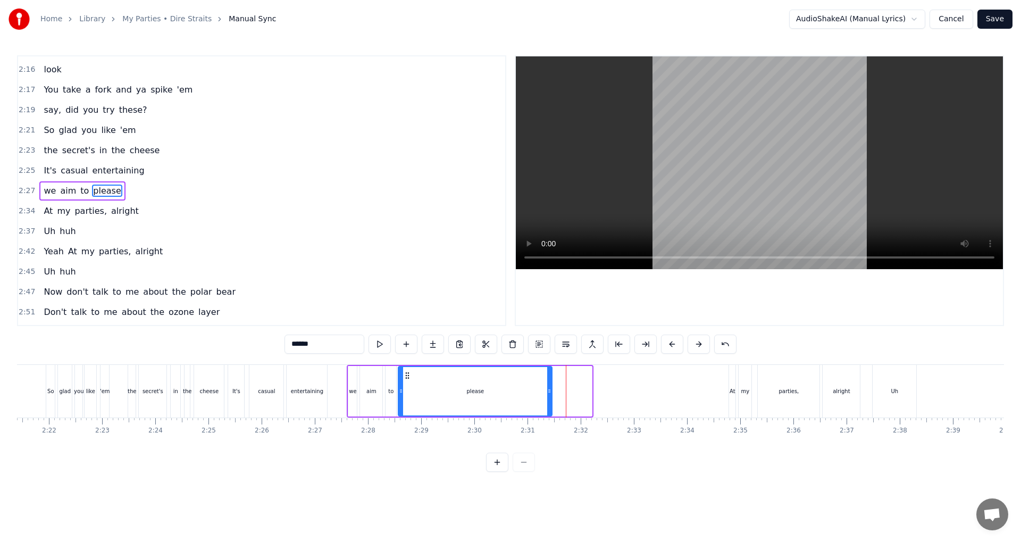
drag, startPoint x: 588, startPoint y: 390, endPoint x: 548, endPoint y: 388, distance: 39.9
click at [548, 388] on icon at bounding box center [549, 391] width 4 height 9
click at [385, 342] on button at bounding box center [379, 343] width 22 height 19
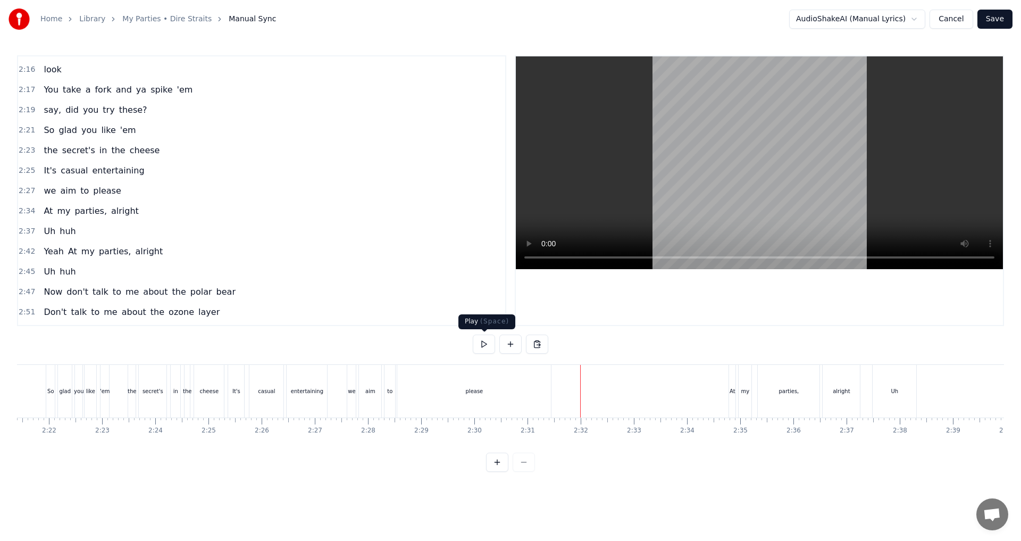
click at [482, 346] on button at bounding box center [484, 343] width 22 height 19
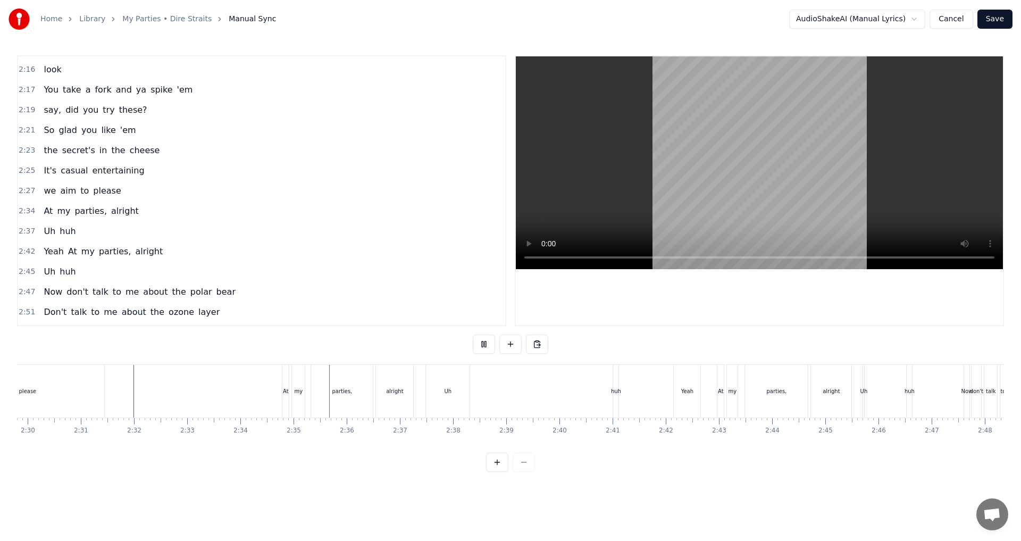
scroll to position [0, 8007]
click at [482, 343] on button at bounding box center [484, 343] width 22 height 19
click at [403, 393] on div "Uh" at bounding box center [405, 391] width 7 height 8
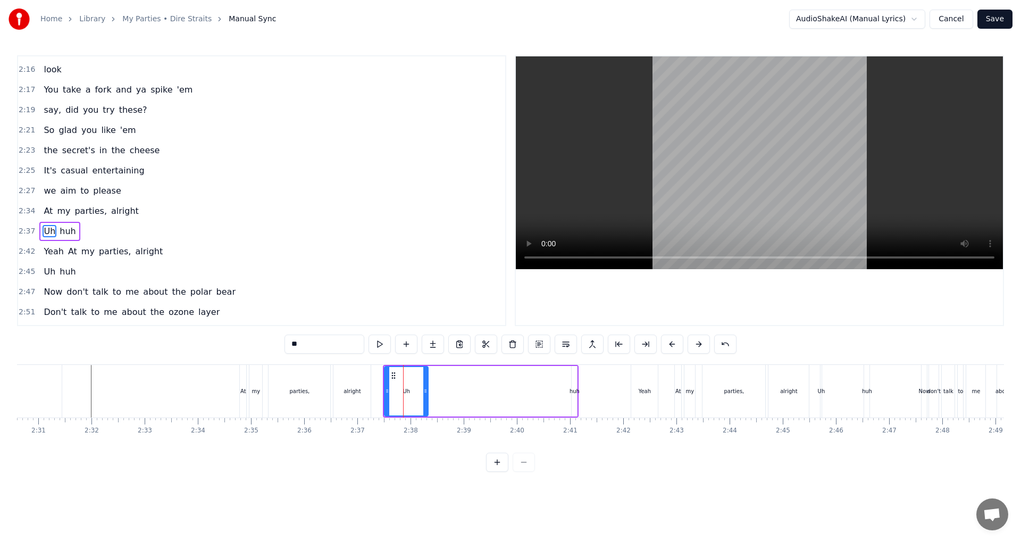
scroll to position [845, 0]
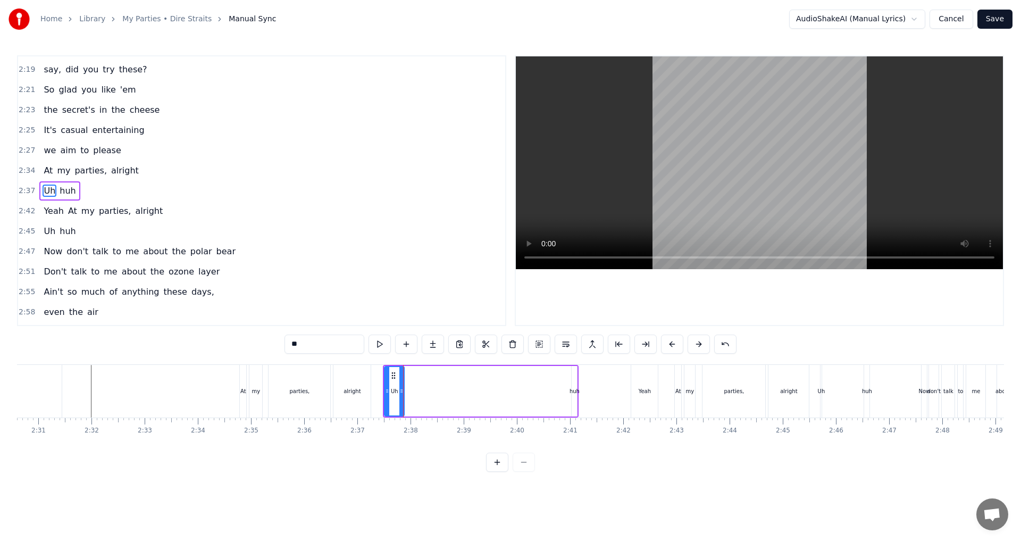
drag, startPoint x: 427, startPoint y: 389, endPoint x: 403, endPoint y: 388, distance: 23.9
click at [403, 388] on div "Well, this is my back yard is my back gate I hate to start my parties late Here…" at bounding box center [805, 390] width 17591 height 53
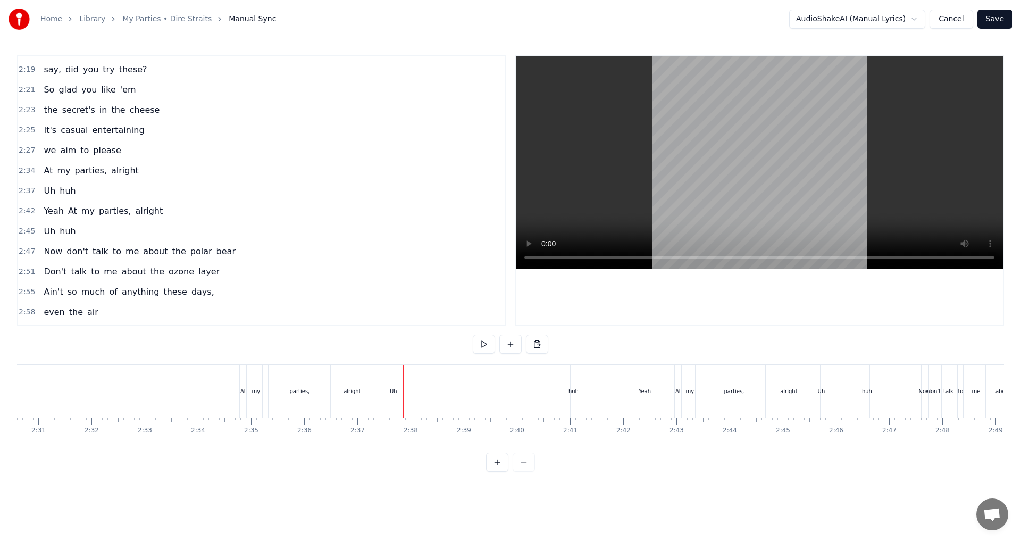
click at [572, 389] on div "huh" at bounding box center [573, 391] width 10 height 8
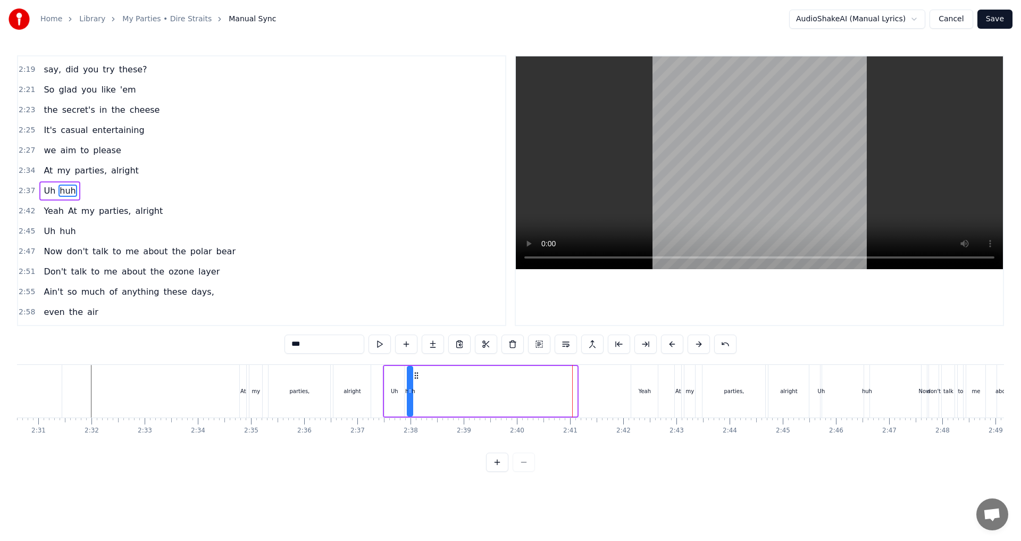
drag, startPoint x: 580, startPoint y: 375, endPoint x: 415, endPoint y: 375, distance: 164.3
click at [415, 375] on circle at bounding box center [415, 375] width 1 height 1
drag, startPoint x: 412, startPoint y: 392, endPoint x: 427, endPoint y: 391, distance: 15.4
click at [427, 391] on icon at bounding box center [425, 391] width 4 height 9
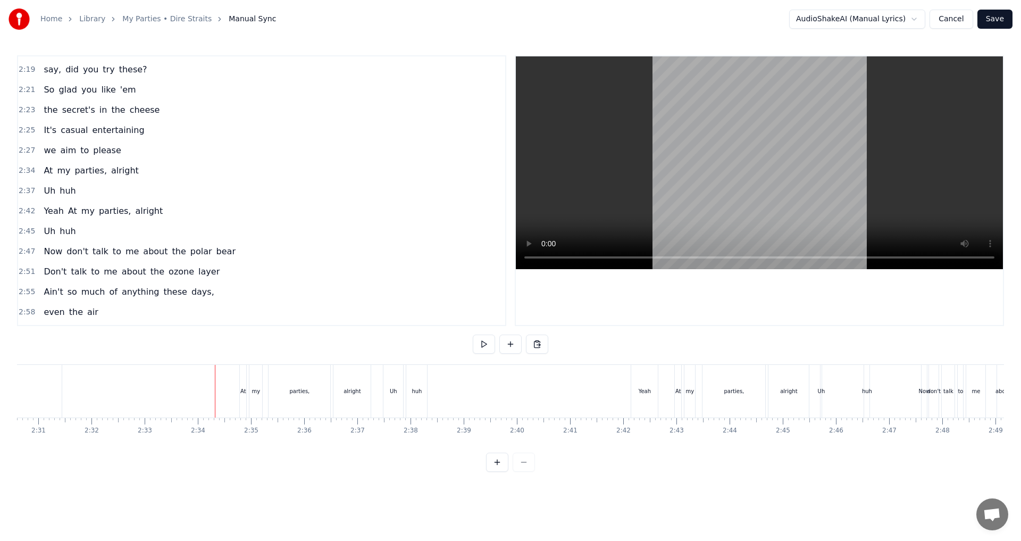
click at [478, 348] on button at bounding box center [484, 343] width 22 height 19
drag, startPoint x: 483, startPoint y: 342, endPoint x: 425, endPoint y: 368, distance: 64.0
click at [483, 342] on button at bounding box center [484, 343] width 22 height 19
click at [394, 396] on div "Uh" at bounding box center [393, 391] width 20 height 53
click at [398, 389] on icon at bounding box center [399, 391] width 4 height 9
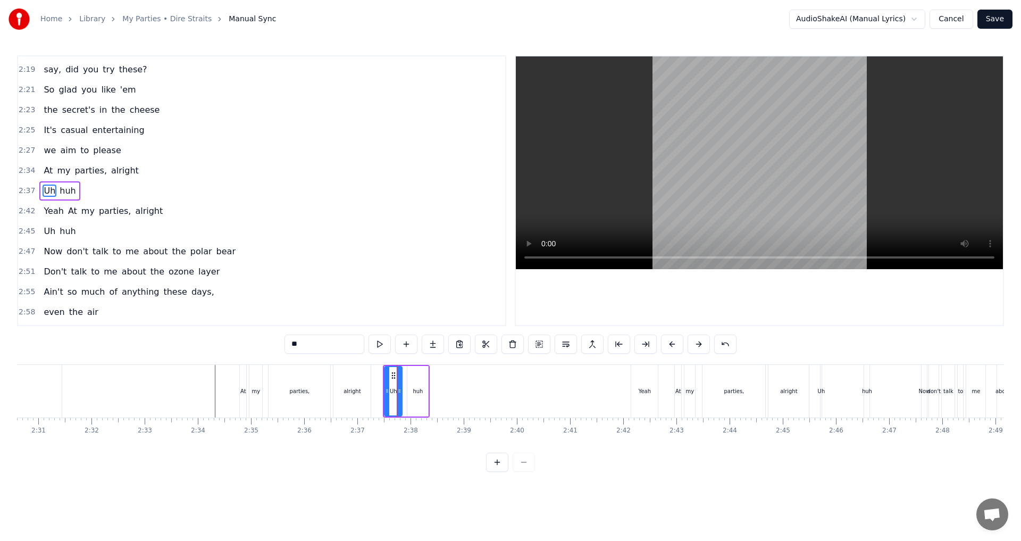
click at [418, 393] on div "huh" at bounding box center [418, 391] width 10 height 8
type input "***"
click at [412, 375] on circle at bounding box center [412, 375] width 1 height 1
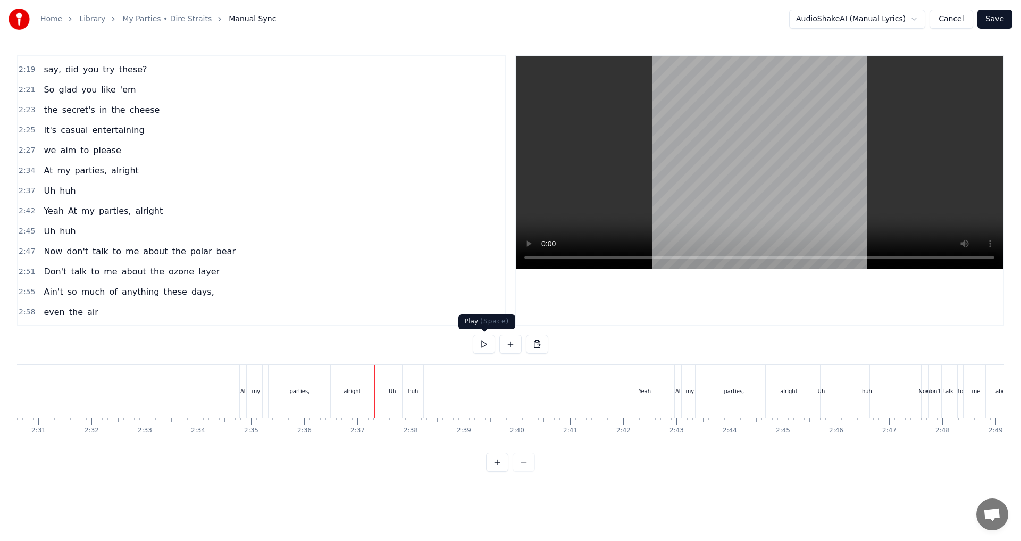
click at [491, 346] on button at bounding box center [484, 343] width 22 height 19
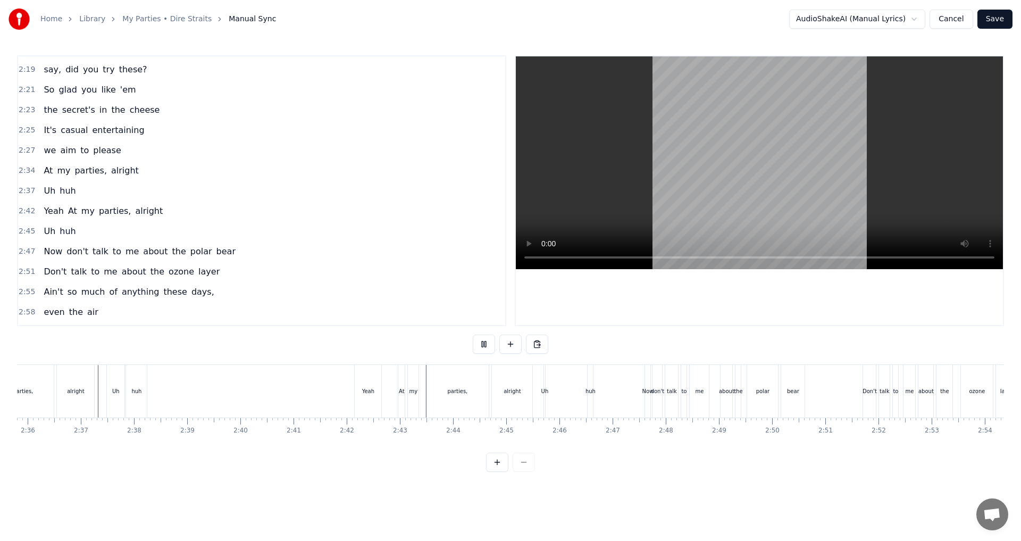
scroll to position [0, 8347]
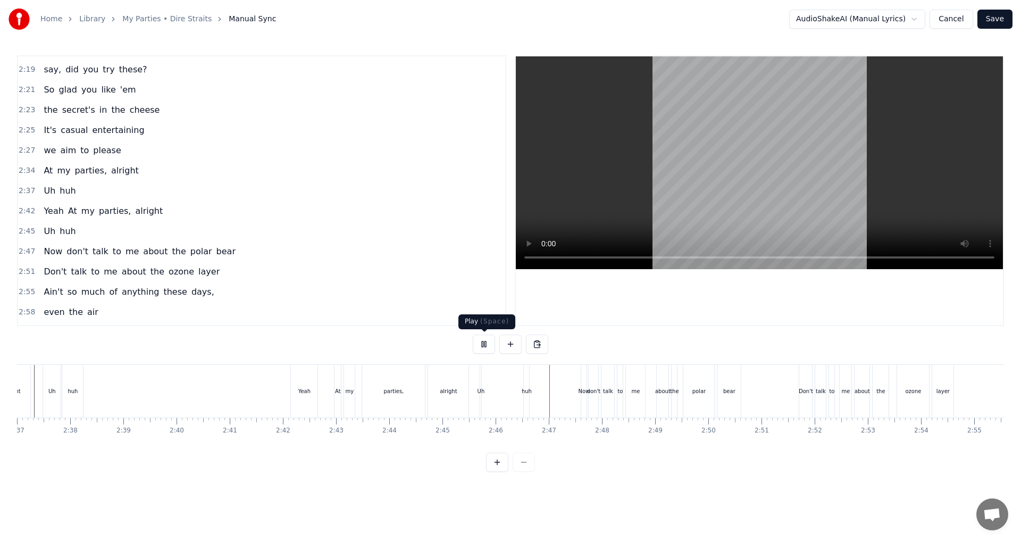
click at [485, 346] on button at bounding box center [484, 343] width 22 height 19
click at [482, 392] on div "Uh" at bounding box center [480, 391] width 7 height 8
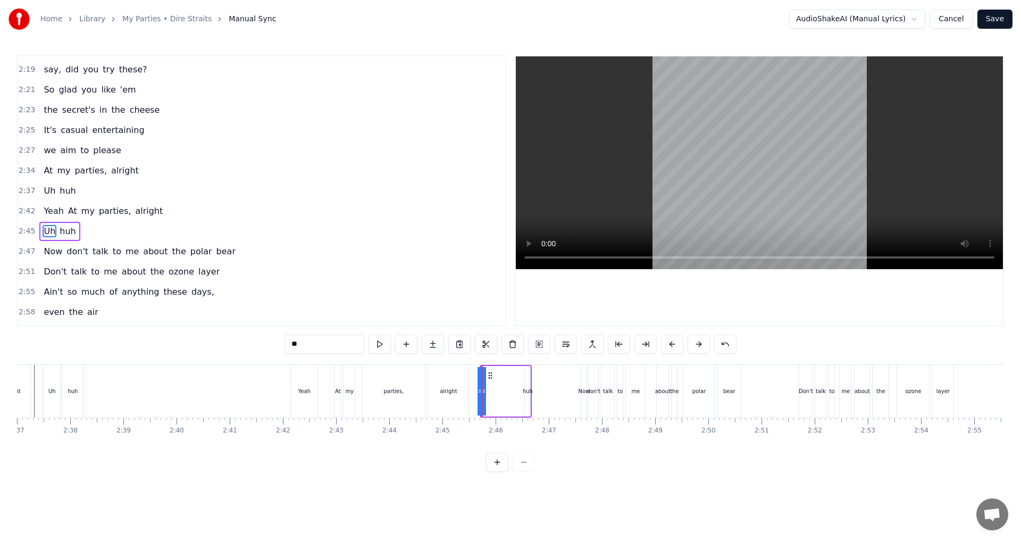
scroll to position [886, 0]
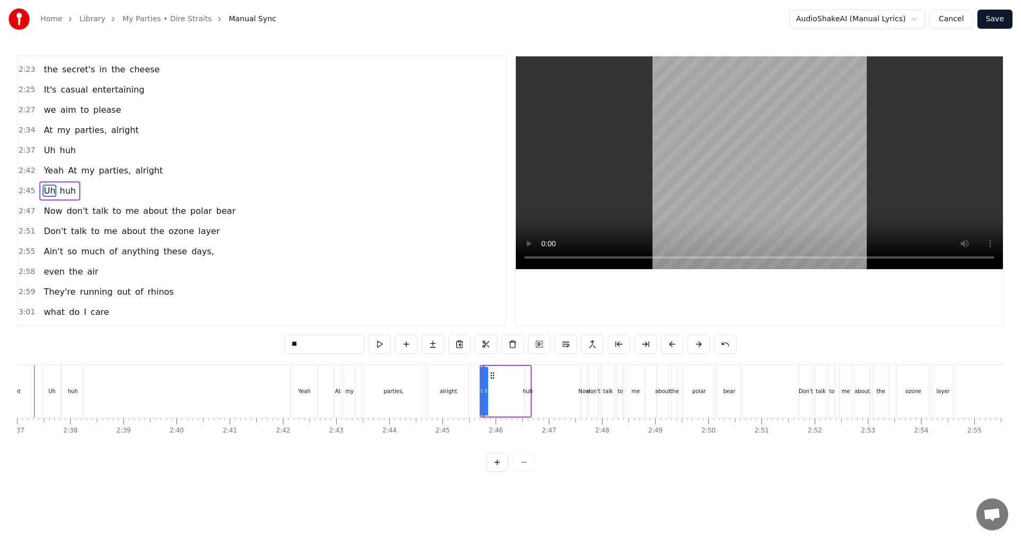
drag, startPoint x: 485, startPoint y: 388, endPoint x: 497, endPoint y: 384, distance: 12.3
click at [501, 386] on div "Uh huh" at bounding box center [506, 391] width 52 height 53
click at [485, 392] on div "Uh" at bounding box center [483, 391] width 7 height 8
drag, startPoint x: 483, startPoint y: 390, endPoint x: 502, endPoint y: 388, distance: 19.3
click at [502, 388] on div "Uh huh" at bounding box center [507, 391] width 50 height 53
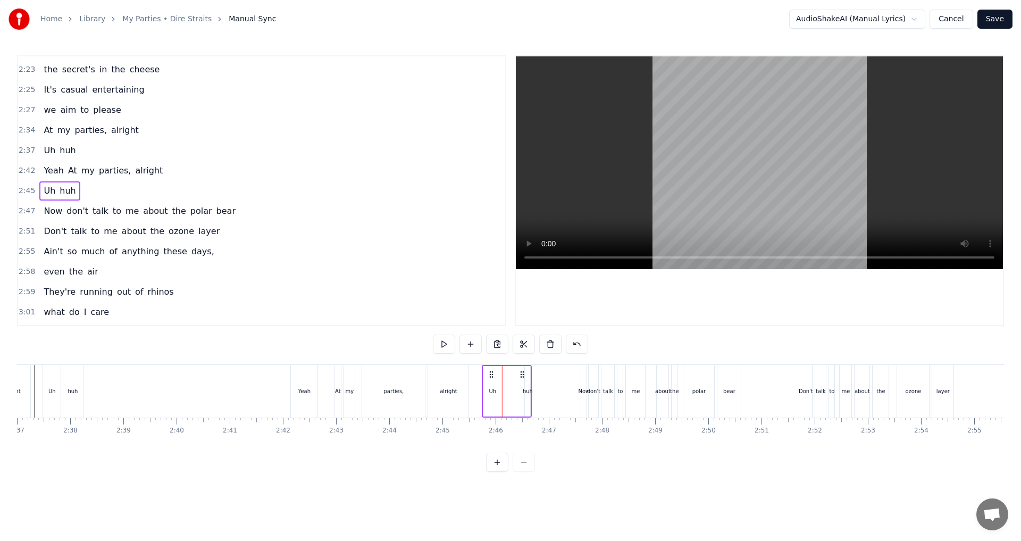
click at [523, 374] on circle at bounding box center [523, 374] width 1 height 1
click at [528, 387] on div "huh" at bounding box center [528, 391] width 10 height 8
click at [553, 385] on div at bounding box center [554, 391] width 4 height 48
drag, startPoint x: 534, startPoint y: 375, endPoint x: 511, endPoint y: 375, distance: 22.9
click at [511, 375] on icon at bounding box center [511, 375] width 9 height 9
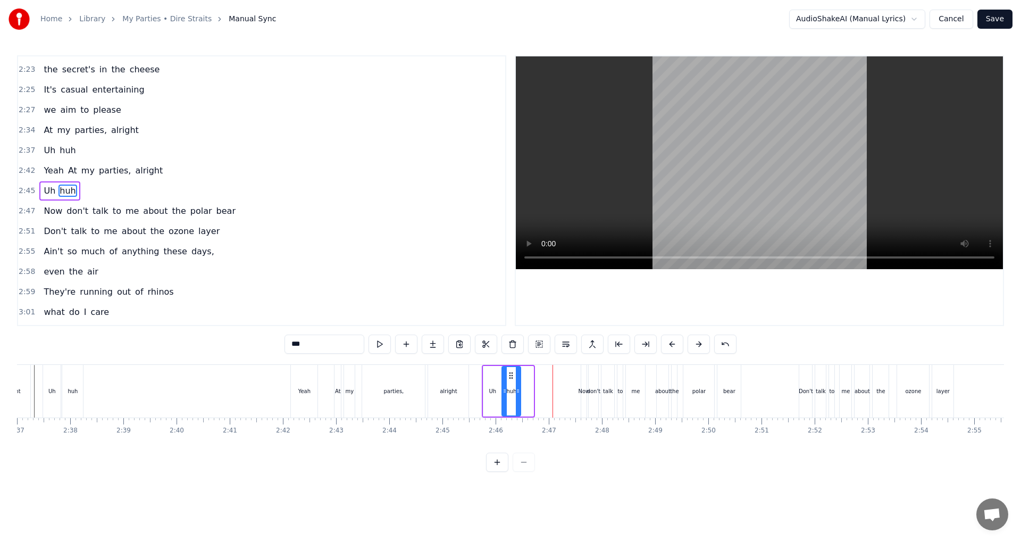
drag, startPoint x: 531, startPoint y: 390, endPoint x: 518, endPoint y: 390, distance: 12.8
click at [518, 390] on icon at bounding box center [518, 391] width 4 height 9
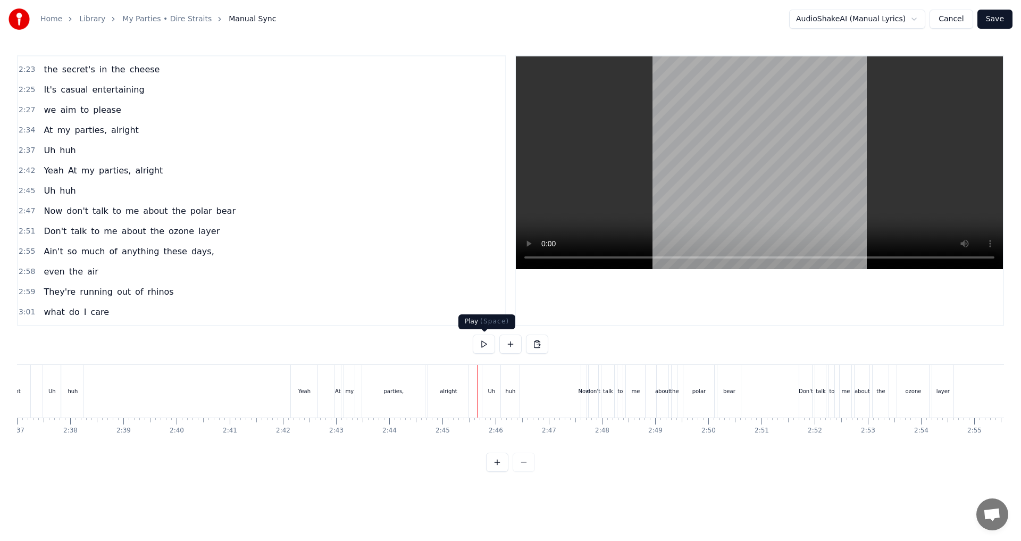
click at [484, 346] on button at bounding box center [484, 343] width 22 height 19
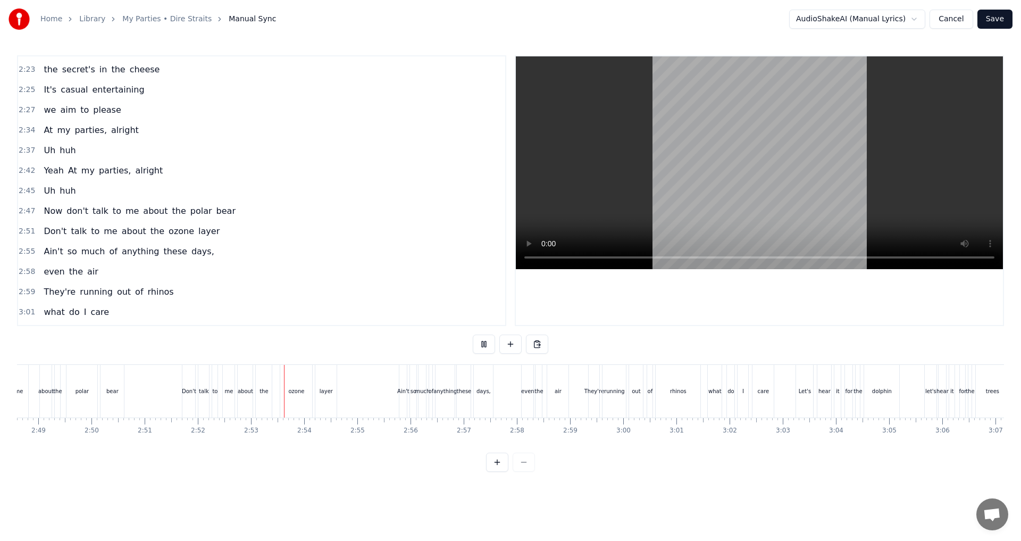
scroll to position [0, 8985]
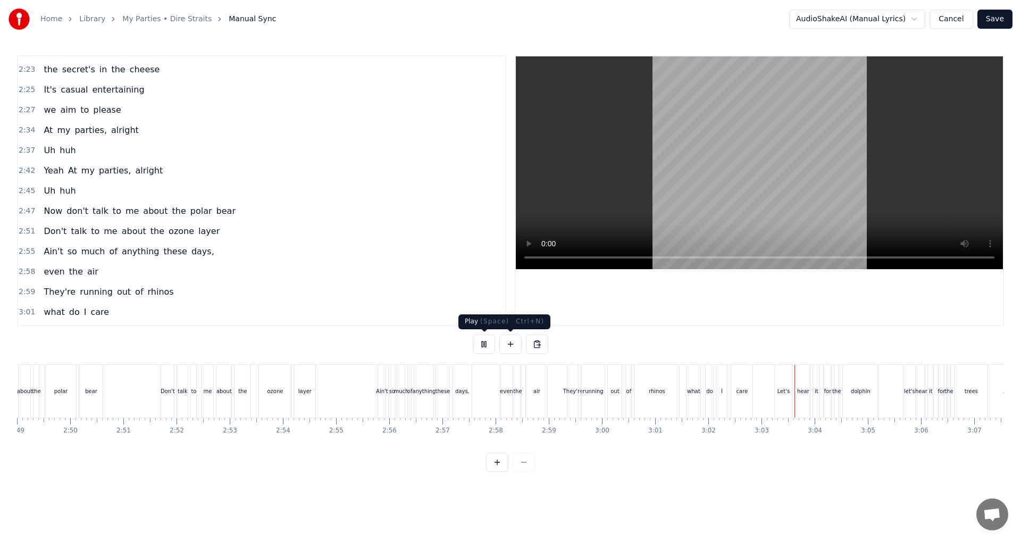
click at [484, 343] on button at bounding box center [484, 343] width 22 height 19
click at [677, 393] on div "rhinos" at bounding box center [656, 391] width 45 height 53
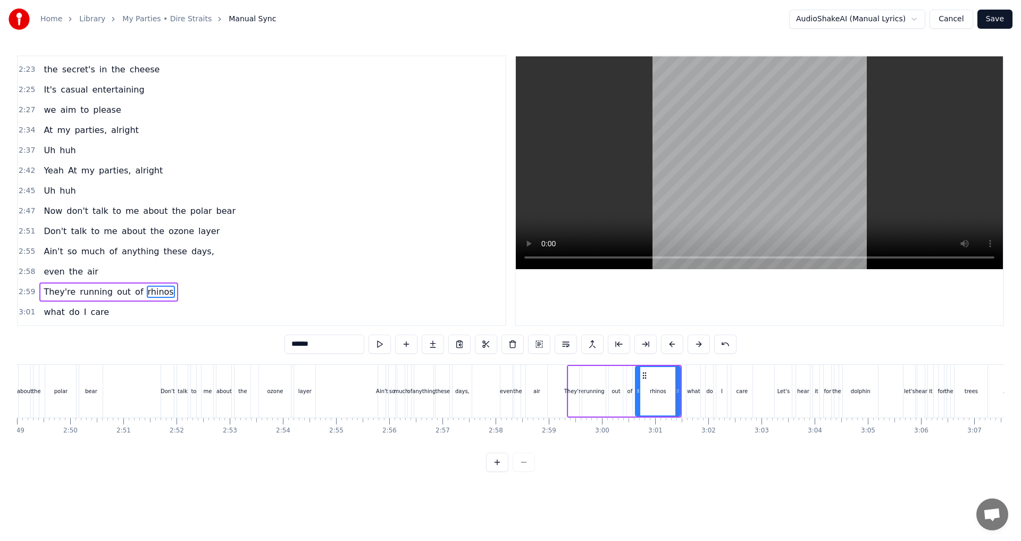
scroll to position [987, 0]
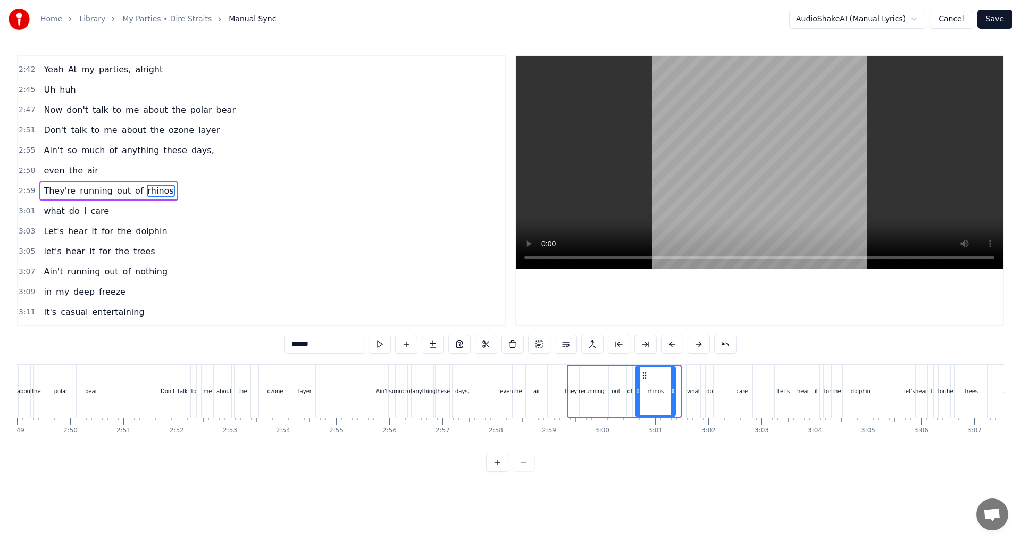
click at [674, 390] on icon at bounding box center [672, 391] width 4 height 9
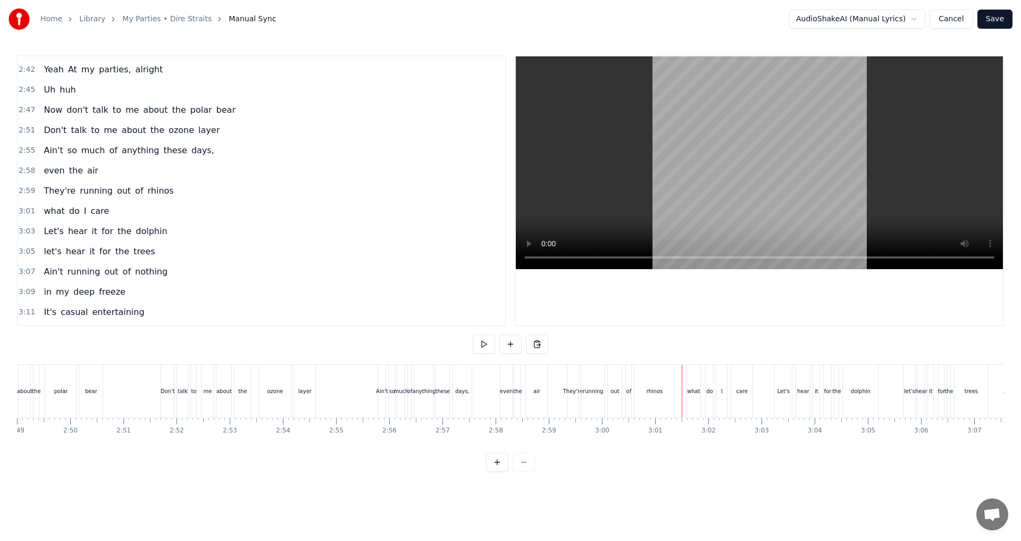
click at [483, 472] on div "0:31 Well, this is my back yard 0:34 is my back gate 0:36 I hate to start my pa…" at bounding box center [510, 263] width 987 height 416
click at [502, 472] on button at bounding box center [497, 461] width 22 height 19
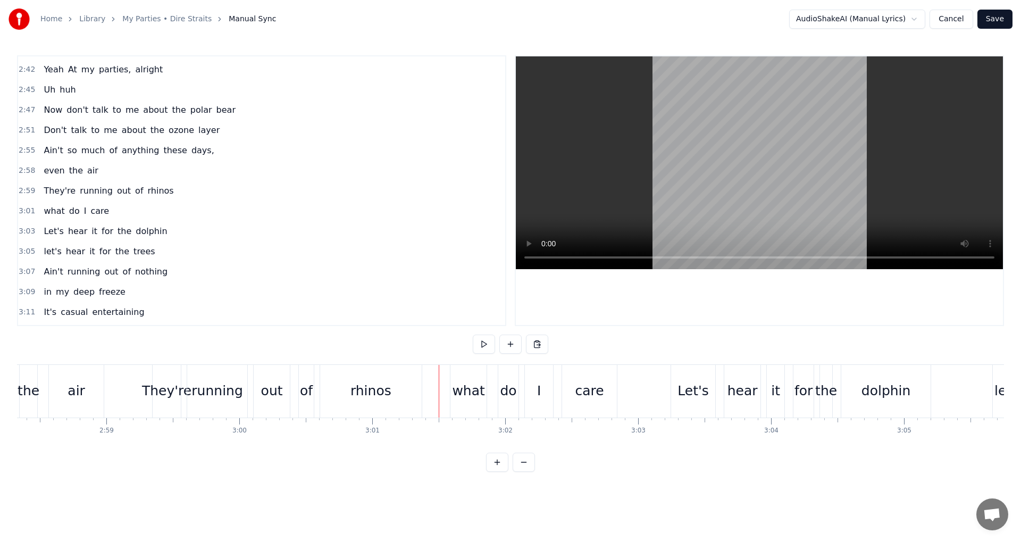
scroll to position [0, 23607]
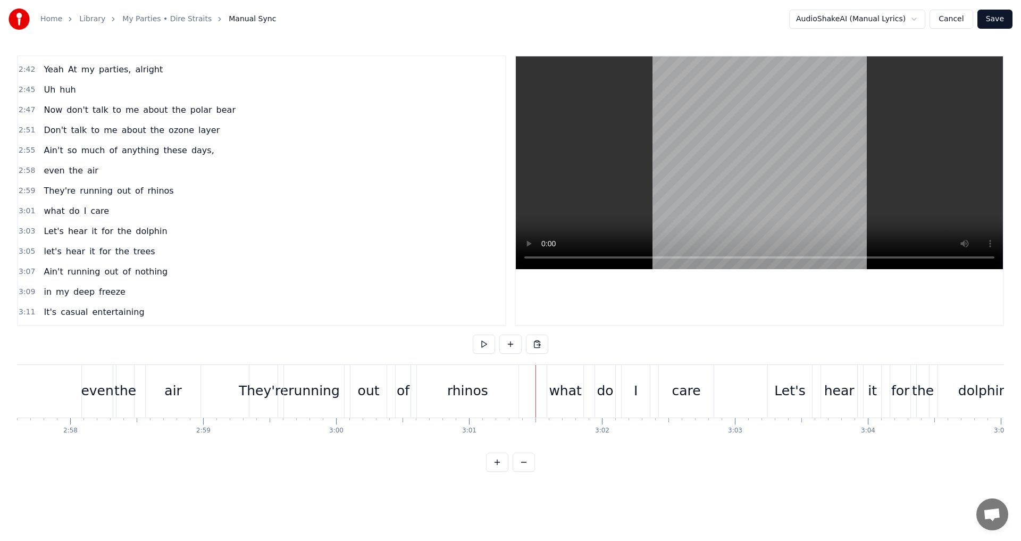
click at [501, 404] on div "rhinos" at bounding box center [468, 391] width 102 height 53
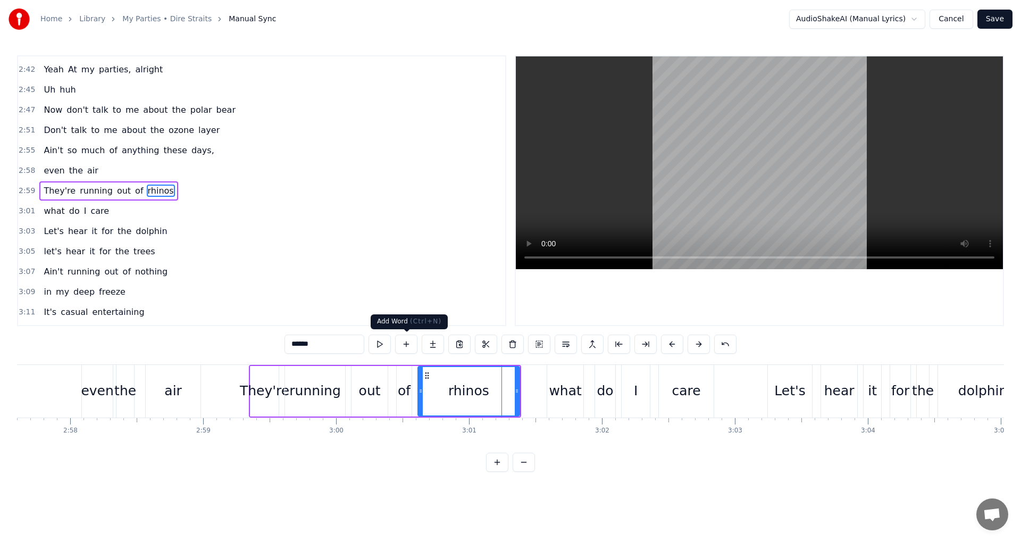
click at [408, 345] on button at bounding box center [406, 343] width 22 height 19
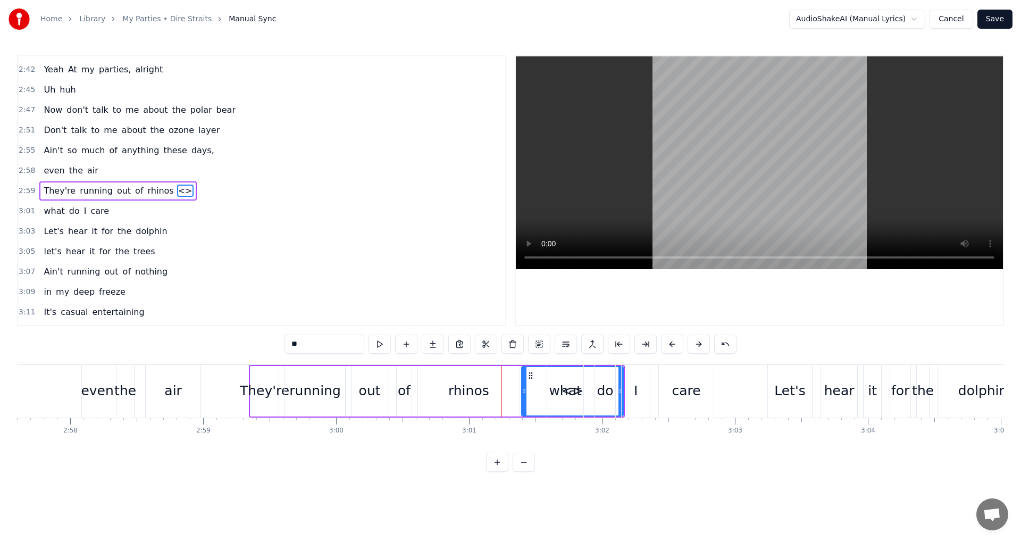
drag, startPoint x: 308, startPoint y: 345, endPoint x: 224, endPoint y: 345, distance: 84.0
click at [224, 345] on div "0:31 Well, this is my back yard 0:34 is my back gate 0:36 I hate to start my pa…" at bounding box center [510, 263] width 987 height 416
type input "***"
drag, startPoint x: 525, startPoint y: 388, endPoint x: 585, endPoint y: 389, distance: 60.6
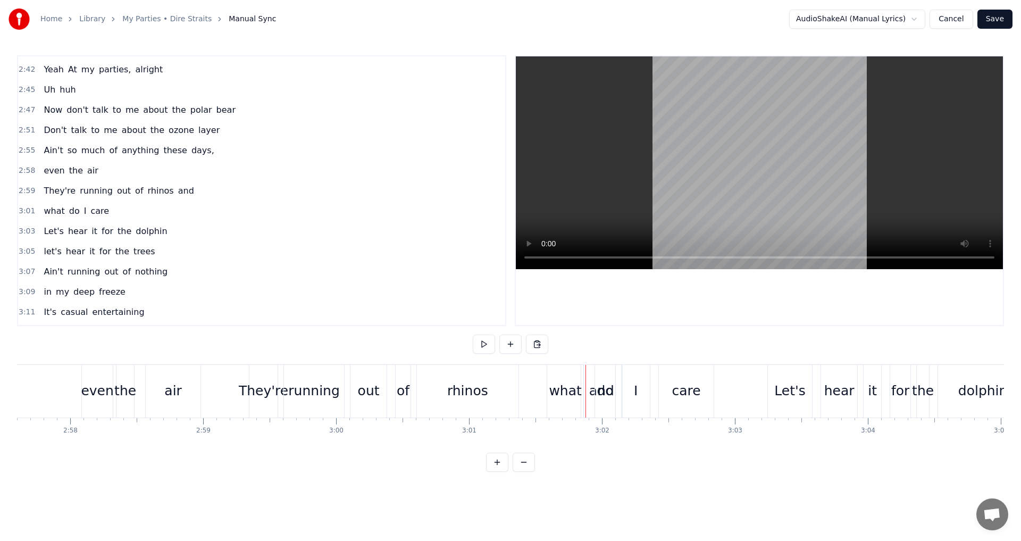
click at [602, 389] on div "do" at bounding box center [605, 391] width 16 height 20
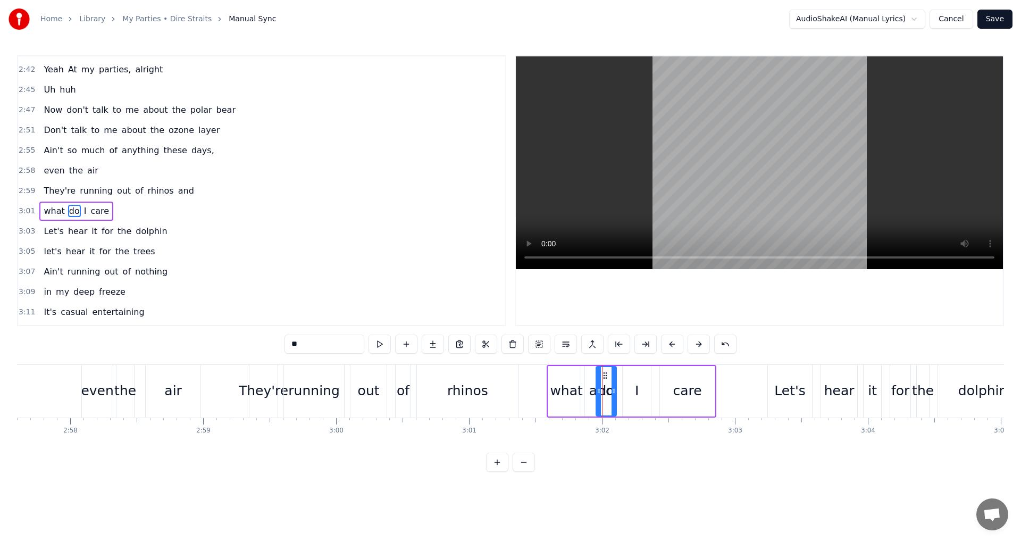
scroll to position [1007, 0]
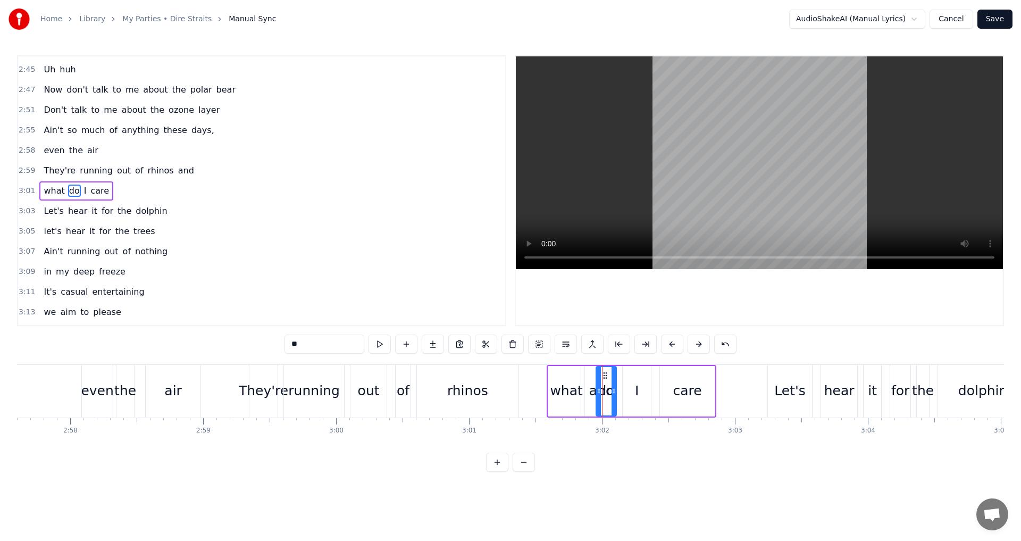
click at [177, 171] on span "and" at bounding box center [186, 170] width 18 height 12
type input "***"
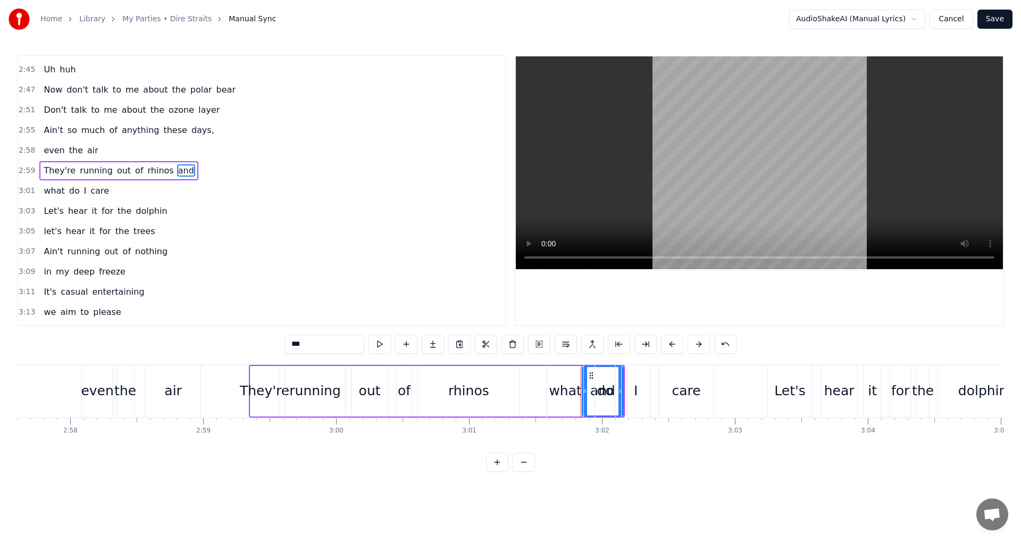
scroll to position [987, 0]
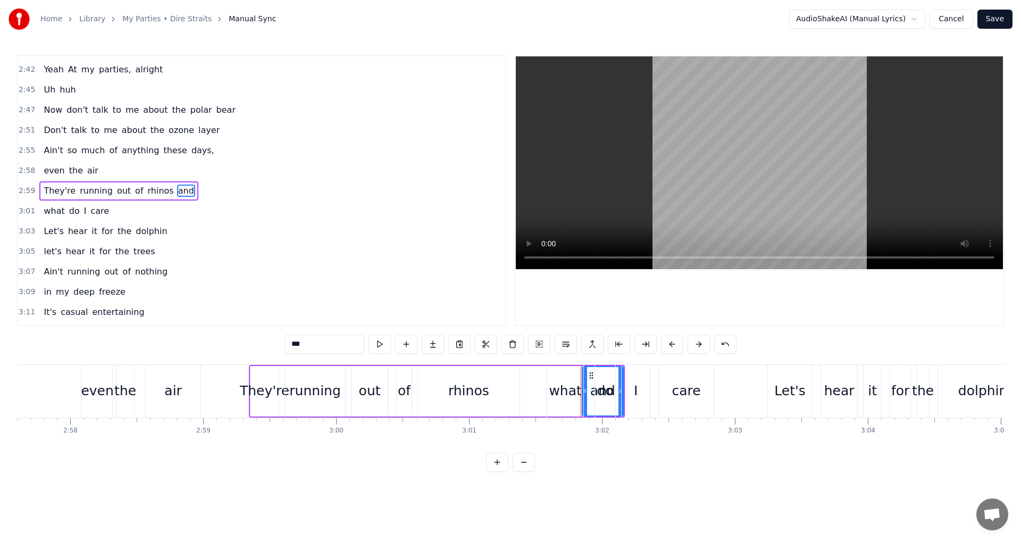
drag, startPoint x: 591, startPoint y: 373, endPoint x: 528, endPoint y: 378, distance: 63.5
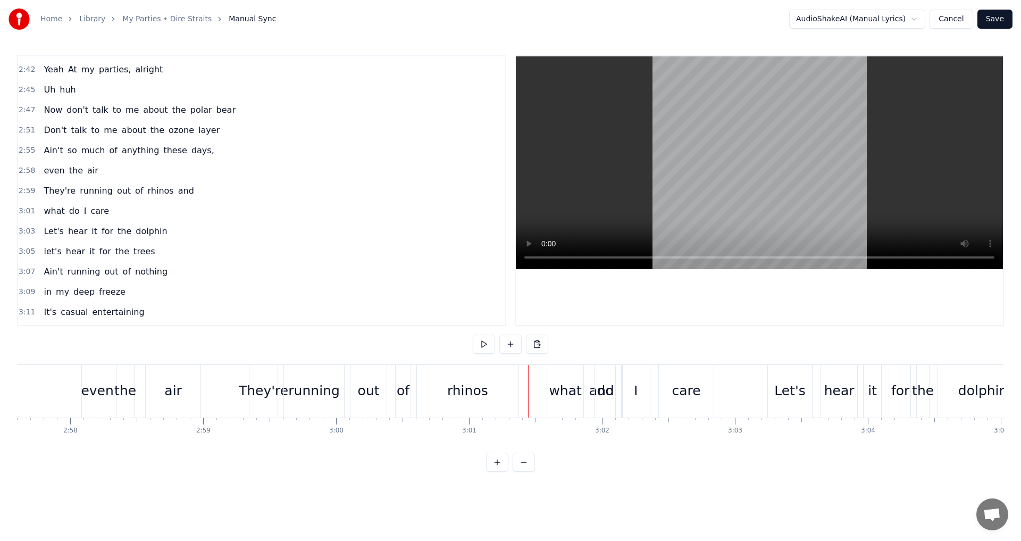
click at [177, 192] on span "and" at bounding box center [186, 190] width 18 height 12
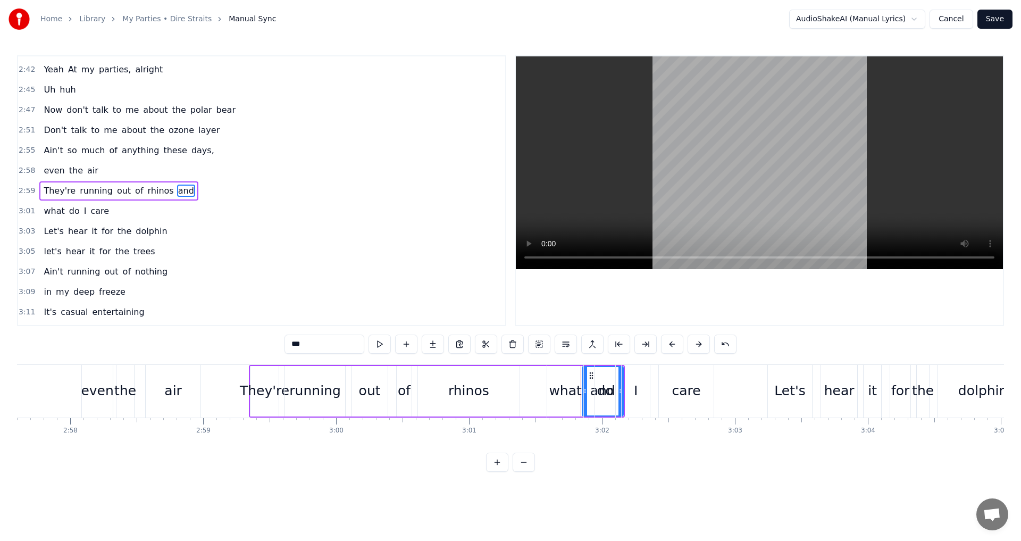
click at [589, 377] on div "what do I care" at bounding box center [632, 391] width 170 height 53
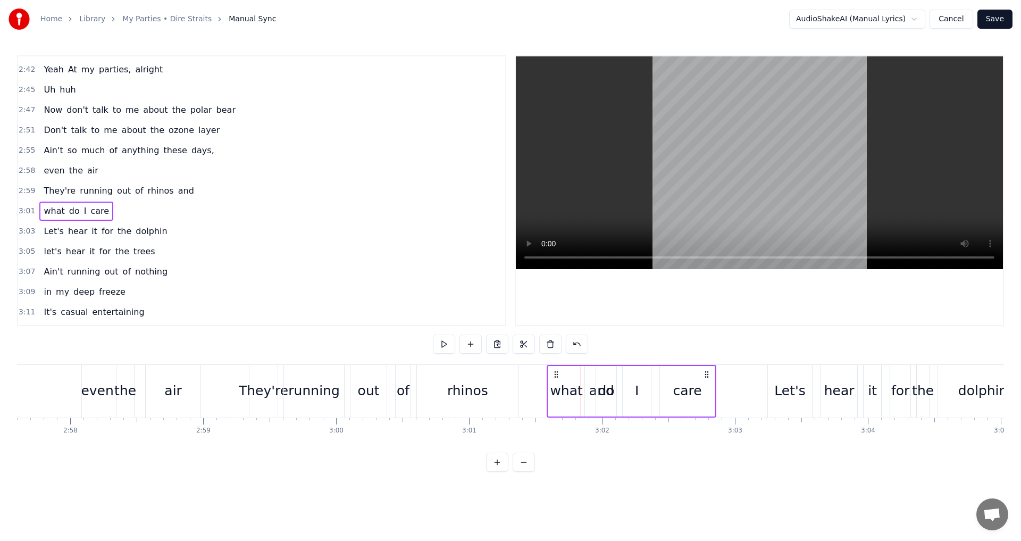
click at [177, 193] on span "and" at bounding box center [186, 190] width 18 height 12
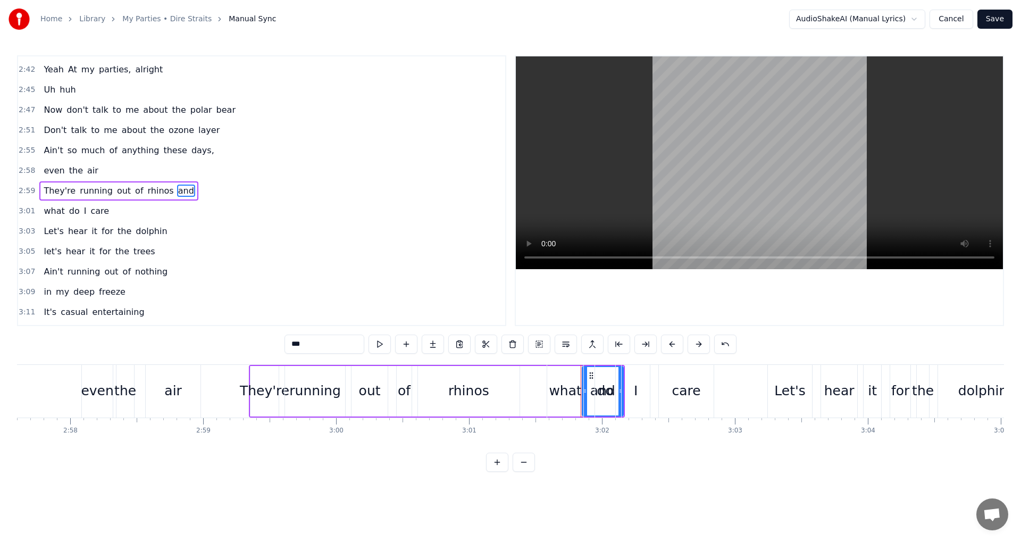
drag, startPoint x: 592, startPoint y: 373, endPoint x: 603, endPoint y: 377, distance: 12.6
click at [603, 377] on div "what do I care" at bounding box center [632, 391] width 170 height 53
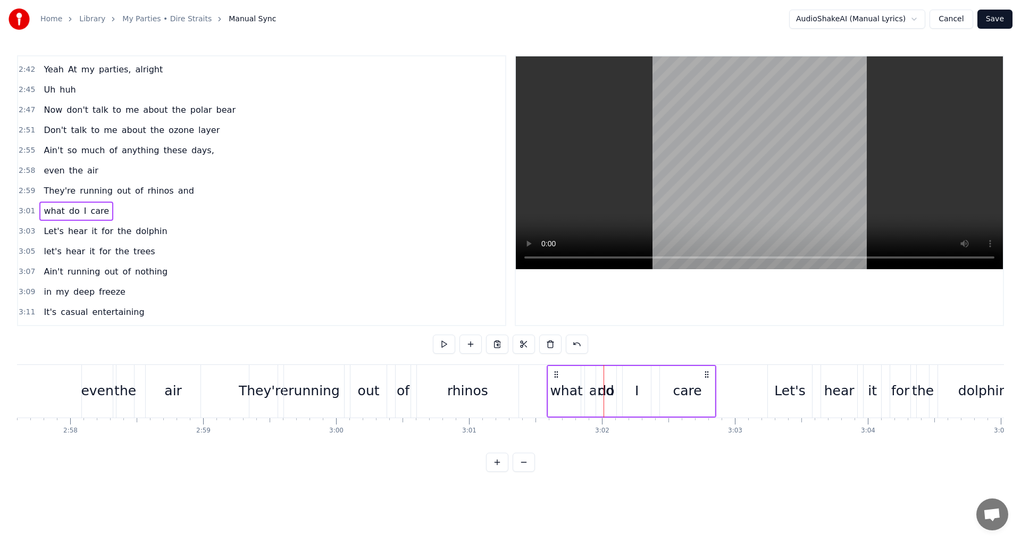
click at [177, 189] on span "and" at bounding box center [186, 190] width 18 height 12
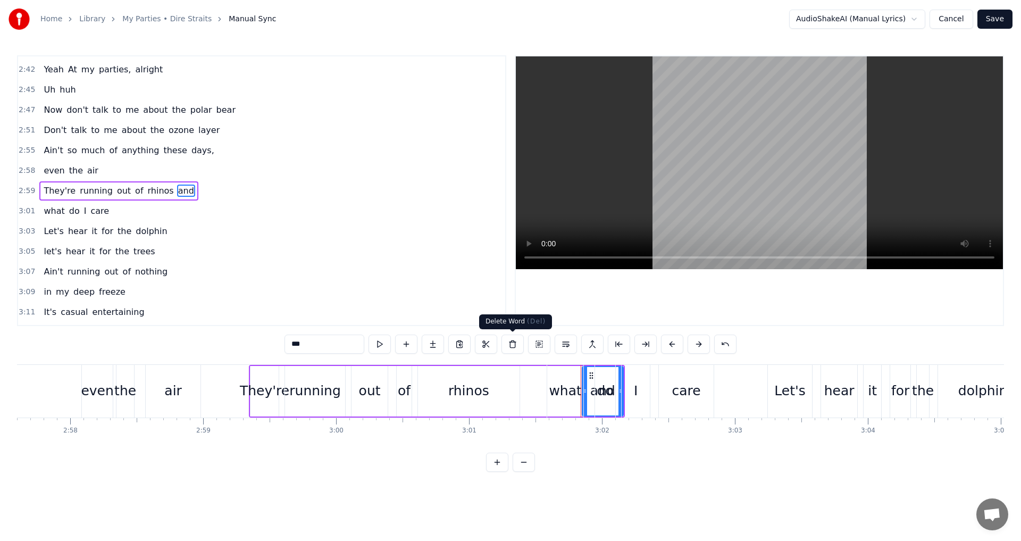
click at [519, 347] on button at bounding box center [512, 343] width 22 height 19
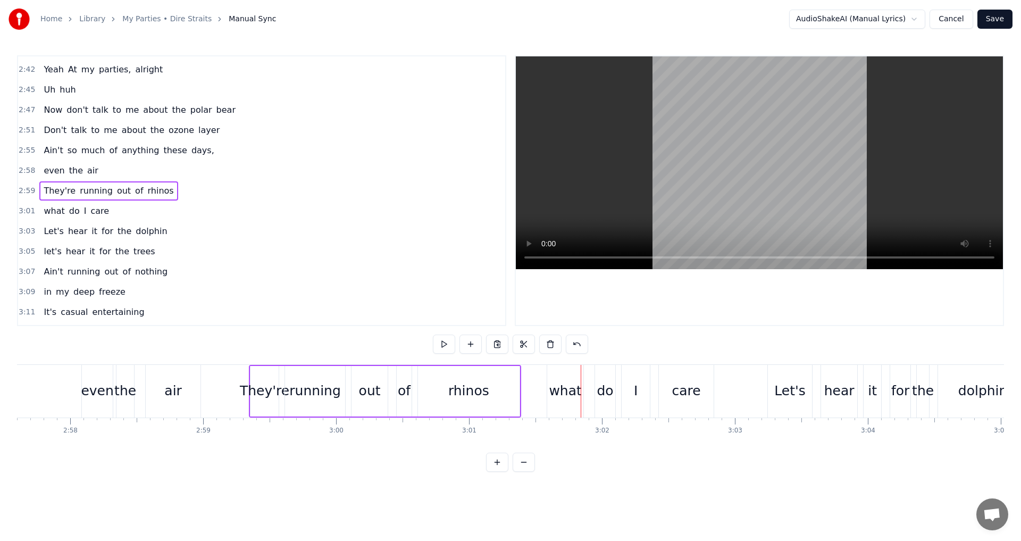
click at [515, 395] on div "rhinos" at bounding box center [469, 391] width 102 height 51
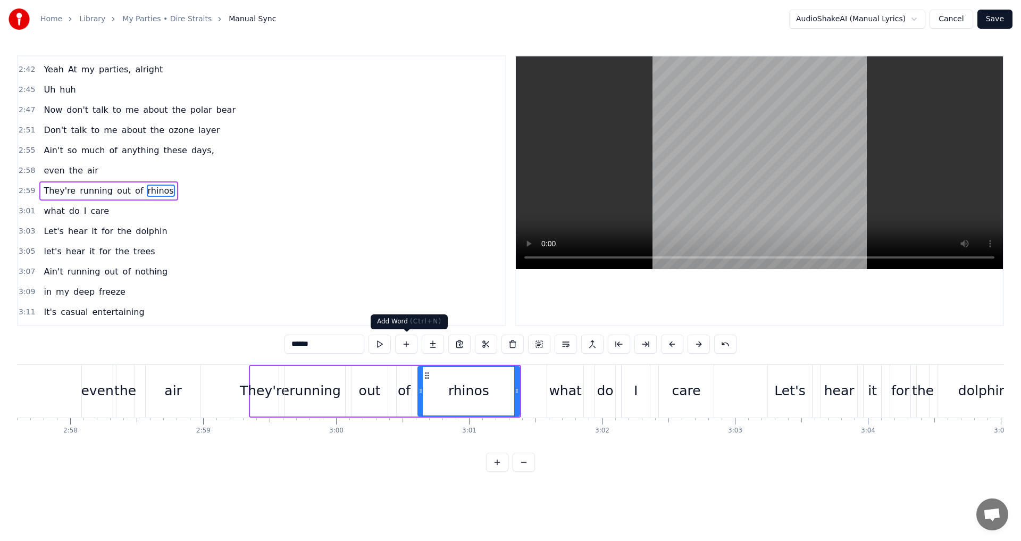
click at [406, 347] on button at bounding box center [406, 343] width 22 height 19
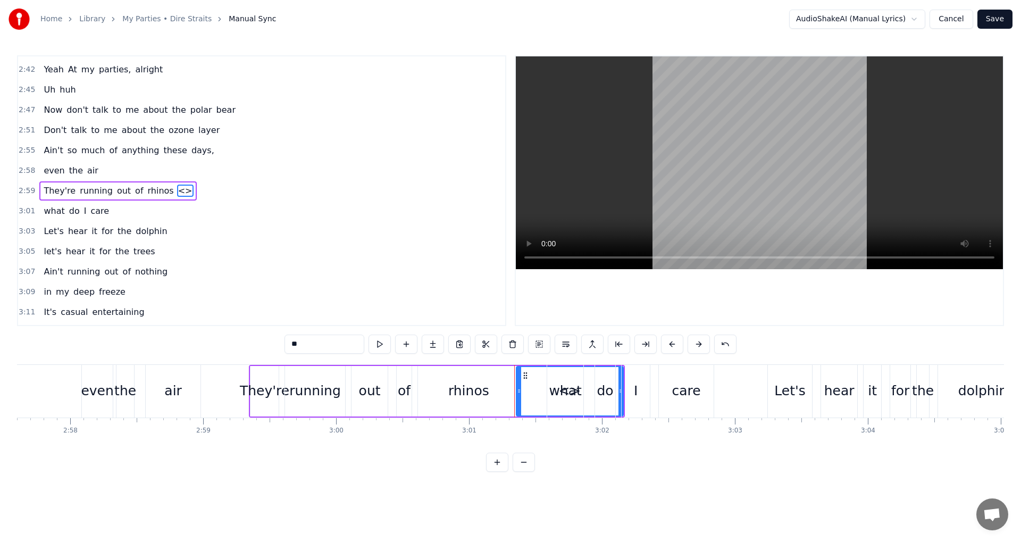
drag, startPoint x: 522, startPoint y: 391, endPoint x: 517, endPoint y: 391, distance: 5.3
click at [517, 391] on icon at bounding box center [519, 391] width 4 height 9
drag, startPoint x: 208, startPoint y: 340, endPoint x: 195, endPoint y: 339, distance: 13.3
click at [195, 339] on div "0:31 Well, this is my back yard 0:34 is my back gate 0:36 I hate to start my pa…" at bounding box center [510, 263] width 987 height 416
type input "***"
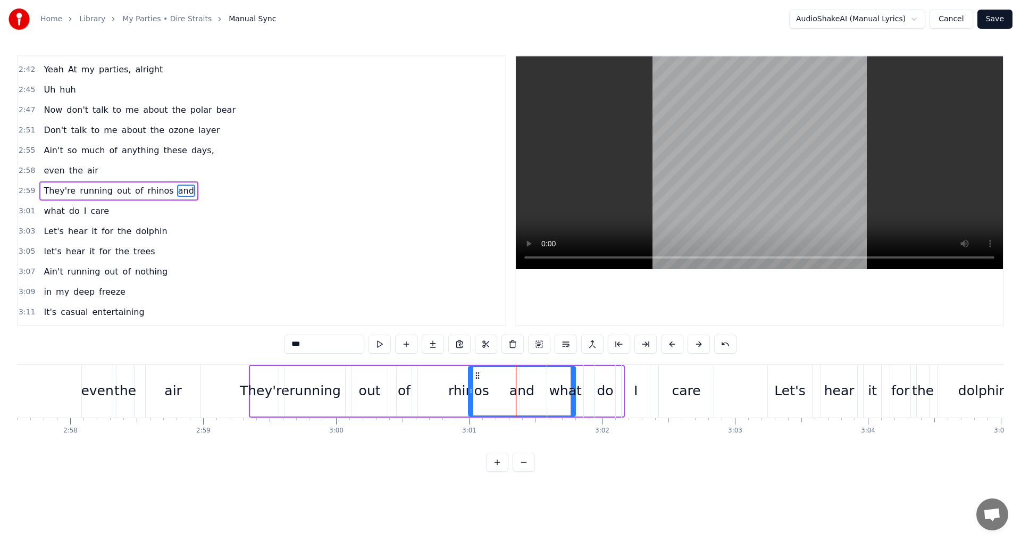
drag, startPoint x: 525, startPoint y: 375, endPoint x: 477, endPoint y: 375, distance: 47.9
click at [476, 375] on circle at bounding box center [476, 375] width 1 height 1
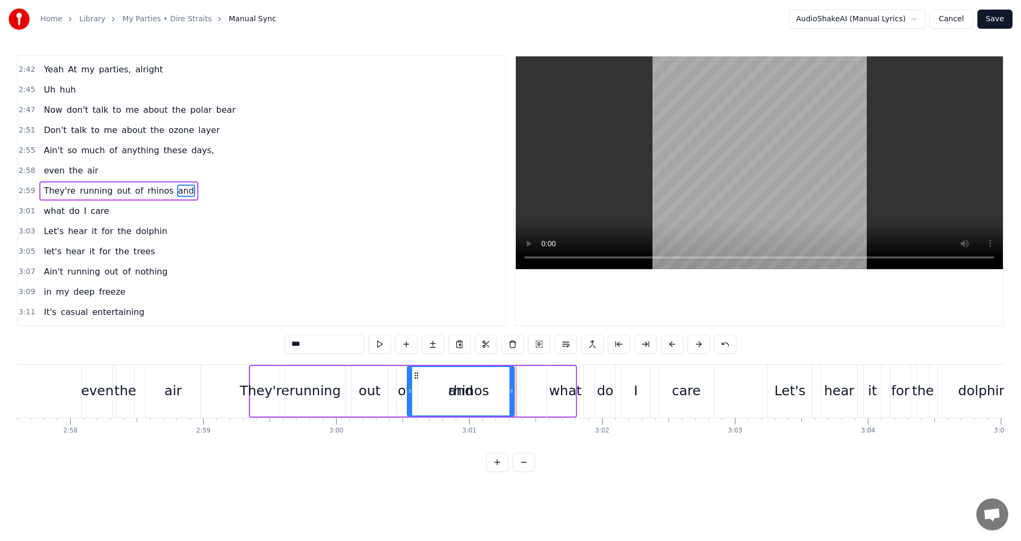
drag, startPoint x: 479, startPoint y: 373, endPoint x: 417, endPoint y: 377, distance: 61.3
click at [417, 377] on icon at bounding box center [416, 375] width 9 height 9
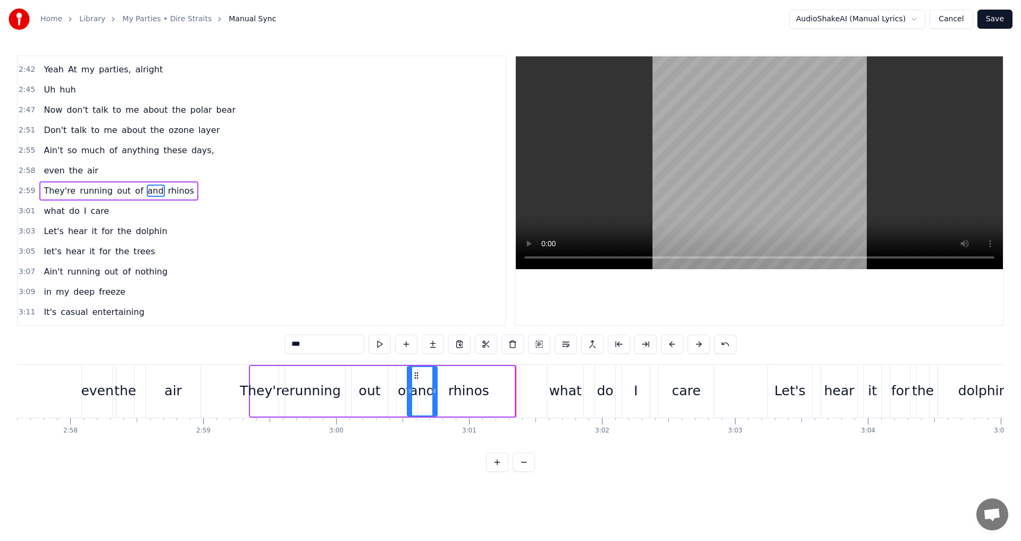
drag, startPoint x: 510, startPoint y: 392, endPoint x: 433, endPoint y: 392, distance: 77.1
click at [433, 392] on icon at bounding box center [434, 391] width 4 height 9
drag, startPoint x: 417, startPoint y: 375, endPoint x: 528, endPoint y: 375, distance: 111.1
drag, startPoint x: 544, startPoint y: 390, endPoint x: 538, endPoint y: 390, distance: 6.4
click at [538, 390] on icon at bounding box center [539, 391] width 4 height 9
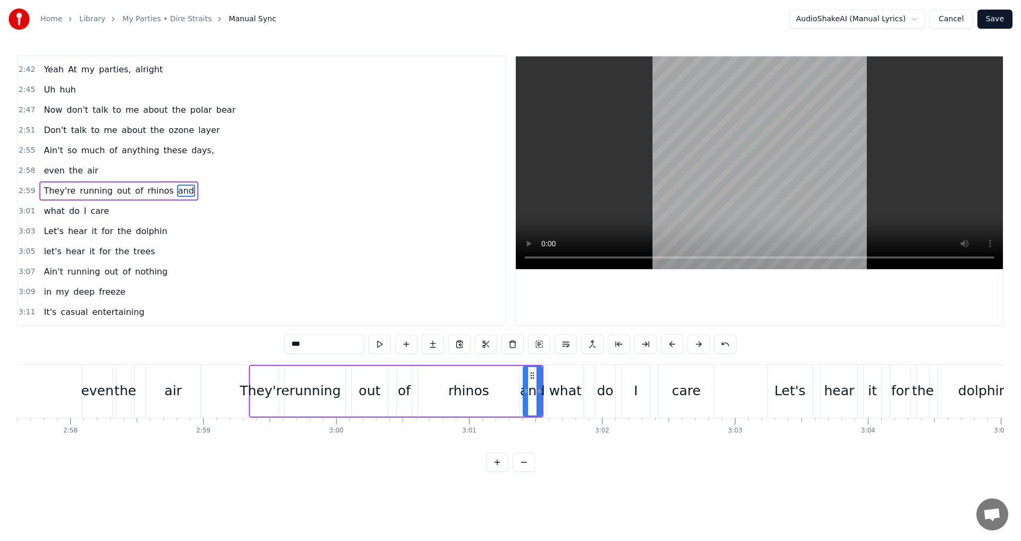
click at [526, 391] on icon at bounding box center [526, 391] width 4 height 9
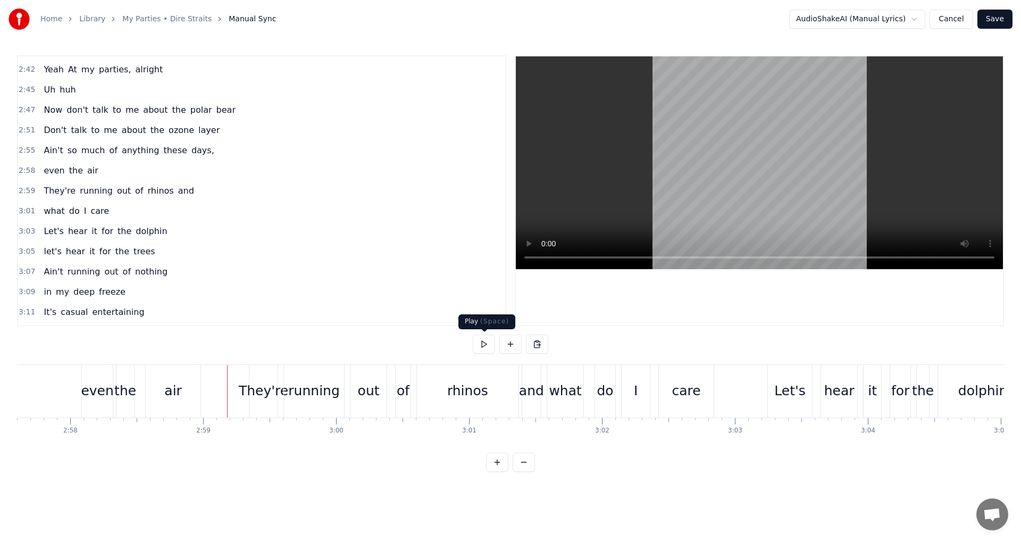
click at [480, 346] on button at bounding box center [484, 343] width 22 height 19
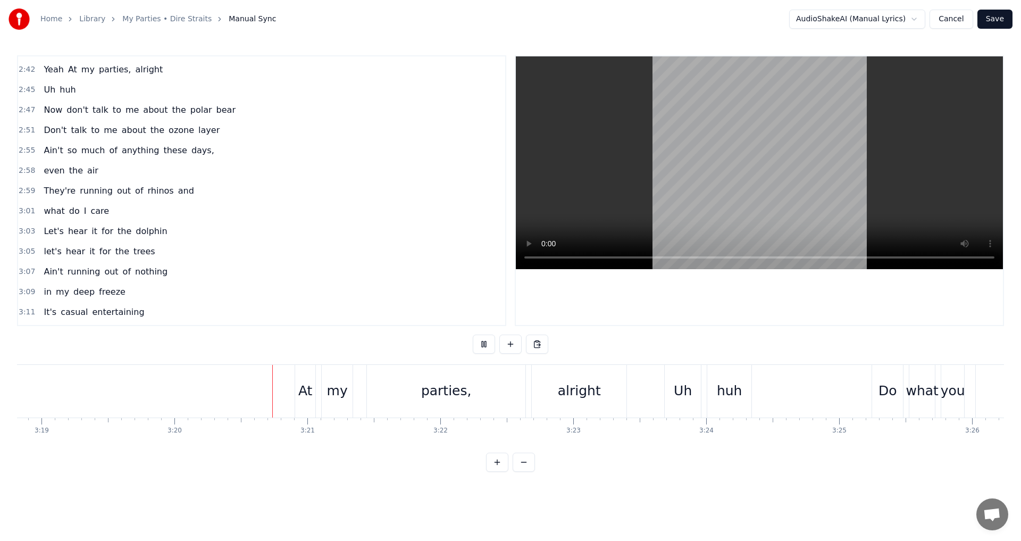
scroll to position [0, 26469]
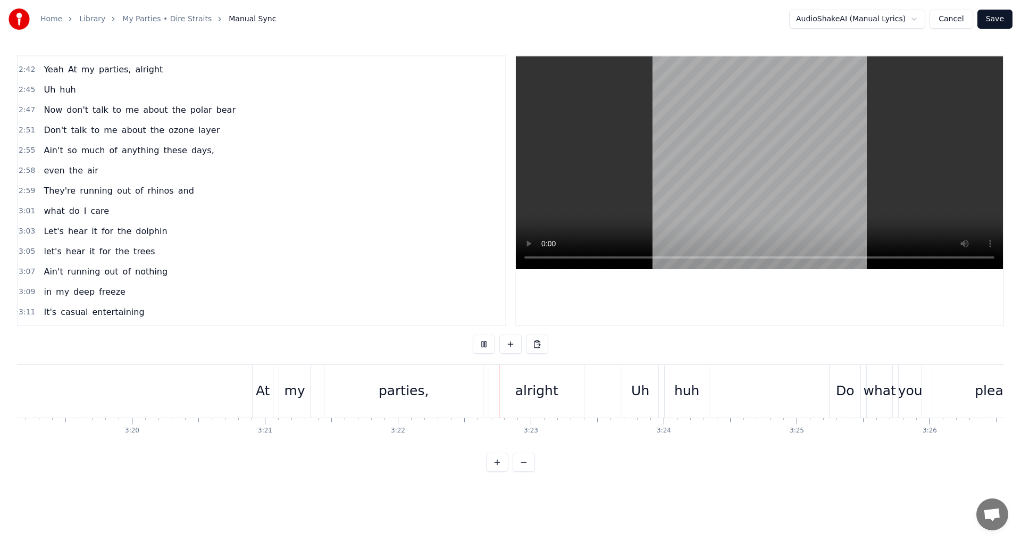
click at [523, 471] on button at bounding box center [524, 461] width 22 height 19
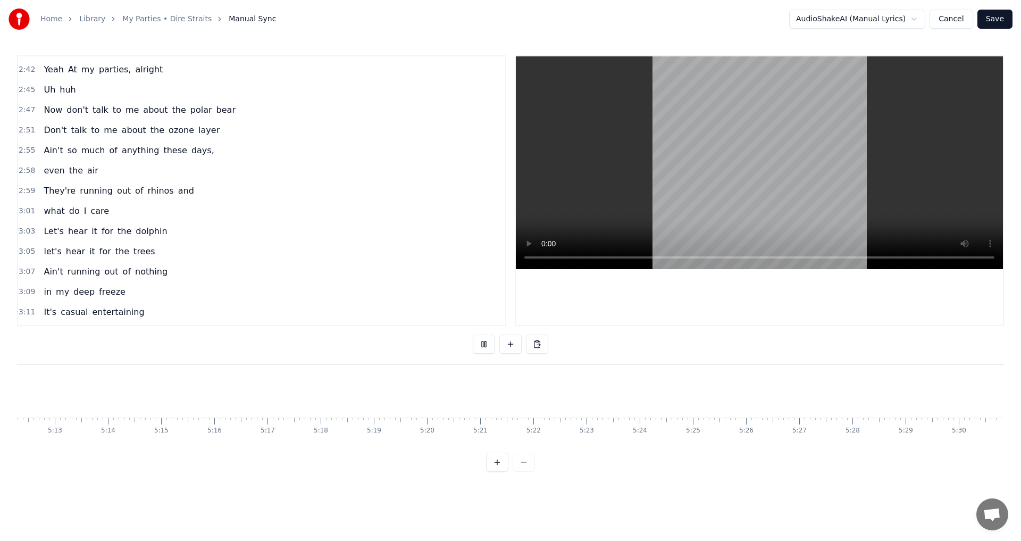
scroll to position [0, 10724]
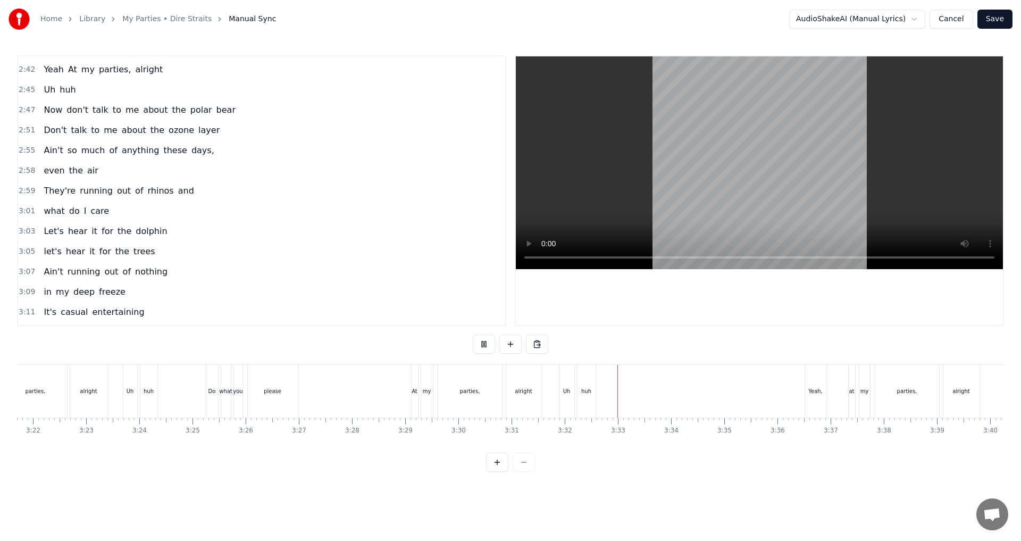
click at [527, 472] on div at bounding box center [510, 461] width 49 height 19
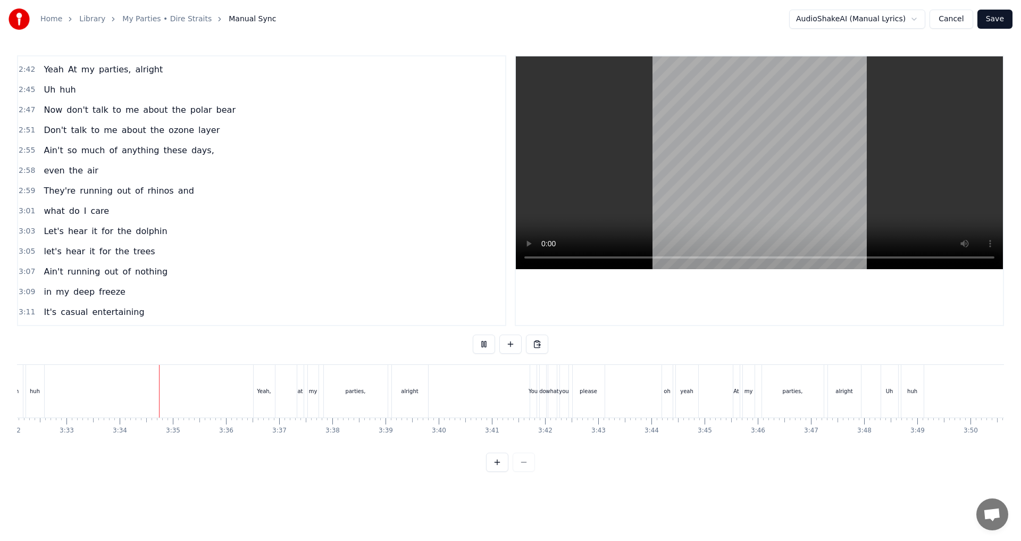
scroll to position [0, 11285]
click at [486, 344] on button at bounding box center [484, 343] width 22 height 19
click at [487, 348] on button at bounding box center [484, 343] width 22 height 19
click at [487, 346] on button at bounding box center [484, 343] width 22 height 19
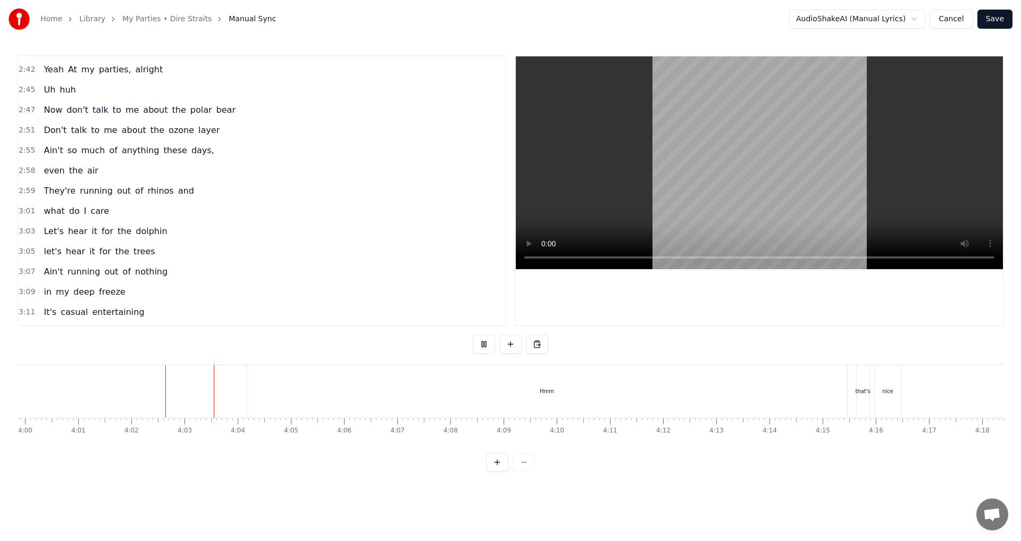
click at [487, 346] on button at bounding box center [484, 343] width 22 height 19
click at [488, 343] on button at bounding box center [484, 343] width 22 height 19
click at [249, 393] on div "Hmm" at bounding box center [547, 391] width 600 height 53
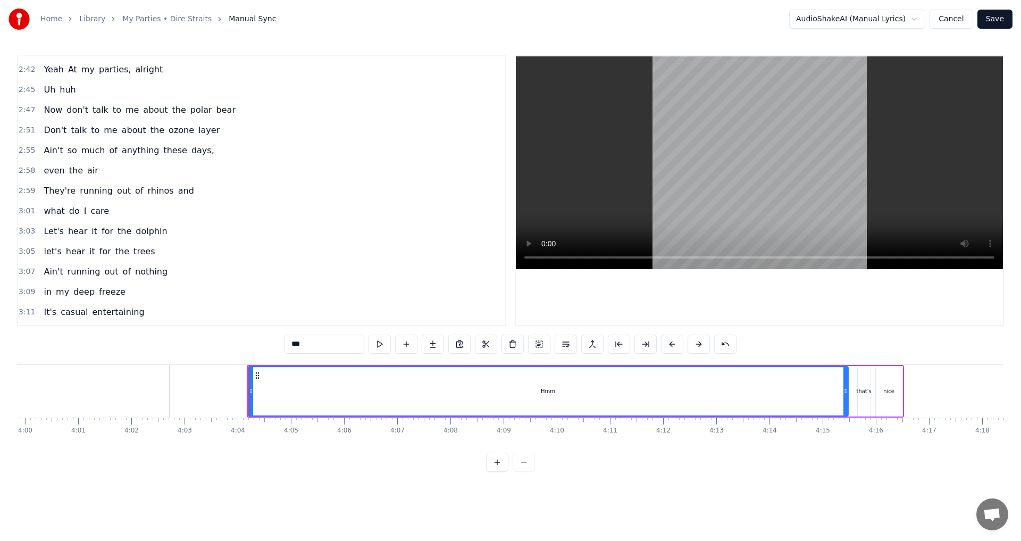
scroll to position [1391, 0]
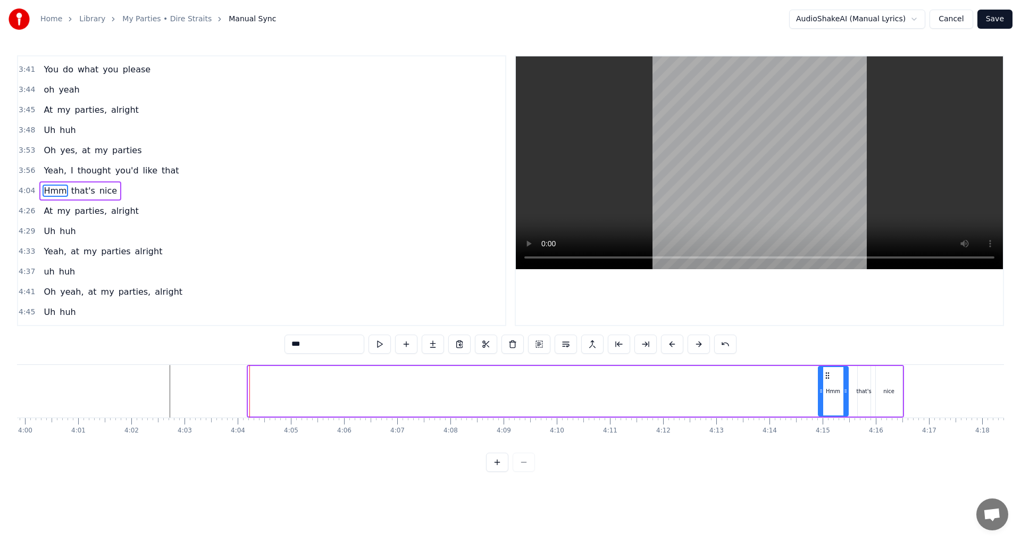
drag, startPoint x: 248, startPoint y: 391, endPoint x: 818, endPoint y: 401, distance: 570.0
click at [819, 401] on div at bounding box center [821, 391] width 4 height 48
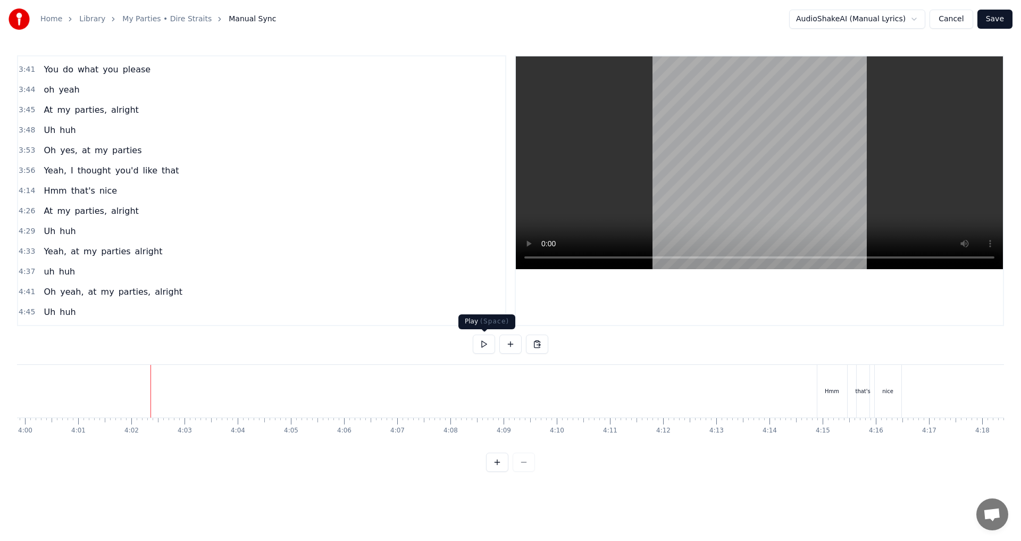
click at [486, 341] on button at bounding box center [484, 343] width 22 height 19
click at [519, 346] on button at bounding box center [510, 343] width 22 height 19
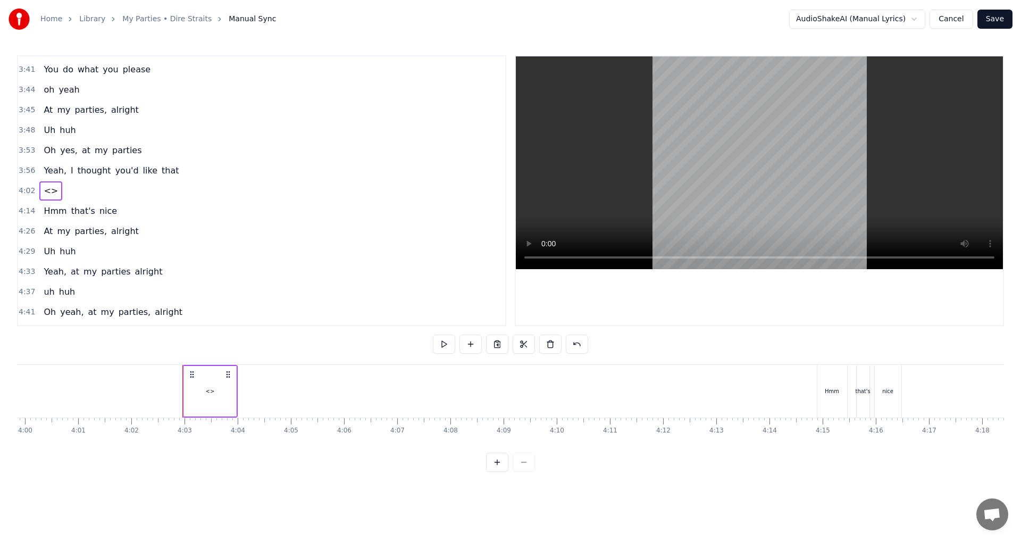
click at [205, 395] on div "<>" at bounding box center [210, 391] width 52 height 51
drag, startPoint x: 278, startPoint y: 346, endPoint x: 256, endPoint y: 345, distance: 22.4
click at [256, 345] on div "0:31 Well, this is my back yard 0:34 is my back gate 0:36 I hate to start my pa…" at bounding box center [510, 263] width 987 height 416
type input "*"
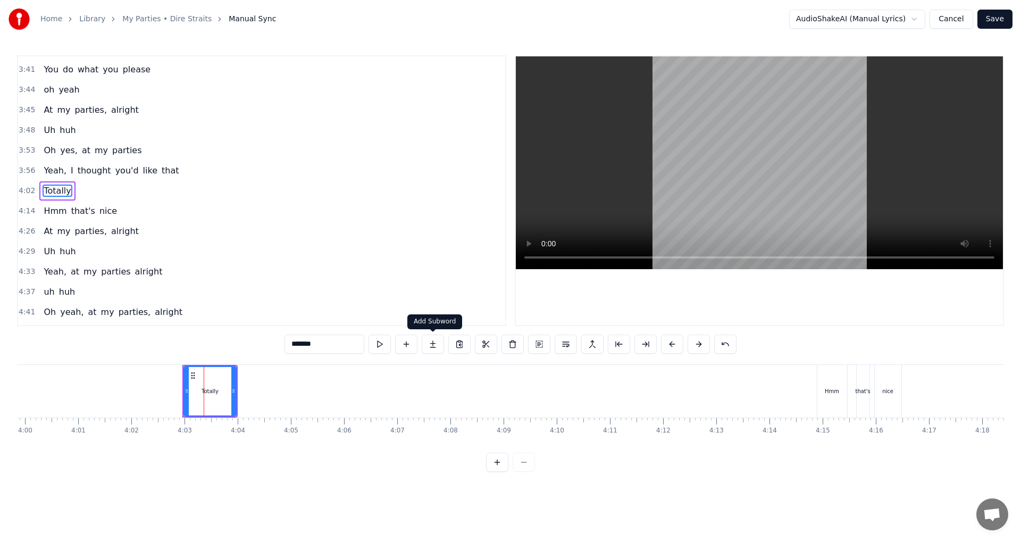
type input "*******"
click at [433, 344] on button at bounding box center [433, 343] width 22 height 19
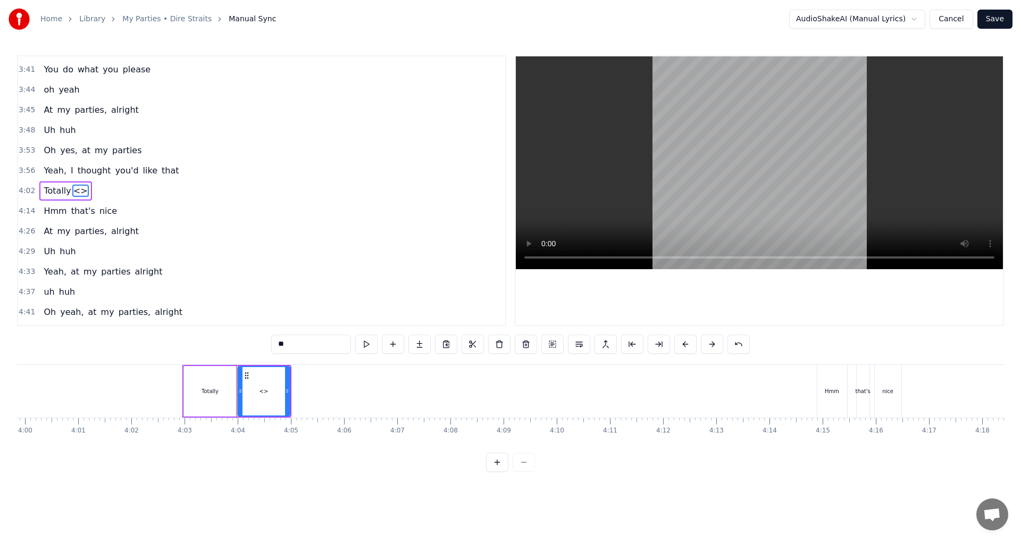
drag, startPoint x: 306, startPoint y: 346, endPoint x: 209, endPoint y: 342, distance: 96.3
click at [209, 342] on div "0:31 Well, this is my back yard 0:34 is my back gate 0:36 I hate to start my pa…" at bounding box center [510, 263] width 987 height 416
type input "*****"
click at [422, 346] on button at bounding box center [419, 343] width 22 height 19
drag, startPoint x: 281, startPoint y: 342, endPoint x: 254, endPoint y: 342, distance: 27.7
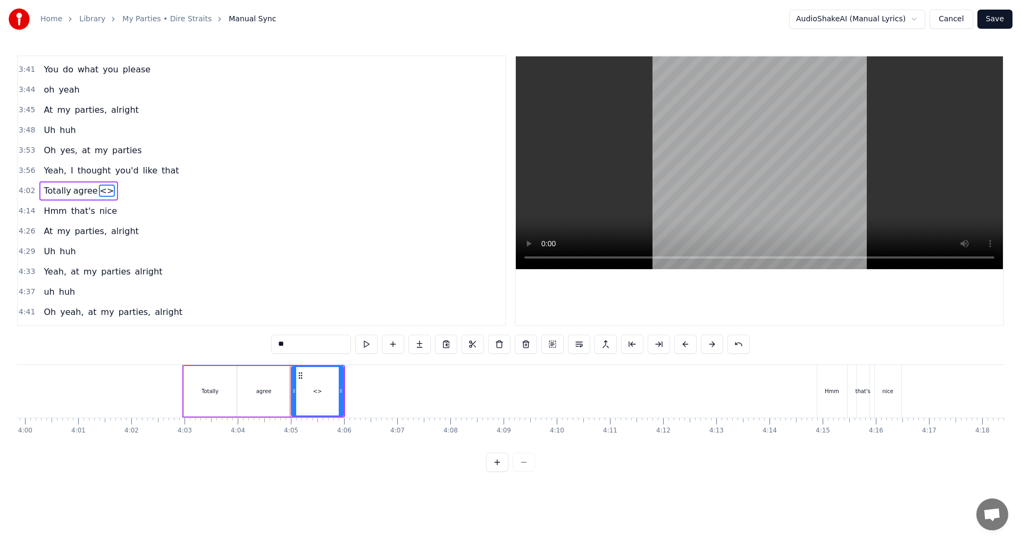
click at [254, 342] on div "0:31 Well, this is my back yard 0:34 is my back gate 0:36 I hate to start my pa…" at bounding box center [510, 263] width 987 height 416
type input "****"
click at [422, 343] on button at bounding box center [419, 343] width 22 height 19
drag, startPoint x: 316, startPoint y: 349, endPoint x: 204, endPoint y: 347, distance: 112.2
click at [204, 347] on div "0:31 Well, this is my back yard 0:34 is my back gate 0:36 I hate to start my pa…" at bounding box center [510, 263] width 987 height 416
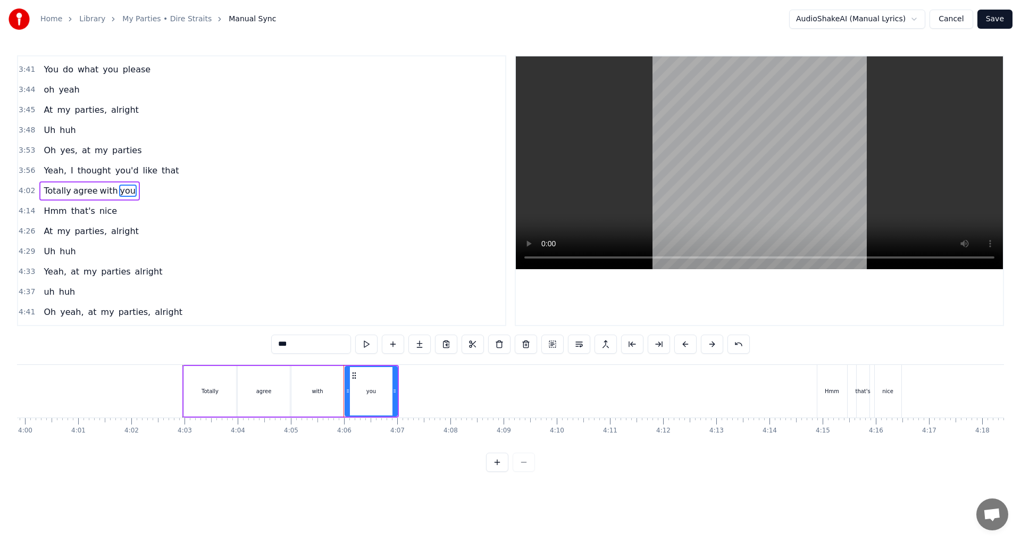
click at [209, 401] on div "Totally" at bounding box center [210, 391] width 52 height 51
drag, startPoint x: 232, startPoint y: 390, endPoint x: 211, endPoint y: 390, distance: 21.3
click at [211, 390] on icon at bounding box center [212, 391] width 4 height 9
click at [254, 392] on div "agree" at bounding box center [264, 391] width 52 height 51
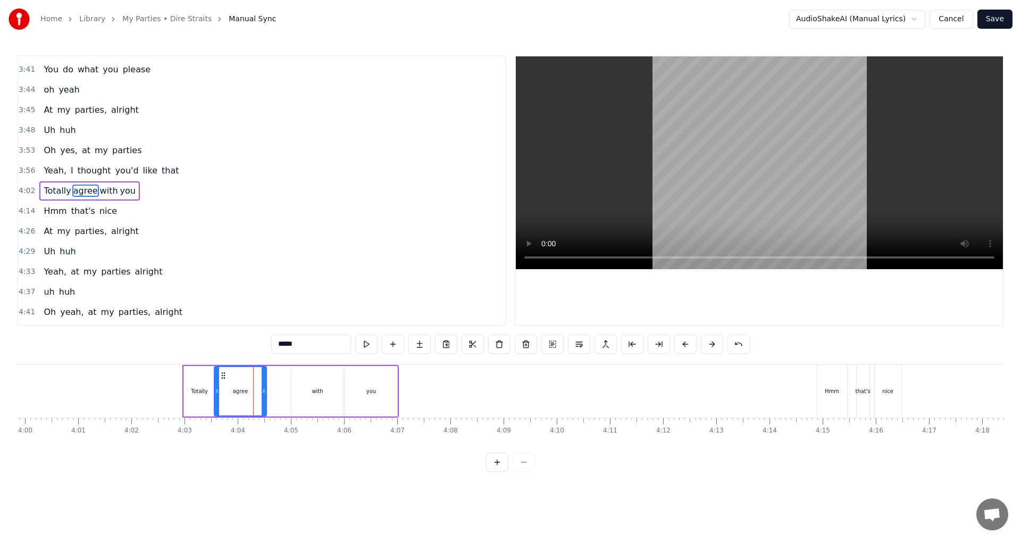
drag, startPoint x: 246, startPoint y: 375, endPoint x: 222, endPoint y: 374, distance: 24.0
click at [222, 374] on icon at bounding box center [223, 375] width 9 height 9
drag, startPoint x: 262, startPoint y: 391, endPoint x: 236, endPoint y: 391, distance: 26.6
click at [236, 391] on icon at bounding box center [236, 391] width 4 height 9
click at [316, 387] on div "with" at bounding box center [317, 391] width 11 height 8
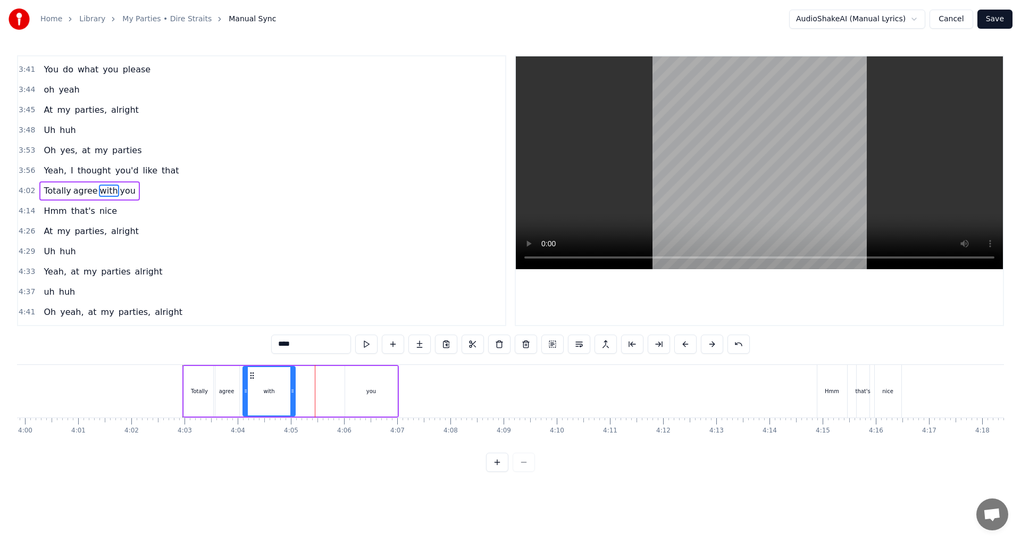
drag, startPoint x: 298, startPoint y: 374, endPoint x: 251, endPoint y: 376, distance: 46.3
click at [251, 376] on icon at bounding box center [252, 375] width 9 height 9
drag, startPoint x: 292, startPoint y: 395, endPoint x: 264, endPoint y: 393, distance: 28.2
click at [264, 393] on div at bounding box center [264, 391] width 4 height 48
click at [354, 375] on div "you" at bounding box center [371, 391] width 52 height 51
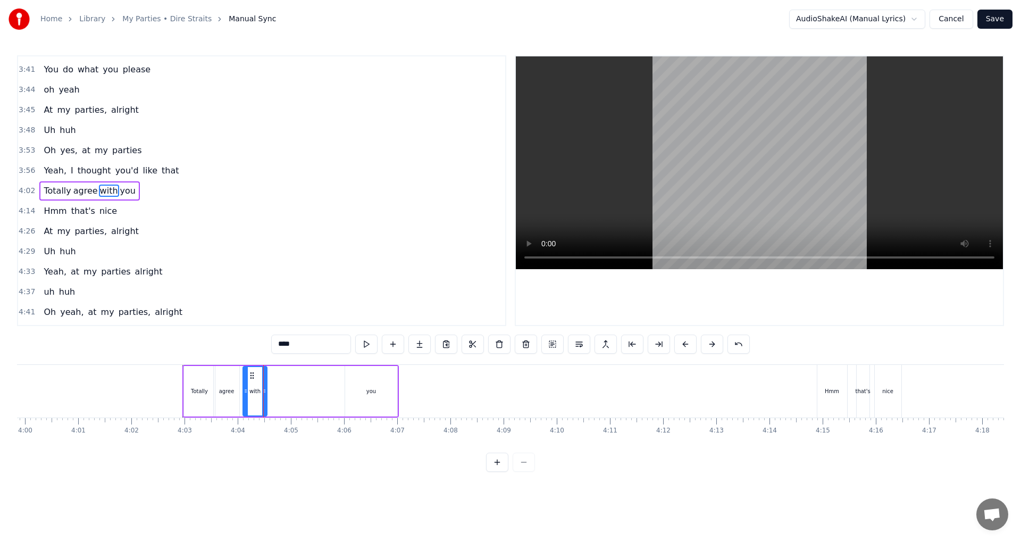
type input "***"
drag, startPoint x: 353, startPoint y: 374, endPoint x: 291, endPoint y: 377, distance: 61.8
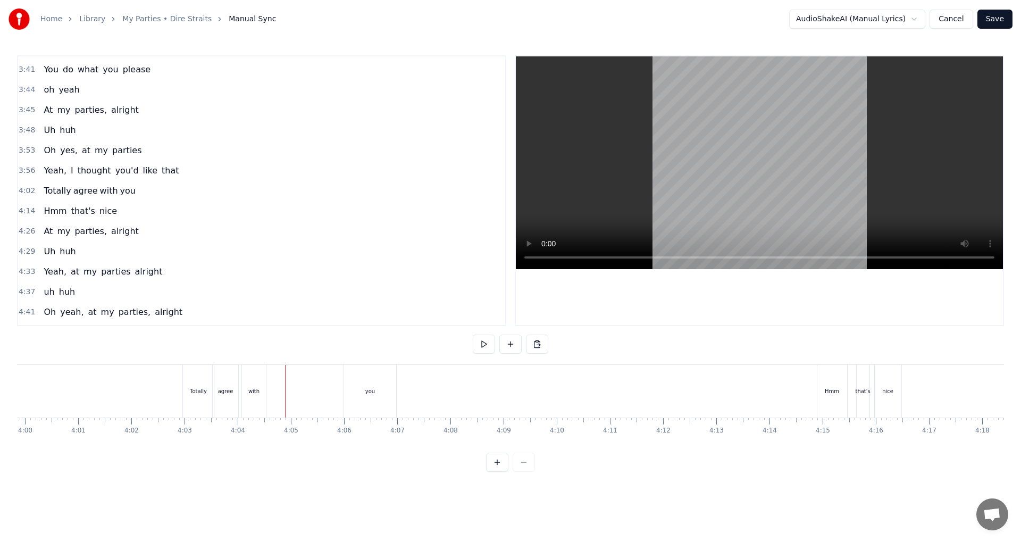
click at [348, 384] on div "you" at bounding box center [370, 391] width 52 height 53
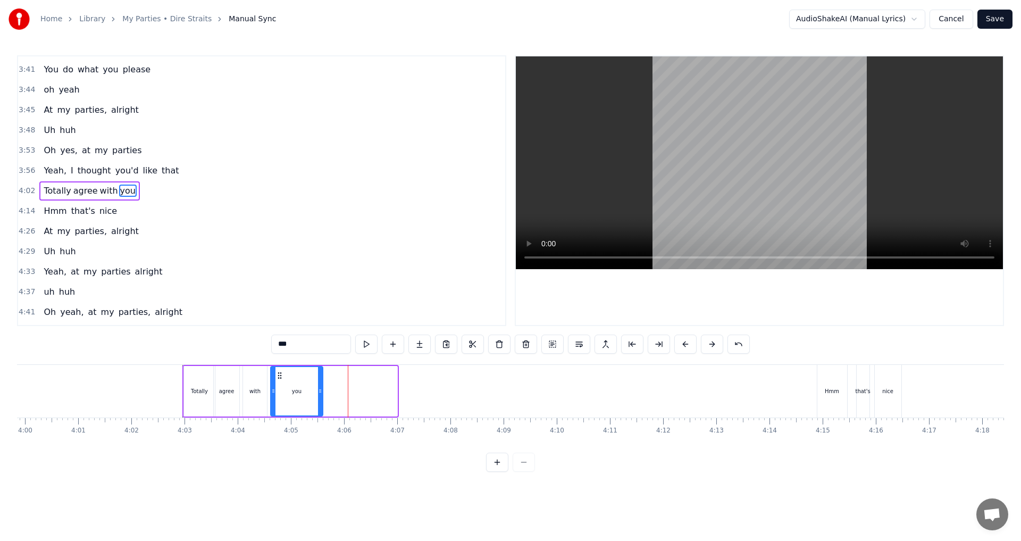
drag, startPoint x: 354, startPoint y: 375, endPoint x: 279, endPoint y: 379, distance: 74.5
click at [279, 379] on icon at bounding box center [279, 375] width 9 height 9
drag, startPoint x: 321, startPoint y: 392, endPoint x: 285, endPoint y: 392, distance: 36.2
click at [285, 392] on icon at bounding box center [284, 391] width 4 height 9
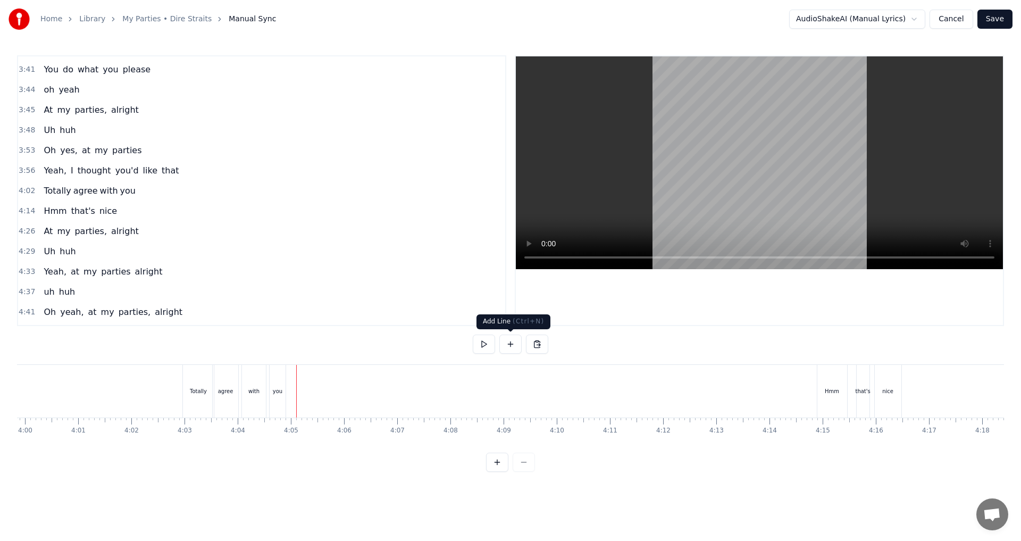
click at [508, 344] on button at bounding box center [510, 343] width 22 height 19
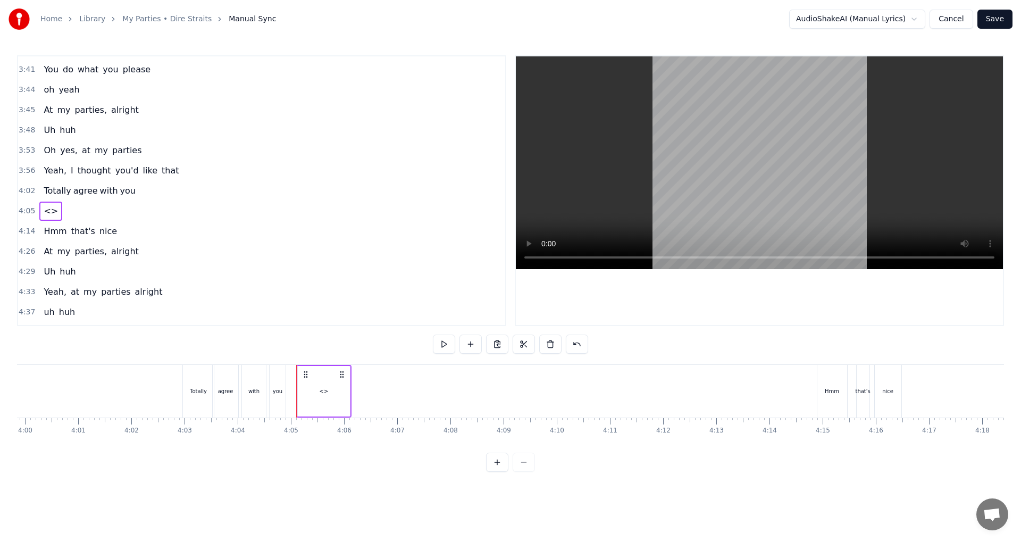
click at [321, 389] on div "<>" at bounding box center [324, 391] width 9 height 8
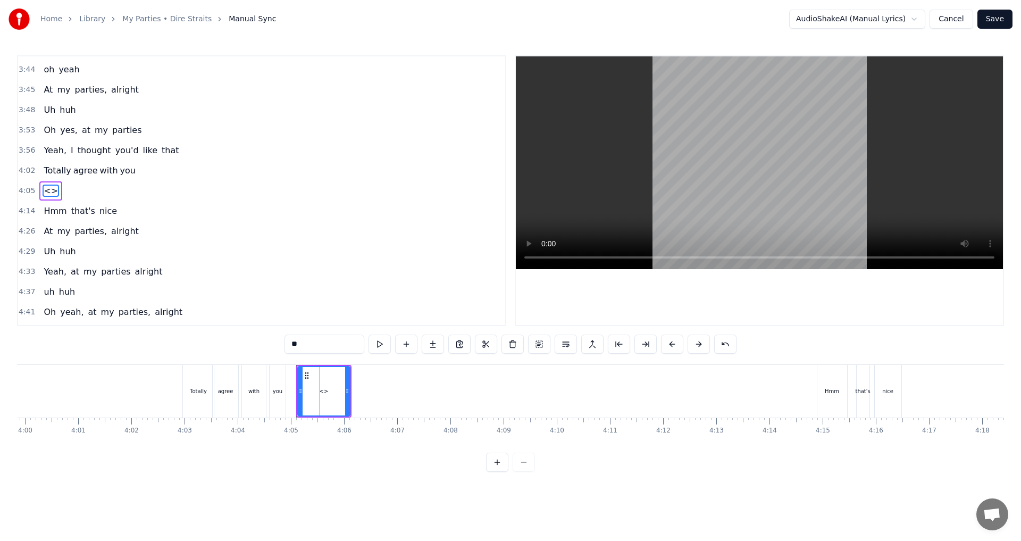
drag, startPoint x: 308, startPoint y: 345, endPoint x: 154, endPoint y: 337, distance: 154.4
click at [165, 340] on div "0:31 Well, this is my back yard 0:34 is my back gate 0:36 I hate to start my pa…" at bounding box center [510, 263] width 987 height 416
type input "*******"
drag, startPoint x: 304, startPoint y: 372, endPoint x: 297, endPoint y: 371, distance: 7.0
click at [297, 371] on icon at bounding box center [299, 375] width 9 height 9
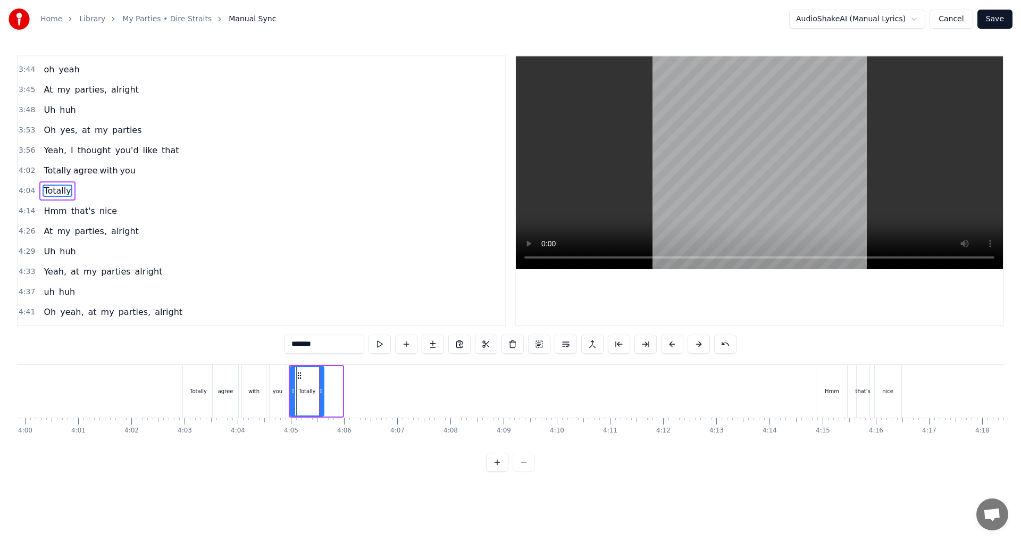
drag, startPoint x: 338, startPoint y: 391, endPoint x: 320, endPoint y: 387, distance: 19.2
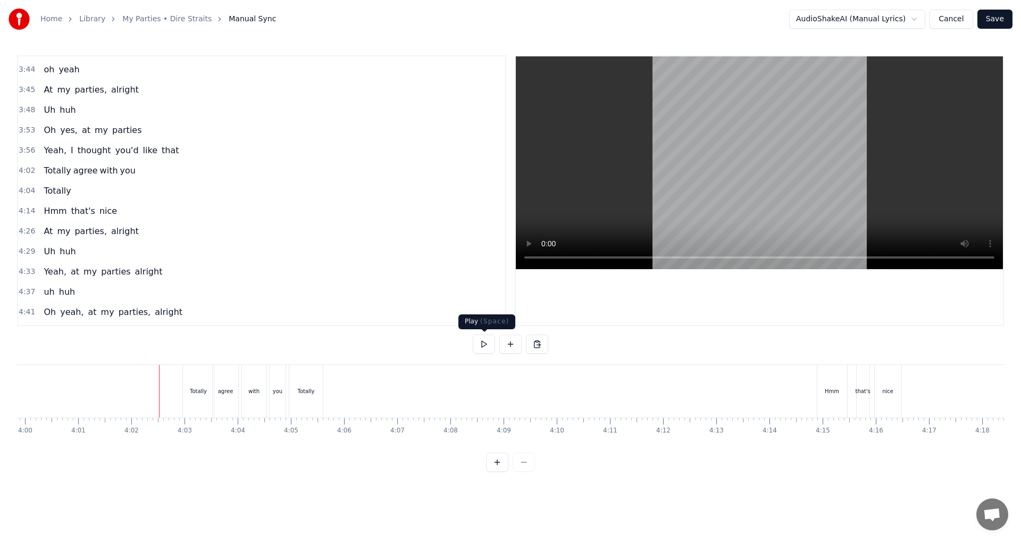
click at [490, 347] on button at bounding box center [484, 343] width 22 height 19
click at [486, 344] on button at bounding box center [484, 343] width 22 height 19
click at [219, 398] on div "agree" at bounding box center [226, 391] width 26 height 53
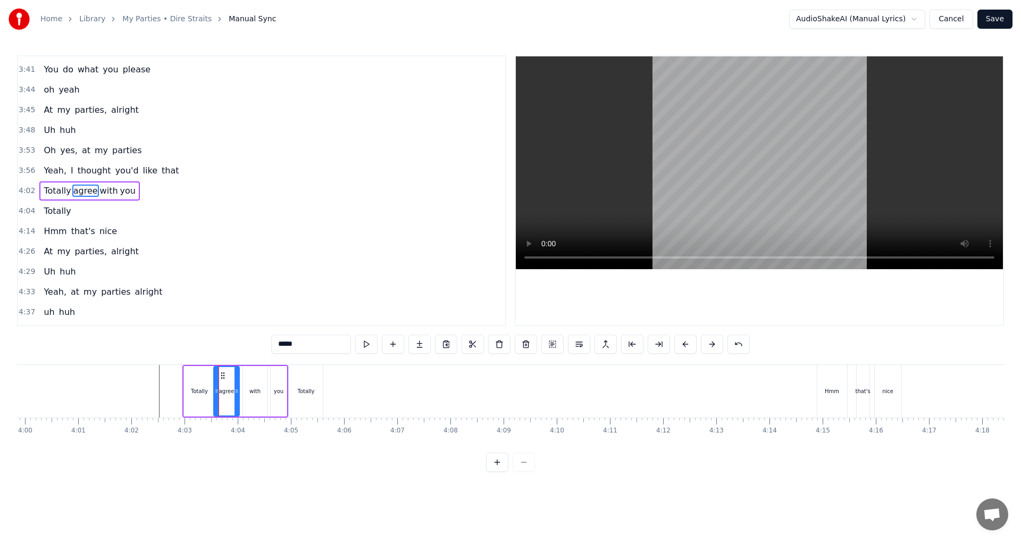
click at [72, 191] on span "agree" at bounding box center [85, 190] width 27 height 12
click at [281, 382] on div "you" at bounding box center [279, 391] width 16 height 51
type input "***"
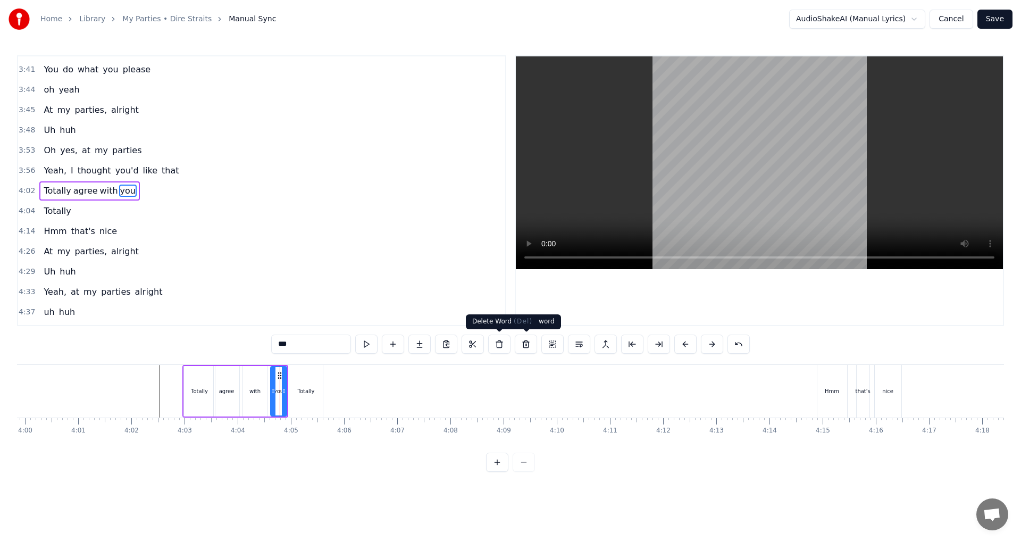
click at [500, 348] on button at bounding box center [499, 343] width 22 height 19
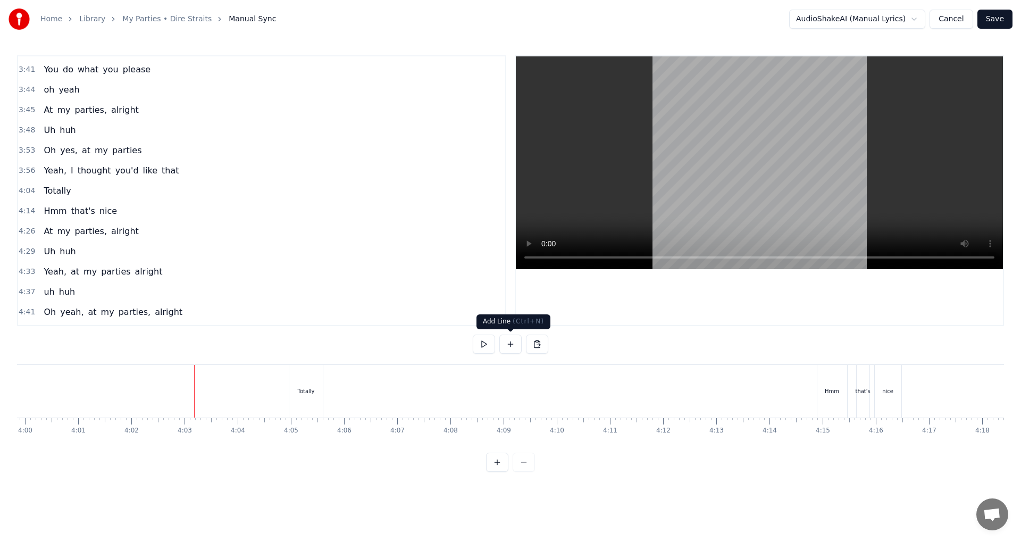
click at [509, 345] on button at bounding box center [510, 343] width 22 height 19
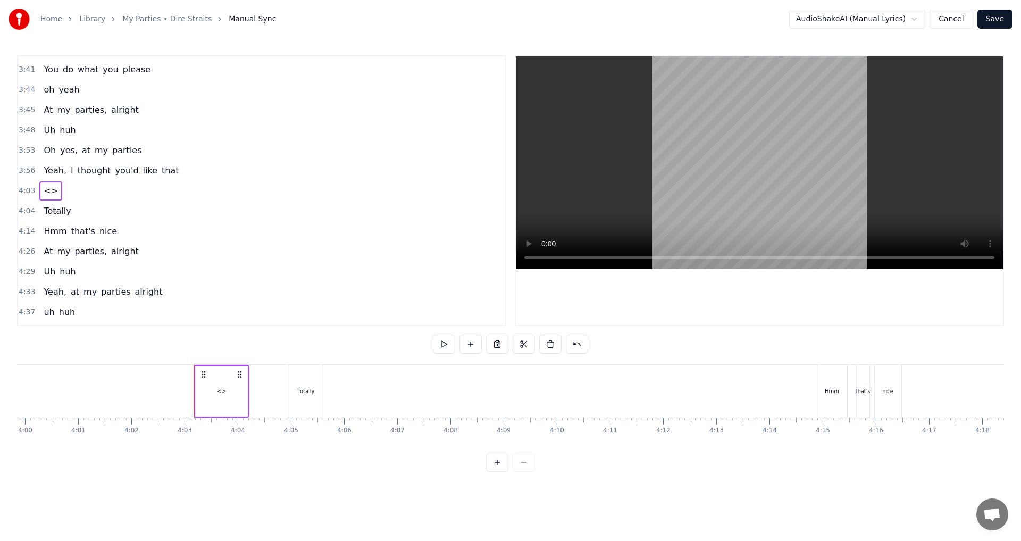
click at [229, 385] on div "<>" at bounding box center [222, 391] width 52 height 51
click at [237, 343] on div "0:31 Well, this is my back yard 0:34 is my back gate 0:36 I hate to start my pa…" at bounding box center [510, 263] width 987 height 416
type input "*******"
click at [233, 393] on div "Totally" at bounding box center [221, 391] width 51 height 48
drag, startPoint x: 244, startPoint y: 391, endPoint x: 217, endPoint y: 391, distance: 26.6
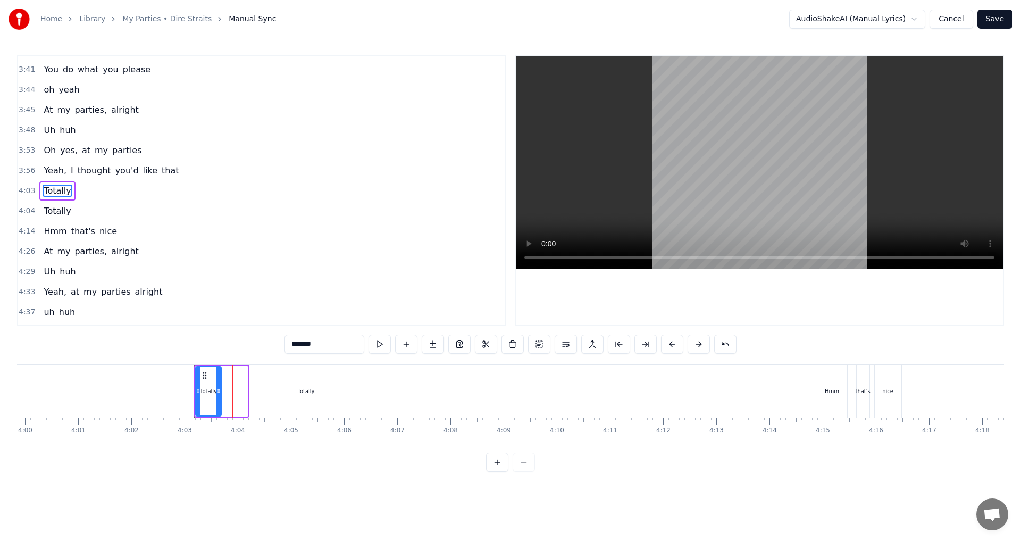
click at [217, 391] on icon at bounding box center [218, 391] width 4 height 9
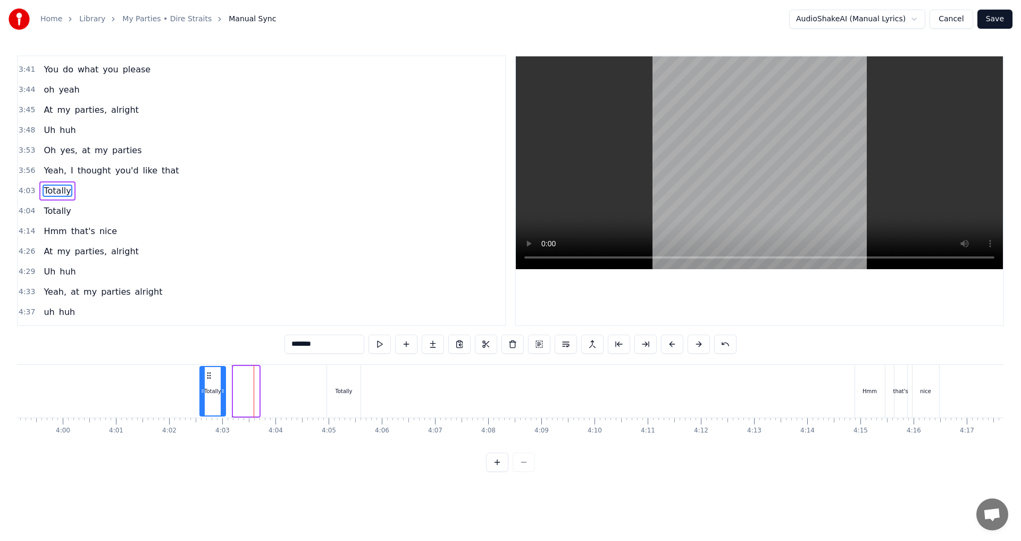
scroll to position [0, 12707]
drag, startPoint x: 203, startPoint y: 376, endPoint x: 237, endPoint y: 374, distance: 33.6
click at [237, 374] on icon at bounding box center [238, 375] width 9 height 9
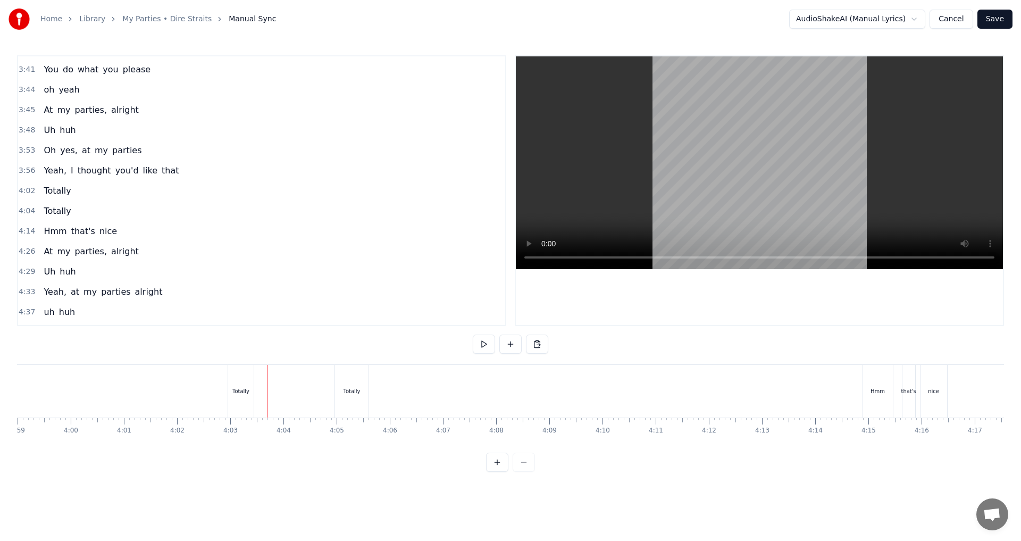
click at [251, 398] on div "Totally" at bounding box center [241, 391] width 26 height 53
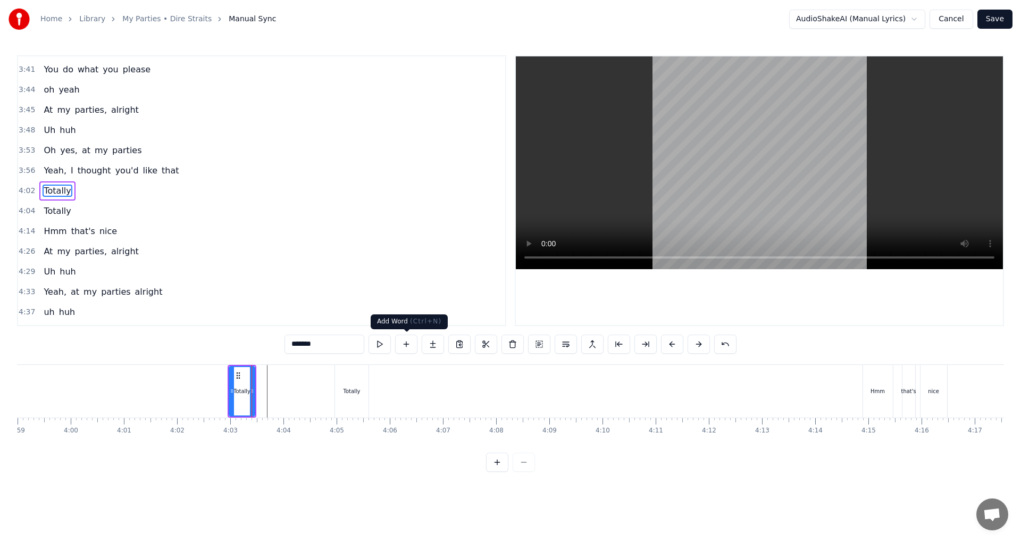
click at [408, 342] on button at bounding box center [406, 343] width 22 height 19
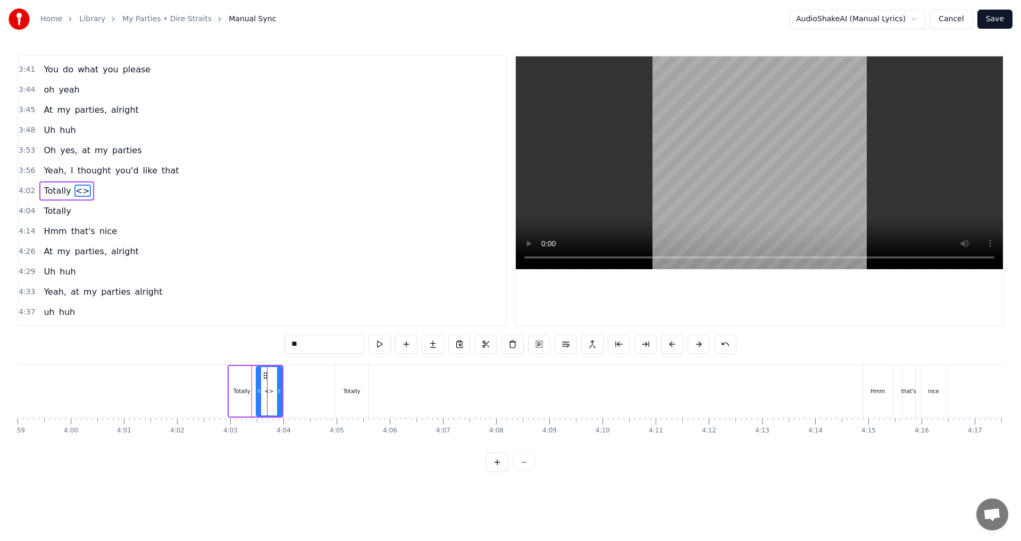
drag, startPoint x: 270, startPoint y: 346, endPoint x: 262, endPoint y: 345, distance: 7.6
click at [263, 345] on div "0:31 Well, this is my back yard 0:34 is my back gate 0:36 I hate to start my pa…" at bounding box center [510, 263] width 987 height 416
type input "*****"
click at [408, 343] on button at bounding box center [406, 343] width 22 height 19
drag, startPoint x: 282, startPoint y: 341, endPoint x: 239, endPoint y: 340, distance: 43.1
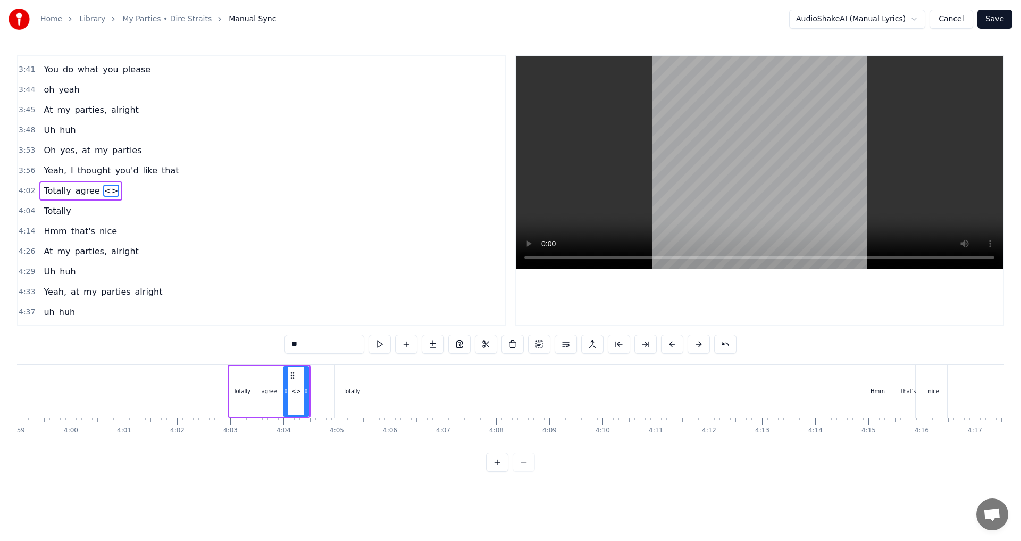
click at [239, 340] on div "0:31 Well, this is my back yard 0:34 is my back gate 0:36 I hate to start my pa…" at bounding box center [510, 263] width 987 height 416
type input "****"
click at [406, 347] on button at bounding box center [406, 343] width 22 height 19
drag, startPoint x: 307, startPoint y: 348, endPoint x: 291, endPoint y: 347, distance: 16.0
click at [291, 347] on input "**" at bounding box center [324, 343] width 80 height 19
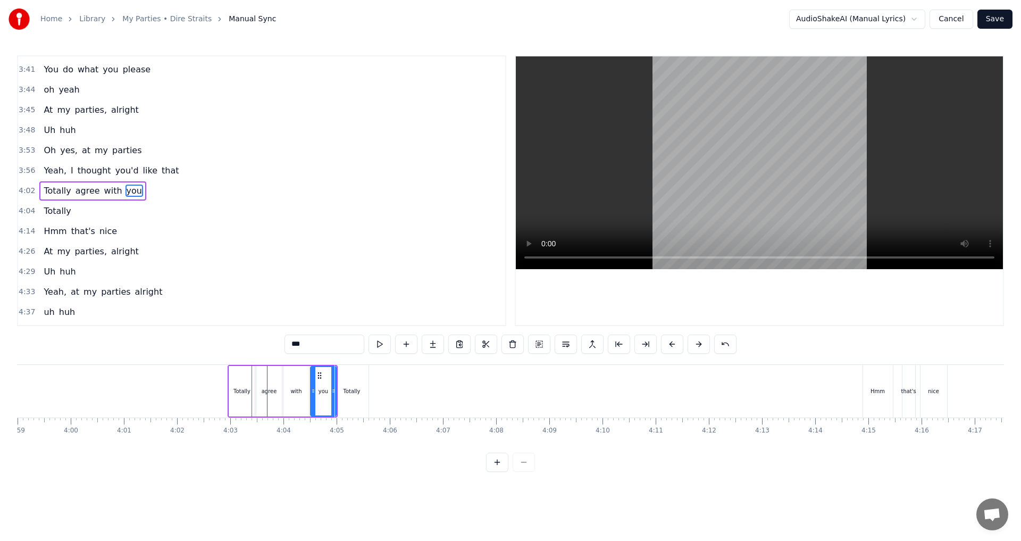
click at [266, 390] on div "agree" at bounding box center [269, 391] width 15 height 8
click at [262, 372] on circle at bounding box center [262, 372] width 1 height 1
click at [242, 390] on div "Totally" at bounding box center [241, 391] width 17 height 8
click at [250, 390] on icon at bounding box center [251, 391] width 4 height 9
click at [262, 393] on div "agree" at bounding box center [266, 391] width 15 height 8
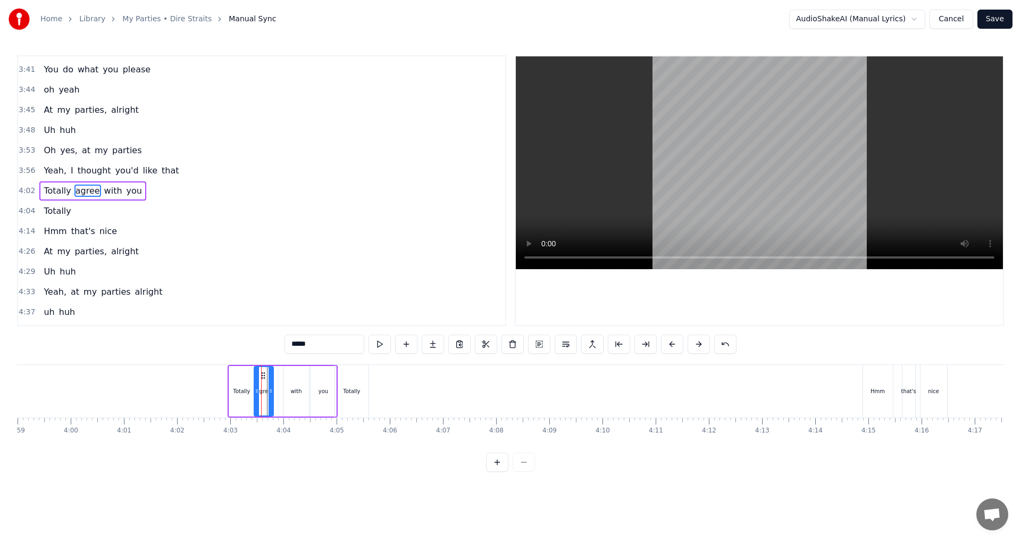
drag, startPoint x: 276, startPoint y: 390, endPoint x: 270, endPoint y: 390, distance: 6.4
click at [270, 390] on icon at bounding box center [271, 391] width 4 height 9
click at [298, 392] on div "with" at bounding box center [295, 391] width 11 height 8
click at [283, 372] on icon at bounding box center [285, 375] width 9 height 9
click at [322, 394] on div "you" at bounding box center [323, 391] width 10 height 8
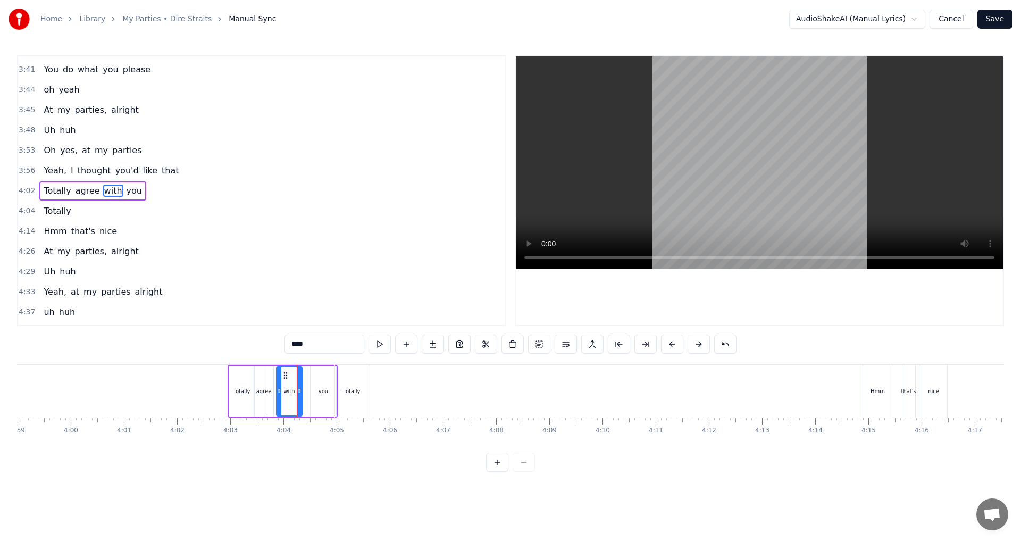
type input "***"
drag, startPoint x: 316, startPoint y: 374, endPoint x: 311, endPoint y: 373, distance: 5.9
click at [311, 373] on icon at bounding box center [313, 375] width 9 height 9
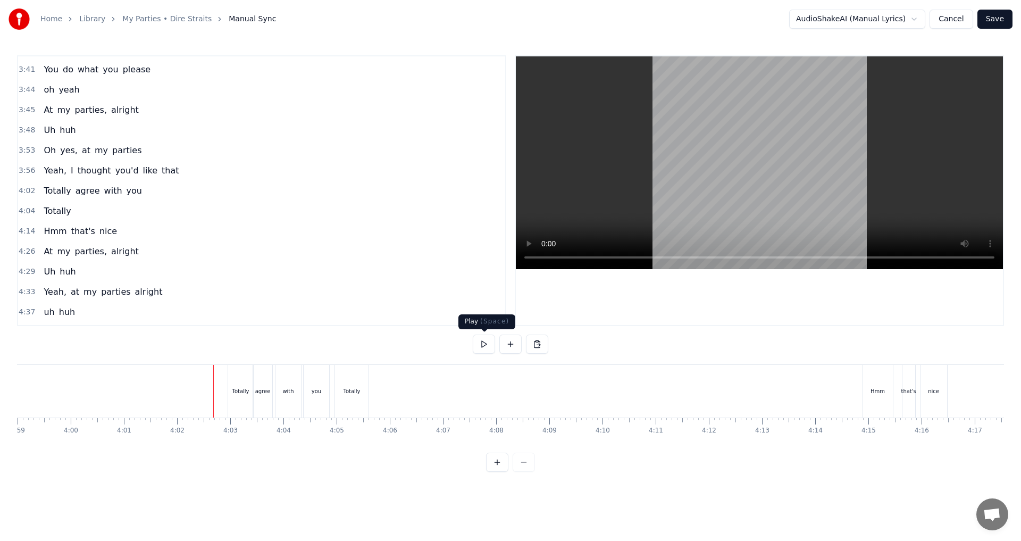
click at [478, 342] on button at bounding box center [484, 343] width 22 height 19
click at [262, 395] on div "agree" at bounding box center [262, 391] width 15 height 8
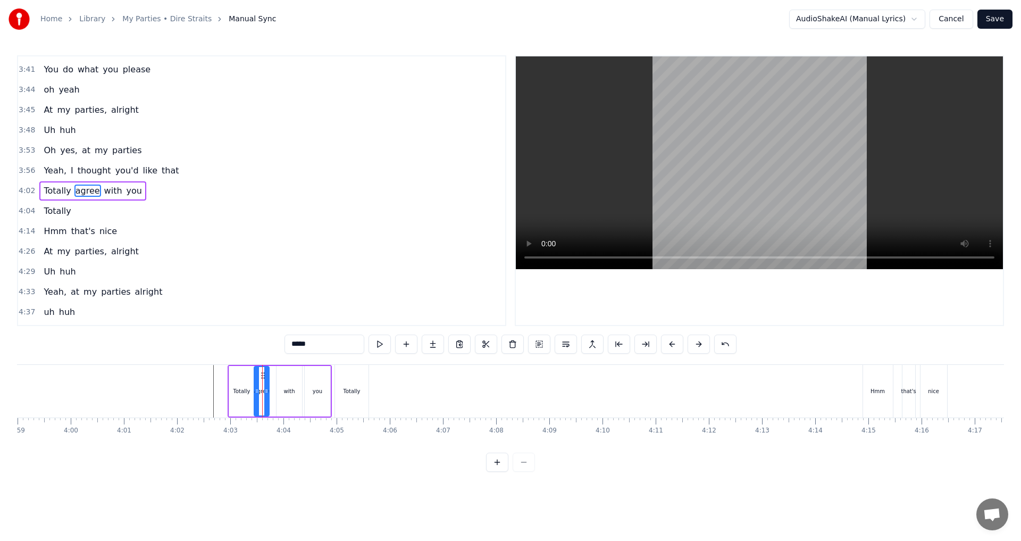
click at [266, 388] on icon at bounding box center [266, 391] width 4 height 9
click at [284, 389] on div "with" at bounding box center [288, 391] width 11 height 8
click at [281, 373] on icon at bounding box center [282, 375] width 9 height 9
drag, startPoint x: 295, startPoint y: 390, endPoint x: 288, endPoint y: 390, distance: 6.9
click at [288, 390] on icon at bounding box center [289, 391] width 4 height 9
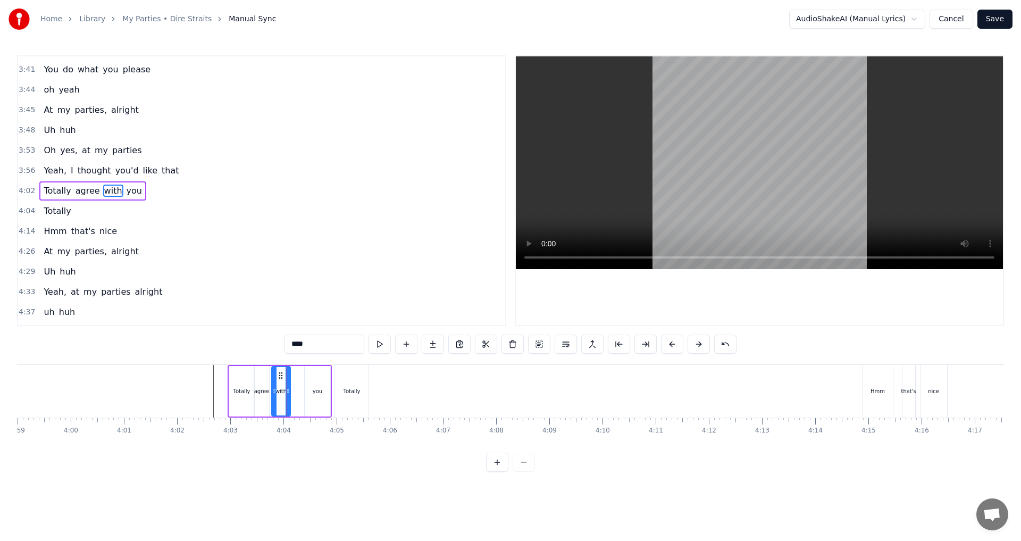
click at [279, 376] on icon at bounding box center [280, 375] width 9 height 9
click at [323, 393] on div "you" at bounding box center [318, 391] width 26 height 51
drag, startPoint x: 314, startPoint y: 375, endPoint x: 303, endPoint y: 373, distance: 11.8
click at [303, 373] on icon at bounding box center [302, 375] width 9 height 9
drag, startPoint x: 316, startPoint y: 390, endPoint x: 308, endPoint y: 390, distance: 7.4
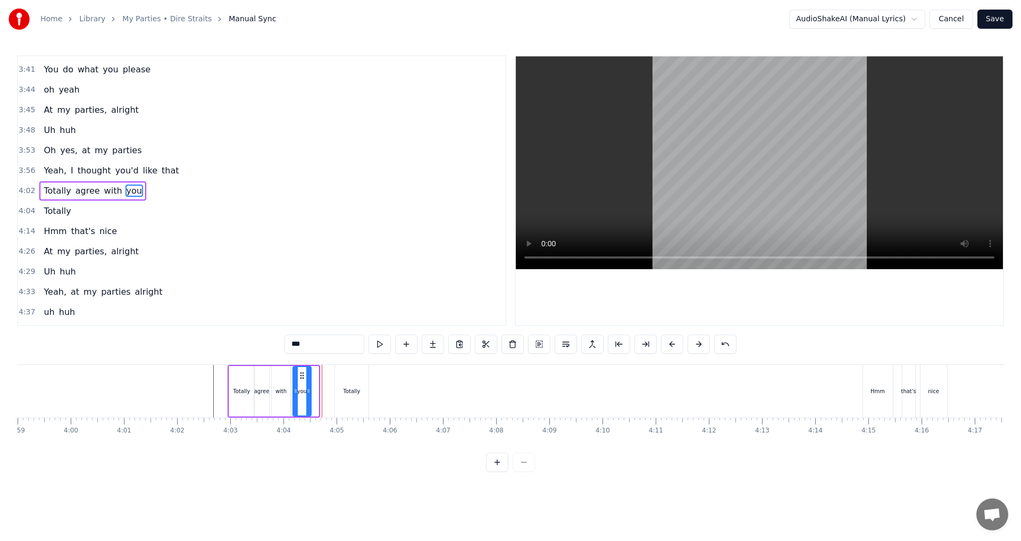
click at [308, 390] on icon at bounding box center [308, 391] width 4 height 9
click at [345, 392] on div "Totally" at bounding box center [351, 391] width 17 height 8
type input "*******"
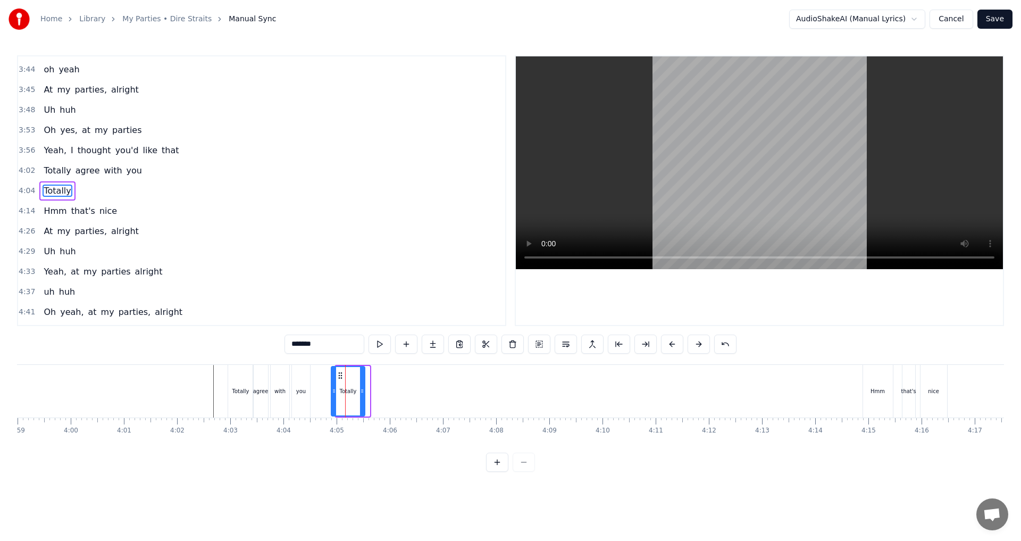
click at [339, 372] on circle at bounding box center [339, 372] width 1 height 1
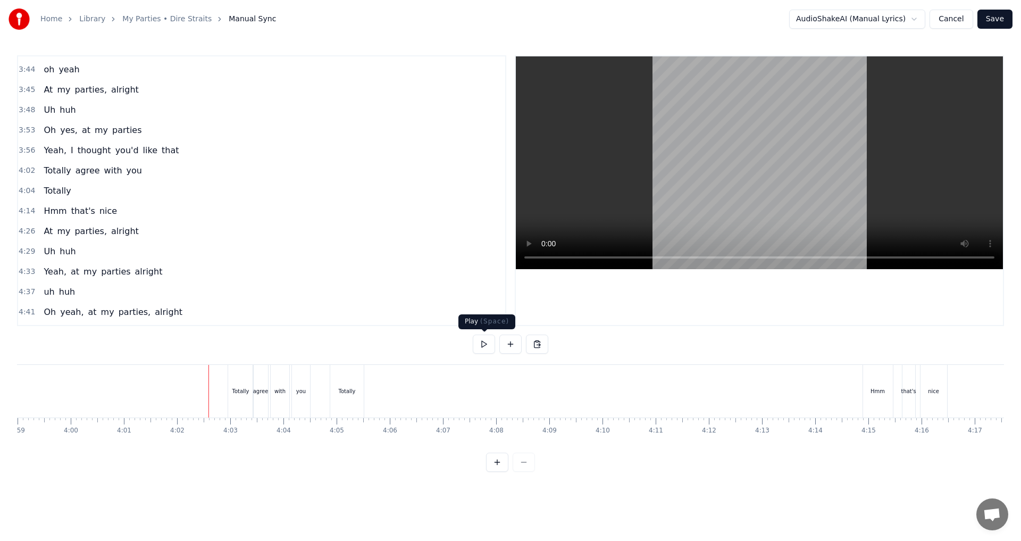
click at [484, 347] on button at bounding box center [484, 343] width 22 height 19
click at [483, 345] on button at bounding box center [484, 343] width 22 height 19
click at [245, 400] on div "Totally" at bounding box center [240, 391] width 25 height 53
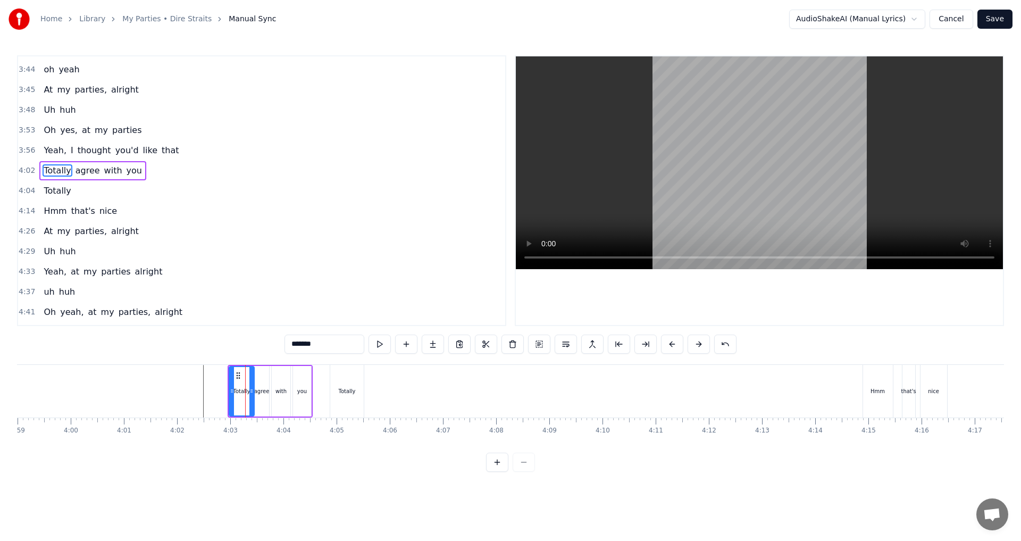
scroll to position [1391, 0]
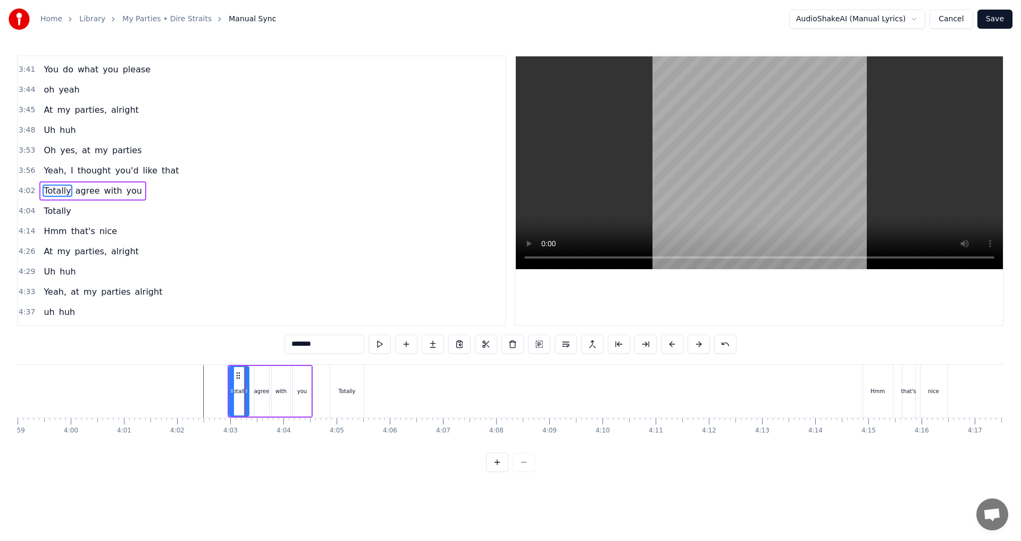
drag, startPoint x: 251, startPoint y: 392, endPoint x: 246, endPoint y: 391, distance: 5.4
click at [246, 391] on icon at bounding box center [246, 391] width 4 height 9
click at [264, 392] on div "agree" at bounding box center [261, 391] width 15 height 8
click at [259, 373] on icon at bounding box center [259, 375] width 9 height 9
click at [276, 375] on div "with" at bounding box center [281, 391] width 19 height 51
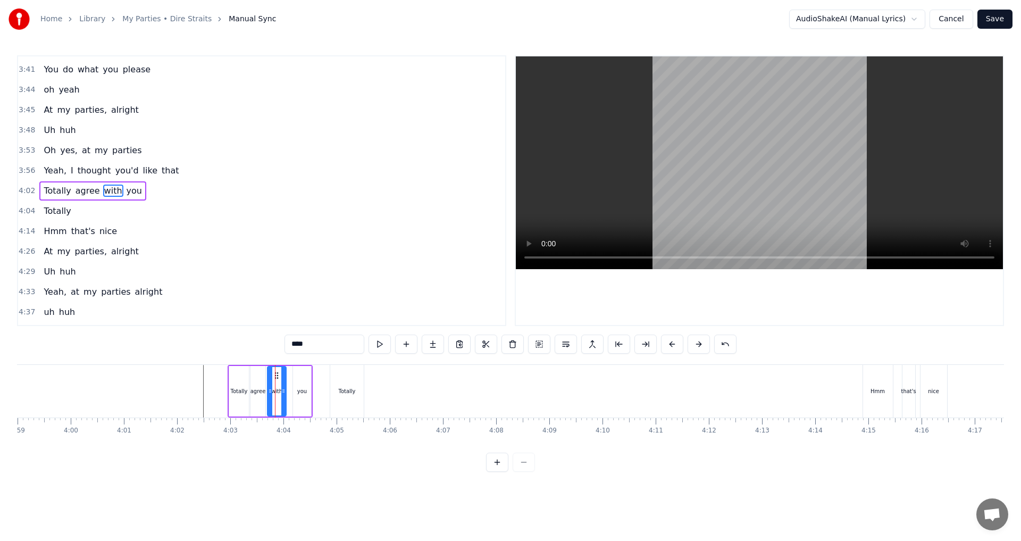
click at [275, 374] on icon at bounding box center [276, 375] width 9 height 9
click at [280, 391] on icon at bounding box center [281, 391] width 4 height 9
click at [293, 389] on div "you" at bounding box center [301, 391] width 19 height 51
click at [295, 375] on icon at bounding box center [296, 375] width 9 height 9
click at [343, 397] on div "Totally" at bounding box center [346, 391] width 33 height 53
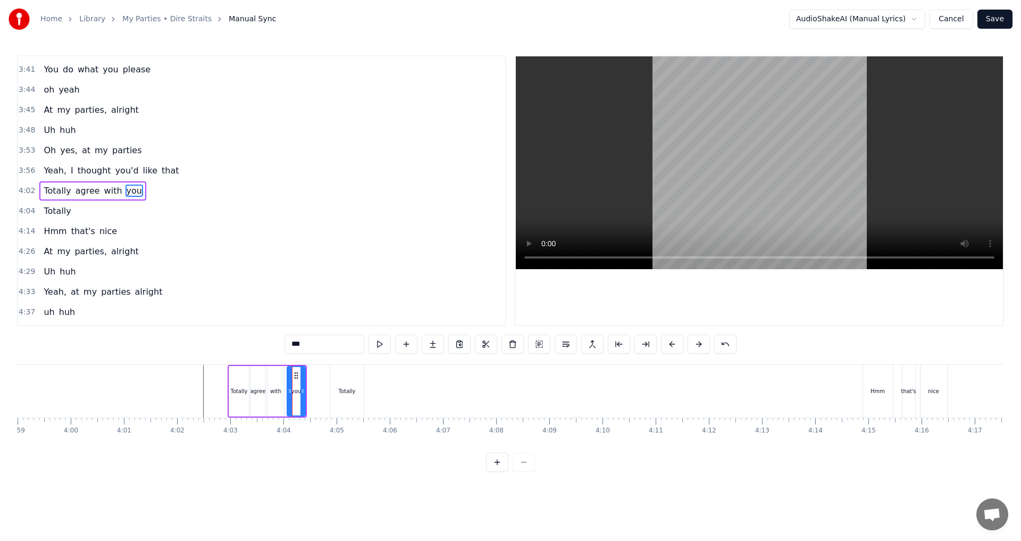
type input "*******"
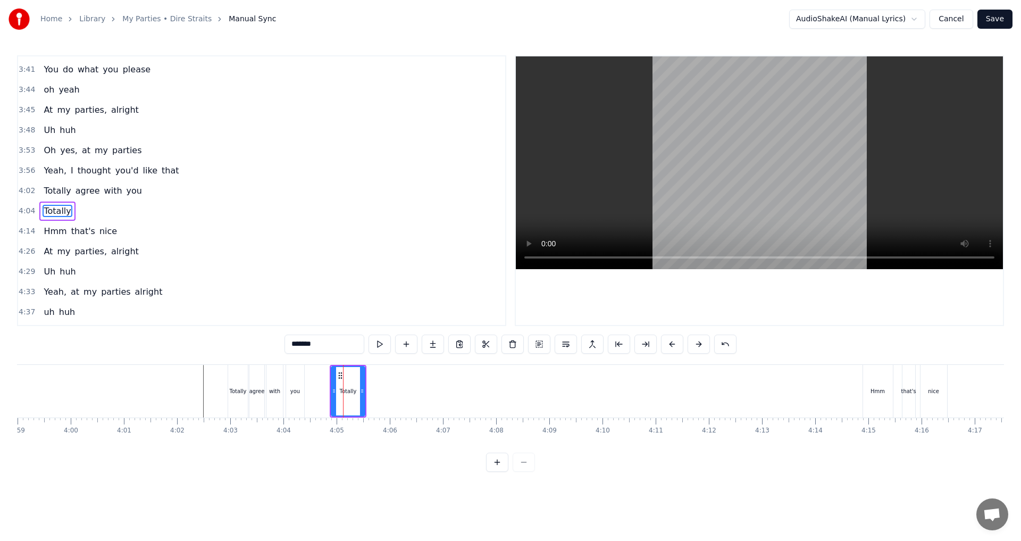
scroll to position [1411, 0]
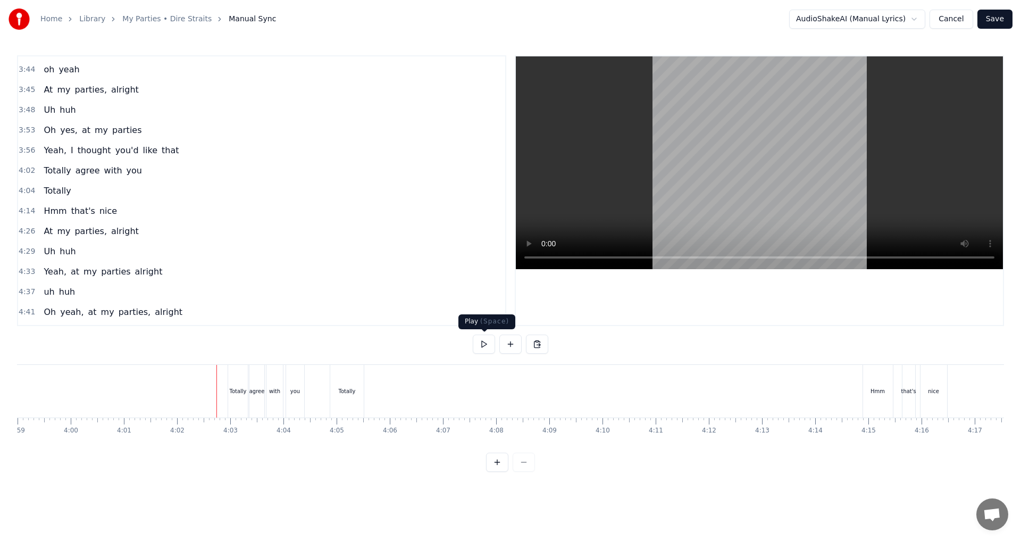
click at [484, 345] on button at bounding box center [484, 343] width 22 height 19
click at [490, 341] on button at bounding box center [484, 343] width 22 height 19
click at [486, 343] on button at bounding box center [484, 343] width 22 height 19
click at [515, 342] on button at bounding box center [510, 343] width 22 height 19
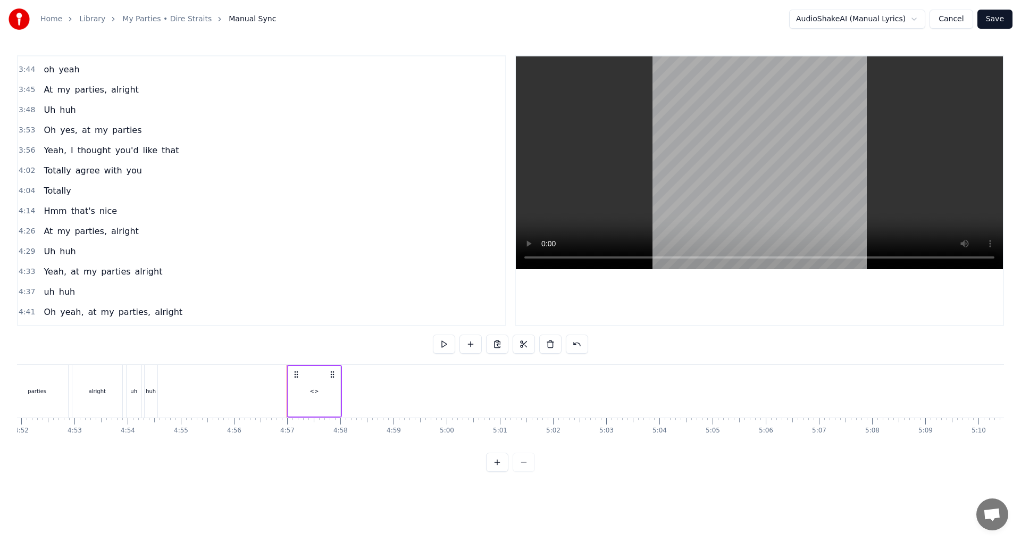
click at [312, 390] on div "<>" at bounding box center [314, 391] width 9 height 8
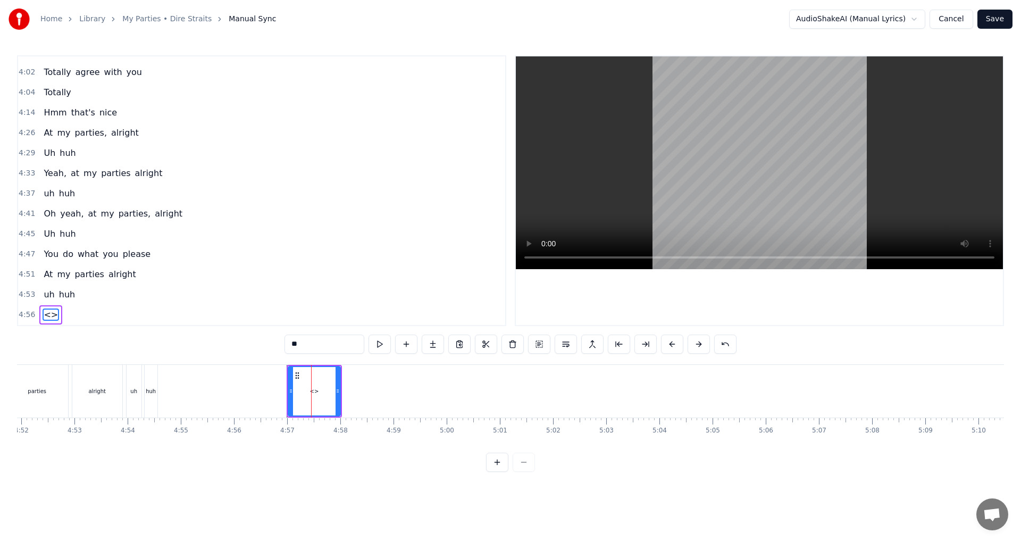
drag, startPoint x: 322, startPoint y: 341, endPoint x: 179, endPoint y: 339, distance: 142.5
click at [179, 339] on div "0:31 Well, this is my back yard 0:34 is my back gate 0:36 I hate to start my pa…" at bounding box center [510, 263] width 987 height 416
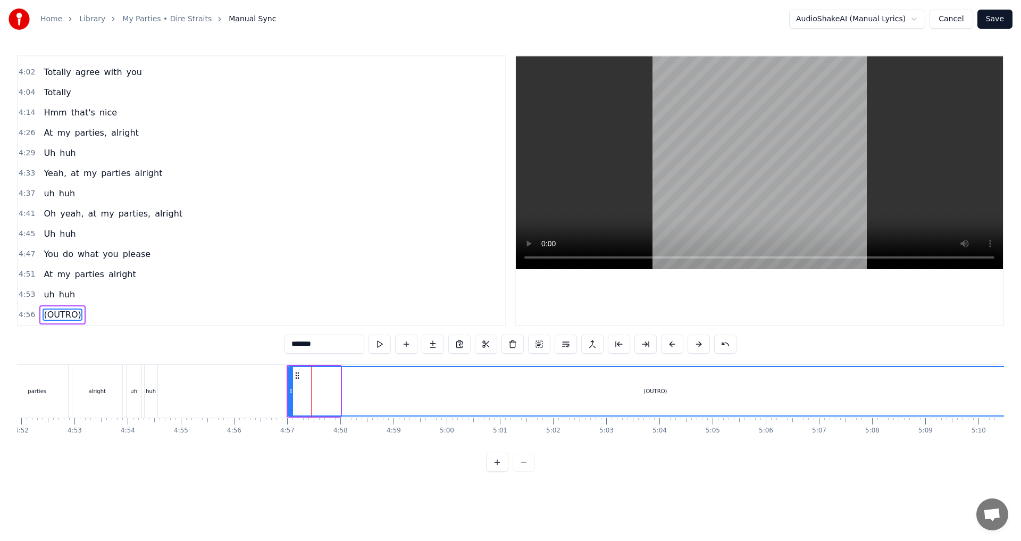
drag, startPoint x: 338, startPoint y: 389, endPoint x: 1020, endPoint y: 384, distance: 682.2
click at [1020, 384] on div "Home Library My Parties • Dire Straits Manual Sync AudioShakeAI (Manual Lyrics)…" at bounding box center [510, 236] width 1021 height 472
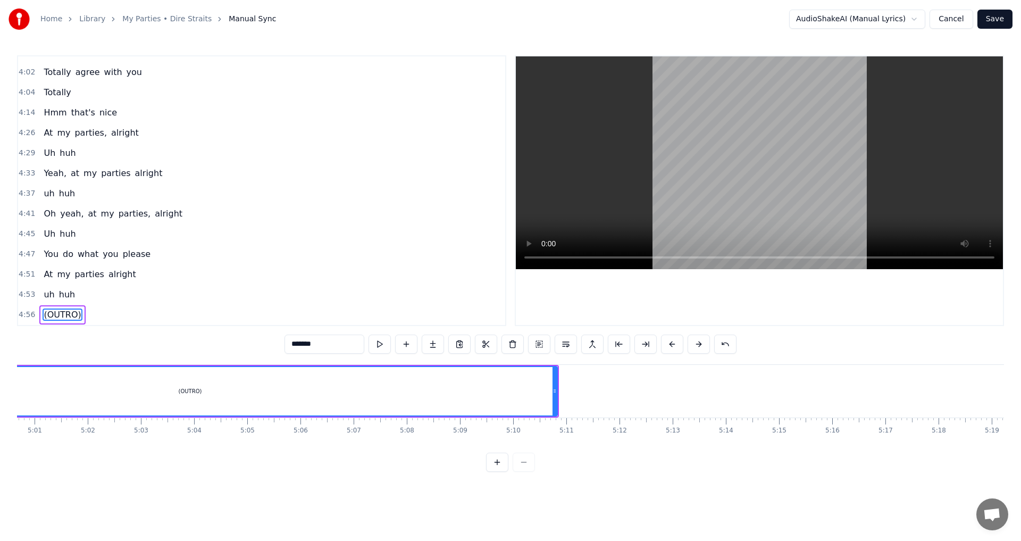
scroll to position [0, 16276]
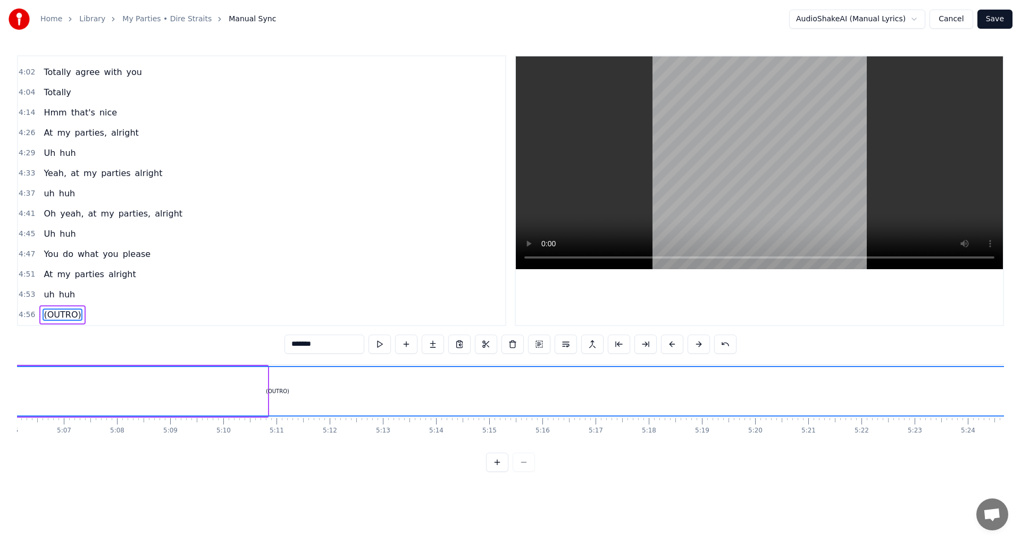
drag, startPoint x: 266, startPoint y: 389, endPoint x: 1020, endPoint y: 400, distance: 754.5
click at [1020, 400] on div "Home Library My Parties • Dire Straits Manual Sync AudioShakeAI (Manual Lyrics)…" at bounding box center [510, 236] width 1021 height 472
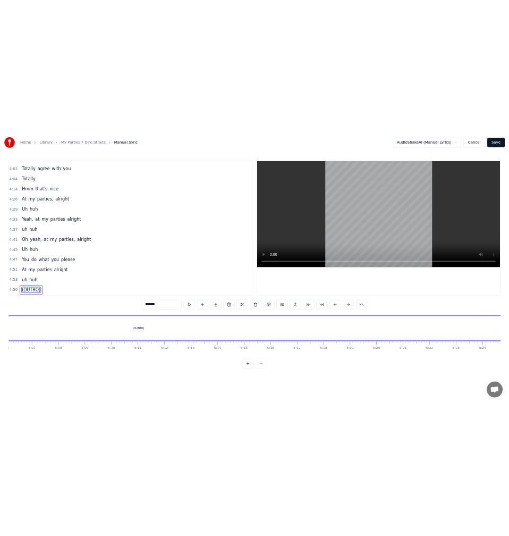
scroll to position [0, 16604]
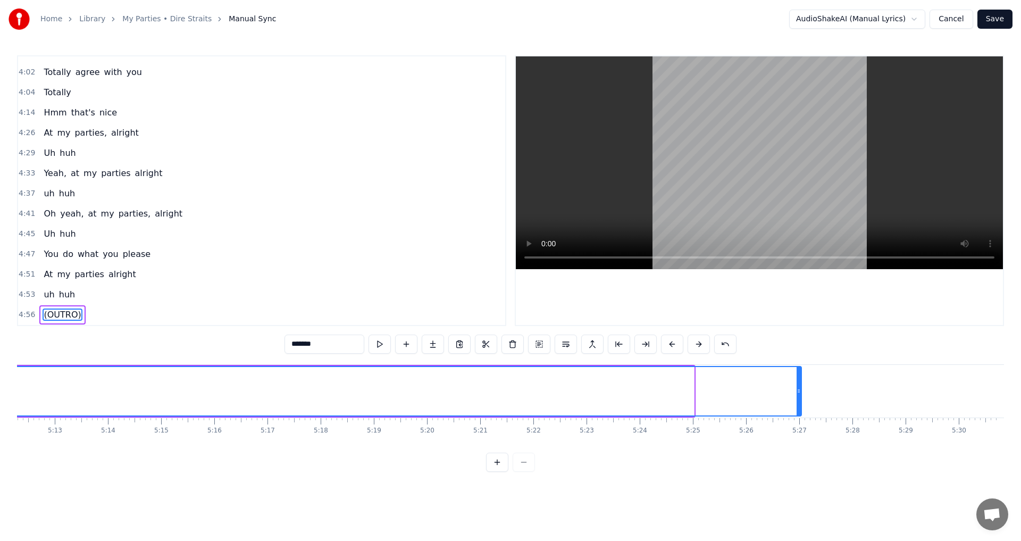
drag, startPoint x: 691, startPoint y: 387, endPoint x: 798, endPoint y: 384, distance: 107.4
click at [798, 384] on div at bounding box center [798, 391] width 4 height 48
click at [802, 390] on icon at bounding box center [800, 391] width 4 height 9
type input "*******"
click at [995, 22] on button "Save" at bounding box center [994, 19] width 35 height 19
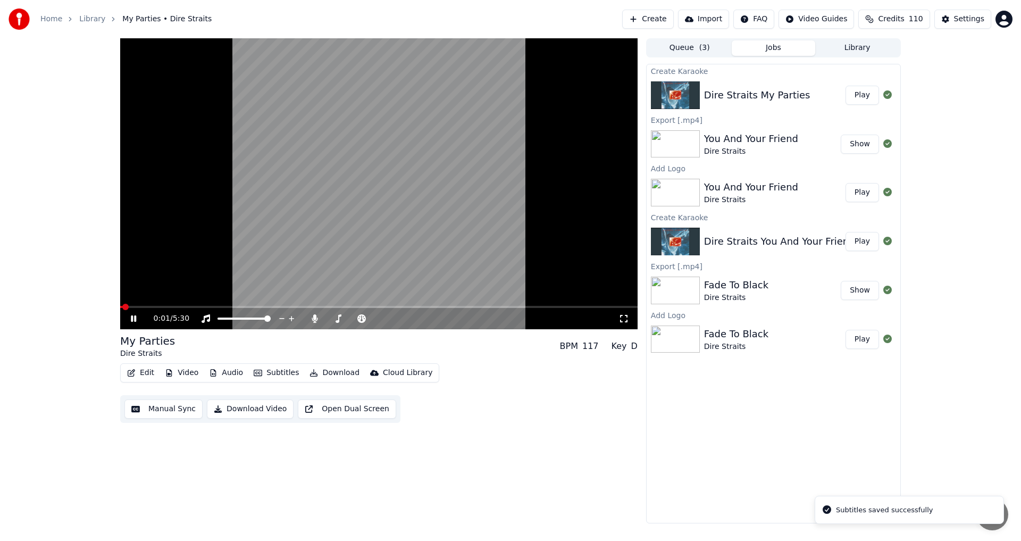
click at [132, 320] on icon at bounding box center [133, 318] width 5 height 6
click at [315, 315] on icon at bounding box center [315, 318] width 6 height 9
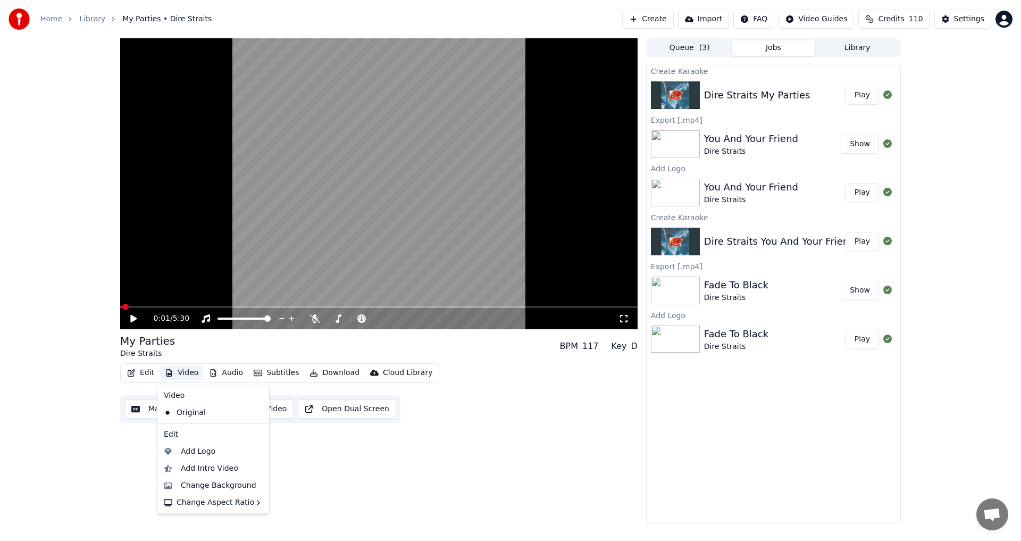
click at [164, 368] on button "Video" at bounding box center [182, 372] width 42 height 15
click at [194, 453] on div "Add Logo" at bounding box center [198, 451] width 35 height 11
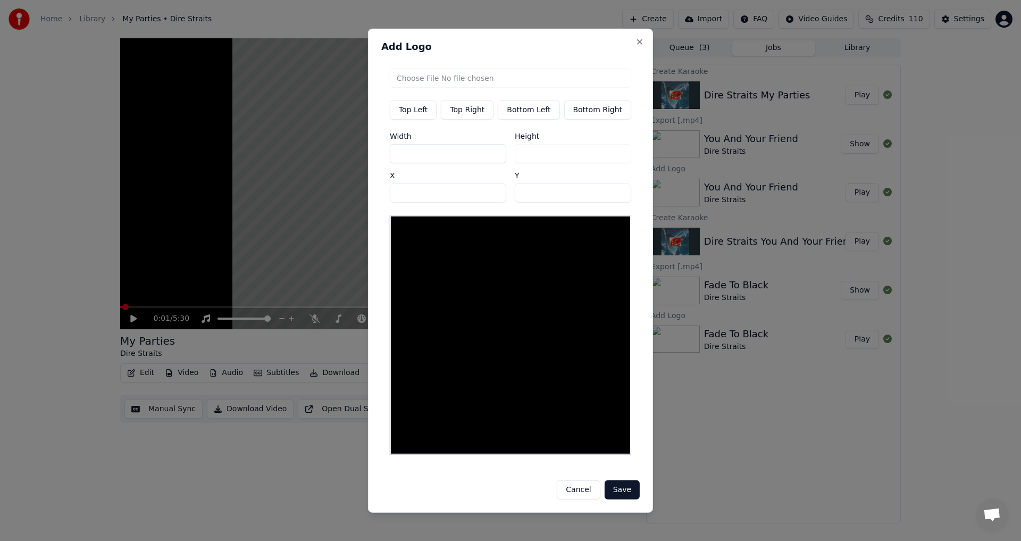
click at [477, 113] on button "Top Right" at bounding box center [467, 109] width 53 height 19
type input "***"
drag, startPoint x: 438, startPoint y: 160, endPoint x: 365, endPoint y: 160, distance: 73.4
click at [365, 160] on body "Home Library My Parties • Dire Straits Create Import FAQ Video Guides Credits 1…" at bounding box center [510, 270] width 1021 height 541
type input "*"
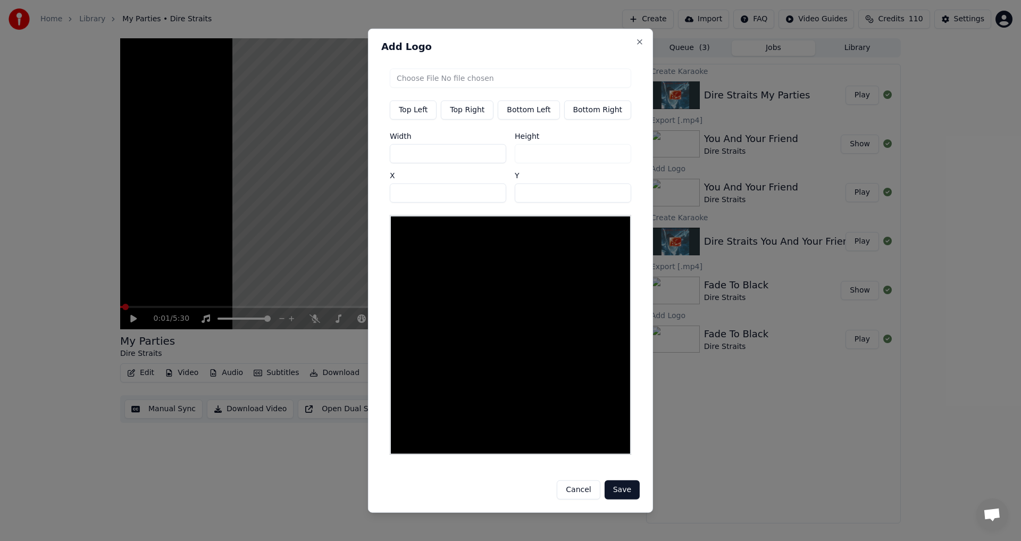
type input "*"
type input "**"
type input "***"
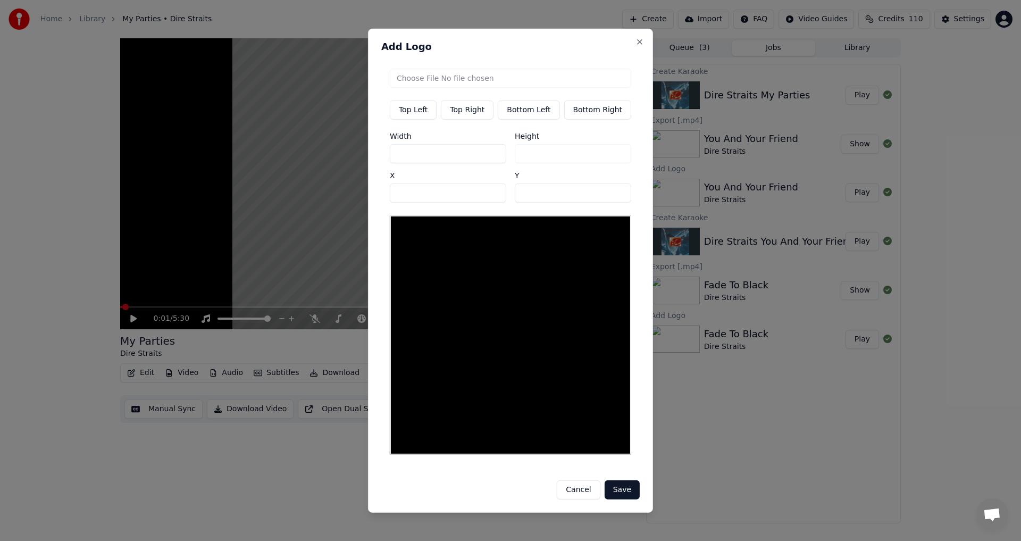
type input "***"
drag, startPoint x: 527, startPoint y: 199, endPoint x: 511, endPoint y: 199, distance: 16.0
click at [515, 199] on input "**" at bounding box center [573, 192] width 116 height 19
click at [461, 115] on button "Top Right" at bounding box center [467, 109] width 53 height 19
type input "***"
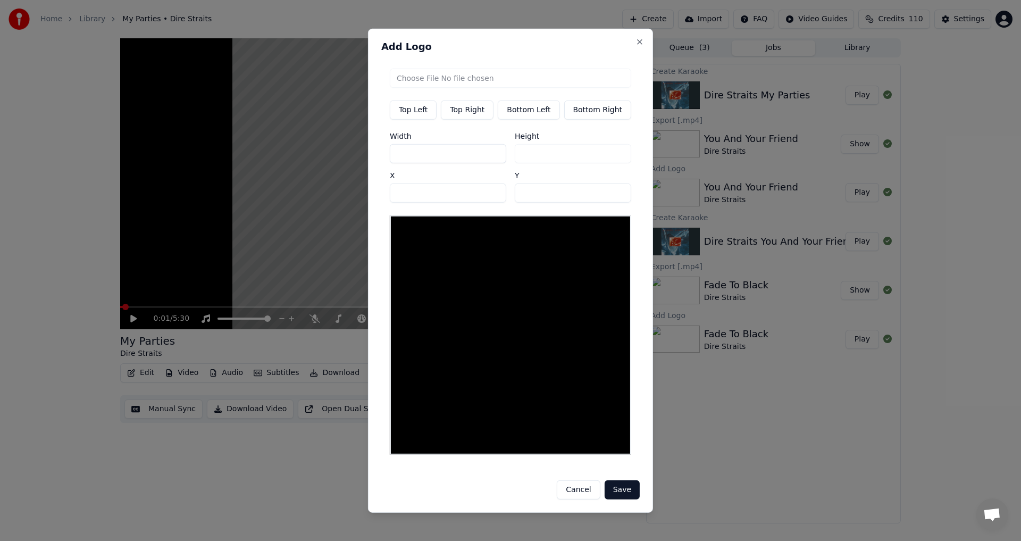
click at [468, 118] on button "Top Right" at bounding box center [467, 109] width 53 height 19
click at [484, 75] on input "file" at bounding box center [510, 77] width 241 height 19
type input "**********"
type input "***"
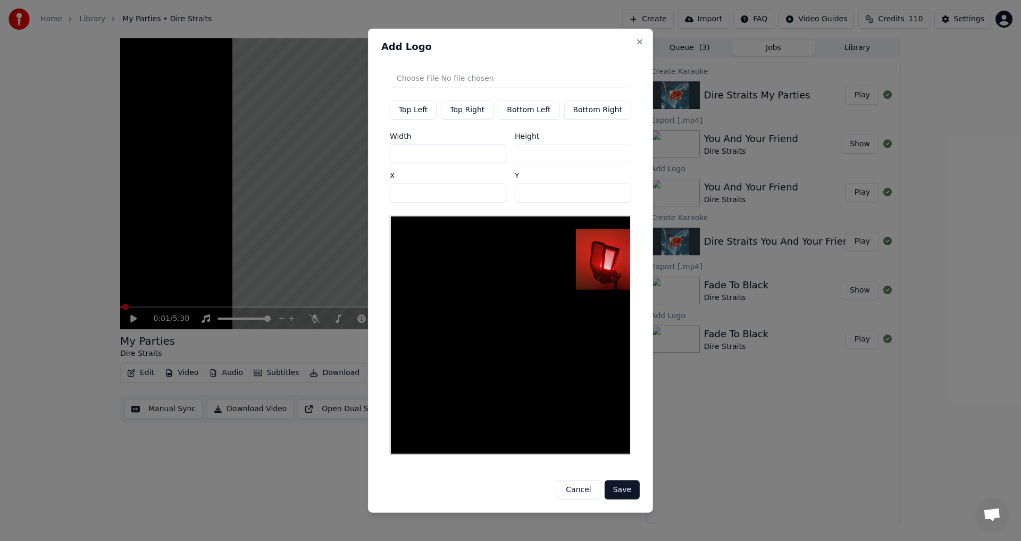
drag, startPoint x: 431, startPoint y: 158, endPoint x: 380, endPoint y: 158, distance: 51.6
click at [380, 158] on div "Add Logo Top Left Top Right Bottom Left Bottom Right Width *** Height *** X ***…" at bounding box center [510, 270] width 285 height 484
type input "*"
type input "**"
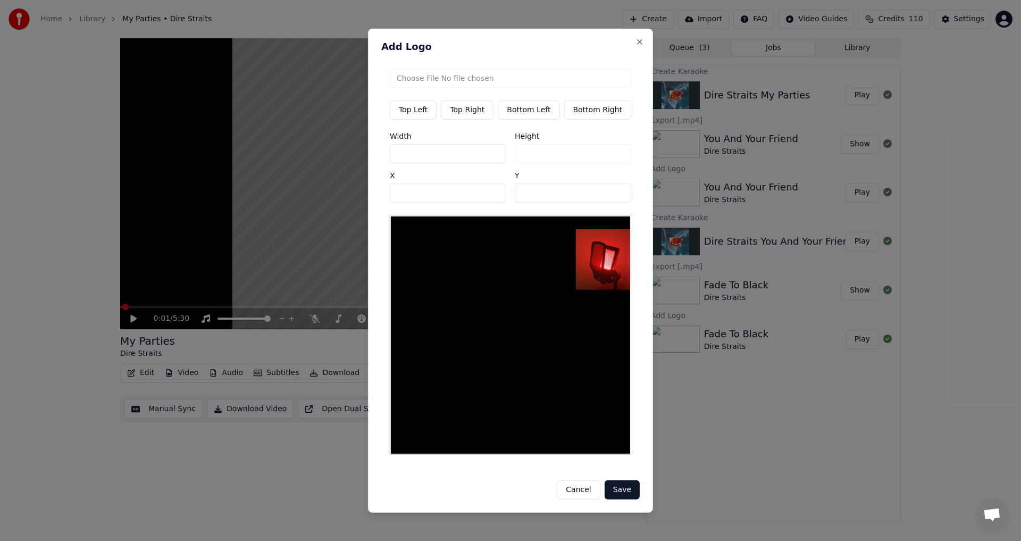
type input "**"
type input "***"
click at [494, 196] on div "Width *** Height *** X *** Y **" at bounding box center [510, 167] width 241 height 70
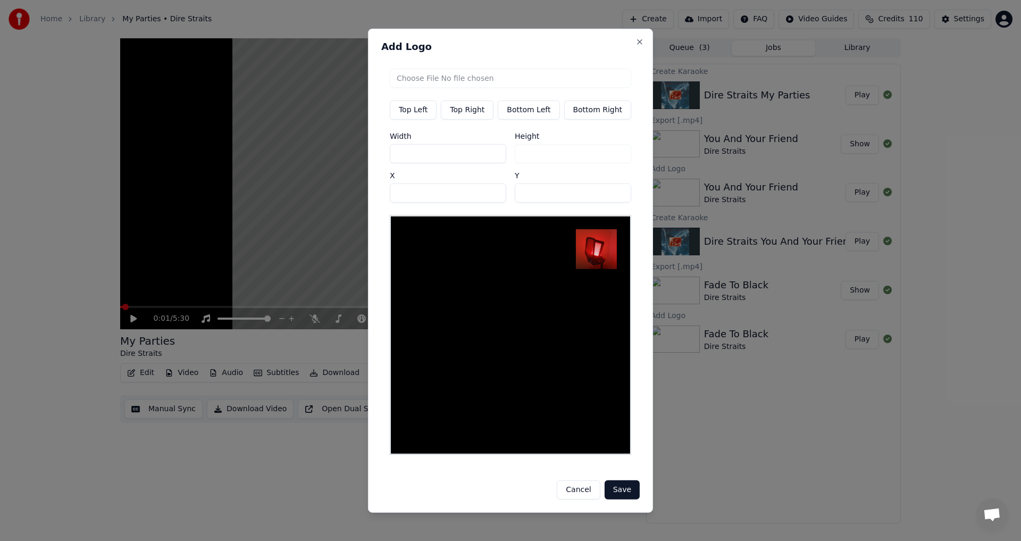
drag, startPoint x: 558, startPoint y: 200, endPoint x: 468, endPoint y: 200, distance: 90.4
click at [468, 200] on div "Width *** Height *** X *** Y **" at bounding box center [510, 167] width 241 height 70
type input "**"
drag, startPoint x: 453, startPoint y: 199, endPoint x: 381, endPoint y: 192, distance: 72.2
click at [381, 192] on div "Add Logo Top Left Top Right Bottom Left Bottom Right Width *** Height *** X ***…" at bounding box center [510, 270] width 285 height 484
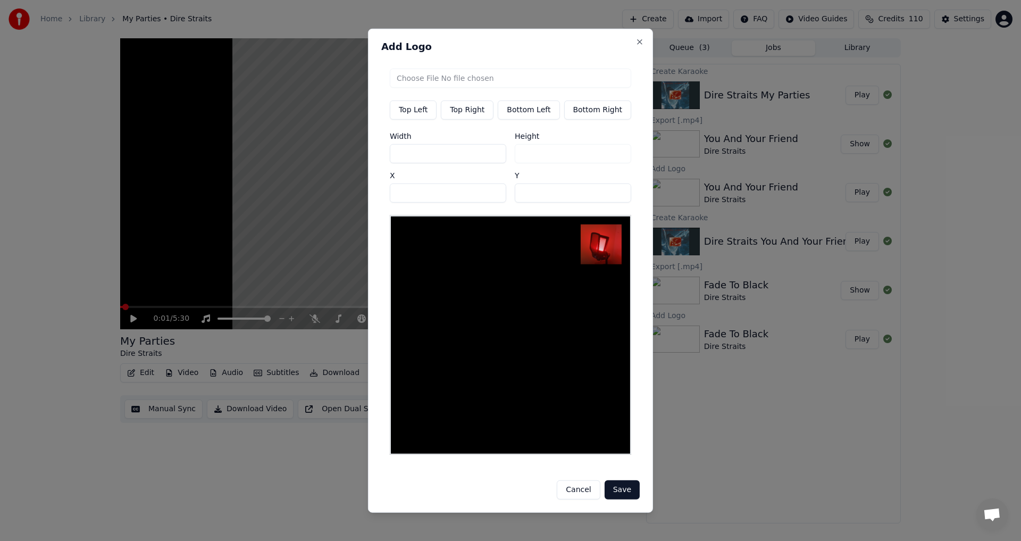
type input "***"
click at [625, 490] on button "Save" at bounding box center [622, 489] width 35 height 19
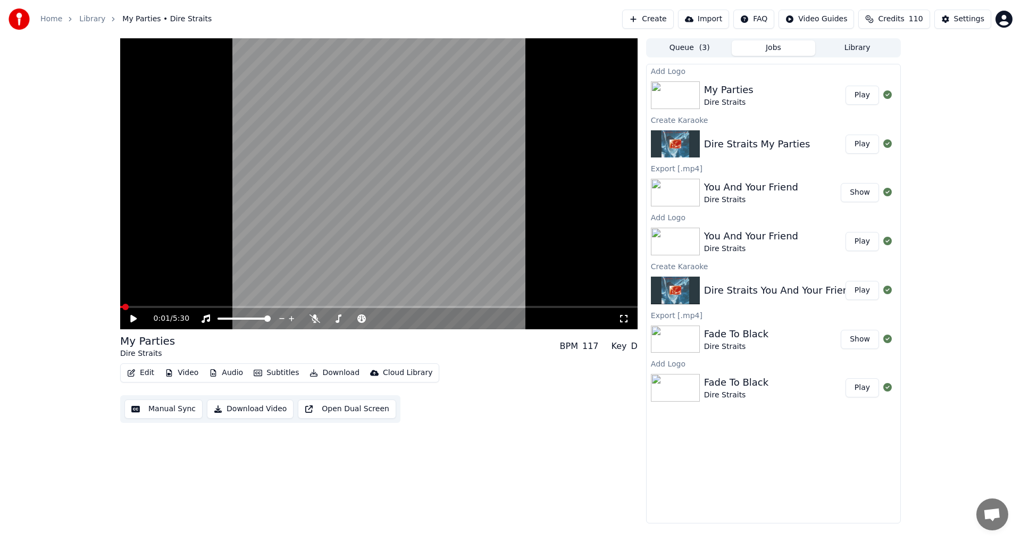
click at [866, 95] on button "Play" at bounding box center [861, 95] width 33 height 19
click at [137, 318] on icon at bounding box center [141, 318] width 25 height 9
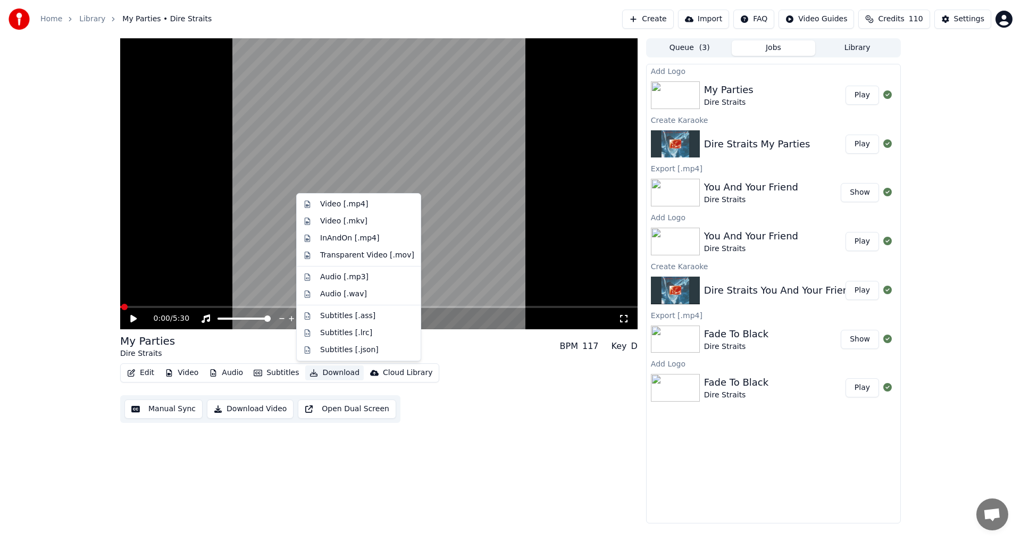
click at [328, 373] on button "Download" at bounding box center [334, 372] width 58 height 15
click at [358, 206] on div "Video [.mp4]" at bounding box center [344, 204] width 48 height 11
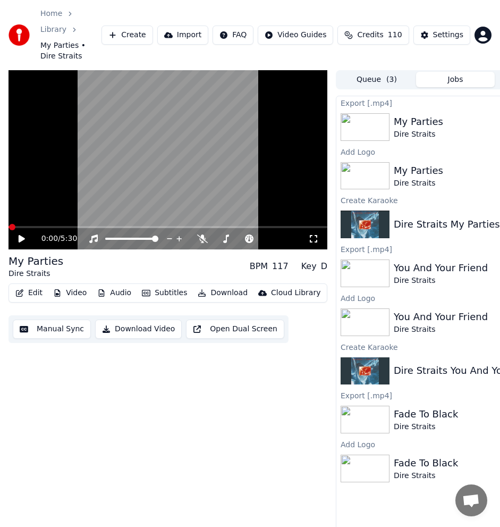
click at [146, 26] on button "Create" at bounding box center [128, 35] width 52 height 19
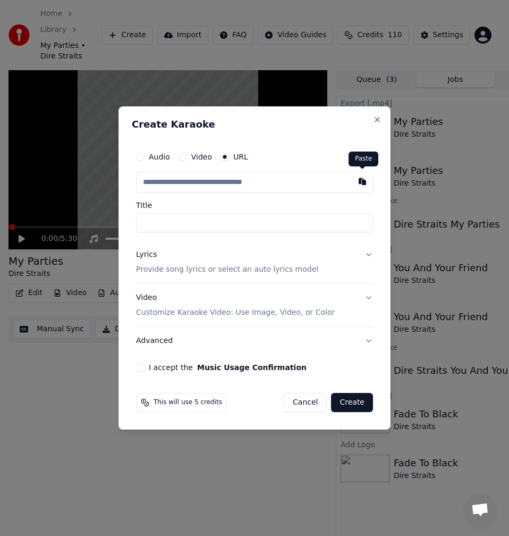
click at [357, 186] on button "button" at bounding box center [362, 181] width 21 height 19
type input "**********"
click at [143, 222] on input "**********" at bounding box center [254, 222] width 237 height 19
type input "**********"
click at [153, 257] on div "Lyrics" at bounding box center [146, 254] width 21 height 11
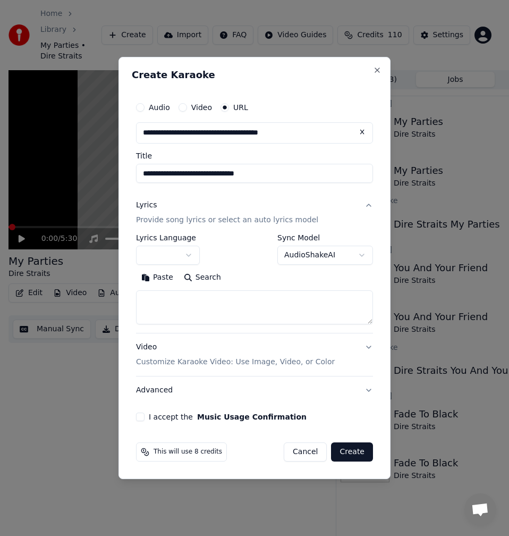
click at [220, 281] on button "Search" at bounding box center [203, 277] width 48 height 17
click at [247, 279] on button "Expand" at bounding box center [251, 277] width 50 height 17
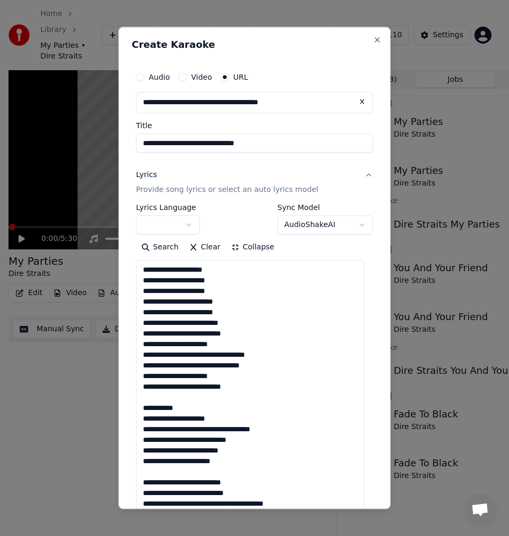
click at [173, 395] on textarea at bounding box center [250, 519] width 228 height 518
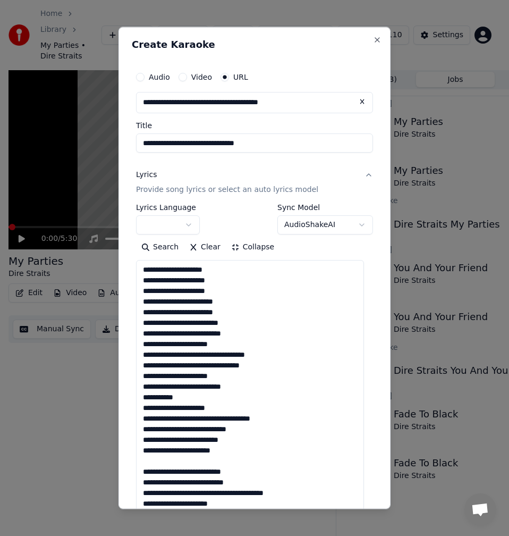
click at [167, 465] on textarea at bounding box center [250, 519] width 228 height 518
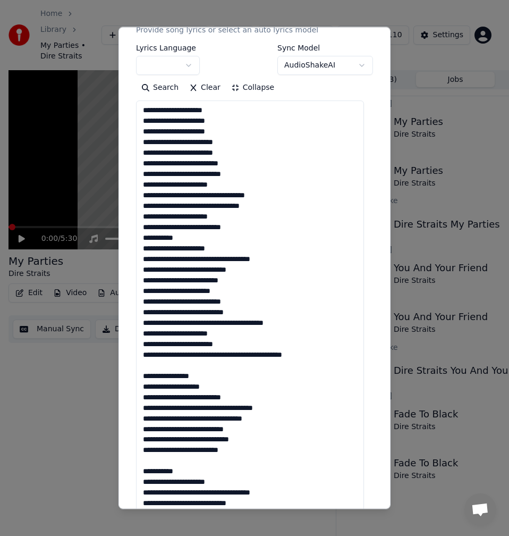
scroll to position [213, 0]
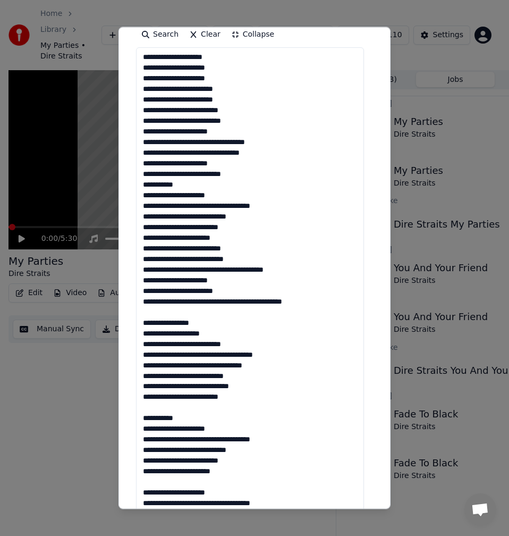
click at [174, 311] on textarea at bounding box center [250, 306] width 228 height 518
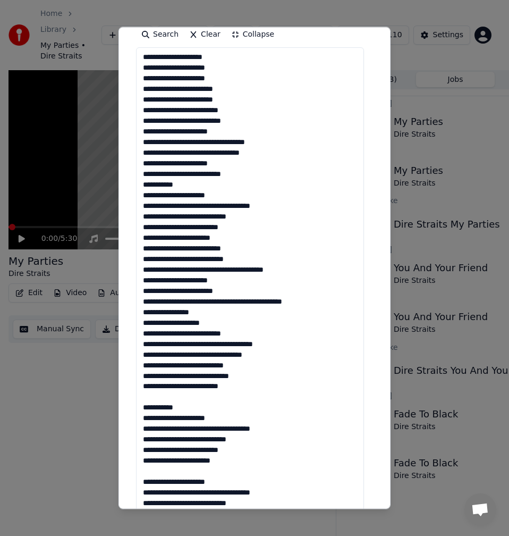
click at [160, 400] on textarea at bounding box center [250, 306] width 228 height 518
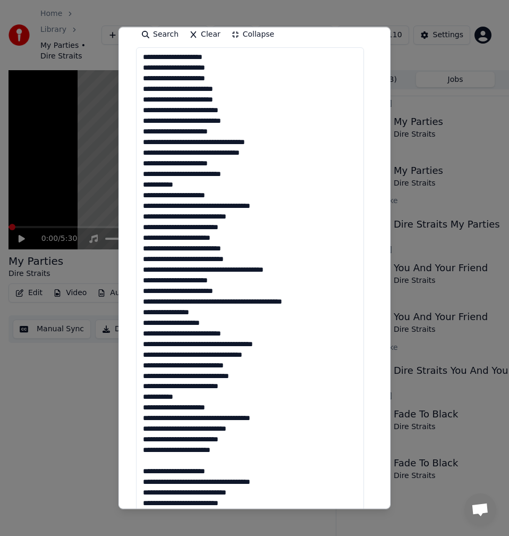
click at [174, 460] on textarea at bounding box center [250, 306] width 228 height 518
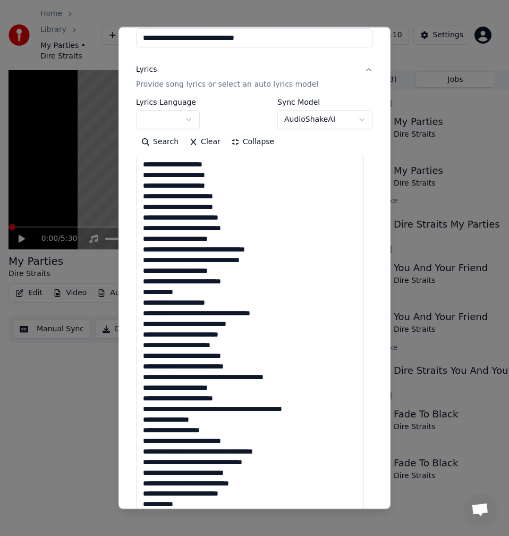
scroll to position [0, 0]
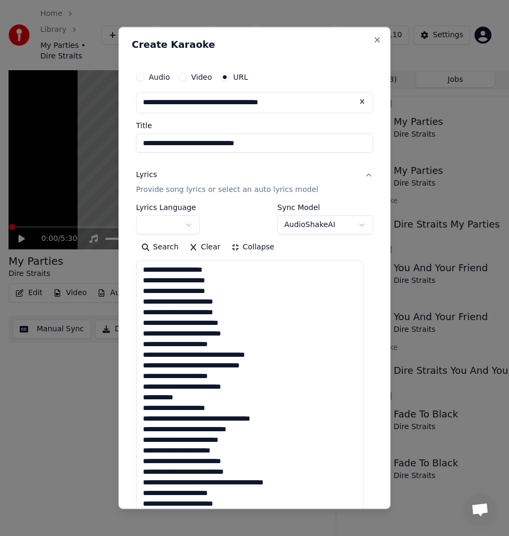
click at [224, 270] on textarea at bounding box center [250, 519] width 228 height 518
click at [224, 314] on textarea at bounding box center [250, 519] width 228 height 518
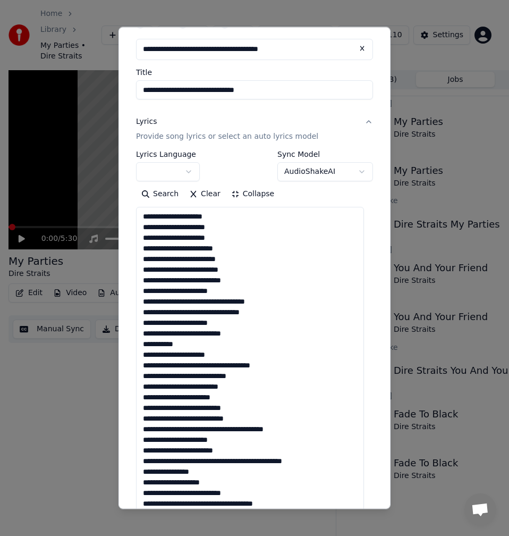
click at [190, 300] on textarea at bounding box center [250, 466] width 228 height 518
click at [191, 299] on textarea at bounding box center [250, 466] width 228 height 518
click at [195, 323] on textarea at bounding box center [250, 466] width 228 height 518
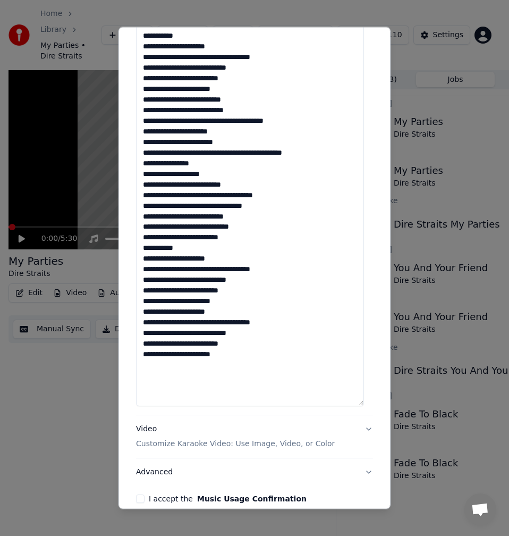
scroll to position [319, 0]
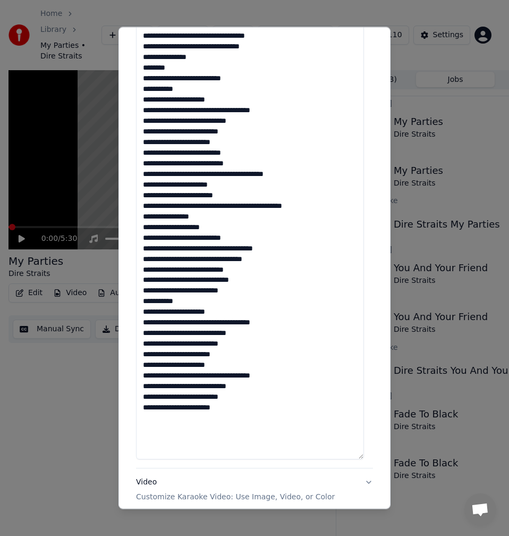
click at [241, 146] on textarea at bounding box center [250, 200] width 228 height 518
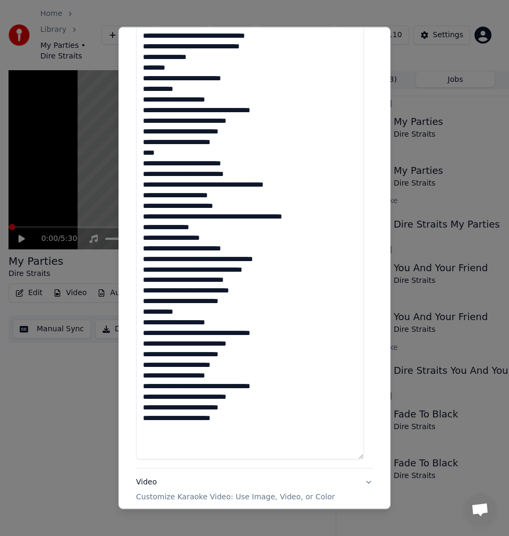
type textarea "**********"
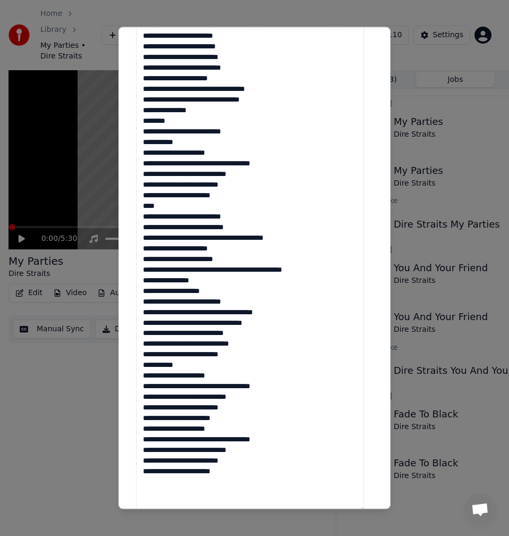
click at [256, 214] on textarea at bounding box center [250, 253] width 228 height 518
click at [256, 227] on textarea at bounding box center [250, 253] width 228 height 518
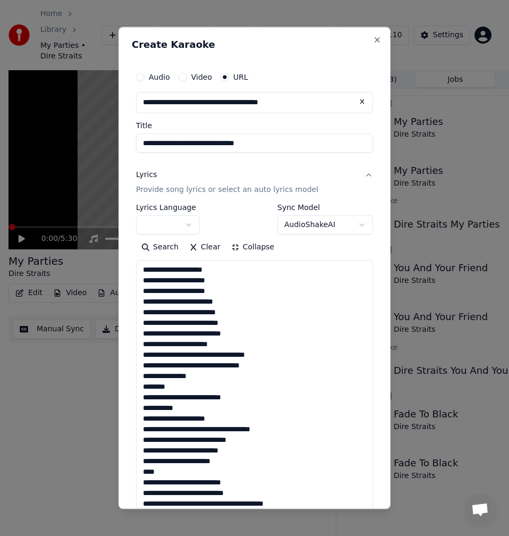
click at [256, 260] on textarea at bounding box center [254, 519] width 237 height 518
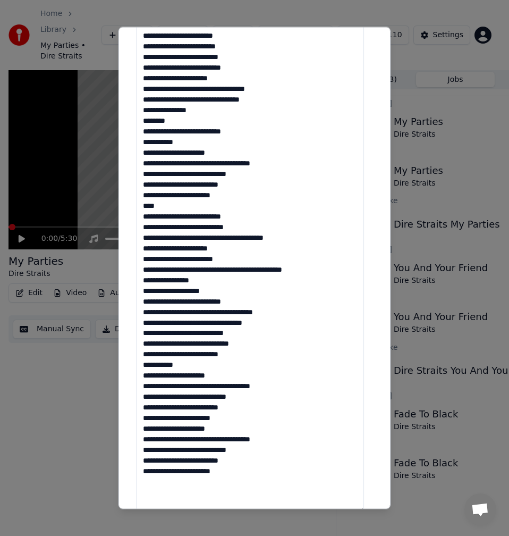
click at [206, 282] on textarea at bounding box center [250, 253] width 228 height 518
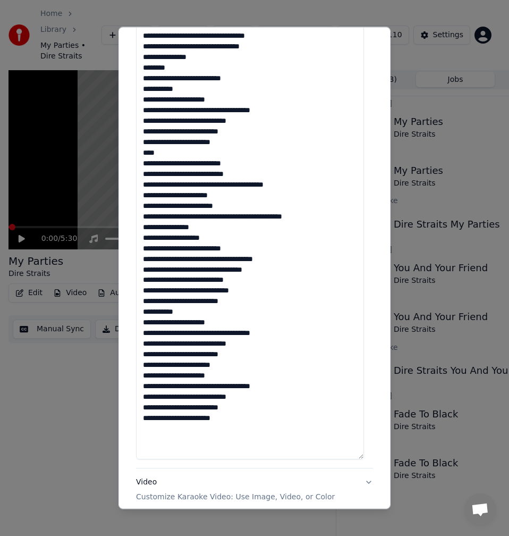
click at [211, 261] on textarea at bounding box center [250, 200] width 228 height 518
click at [198, 269] on textarea at bounding box center [250, 200] width 228 height 518
click at [248, 297] on textarea at bounding box center [250, 200] width 228 height 518
click at [190, 306] on textarea at bounding box center [250, 200] width 228 height 518
click at [197, 314] on textarea at bounding box center [250, 200] width 228 height 518
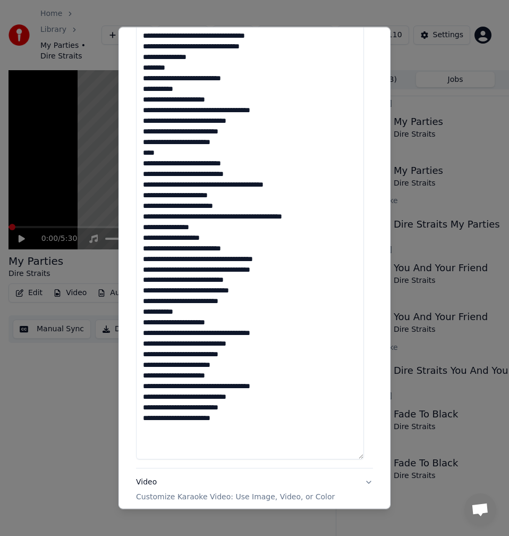
scroll to position [424, 0]
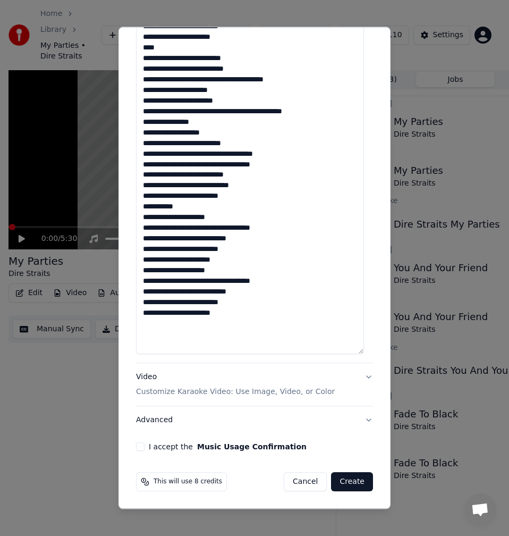
click at [224, 215] on textarea at bounding box center [250, 95] width 228 height 518
click at [234, 270] on textarea at bounding box center [250, 95] width 228 height 518
click at [298, 283] on textarea at bounding box center [250, 95] width 228 height 518
click at [259, 287] on textarea at bounding box center [250, 95] width 228 height 518
click at [238, 316] on textarea at bounding box center [250, 95] width 228 height 518
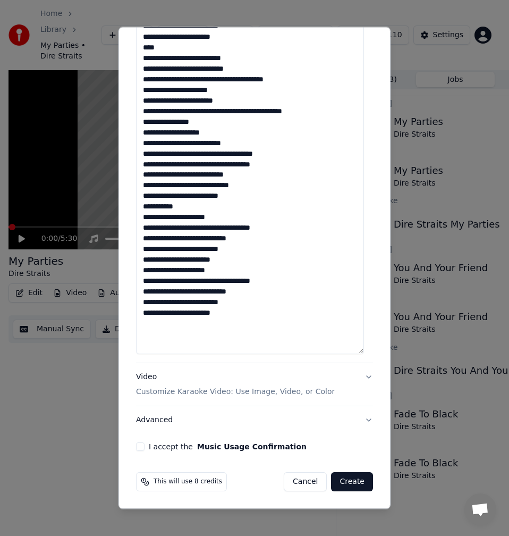
click at [246, 307] on textarea at bounding box center [250, 95] width 228 height 518
click at [241, 318] on textarea at bounding box center [250, 95] width 228 height 518
click at [237, 318] on textarea at bounding box center [250, 95] width 228 height 518
click at [237, 311] on textarea at bounding box center [250, 95] width 228 height 518
click at [238, 310] on textarea at bounding box center [250, 95] width 228 height 518
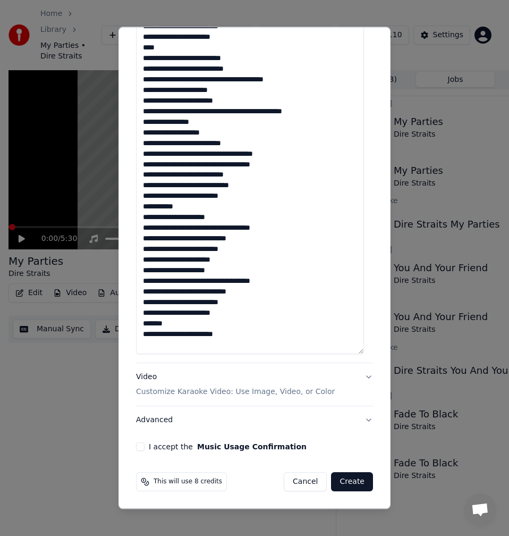
drag, startPoint x: 169, startPoint y: 323, endPoint x: 141, endPoint y: 326, distance: 27.8
click at [141, 326] on textarea at bounding box center [250, 95] width 228 height 518
click at [239, 324] on textarea at bounding box center [250, 95] width 228 height 518
type textarea "**********"
click at [139, 444] on button "I accept the Music Usage Confirmation" at bounding box center [140, 446] width 9 height 9
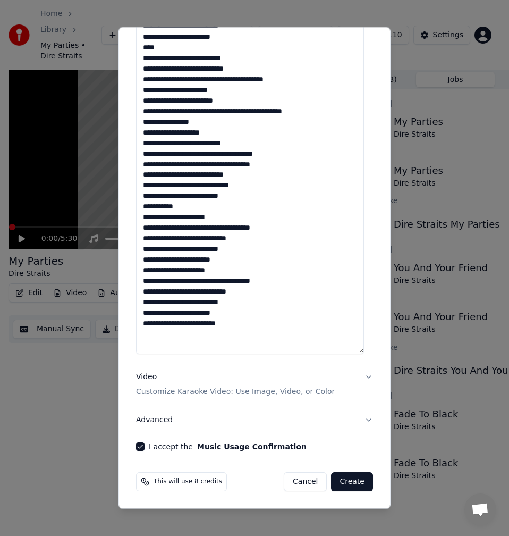
click at [155, 413] on button "Advanced" at bounding box center [254, 420] width 237 height 28
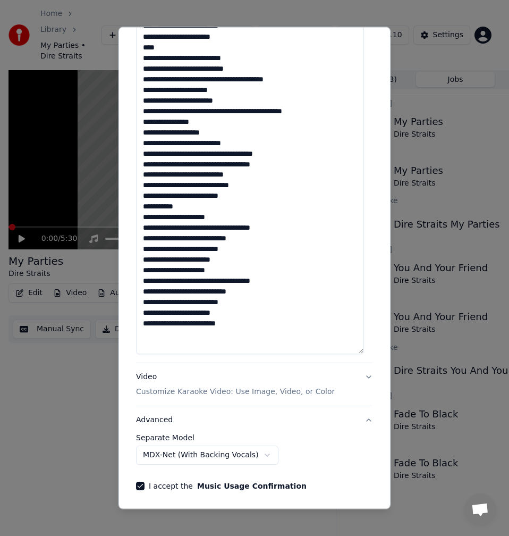
scroll to position [0, 0]
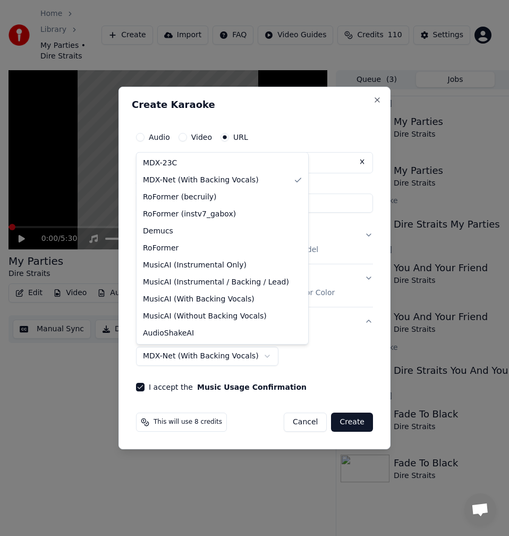
click at [213, 353] on body "Home Library My Parties • Dire Straits Create Import FAQ Video Guides Credits 1…" at bounding box center [250, 268] width 500 height 536
select select "******"
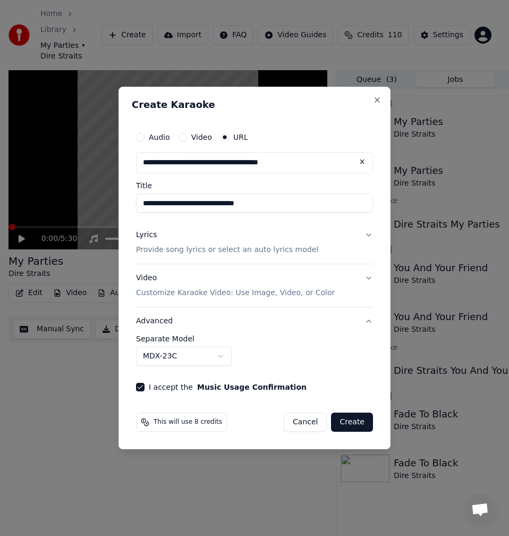
click at [206, 238] on div "Lyrics Provide song lyrics or select an auto lyrics model" at bounding box center [227, 243] width 182 height 26
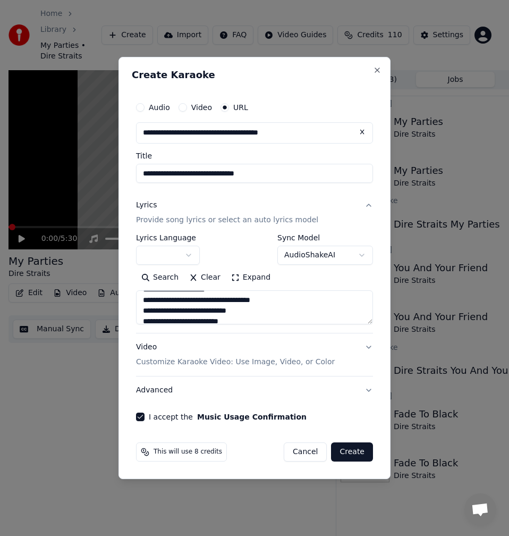
scroll to position [485, 0]
click at [156, 303] on textarea at bounding box center [254, 307] width 237 height 34
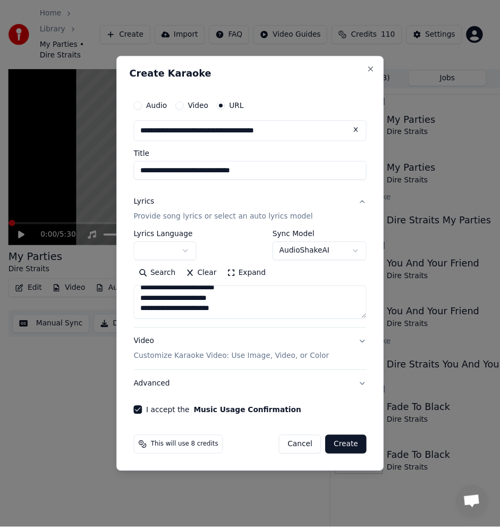
scroll to position [475, 0]
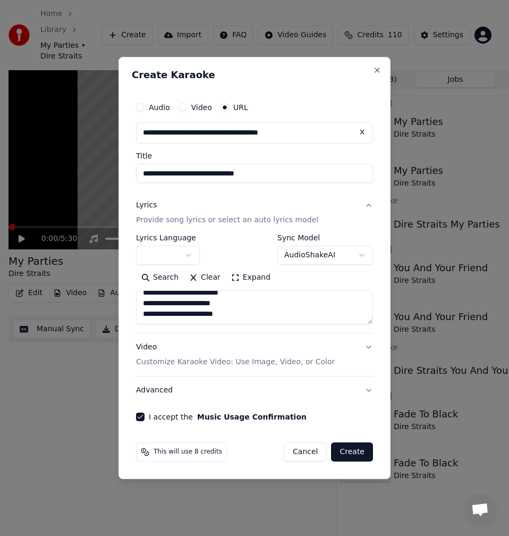
type textarea "**********"
click at [354, 453] on button "Create" at bounding box center [352, 451] width 42 height 19
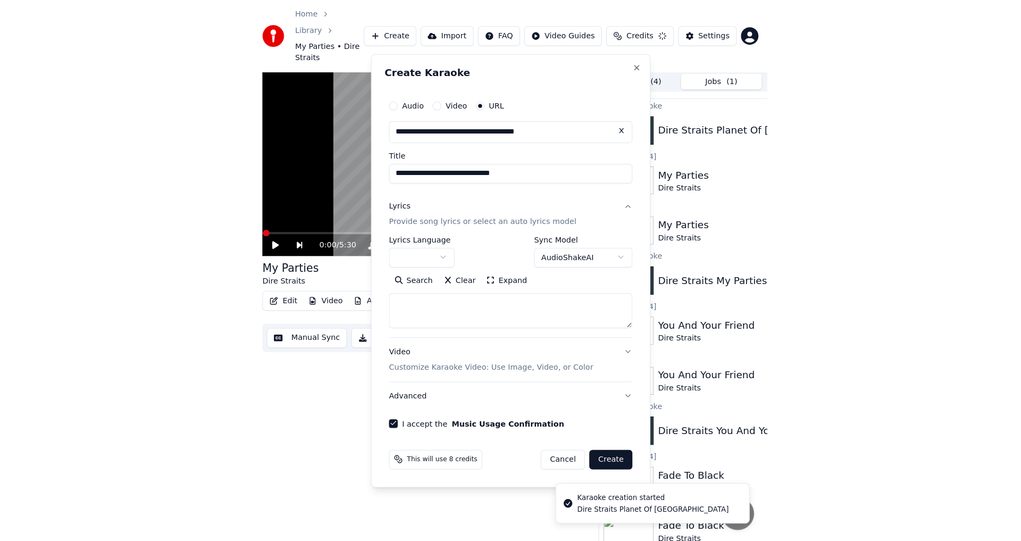
scroll to position [0, 0]
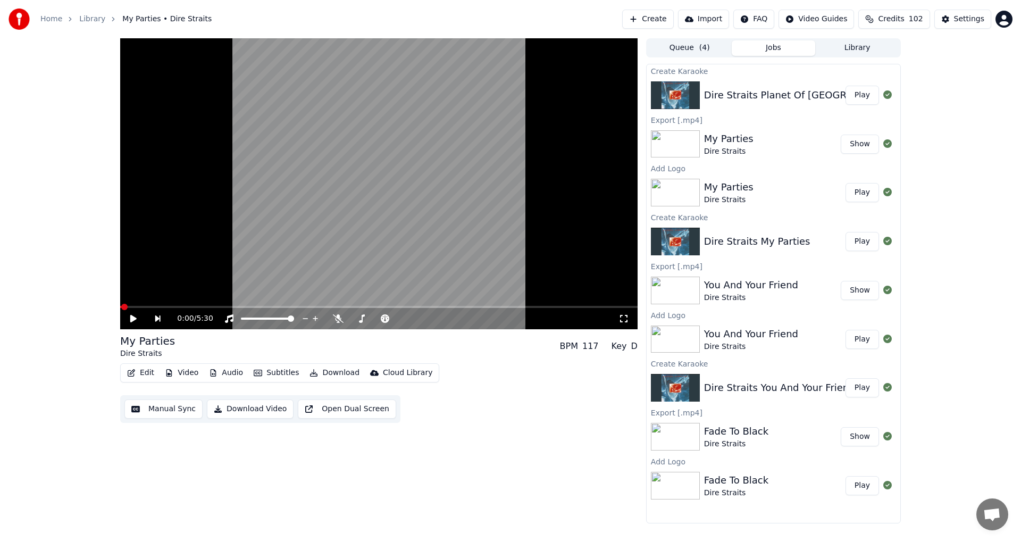
click at [509, 95] on button "Play" at bounding box center [861, 95] width 33 height 19
click at [134, 323] on div "0:00 / 7:45" at bounding box center [378, 318] width 509 height 11
click at [134, 320] on icon at bounding box center [141, 318] width 25 height 9
click at [128, 322] on div "0:01 / 7:45" at bounding box center [378, 318] width 509 height 11
click at [135, 322] on icon at bounding box center [141, 318] width 25 height 9
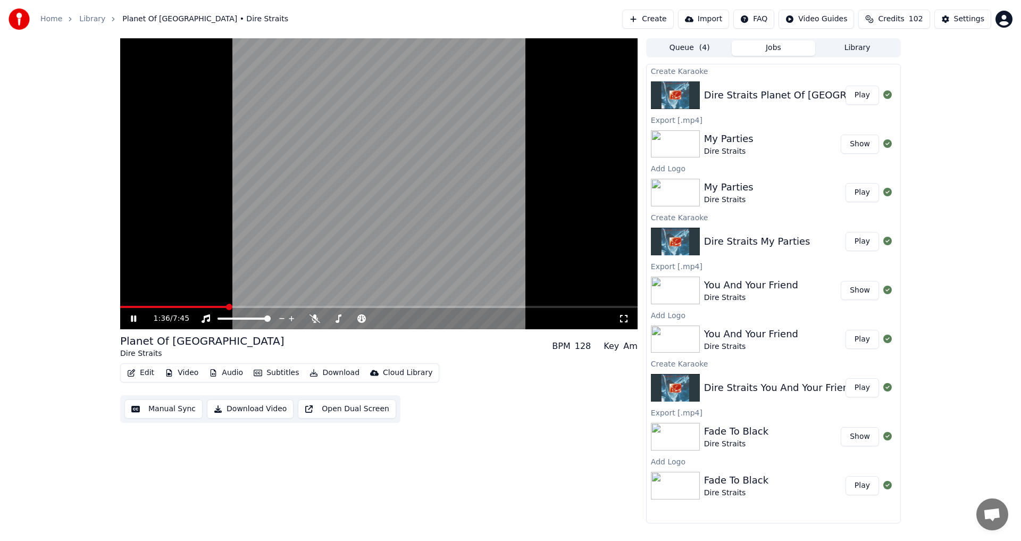
click at [133, 313] on div "1:36 / 7:45" at bounding box center [378, 318] width 509 height 11
click at [132, 317] on icon at bounding box center [133, 318] width 5 height 6
click at [210, 304] on span at bounding box center [213, 307] width 6 height 6
click at [314, 318] on icon at bounding box center [314, 318] width 11 height 9
click at [136, 323] on icon at bounding box center [141, 318] width 25 height 9
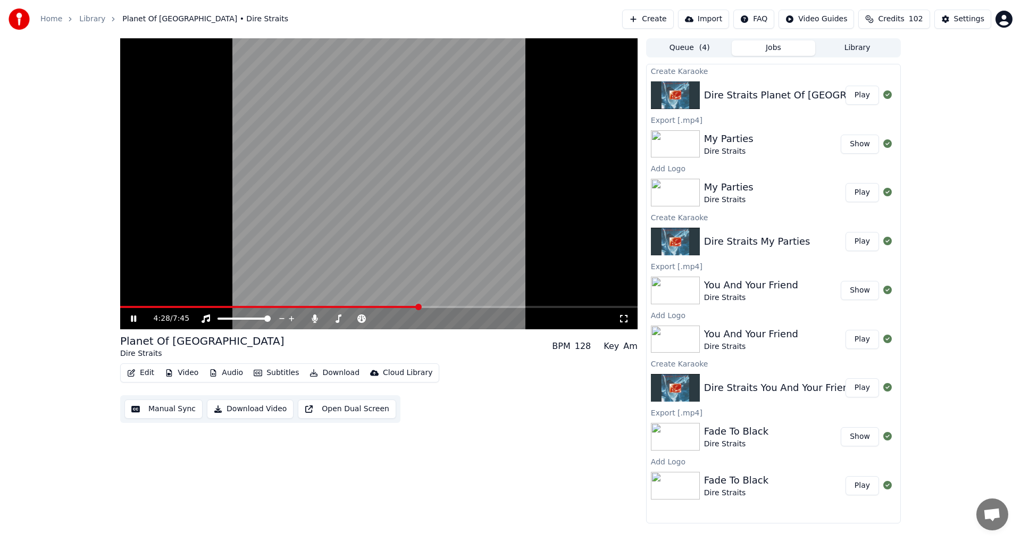
click at [431, 306] on span at bounding box center [378, 307] width 517 height 2
click at [442, 307] on span at bounding box center [378, 307] width 517 height 2
click at [451, 307] on span at bounding box center [378, 307] width 517 height 2
click at [135, 319] on icon at bounding box center [133, 318] width 5 height 6
click at [155, 408] on button "Manual Sync" at bounding box center [163, 408] width 78 height 19
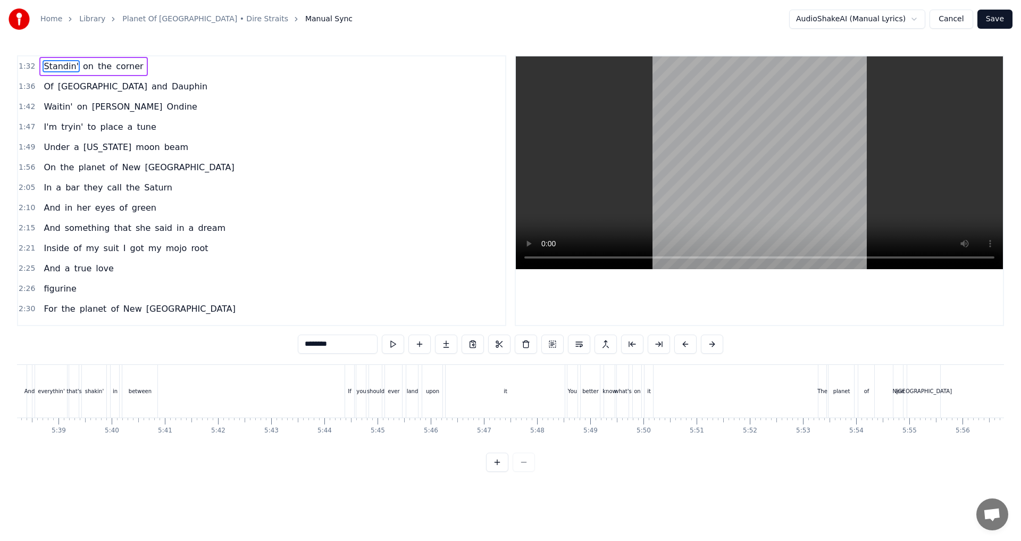
scroll to position [0, 17819]
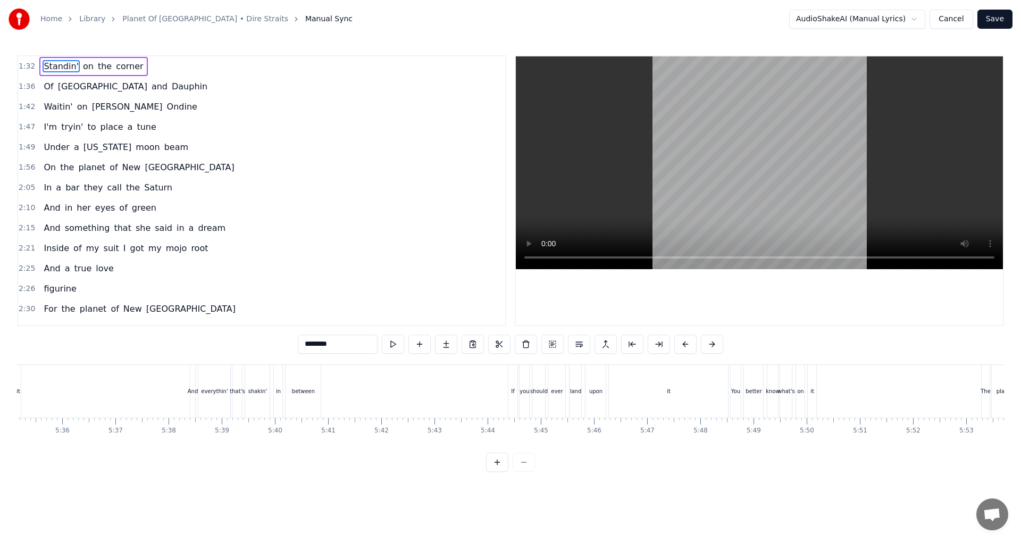
click at [509, 385] on div "it" at bounding box center [668, 391] width 119 height 53
type input "**"
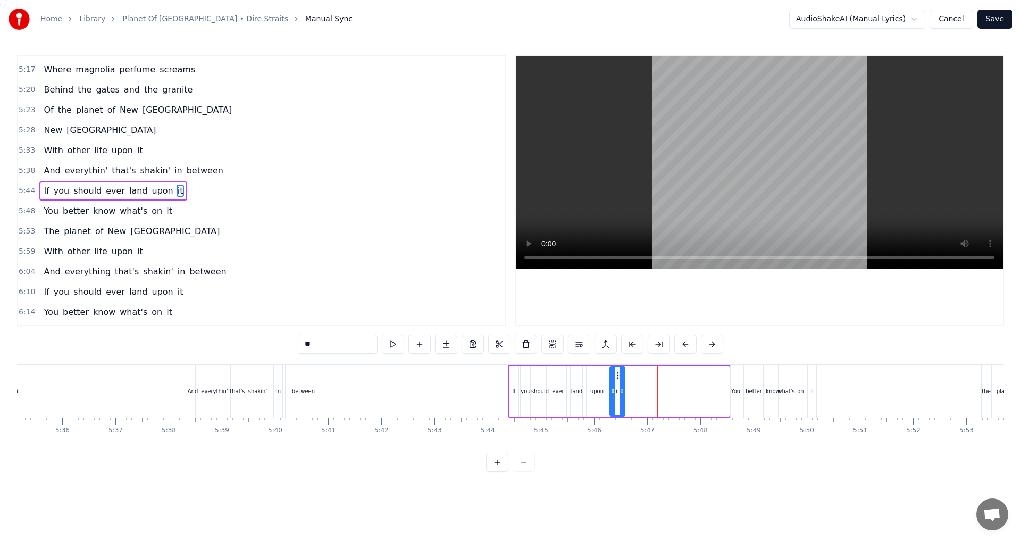
drag, startPoint x: 725, startPoint y: 391, endPoint x: 620, endPoint y: 398, distance: 104.4
click at [509, 398] on div at bounding box center [622, 391] width 4 height 48
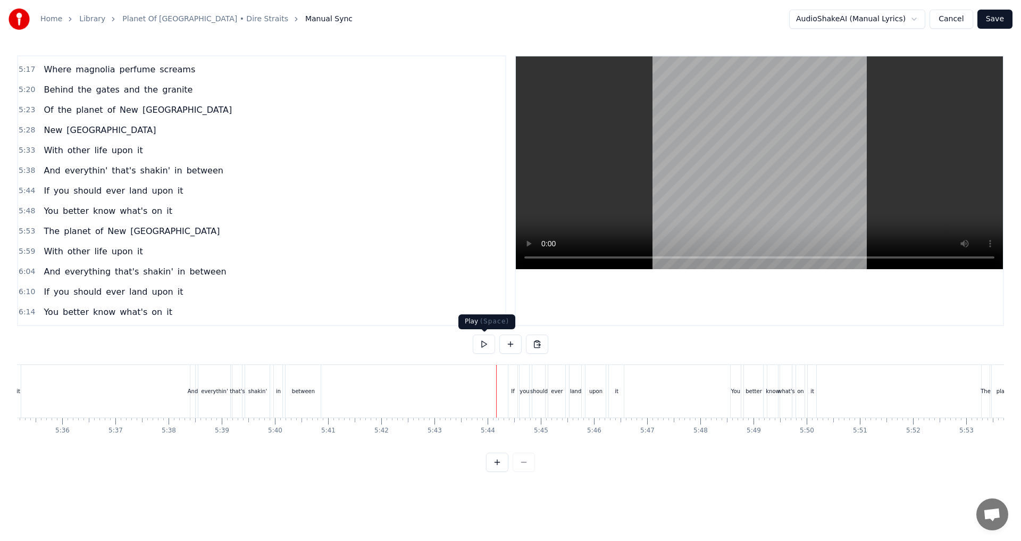
click at [484, 347] on button at bounding box center [484, 343] width 22 height 19
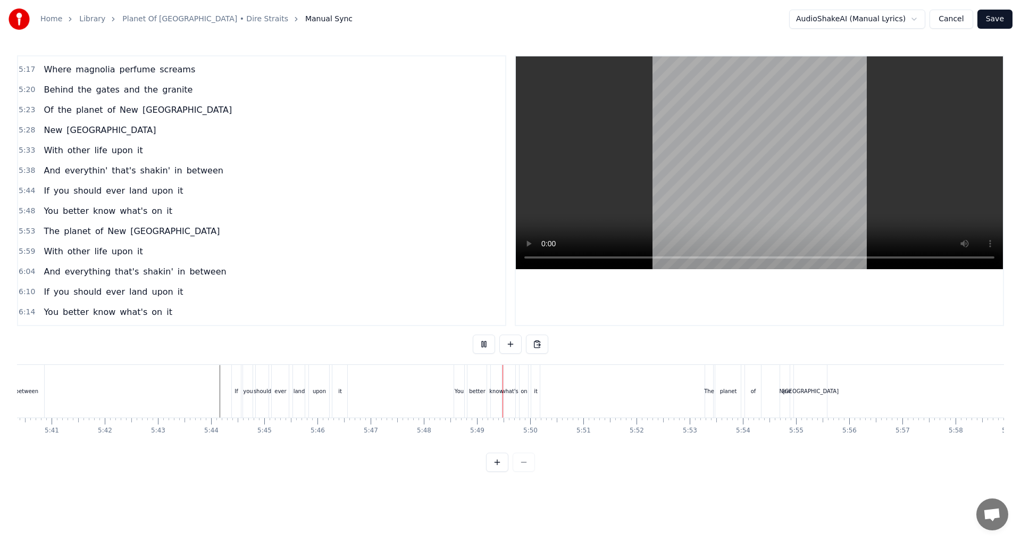
scroll to position [0, 18138]
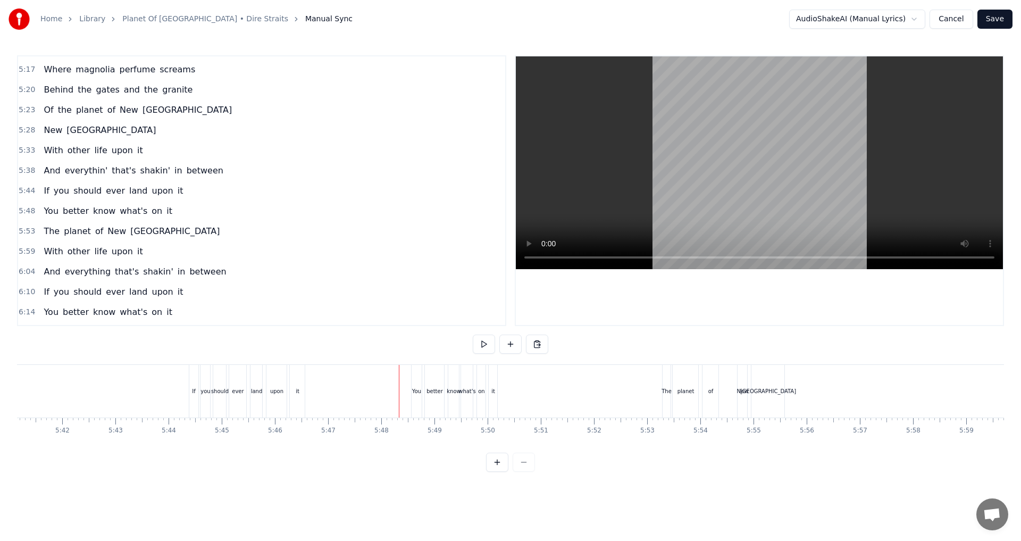
click at [487, 342] on button at bounding box center [484, 343] width 22 height 19
click at [412, 393] on div "You" at bounding box center [416, 391] width 9 height 8
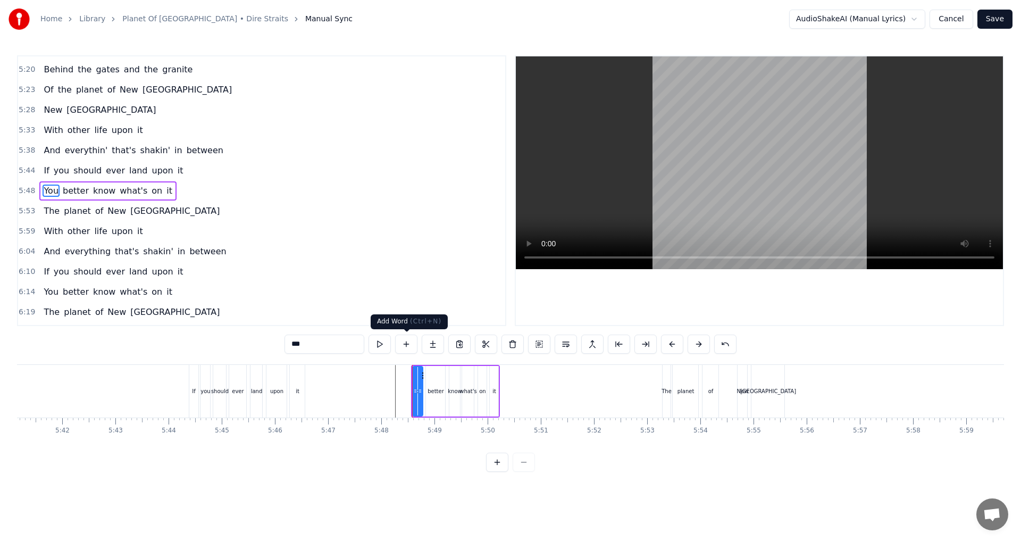
click at [405, 343] on button at bounding box center [406, 343] width 22 height 19
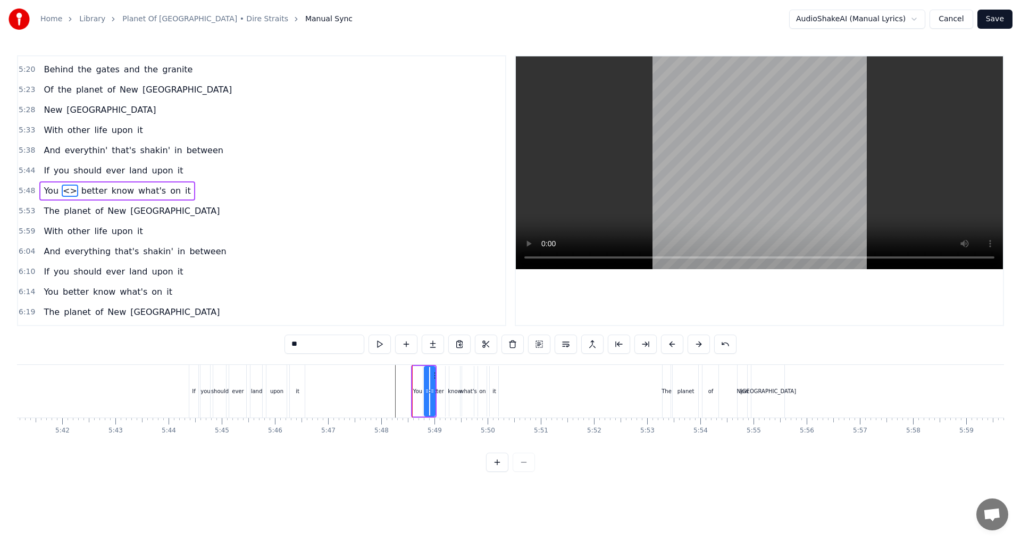
drag, startPoint x: 259, startPoint y: 343, endPoint x: 174, endPoint y: 343, distance: 85.1
click at [174, 343] on div "1:32 Standin' on the corner 1:36 Of [GEOGRAPHIC_DATA] and Dauphin 1:42 Waitin' …" at bounding box center [510, 263] width 987 height 416
drag, startPoint x: 431, startPoint y: 375, endPoint x: 443, endPoint y: 375, distance: 11.7
click at [443, 375] on div at bounding box center [444, 391] width 4 height 48
drag, startPoint x: 432, startPoint y: 376, endPoint x: 395, endPoint y: 373, distance: 37.3
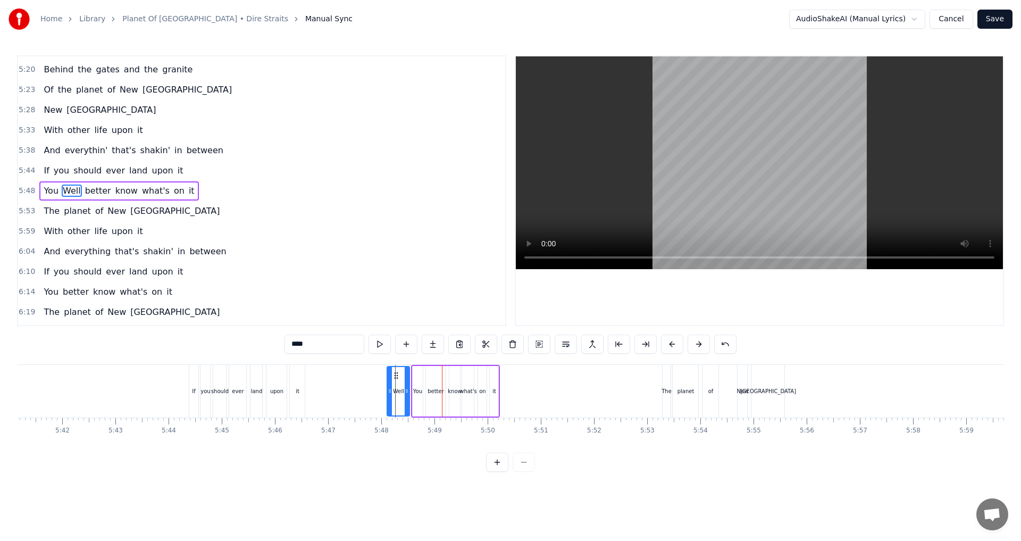
click at [395, 373] on icon at bounding box center [396, 375] width 9 height 9
click at [395, 391] on circle at bounding box center [395, 391] width 1 height 1
click at [417, 393] on div "You" at bounding box center [417, 391] width 9 height 8
drag, startPoint x: 296, startPoint y: 342, endPoint x: 265, endPoint y: 345, distance: 31.0
click at [265, 345] on div "1:32 Standin' on the corner 1:36 Of [GEOGRAPHIC_DATA] and Dauphin 1:42 Waitin' …" at bounding box center [510, 263] width 987 height 416
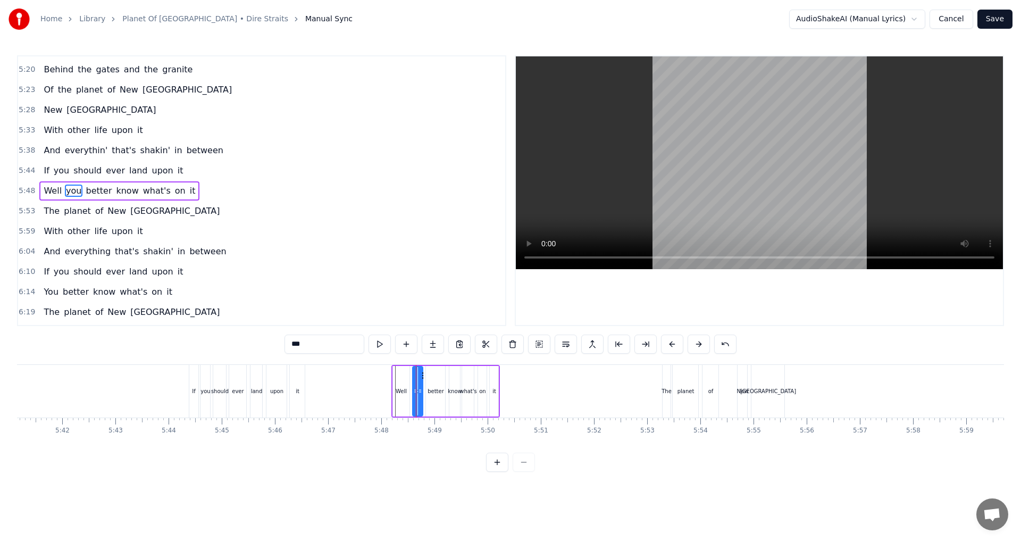
type input "***"
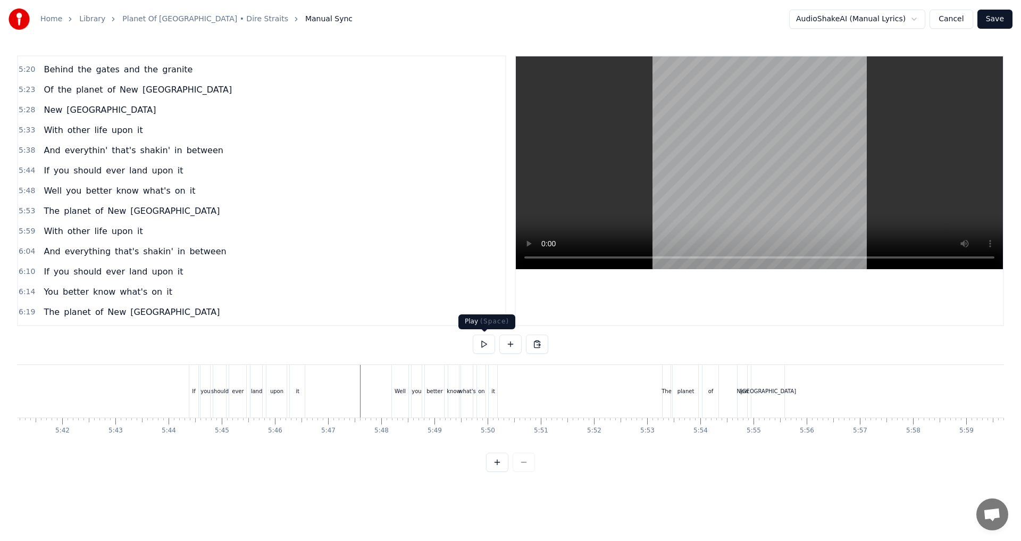
click at [491, 346] on button at bounding box center [484, 343] width 22 height 19
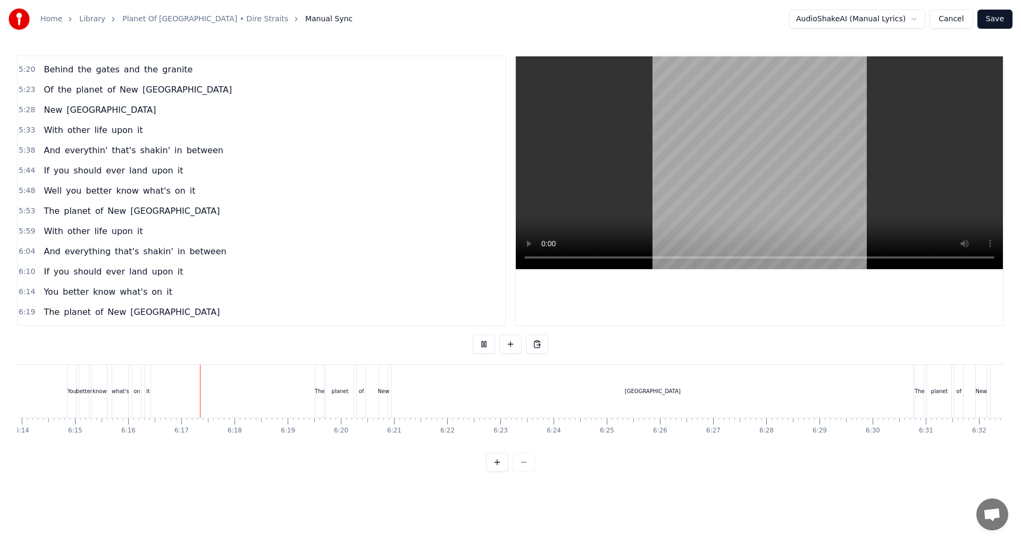
scroll to position [0, 19923]
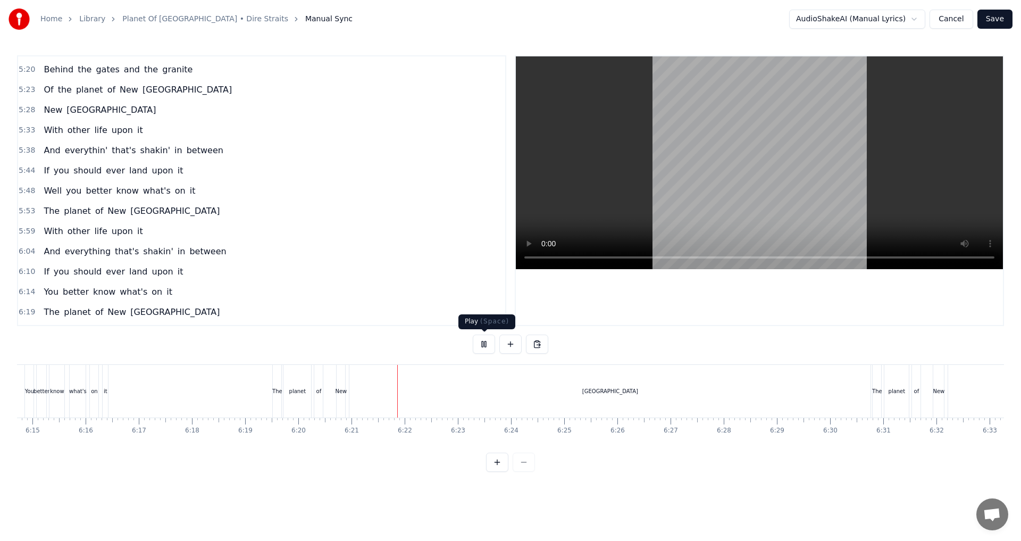
click at [485, 345] on button at bounding box center [484, 343] width 22 height 19
click at [509, 391] on div "[GEOGRAPHIC_DATA]" at bounding box center [609, 391] width 521 height 53
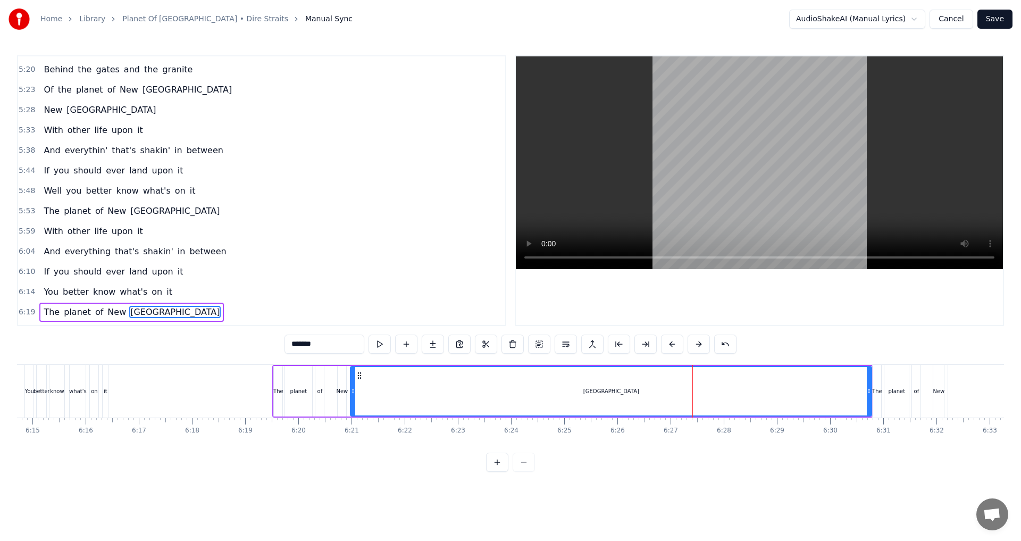
scroll to position [661, 0]
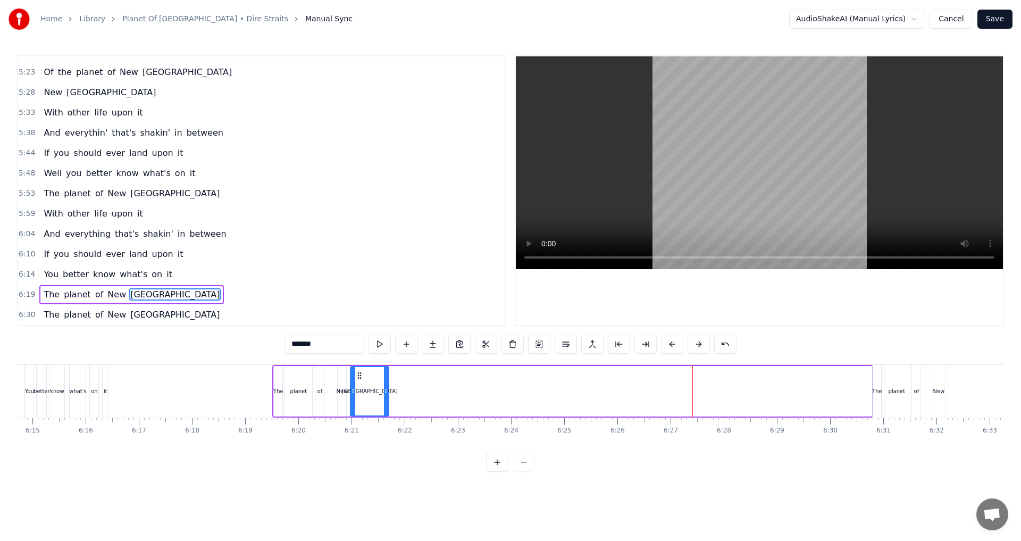
drag, startPoint x: 870, startPoint y: 392, endPoint x: 387, endPoint y: 393, distance: 482.8
click at [387, 393] on icon at bounding box center [386, 391] width 4 height 9
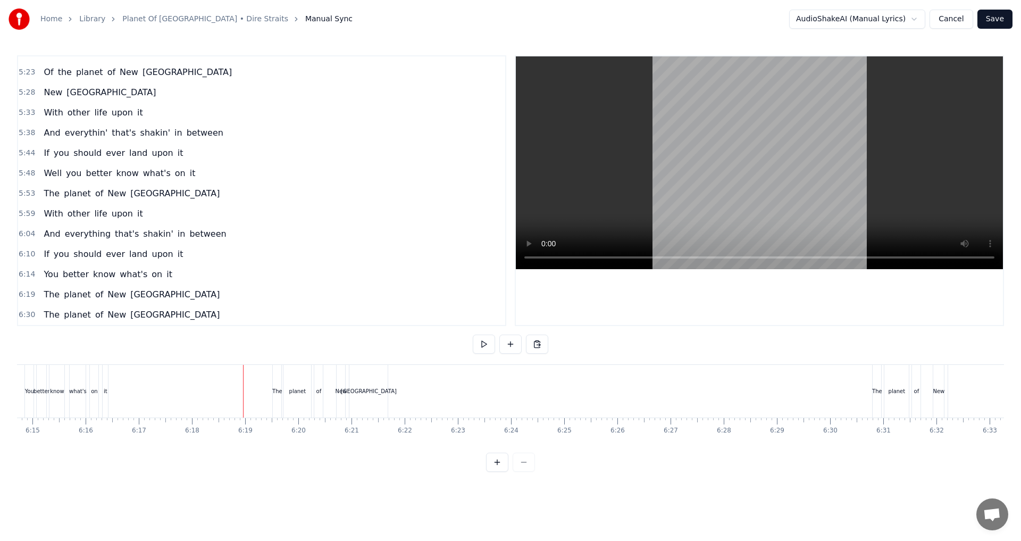
click at [485, 349] on button at bounding box center [484, 343] width 22 height 19
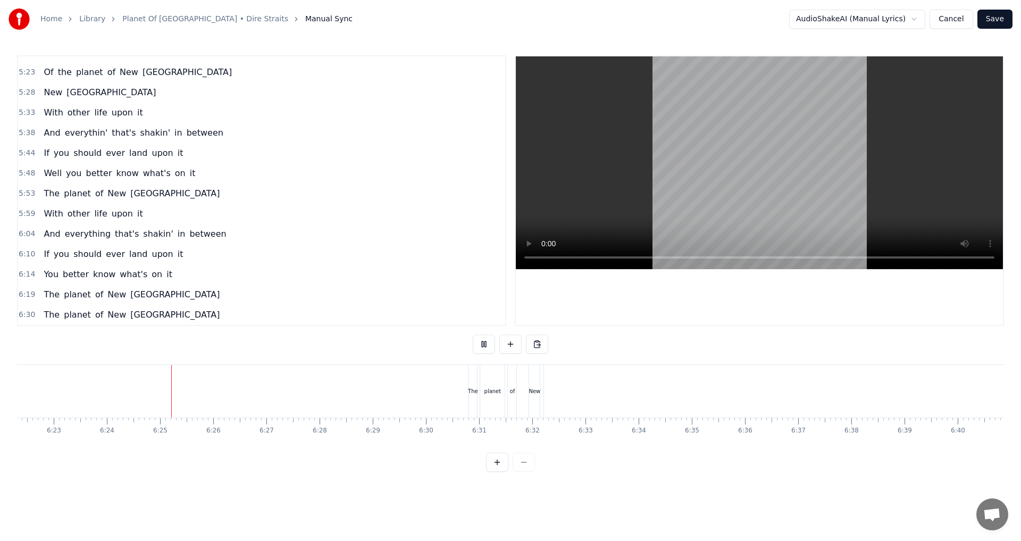
scroll to position [0, 20369]
click at [485, 341] on button at bounding box center [484, 343] width 22 height 19
click at [484, 347] on button at bounding box center [484, 343] width 22 height 19
click at [484, 346] on button at bounding box center [484, 343] width 22 height 19
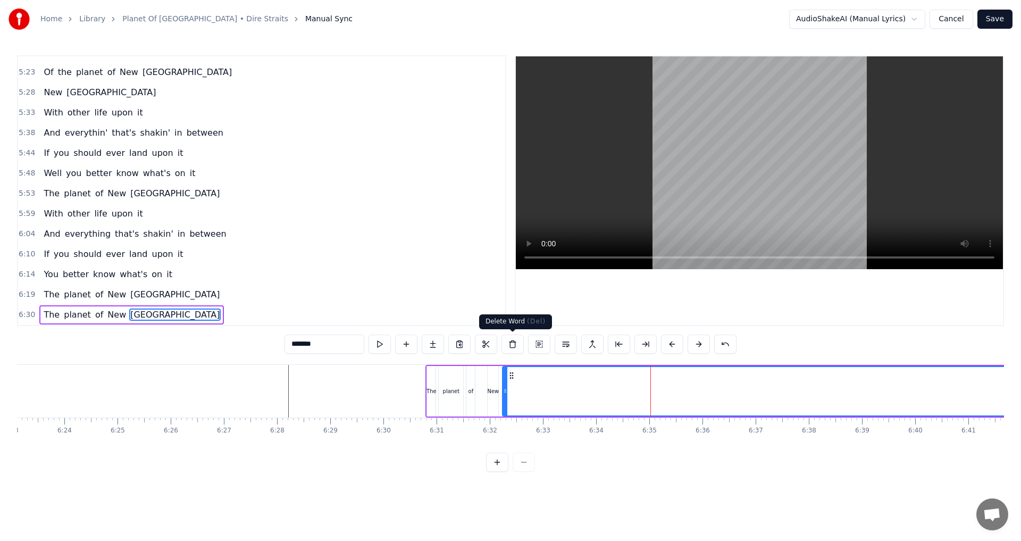
click at [505, 344] on button at bounding box center [512, 343] width 22 height 19
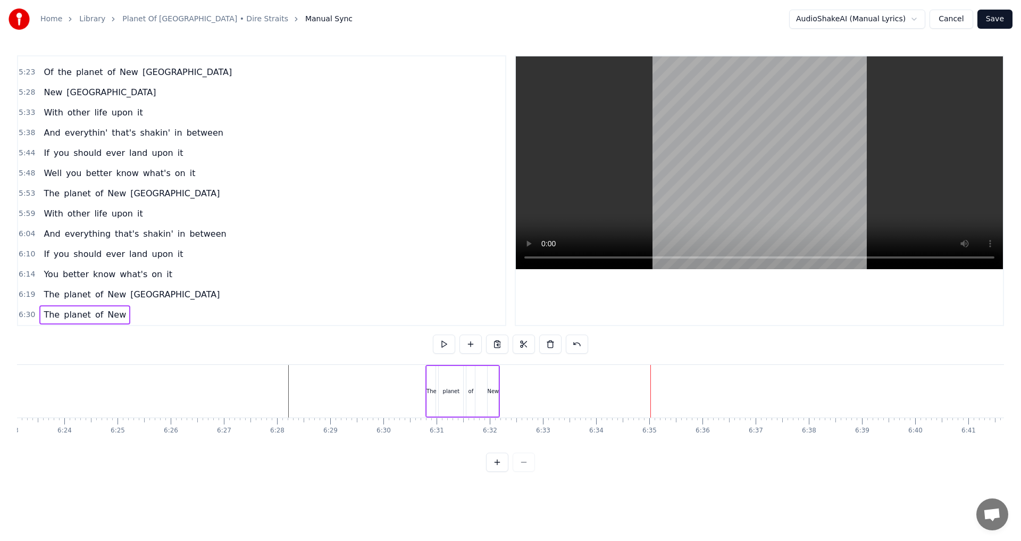
click at [491, 387] on div "New" at bounding box center [493, 391] width 12 height 8
click at [406, 346] on button at bounding box center [406, 343] width 22 height 19
drag, startPoint x: 334, startPoint y: 340, endPoint x: 216, endPoint y: 340, distance: 118.0
click at [216, 340] on div "1:32 Standin' on the corner 1:36 Of [GEOGRAPHIC_DATA] and Dauphin 1:42 Waitin' …" at bounding box center [510, 263] width 987 height 416
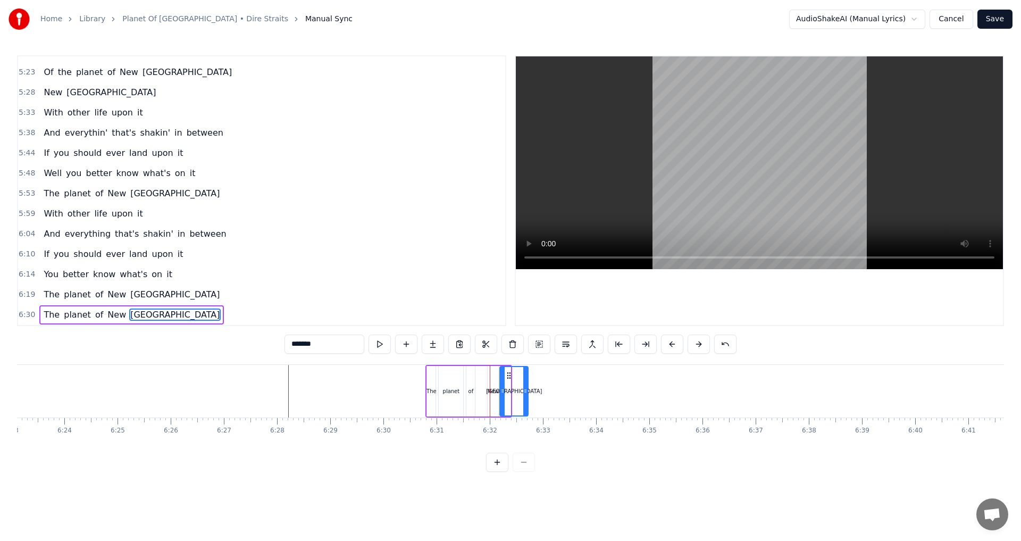
drag, startPoint x: 509, startPoint y: 378, endPoint x: 527, endPoint y: 378, distance: 17.5
click at [509, 378] on div at bounding box center [525, 391] width 4 height 48
type input "*******"
click at [509, 376] on icon at bounding box center [511, 375] width 9 height 9
click at [509, 391] on icon at bounding box center [530, 391] width 4 height 9
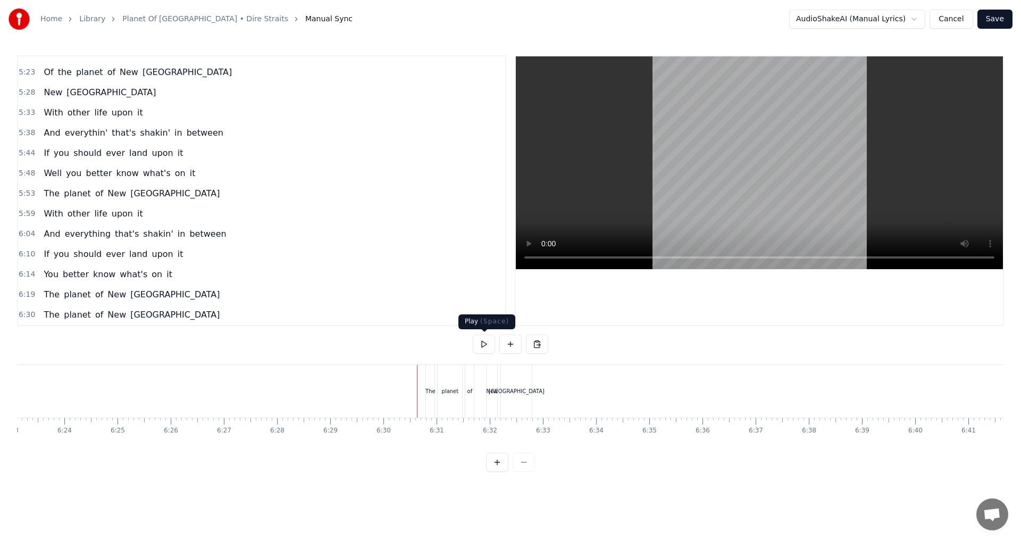
click at [486, 344] on button at bounding box center [484, 343] width 22 height 19
click at [486, 347] on button at bounding box center [484, 343] width 22 height 19
click at [508, 347] on button at bounding box center [510, 343] width 22 height 19
click at [509, 395] on div "<>" at bounding box center [737, 391] width 52 height 51
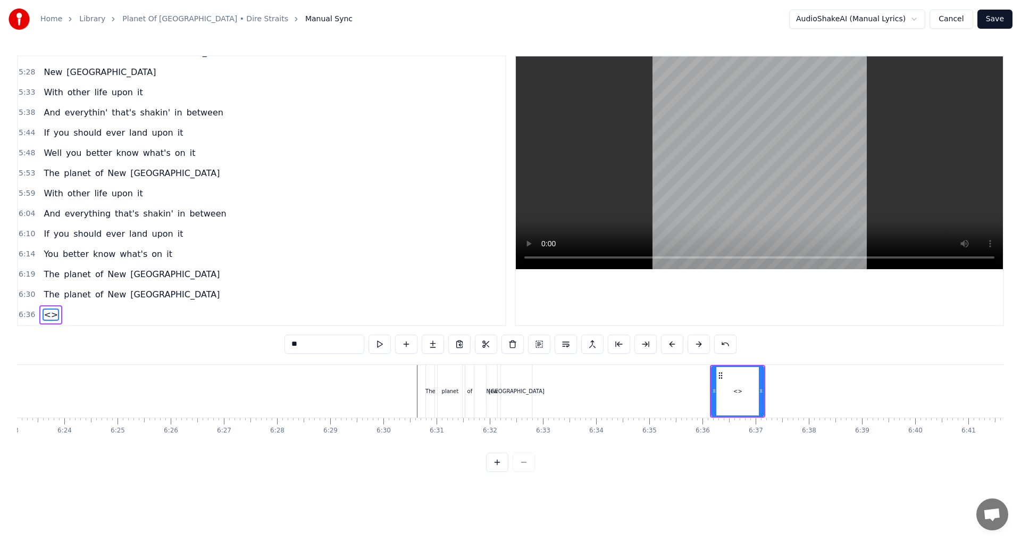
drag, startPoint x: 332, startPoint y: 346, endPoint x: 135, endPoint y: 332, distance: 197.8
click at [135, 332] on div "1:32 Standin' on the corner 1:36 Of [GEOGRAPHIC_DATA] and Dauphin 1:42 Waitin' …" at bounding box center [510, 263] width 987 height 416
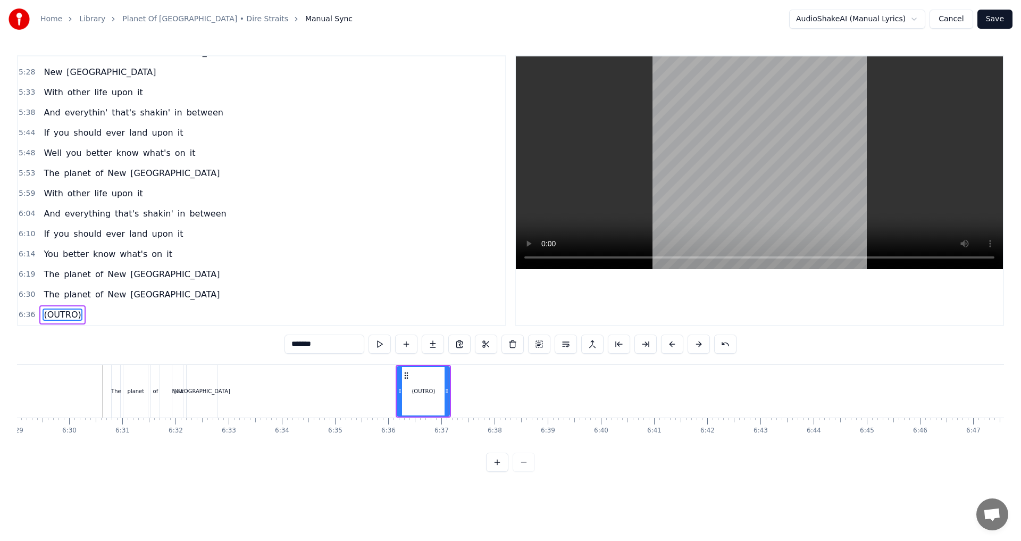
scroll to position [0, 20711]
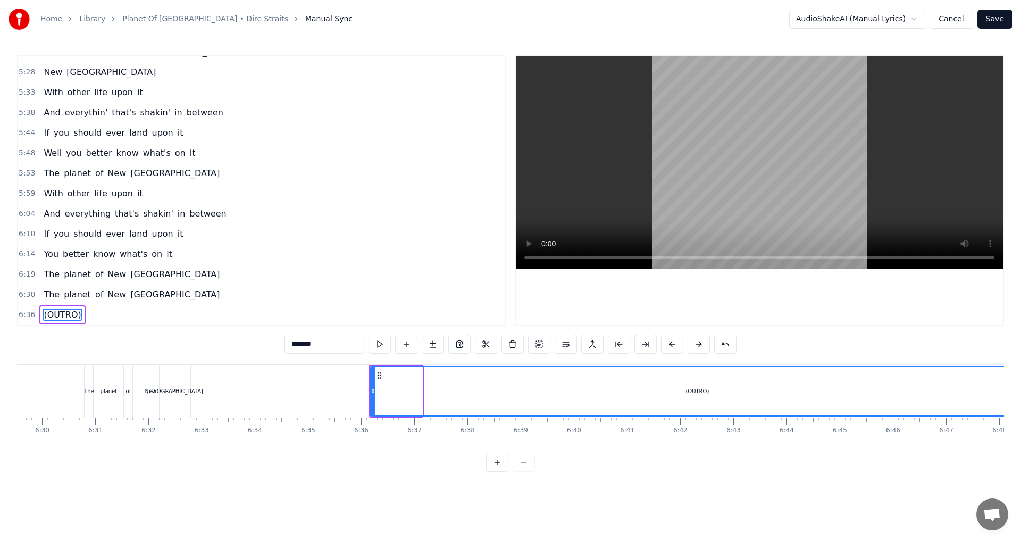
drag, startPoint x: 418, startPoint y: 391, endPoint x: 1020, endPoint y: 389, distance: 601.9
click at [509, 389] on div "Home Library Planet Of [GEOGRAPHIC_DATA] • Dire Straits Manual Sync AudioShakeA…" at bounding box center [510, 236] width 1021 height 472
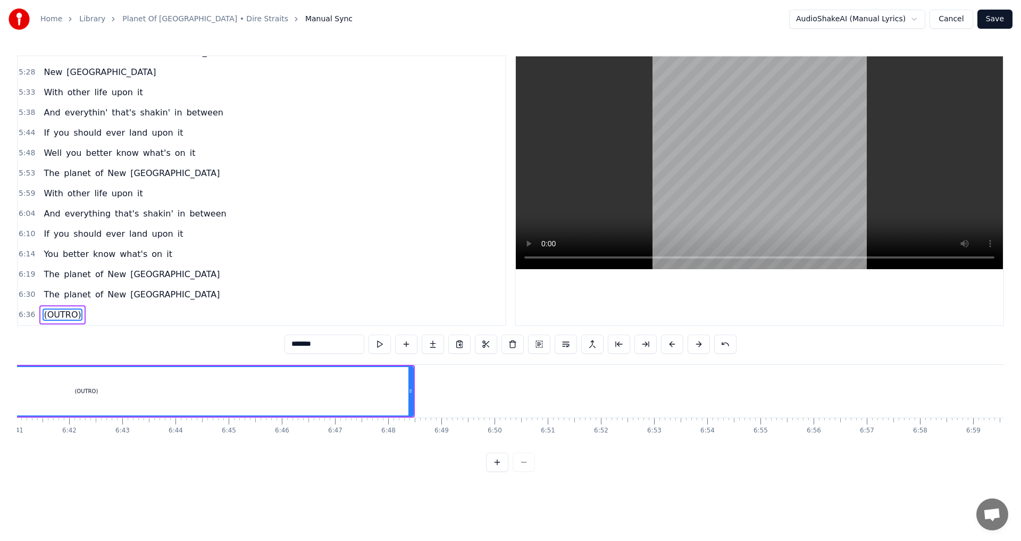
scroll to position [0, 21294]
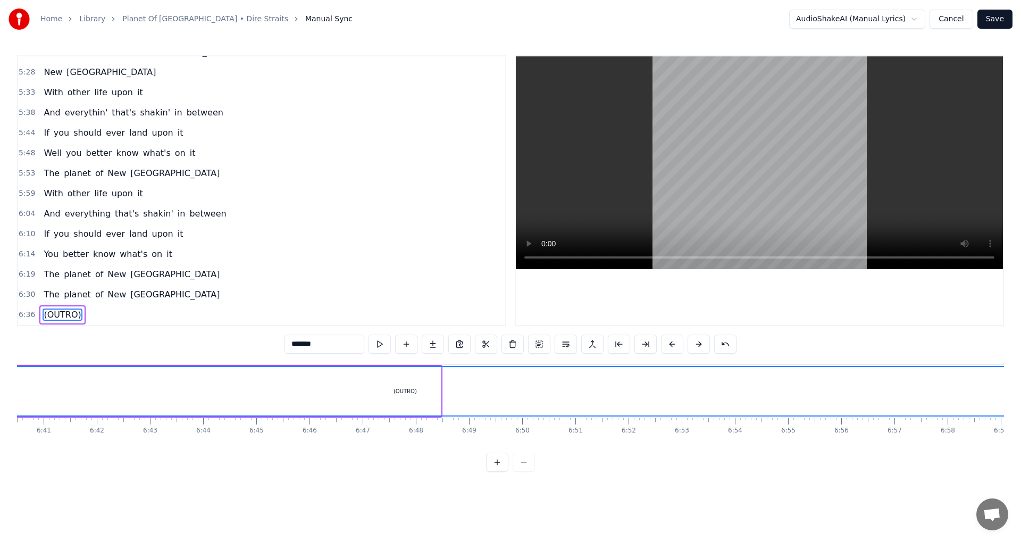
drag, startPoint x: 438, startPoint y: 390, endPoint x: 1020, endPoint y: 388, distance: 582.2
click at [509, 388] on div "Home Library Planet Of [GEOGRAPHIC_DATA] • Dire Straits Manual Sync AudioShakeA…" at bounding box center [510, 236] width 1021 height 472
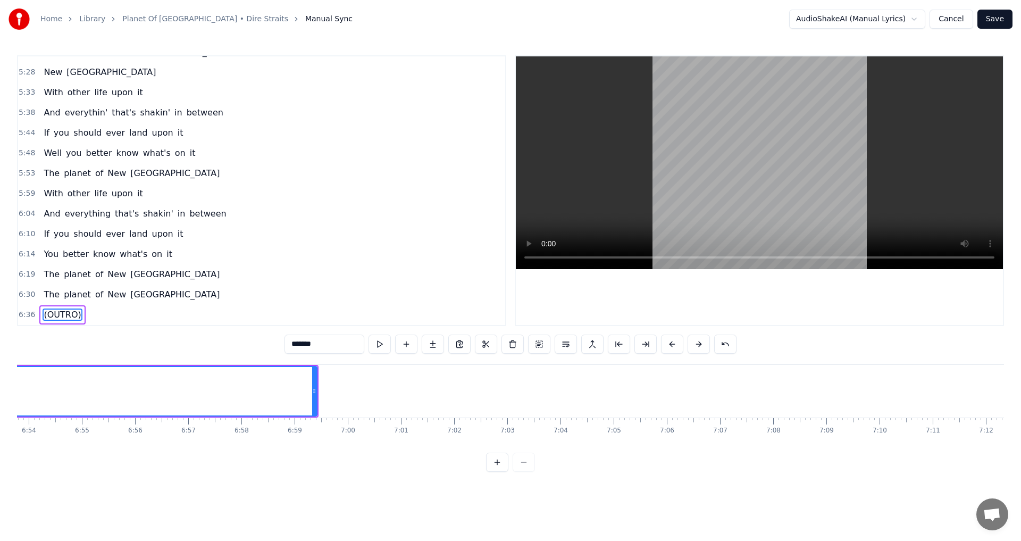
scroll to position [0, 22136]
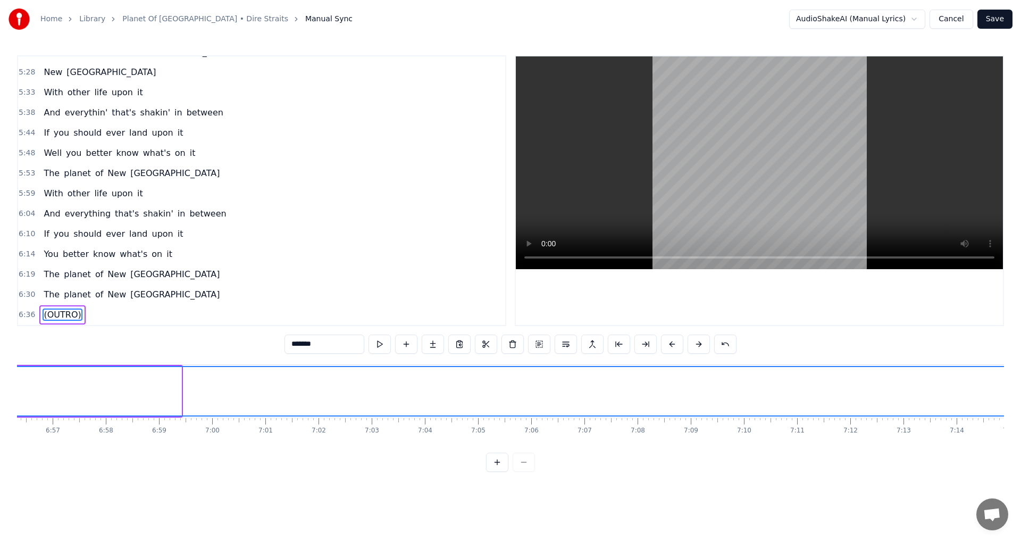
drag, startPoint x: 181, startPoint y: 391, endPoint x: 1020, endPoint y: 390, distance: 839.5
click at [509, 390] on div "Home Library Planet Of [GEOGRAPHIC_DATA] • Dire Straits Manual Sync AudioShakeA…" at bounding box center [510, 236] width 1021 height 472
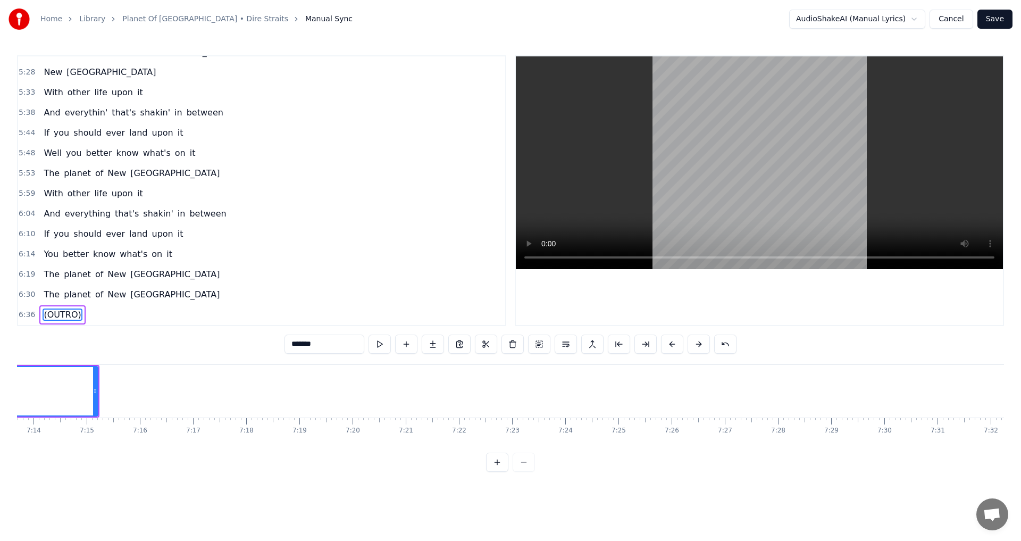
scroll to position [0, 23045]
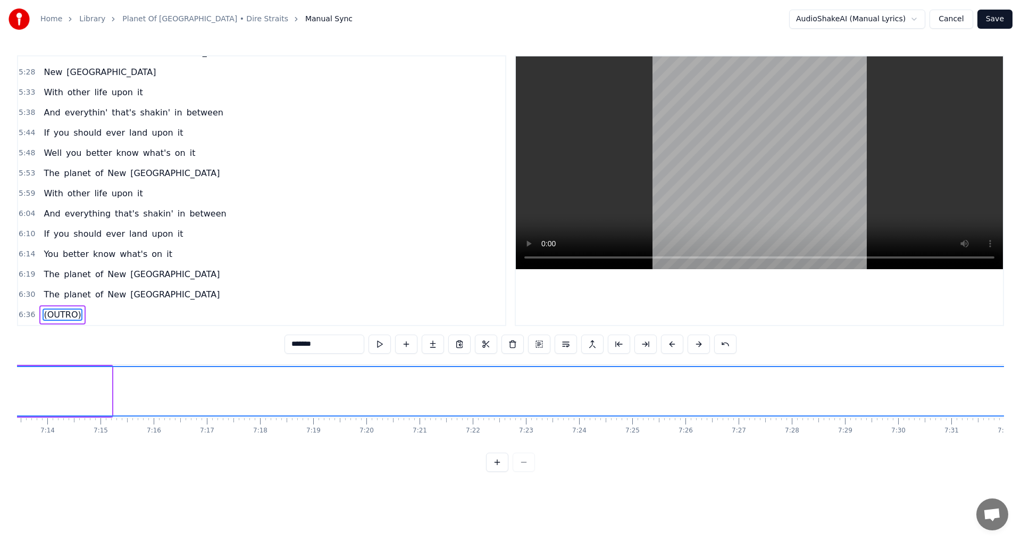
drag, startPoint x: 109, startPoint y: 391, endPoint x: 1020, endPoint y: 402, distance: 911.4
click at [509, 402] on div "Home Library Planet Of [GEOGRAPHIC_DATA] • Dire Straits Manual Sync AudioShakeA…" at bounding box center [510, 236] width 1021 height 472
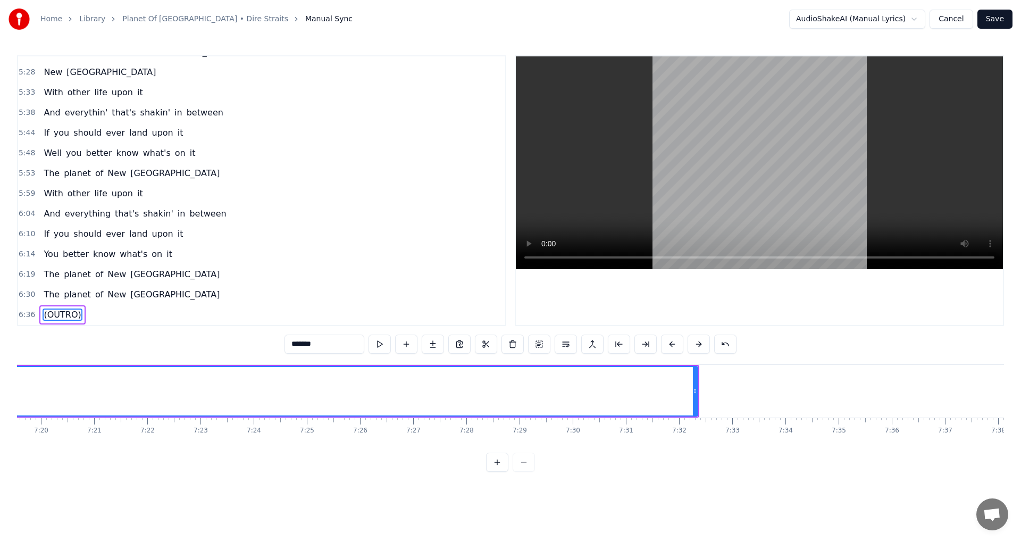
scroll to position [0, 23385]
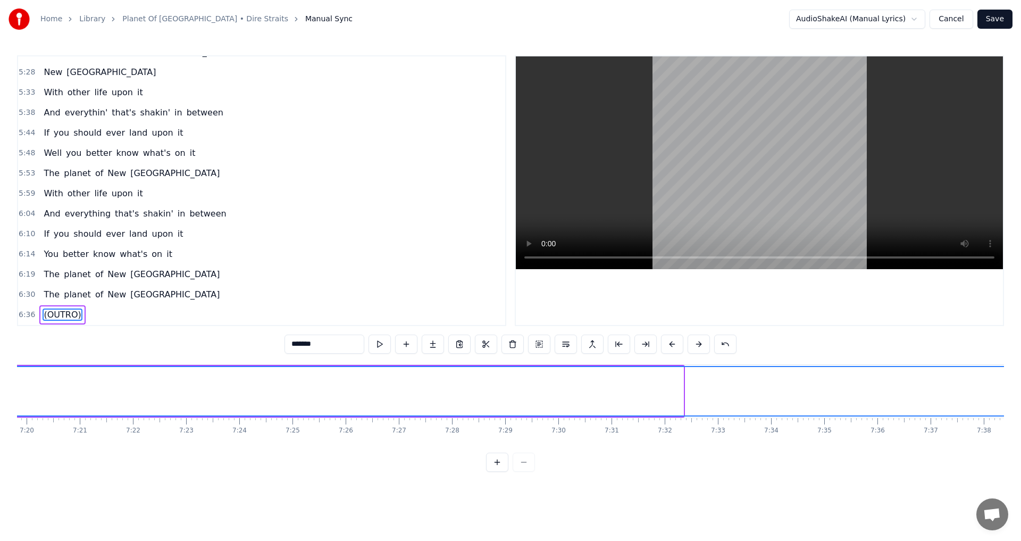
drag, startPoint x: 683, startPoint y: 389, endPoint x: 1020, endPoint y: 402, distance: 337.9
click at [509, 402] on div "Home Library Planet Of [GEOGRAPHIC_DATA] • Dire Straits Manual Sync AudioShakeA…" at bounding box center [510, 236] width 1021 height 472
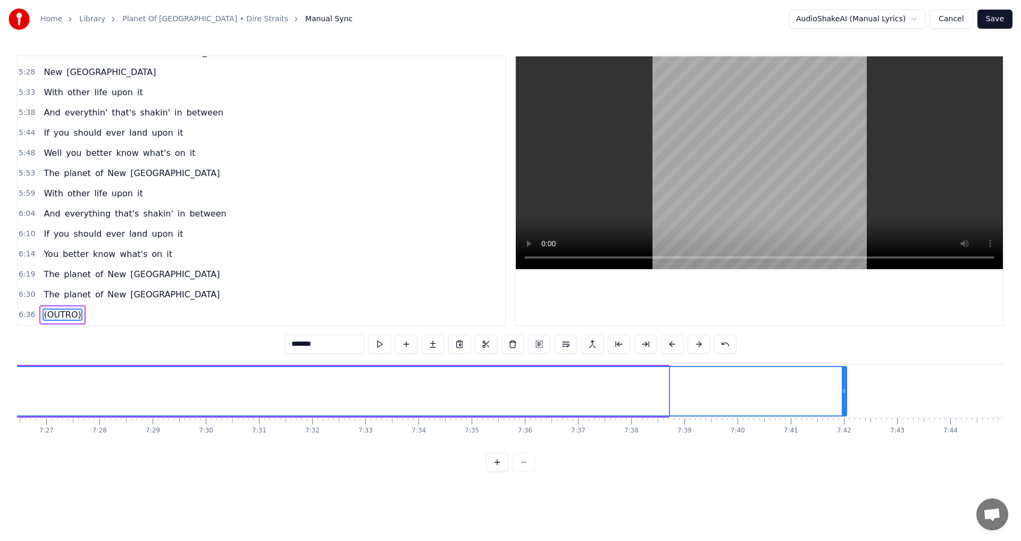
drag, startPoint x: 666, startPoint y: 388, endPoint x: 844, endPoint y: 399, distance: 178.5
click at [509, 399] on div at bounding box center [844, 391] width 4 height 48
click at [509, 395] on div at bounding box center [846, 391] width 4 height 48
type input "*******"
click at [509, 20] on button "Save" at bounding box center [994, 19] width 35 height 19
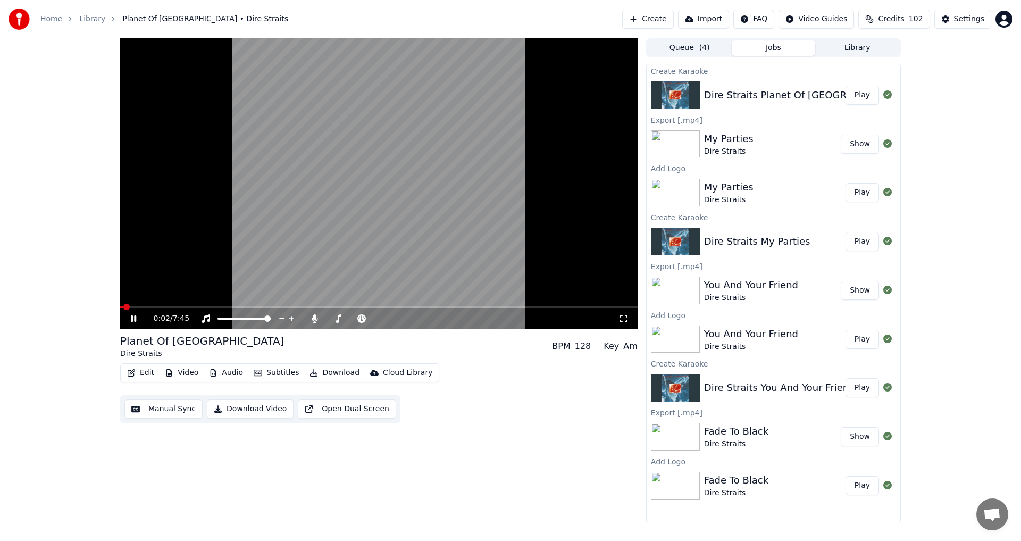
click at [137, 316] on icon at bounding box center [141, 318] width 25 height 9
click at [317, 317] on icon at bounding box center [314, 318] width 11 height 9
click at [191, 373] on button "Video" at bounding box center [182, 372] width 42 height 15
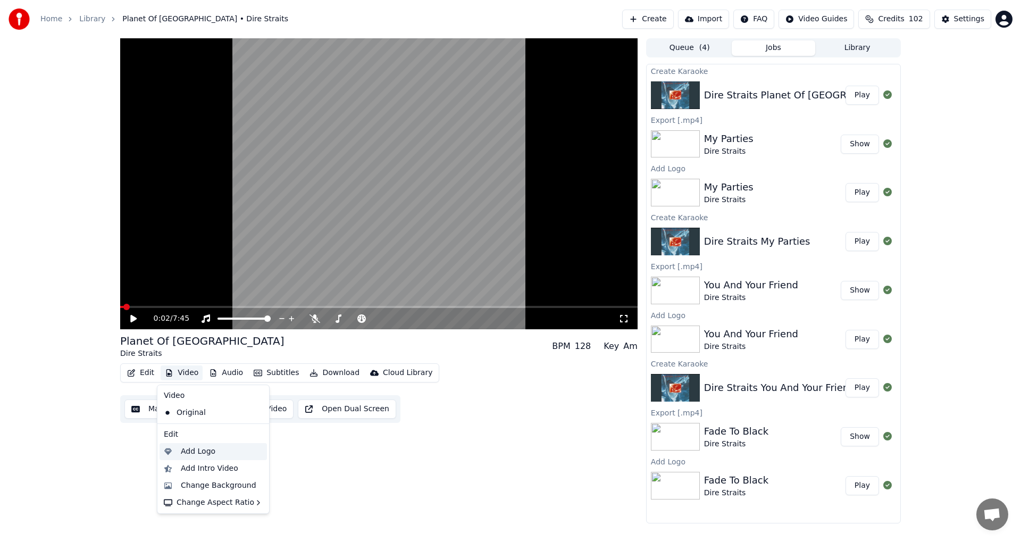
click at [196, 453] on div "Add Logo" at bounding box center [198, 451] width 35 height 11
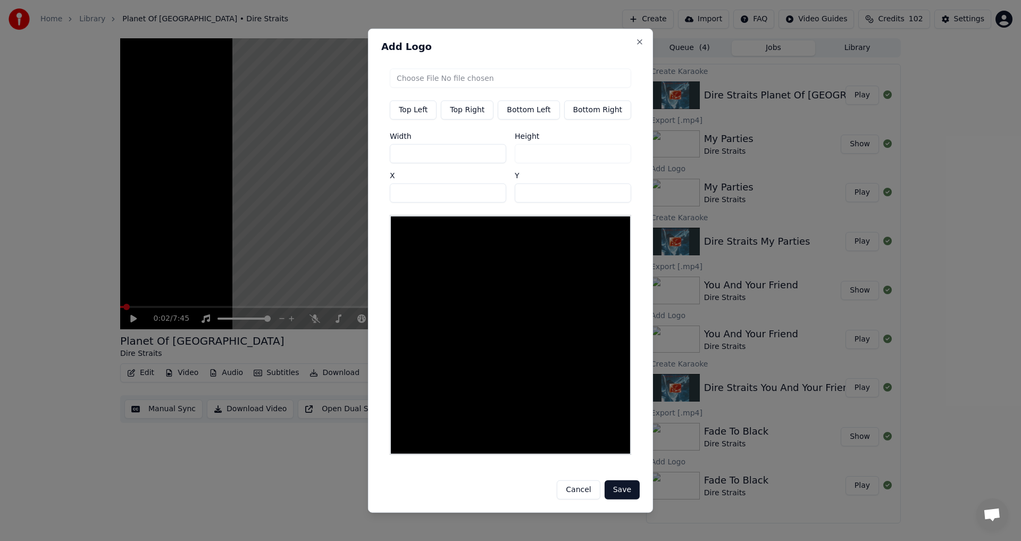
drag, startPoint x: 452, startPoint y: 108, endPoint x: 464, endPoint y: 120, distance: 16.5
click at [453, 108] on button "Top Right" at bounding box center [467, 109] width 53 height 19
type input "***"
click at [476, 81] on input "file" at bounding box center [510, 77] width 241 height 19
type input "**********"
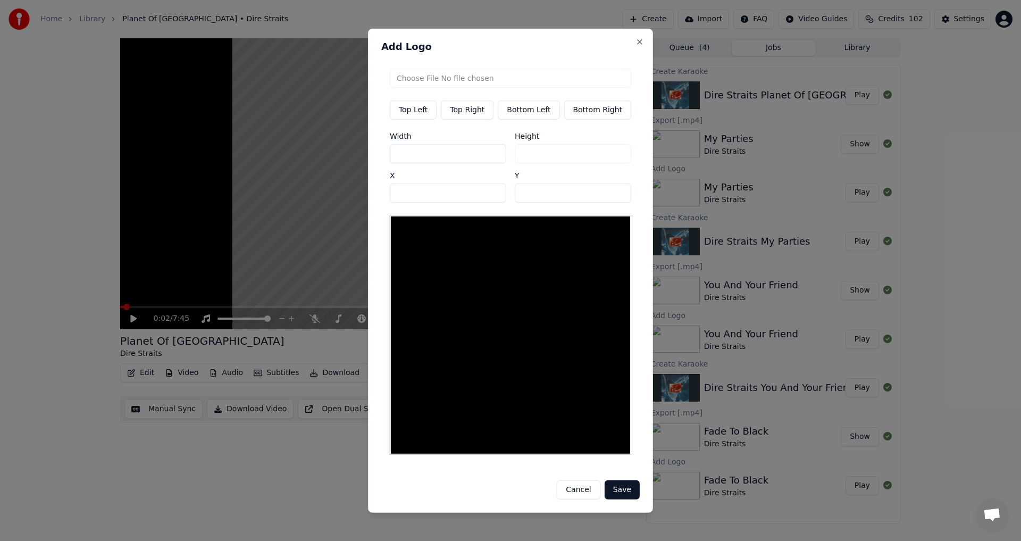
type input "***"
drag, startPoint x: 417, startPoint y: 162, endPoint x: 246, endPoint y: 170, distance: 170.9
click at [316, 162] on body "Home Library Planet Of [GEOGRAPHIC_DATA] • Dire Straits Create Import FAQ Video…" at bounding box center [510, 270] width 1021 height 541
type input "*"
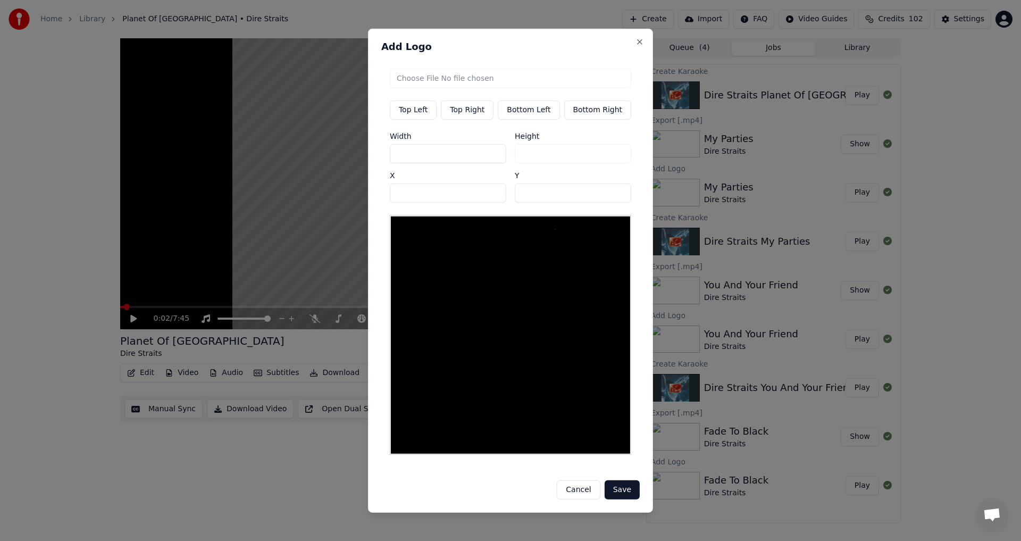
type input "**"
type input "***"
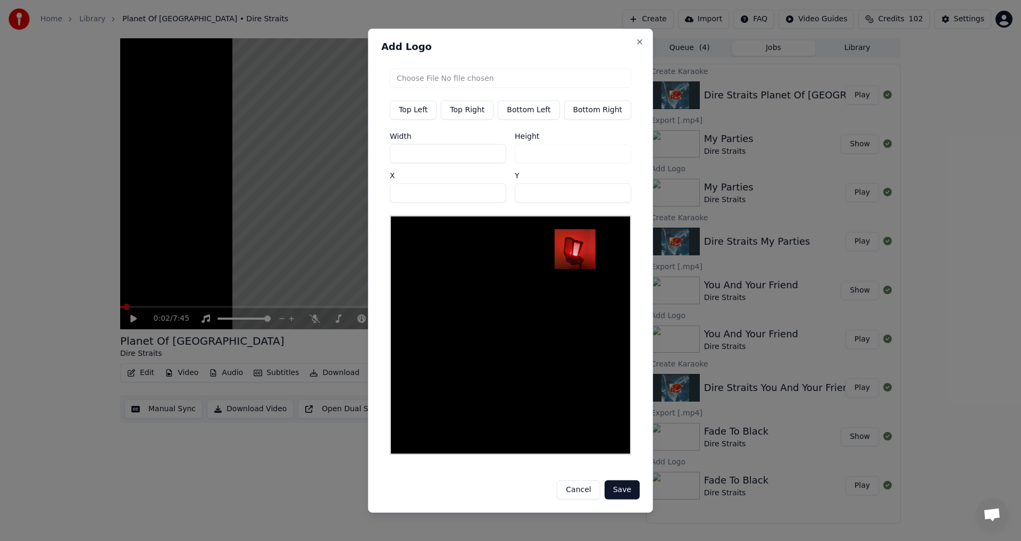
drag, startPoint x: 542, startPoint y: 199, endPoint x: 456, endPoint y: 199, distance: 86.1
click at [494, 199] on div "Width *** Height *** X *** Y **" at bounding box center [510, 167] width 241 height 70
type input "**"
click at [311, 198] on body "Home Library Planet Of [GEOGRAPHIC_DATA] • Dire Straits Create Import FAQ Video…" at bounding box center [510, 270] width 1021 height 541
type input "***"
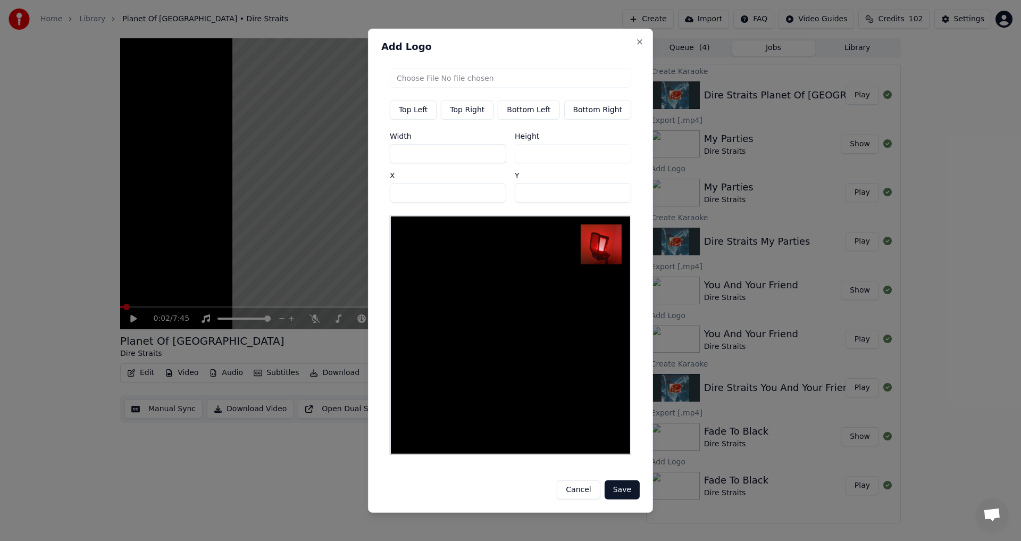
click at [509, 483] on button "Save" at bounding box center [622, 489] width 35 height 19
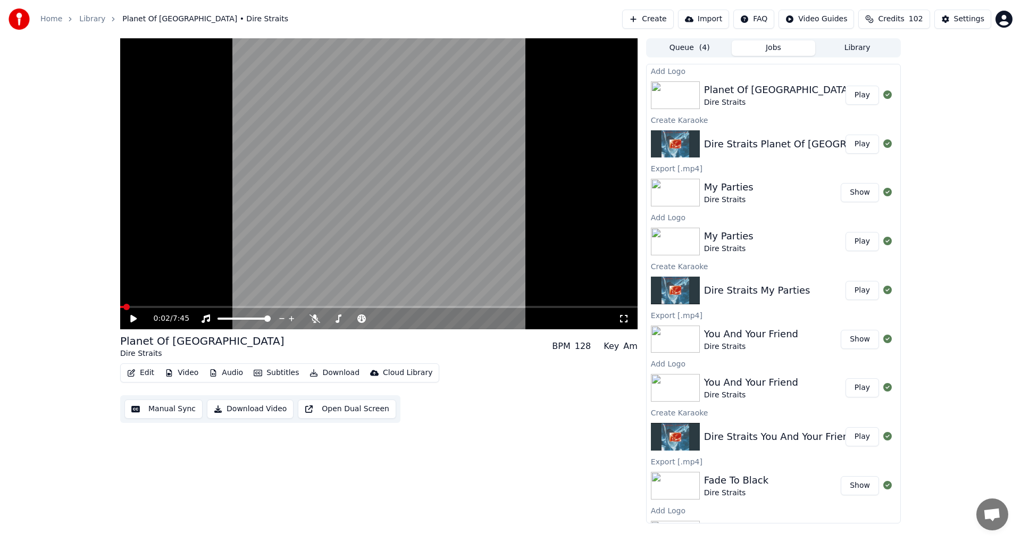
click at [509, 102] on button "Play" at bounding box center [861, 95] width 33 height 19
click at [135, 320] on icon at bounding box center [133, 318] width 5 height 6
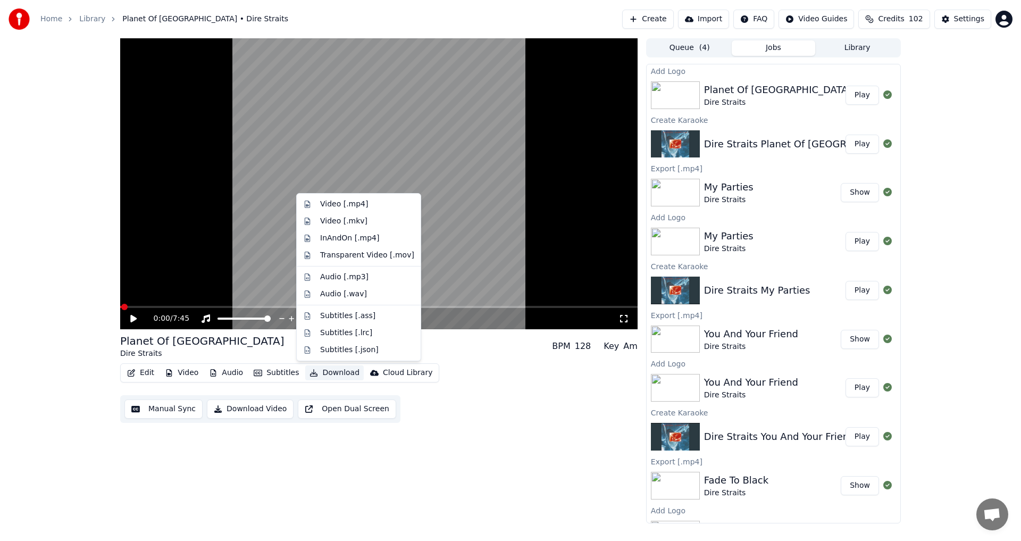
click at [329, 372] on button "Download" at bounding box center [334, 372] width 58 height 15
click at [366, 201] on div "Video [.mp4]" at bounding box center [367, 204] width 94 height 11
